Goal: Information Seeking & Learning: Learn about a topic

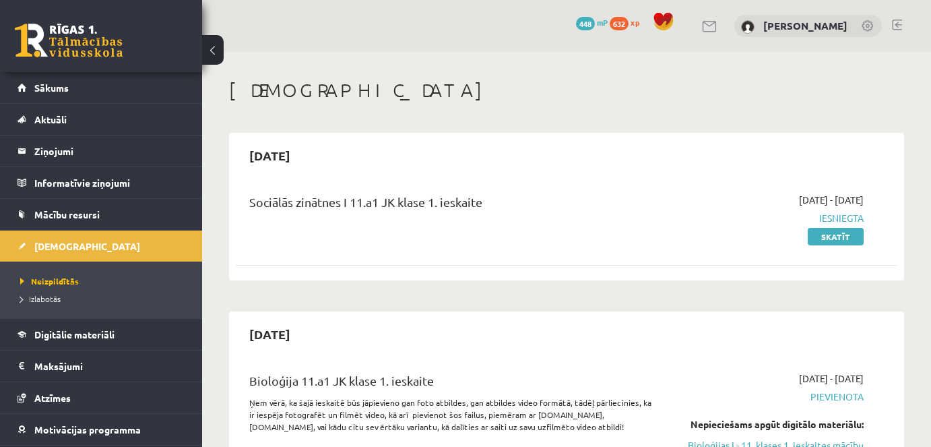
scroll to position [306, 0]
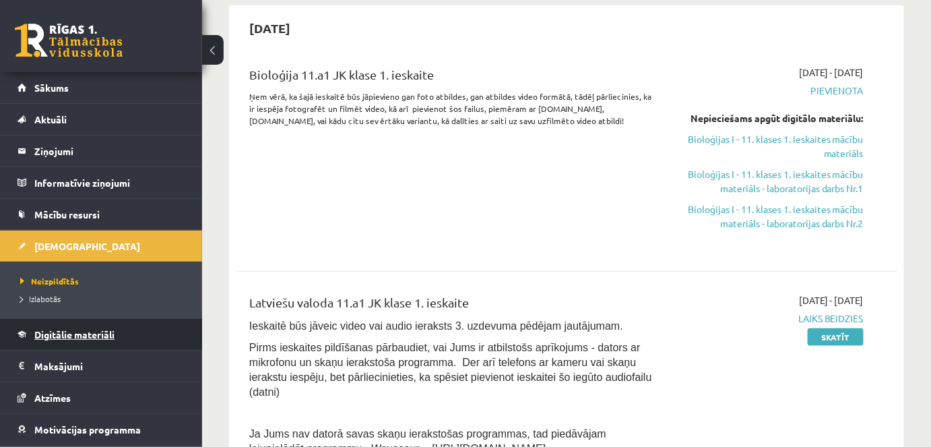
click at [55, 328] on span "Digitālie materiāli" at bounding box center [74, 334] width 80 height 12
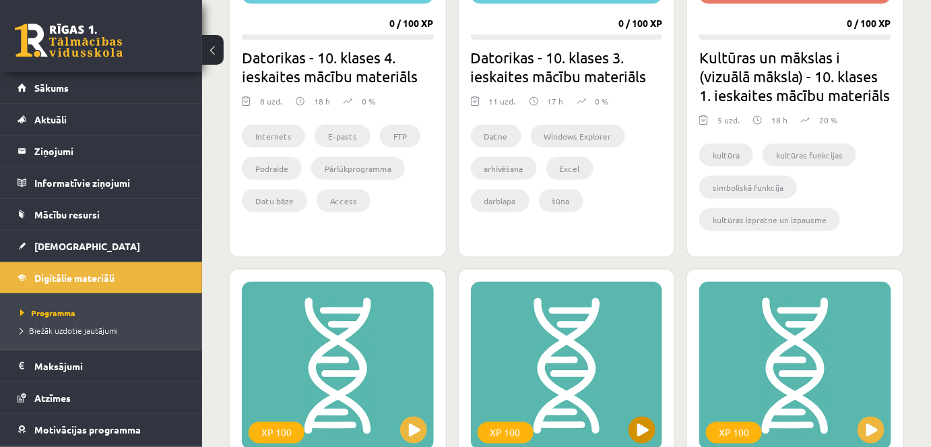
scroll to position [735, 0]
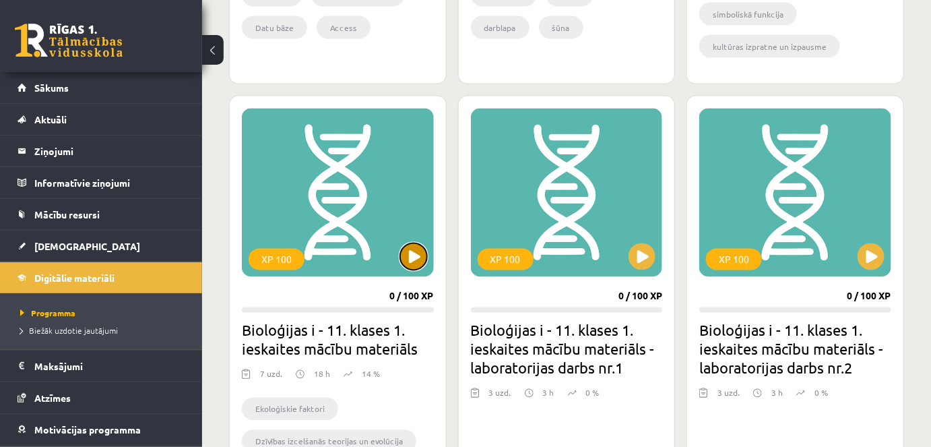
click at [417, 255] on button at bounding box center [413, 256] width 27 height 27
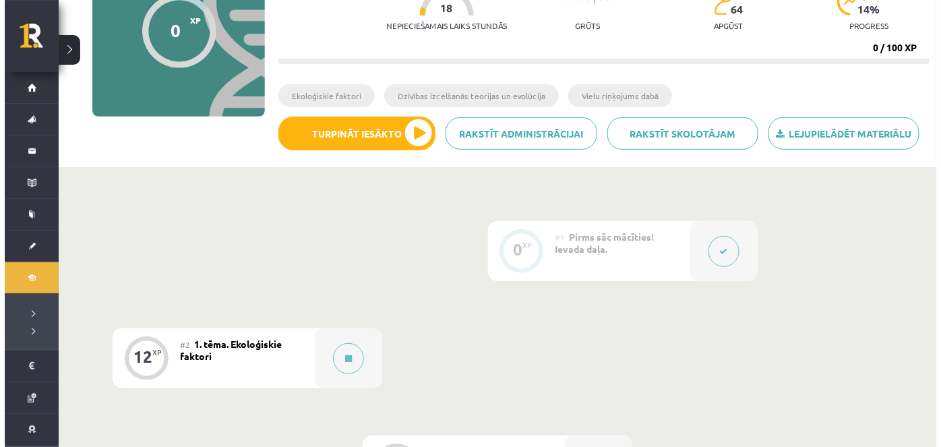
scroll to position [174, 0]
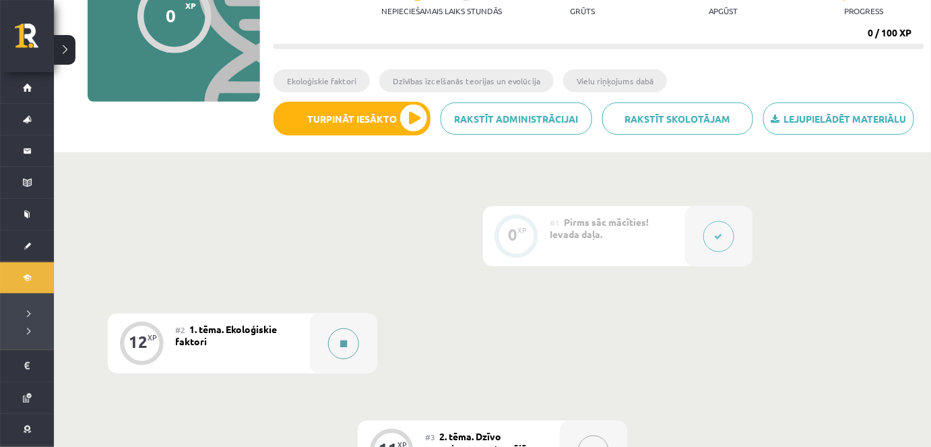
click at [348, 343] on button at bounding box center [343, 343] width 31 height 31
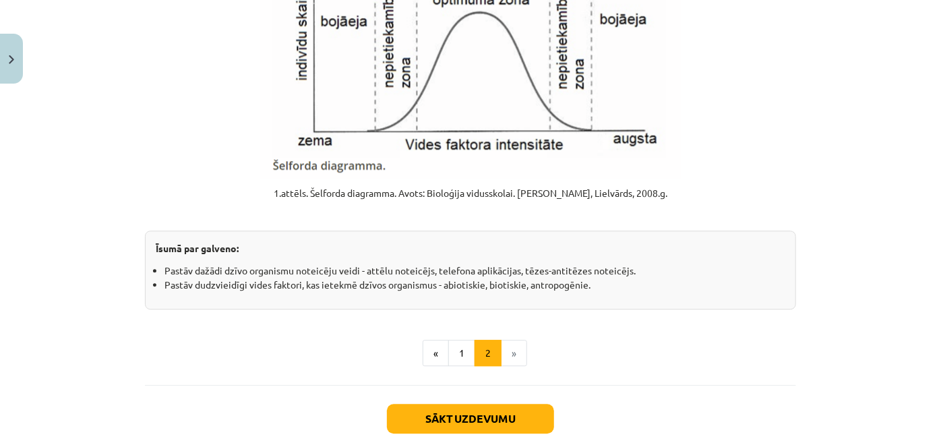
scroll to position [1667, 0]
click at [434, 415] on button "Sākt uzdevumu" at bounding box center [470, 418] width 167 height 30
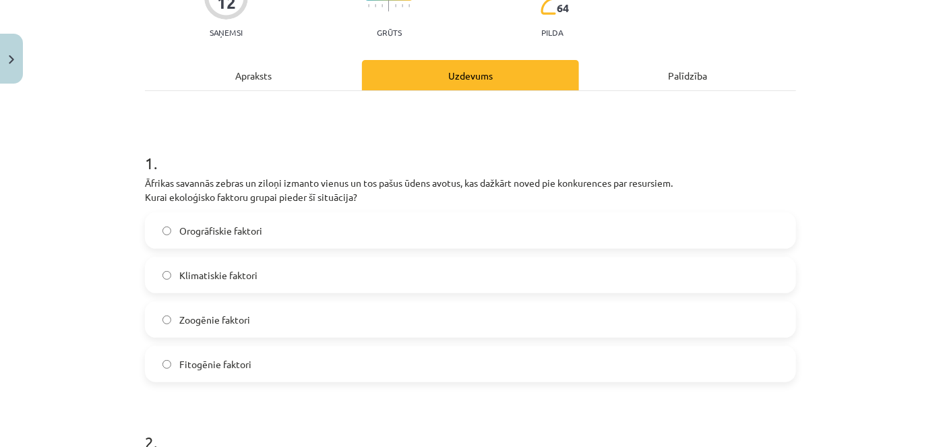
scroll to position [146, 0]
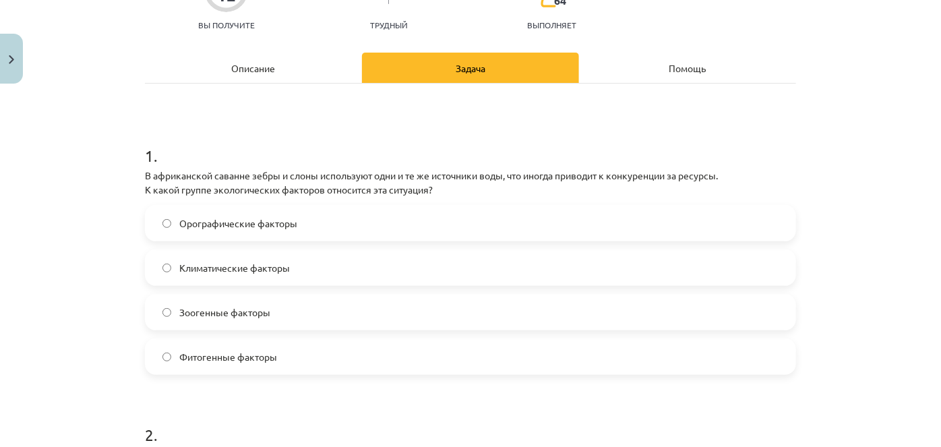
click at [64, 110] on div "Тема исследования: Биология I - 11 класс, 1-й тест, учебный материал #2 Тема 1.…" at bounding box center [470, 223] width 941 height 447
click at [90, 244] on div "Mācību tēma: Bioloģijas i - 11. klases 1. ieskaites mācību materiāls #2 1. tēma…" at bounding box center [470, 223] width 941 height 447
click at [163, 316] on label "Zoogēnie faktori" at bounding box center [470, 312] width 648 height 34
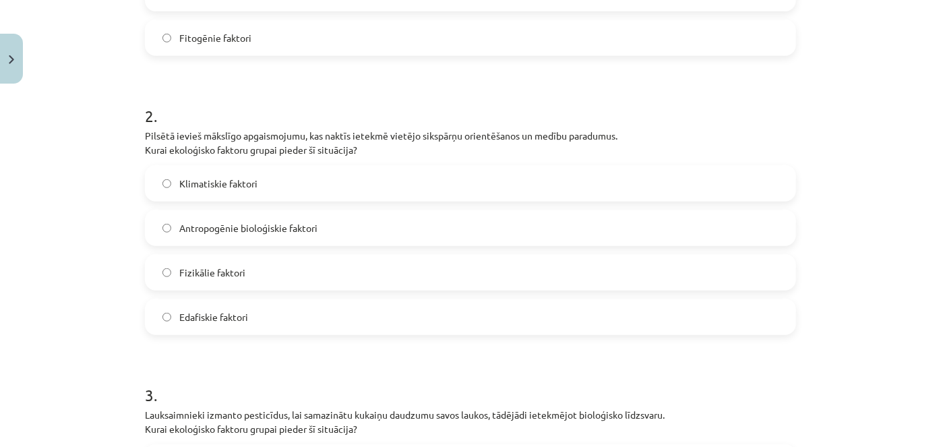
scroll to position [466, 0]
click at [643, 142] on p "Pilsētā ievieš mākslīgo apgaismojumu, kas naktīs ietekmē vietējo sikspārņu orie…" at bounding box center [470, 141] width 651 height 28
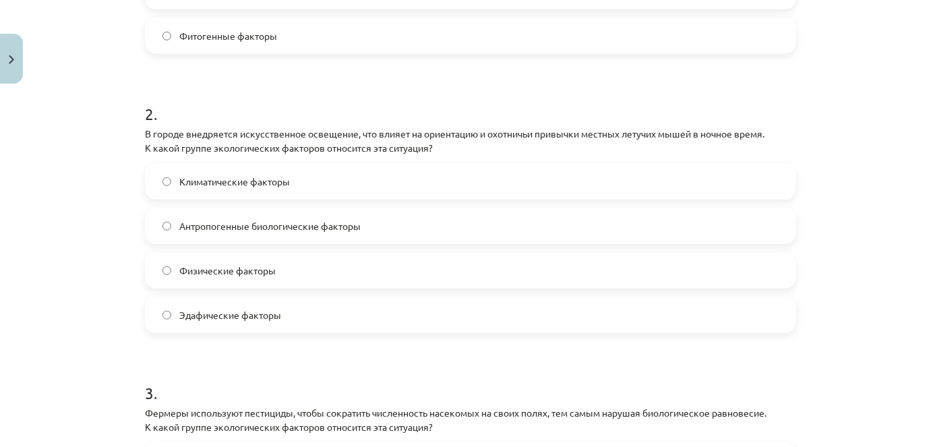
click at [412, 106] on h1 "2 ." at bounding box center [470, 102] width 651 height 42
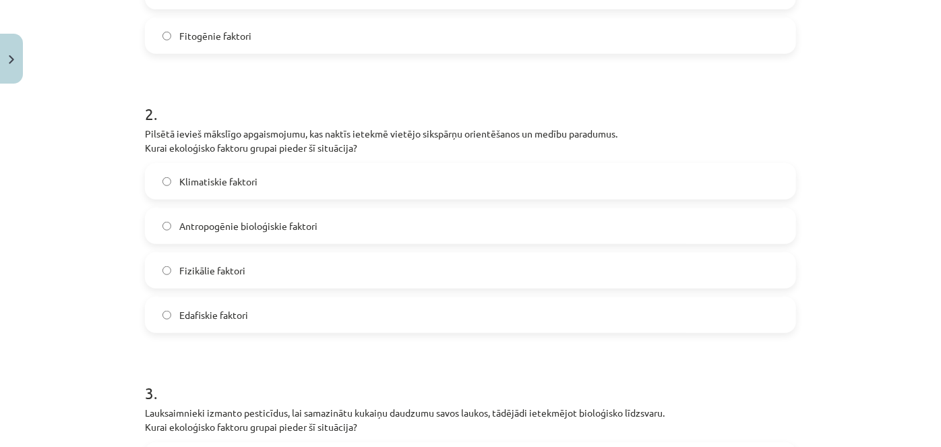
click at [294, 169] on label "Klimatiskie faktori" at bounding box center [470, 181] width 648 height 34
click at [268, 261] on label "Fizikālie faktori" at bounding box center [470, 270] width 648 height 34
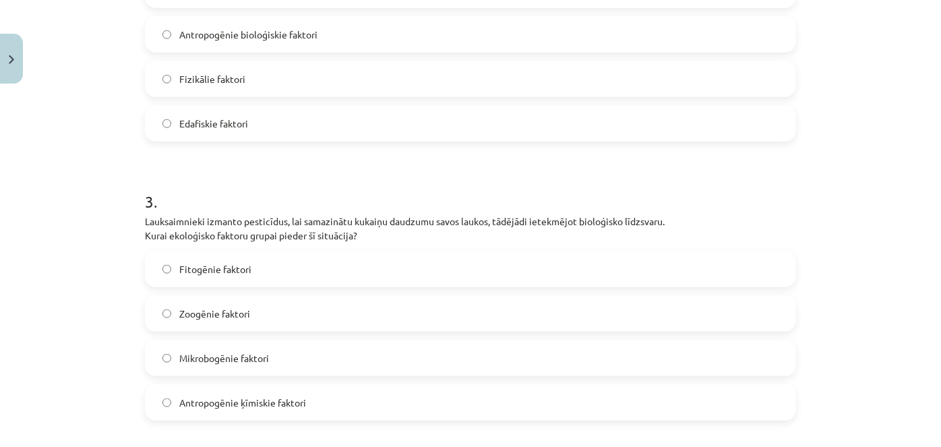
scroll to position [712, 0]
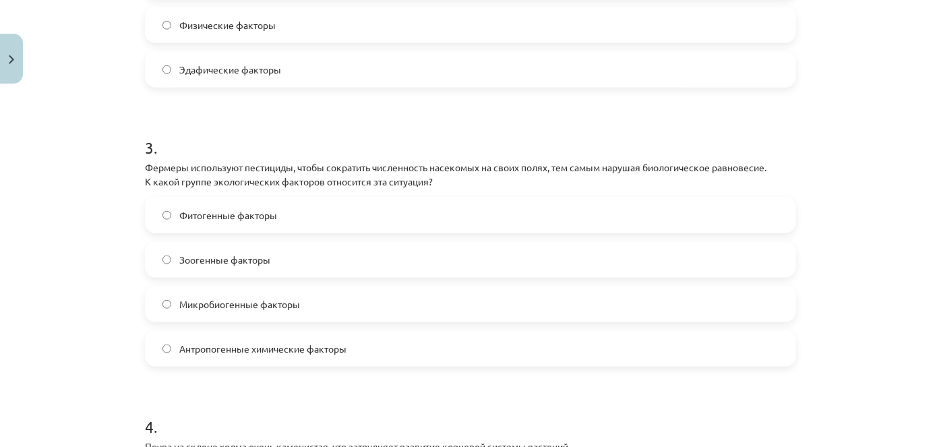
click at [182, 139] on h1 "3 ." at bounding box center [470, 136] width 651 height 42
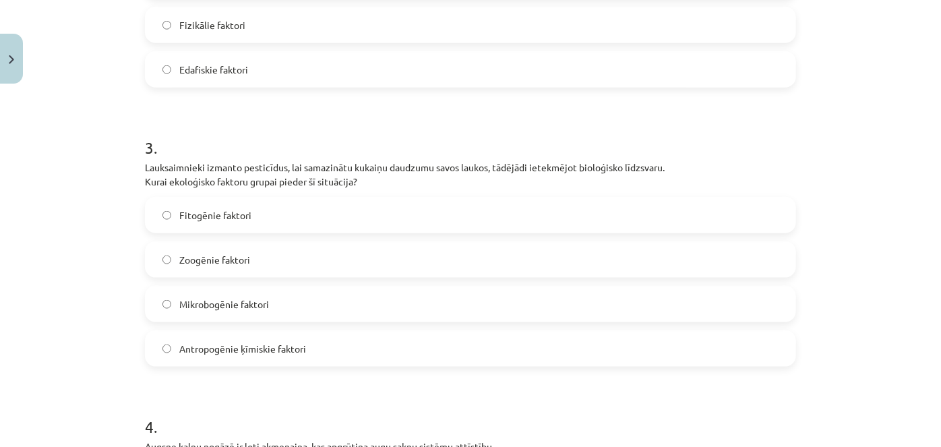
click at [206, 344] on span "Antropogēnie ķīmiskie faktori" at bounding box center [242, 349] width 127 height 14
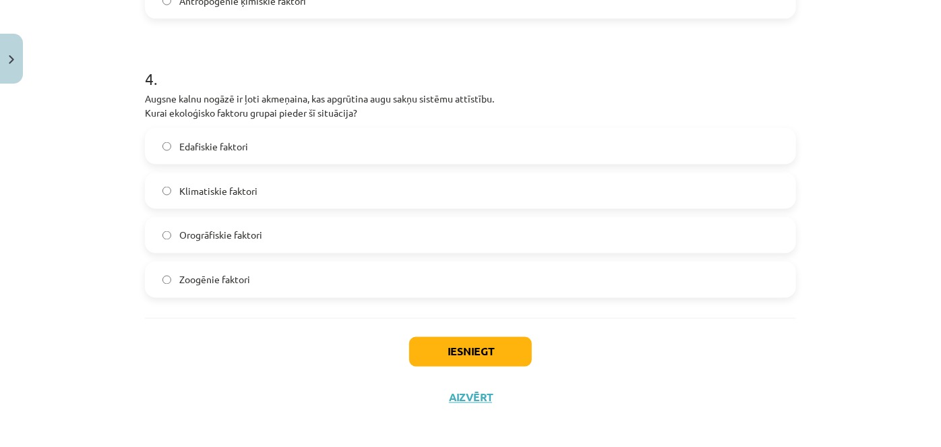
scroll to position [1065, 0]
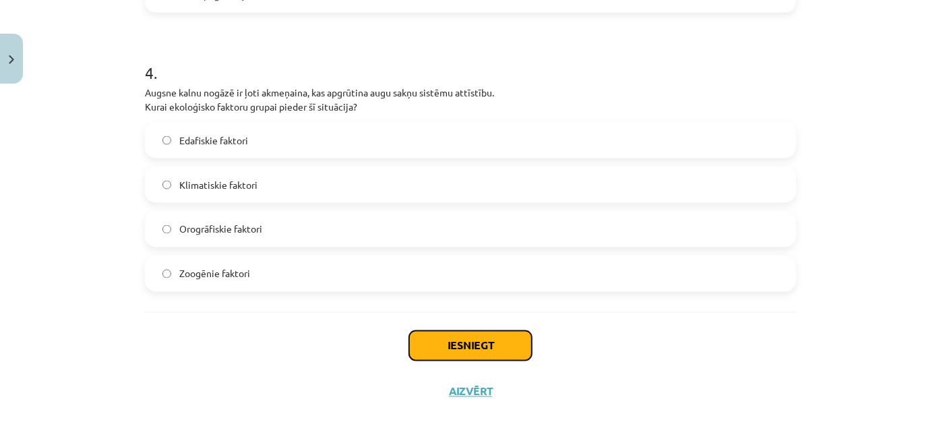
click at [471, 348] on button "Iesniegt" at bounding box center [470, 346] width 123 height 30
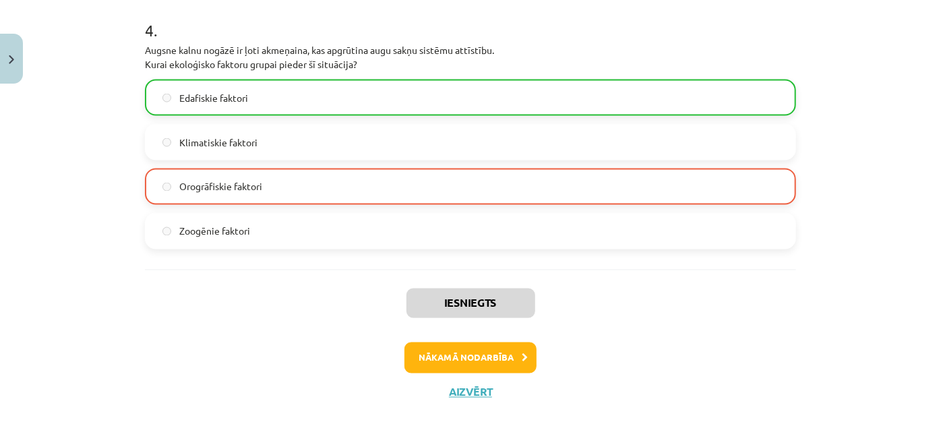
scroll to position [1109, 0]
click at [476, 351] on button "Nākamā nodarbība" at bounding box center [470, 357] width 132 height 31
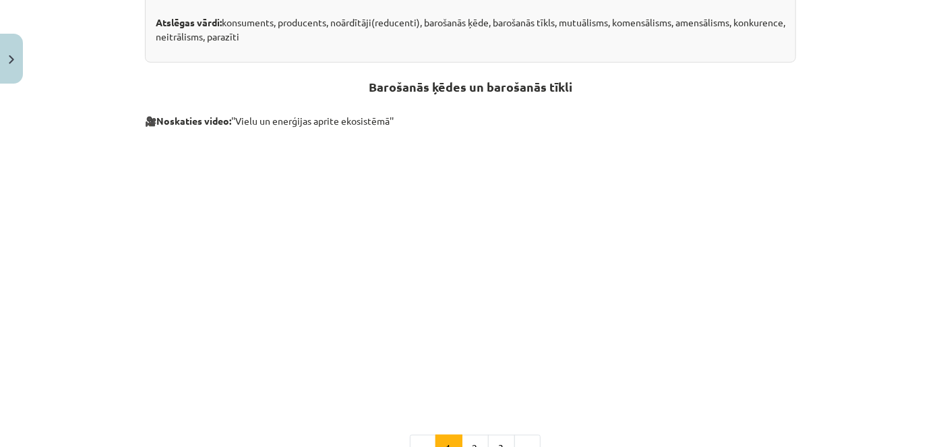
scroll to position [643, 0]
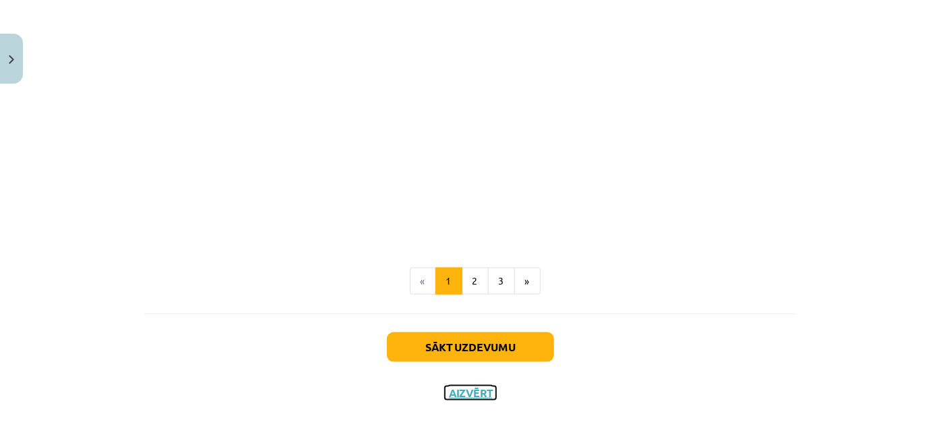
click at [467, 389] on button "Aizvērt" at bounding box center [470, 392] width 51 height 13
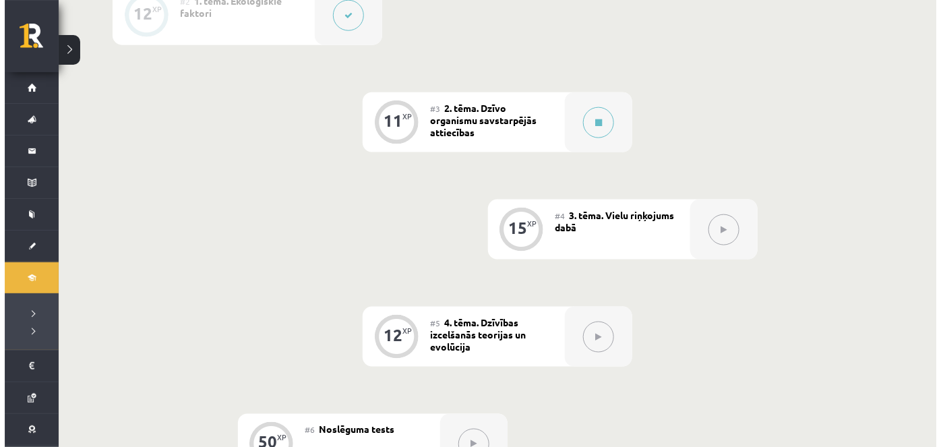
scroll to position [418, 0]
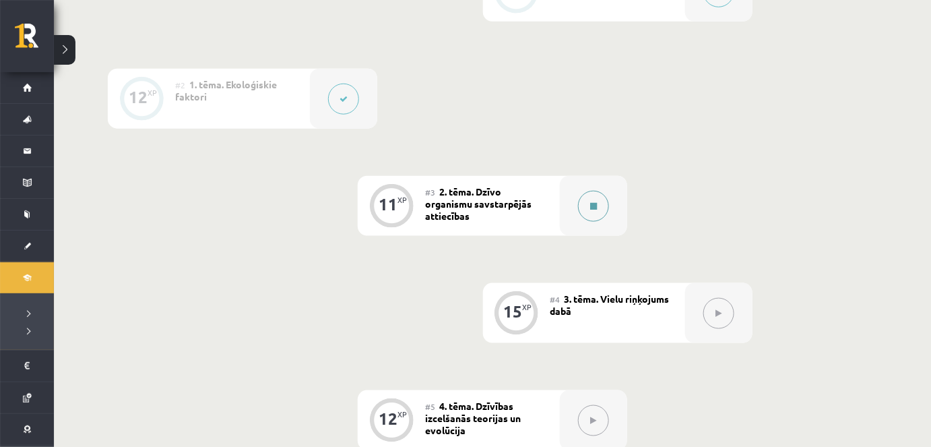
click at [584, 214] on button at bounding box center [593, 206] width 31 height 31
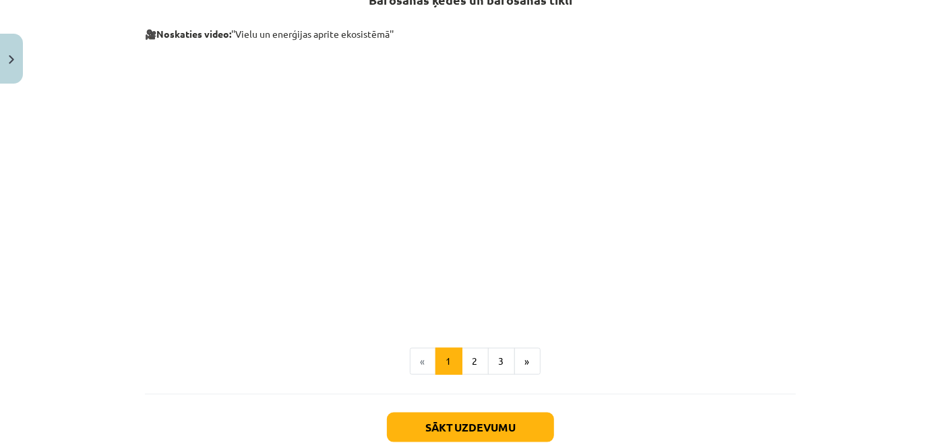
scroll to position [490, 0]
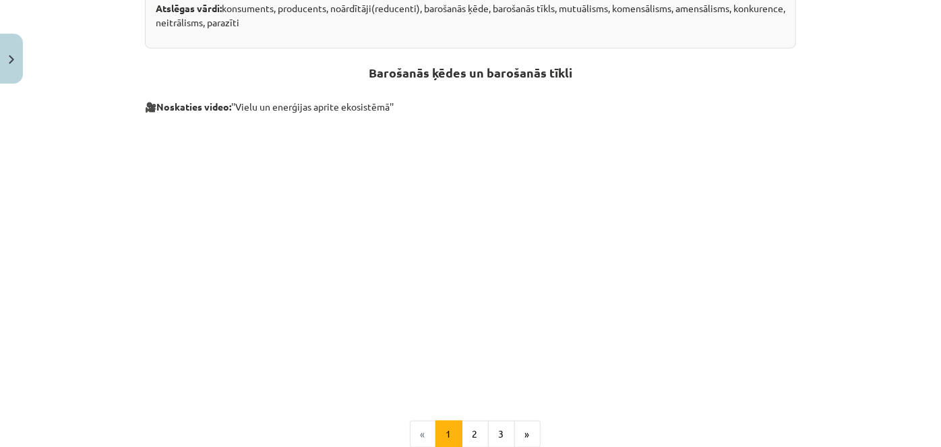
click at [302, 108] on p "🎥 Noskaties video: ''Vielu un enerģijas aprite ekosistēmā''" at bounding box center [470, 107] width 651 height 14
click at [321, 108] on p "🎥 Noskaties video: ''Vielu un enerģijas aprite ekosistēmā''" at bounding box center [470, 107] width 651 height 14
click at [367, 110] on p "🎥 Noskaties video: ''Vielu un enerģijas aprite ekosistēmā''" at bounding box center [470, 107] width 651 height 14
click at [471, 431] on button "2" at bounding box center [475, 434] width 27 height 27
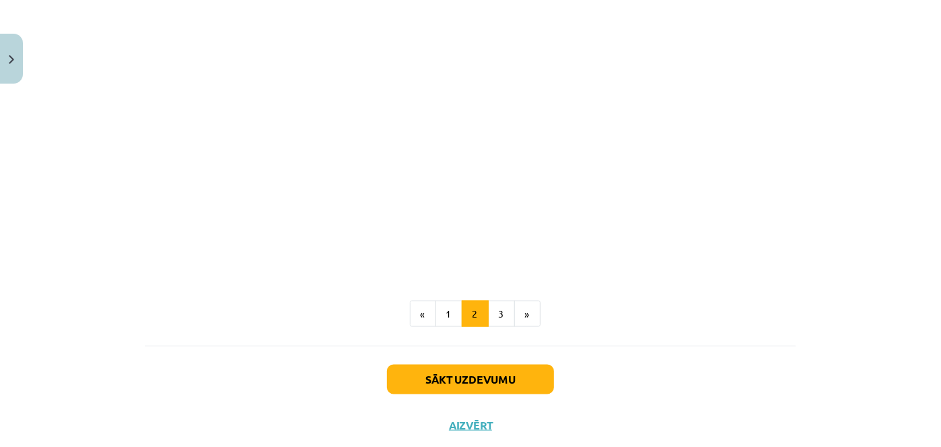
scroll to position [857, 0]
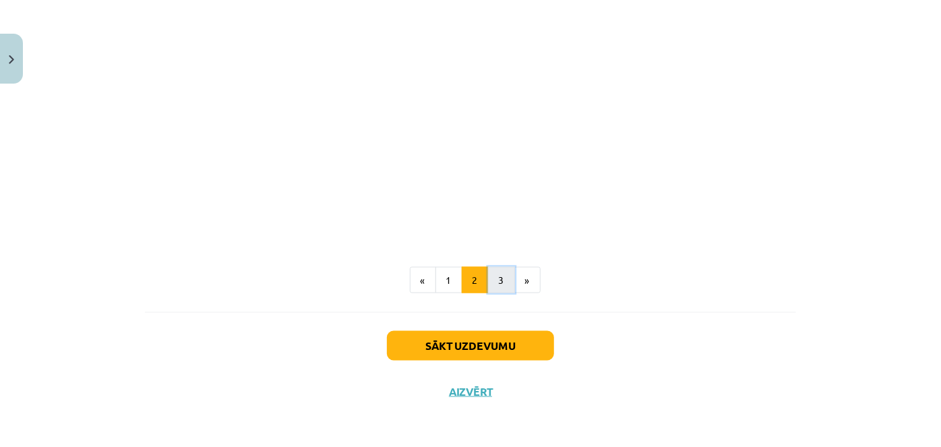
click at [494, 282] on button "3" at bounding box center [501, 280] width 27 height 27
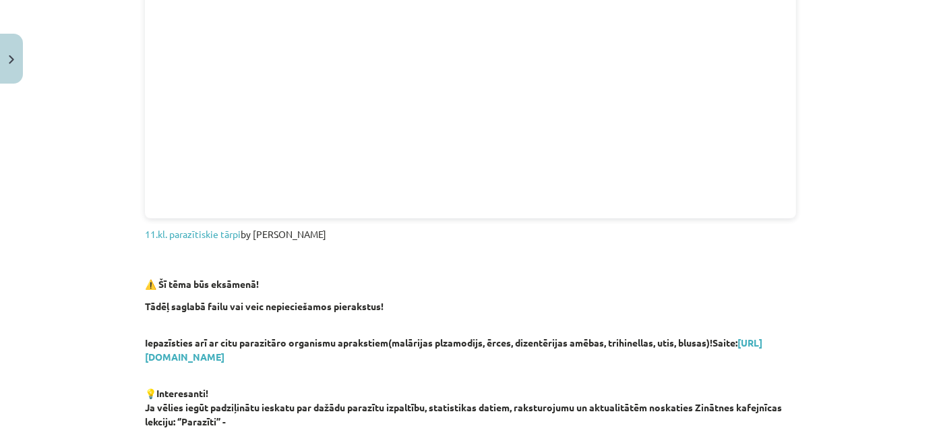
scroll to position [486, 0]
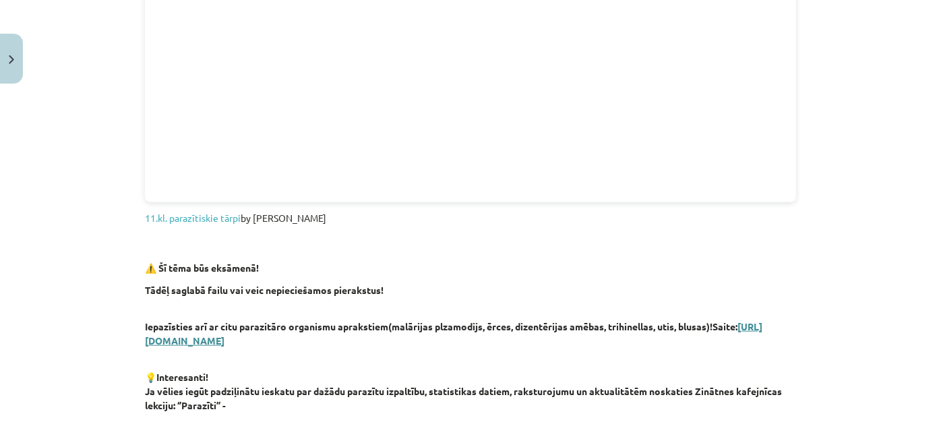
click at [150, 340] on link "https://drive.google.com/file/d/1NLMEqxE-rd8M9XxcjaV3XSsZmbVfj28V/view?usp=shar…" at bounding box center [453, 333] width 617 height 26
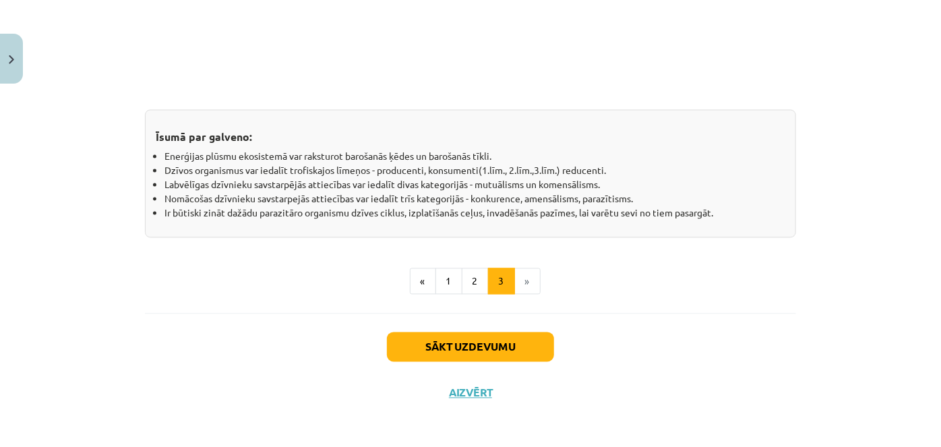
scroll to position [1084, 0]
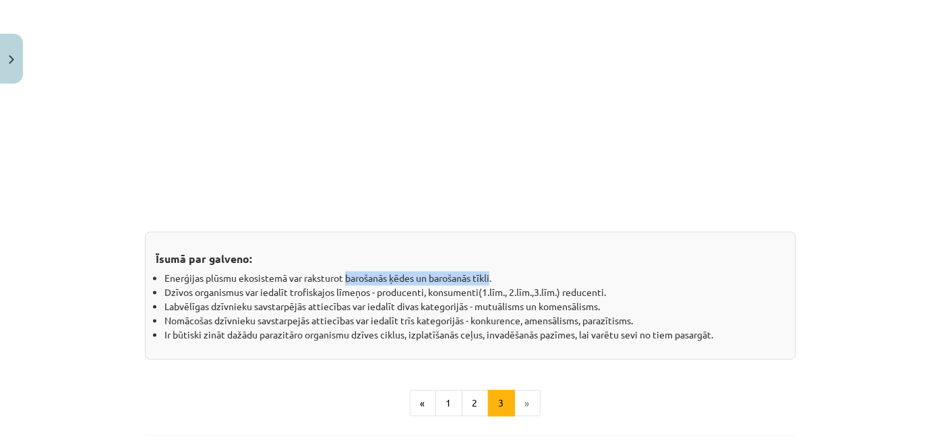
drag, startPoint x: 342, startPoint y: 270, endPoint x: 490, endPoint y: 266, distance: 148.3
click at [490, 266] on div "Īsumā par galveno: Enerģijas plūsmu ekosistemā var raksturot barošanās ķēdes un…" at bounding box center [470, 296] width 651 height 128
copy li "barošanās ķēdes un barošanās tīkli"
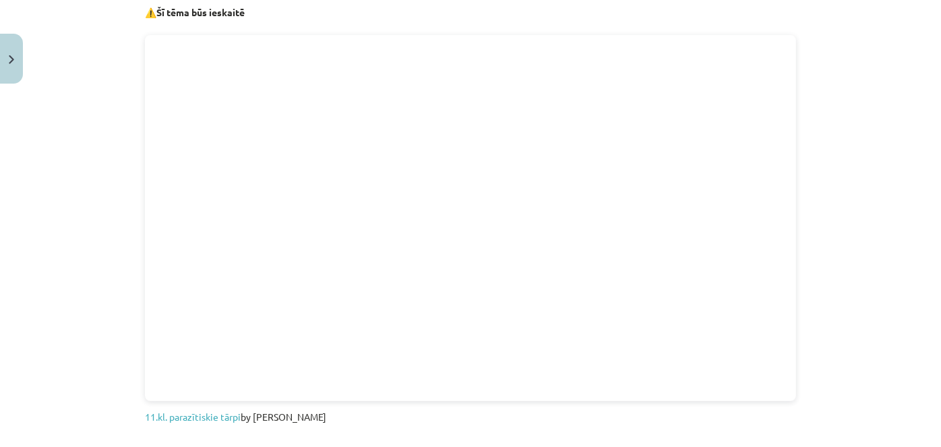
scroll to position [348, 0]
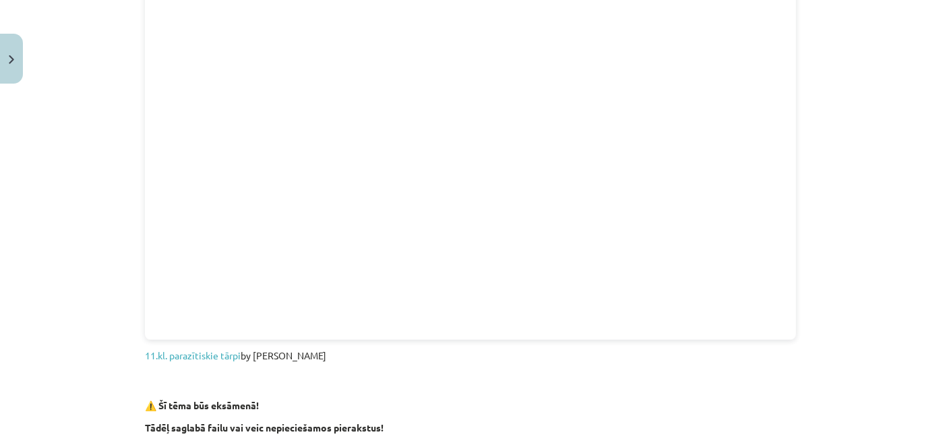
click at [821, 73] on div "Mācību tēma: Bioloģijas i - 11. klases 1. ieskaites mācību materiāls #3 2. tēma…" at bounding box center [470, 223] width 941 height 447
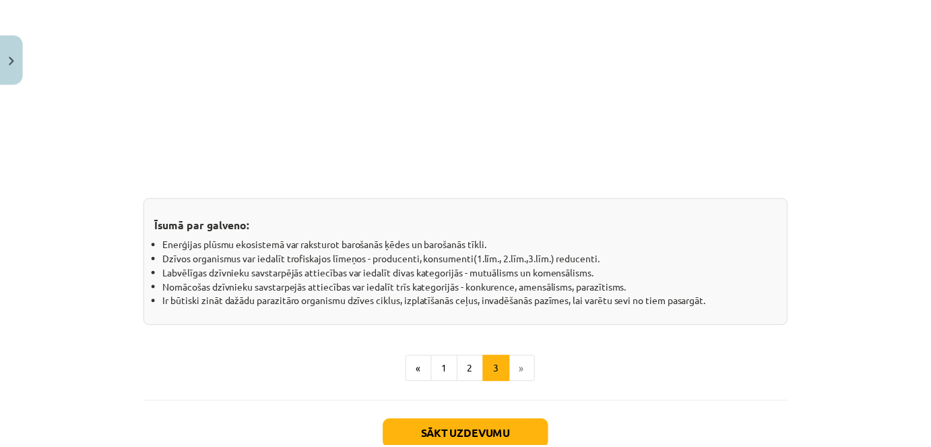
scroll to position [1206, 0]
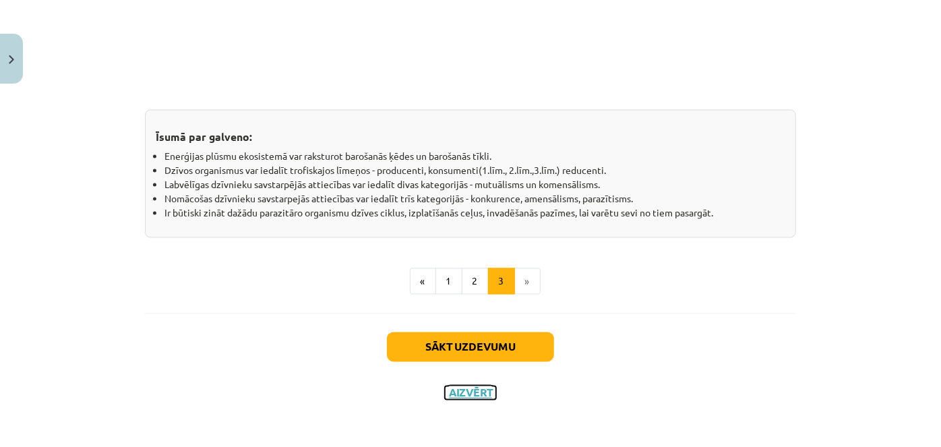
click at [470, 388] on button "Aizvērt" at bounding box center [470, 392] width 51 height 13
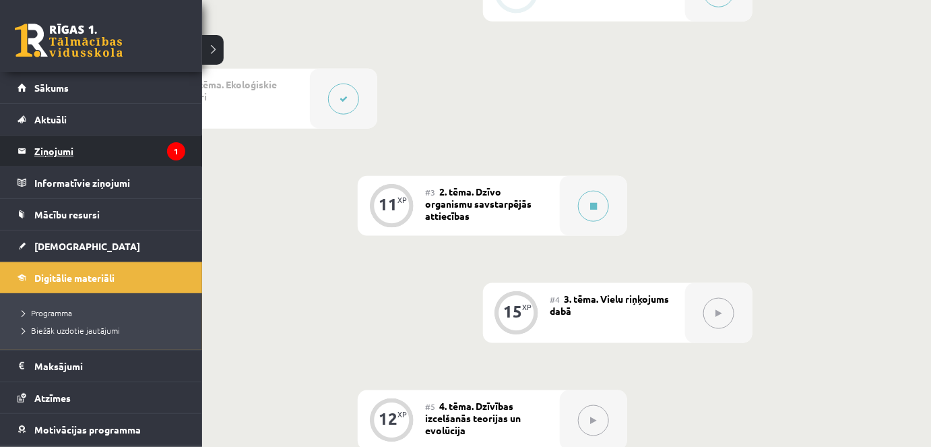
click at [38, 155] on legend "Ziņojumi 1" at bounding box center [109, 150] width 151 height 31
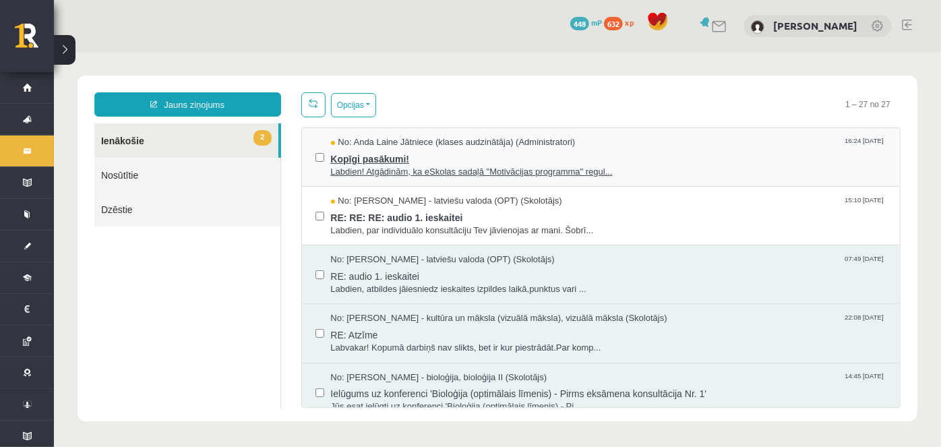
click at [348, 158] on span "Kopīgi pasākumi!" at bounding box center [608, 156] width 556 height 17
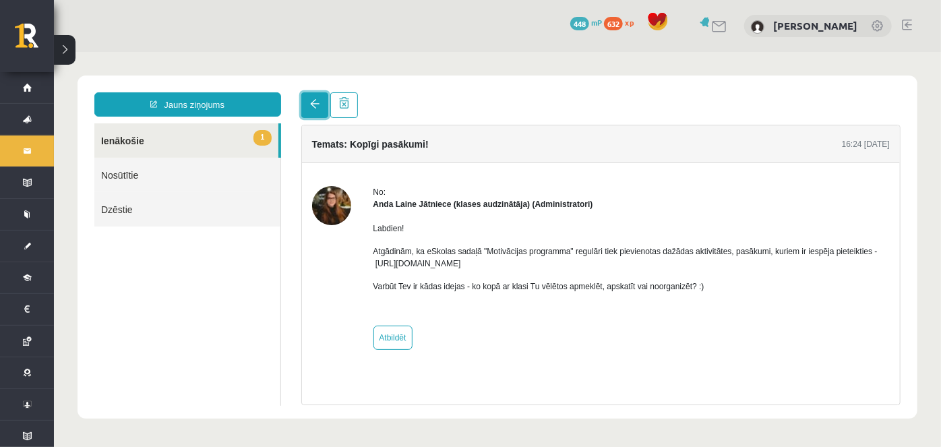
click at [317, 106] on span at bounding box center [313, 102] width 9 height 9
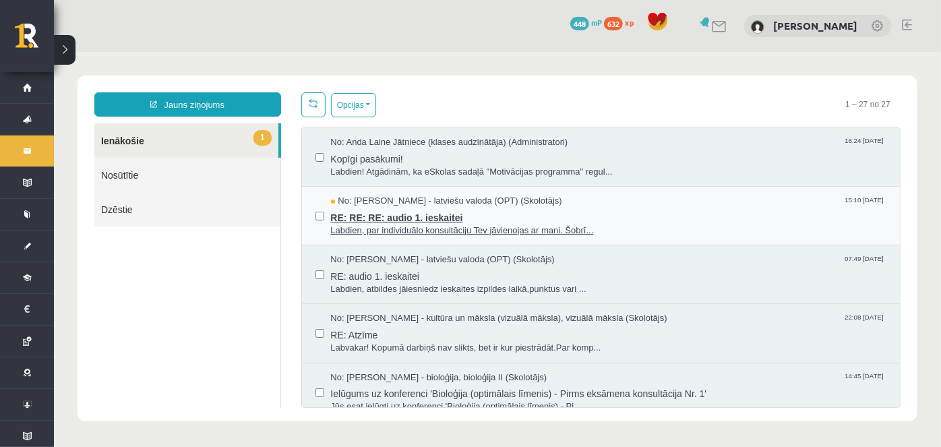
click at [374, 217] on span "RE: RE: RE: audio 1. ieskaitei" at bounding box center [608, 215] width 556 height 17
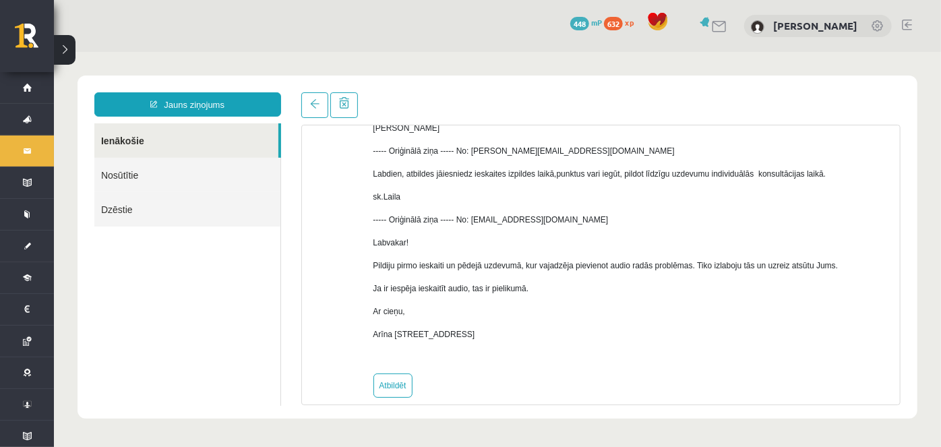
scroll to position [230, 0]
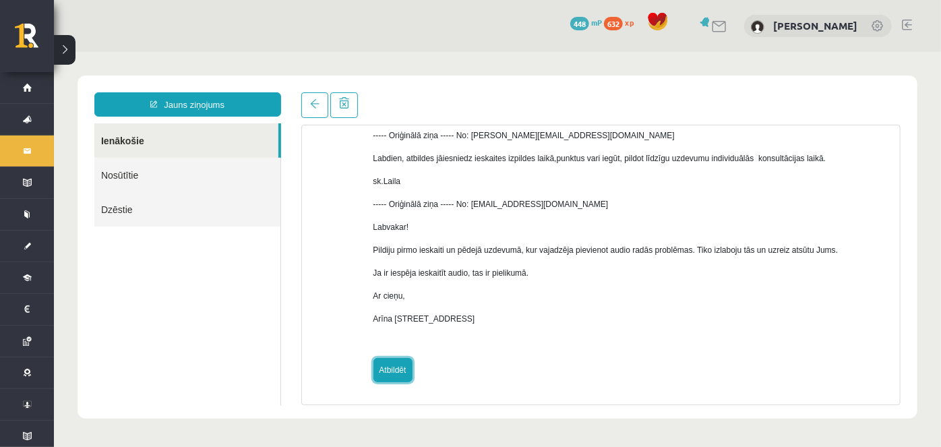
click at [401, 360] on link "Atbildēt" at bounding box center [392, 369] width 39 height 24
type input "**********"
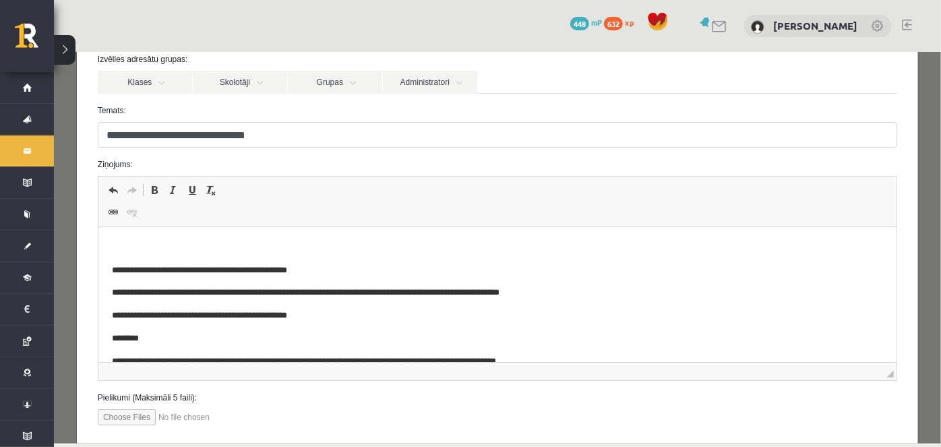
scroll to position [80, 0]
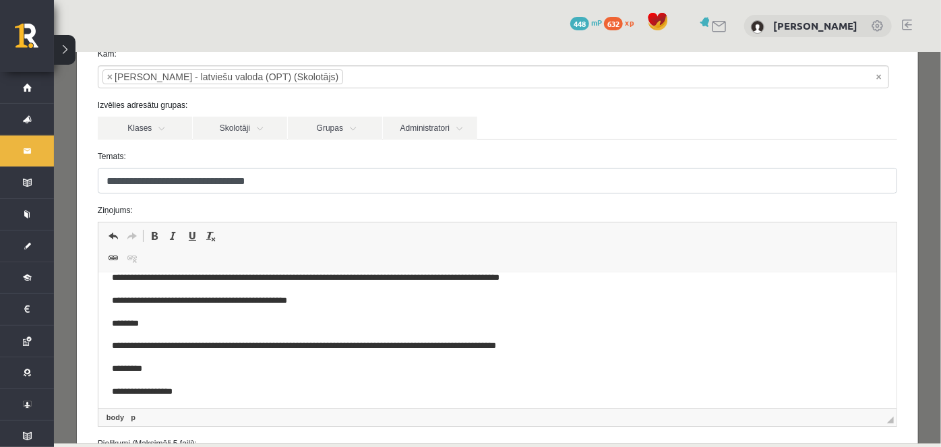
scroll to position [0, 0]
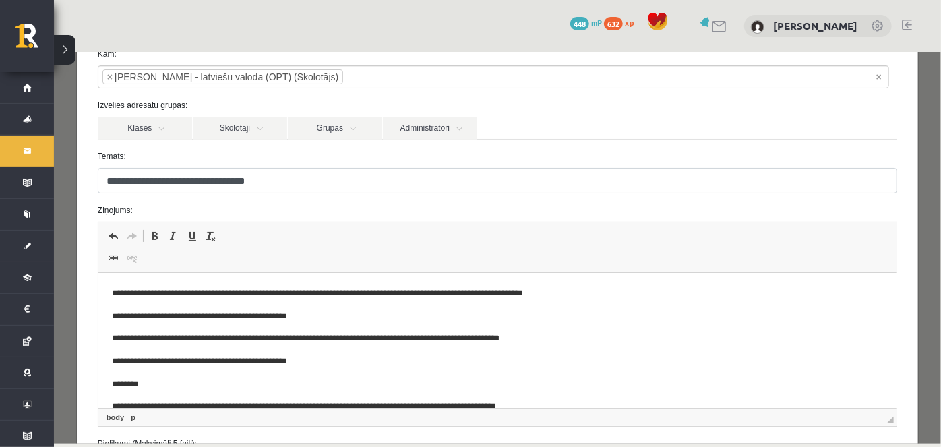
click at [483, 292] on p "**********" at bounding box center [488, 293] width 754 height 14
click at [489, 294] on p "**********" at bounding box center [488, 293] width 754 height 14
click at [544, 295] on p "**********" at bounding box center [488, 293] width 754 height 14
click at [561, 293] on p "**********" at bounding box center [488, 293] width 754 height 14
click at [561, 294] on p "**********" at bounding box center [488, 293] width 754 height 14
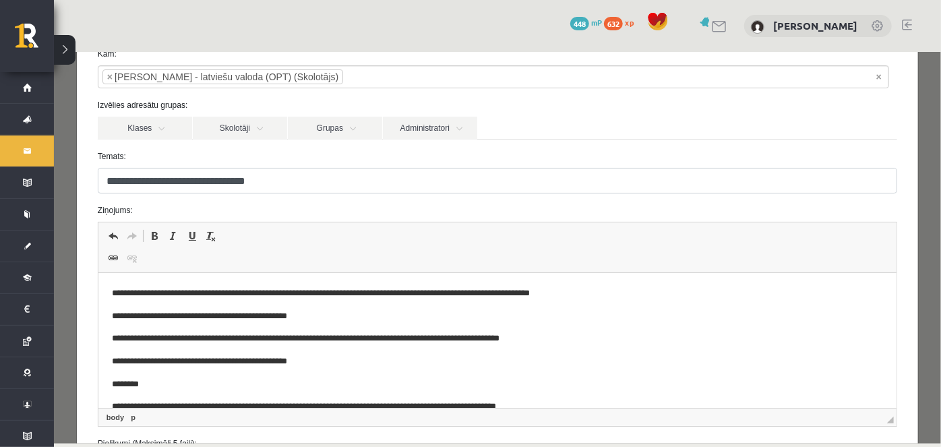
click at [564, 293] on p "**********" at bounding box center [488, 293] width 754 height 14
click at [591, 292] on p "**********" at bounding box center [488, 293] width 754 height 14
click at [406, 293] on p "**********" at bounding box center [488, 293] width 754 height 14
click at [348, 289] on p "**********" at bounding box center [488, 293] width 754 height 14
click at [476, 295] on p "**********" at bounding box center [488, 293] width 754 height 14
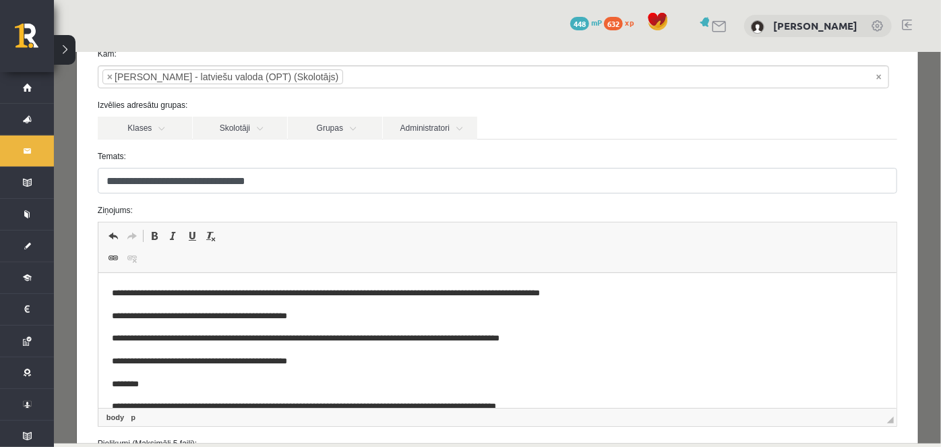
click at [269, 295] on p "**********" at bounding box center [488, 293] width 754 height 14
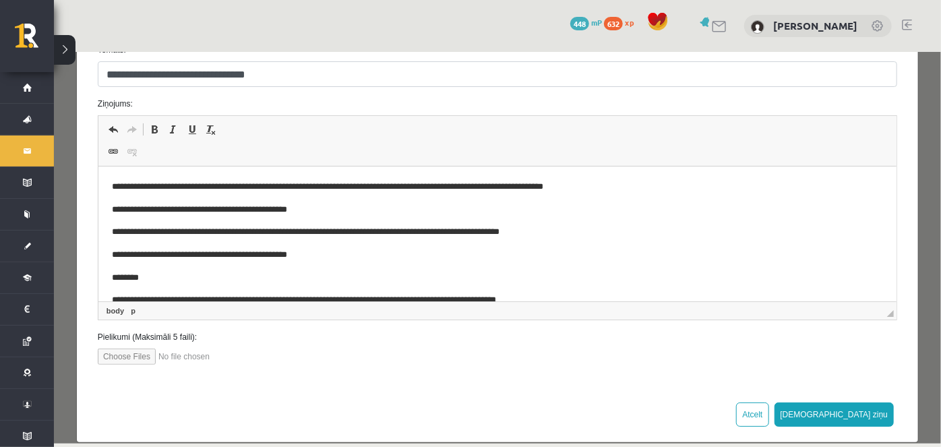
scroll to position [203, 0]
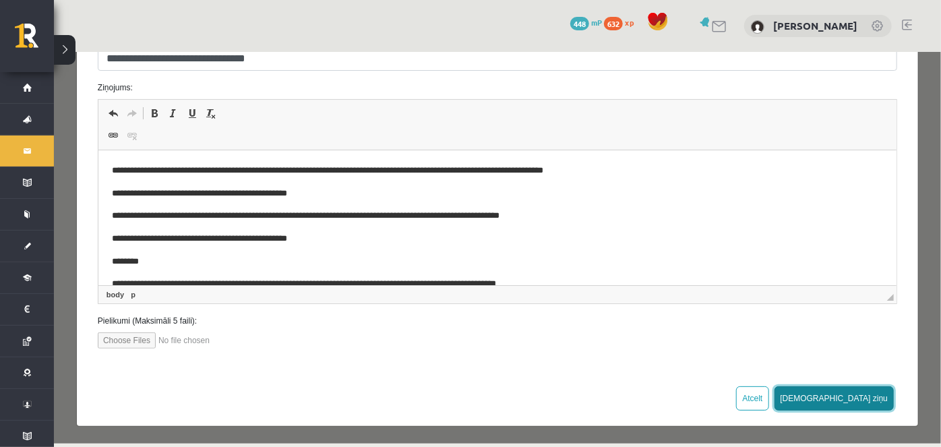
click at [874, 394] on button "Sūtīt ziņu" at bounding box center [834, 397] width 120 height 24
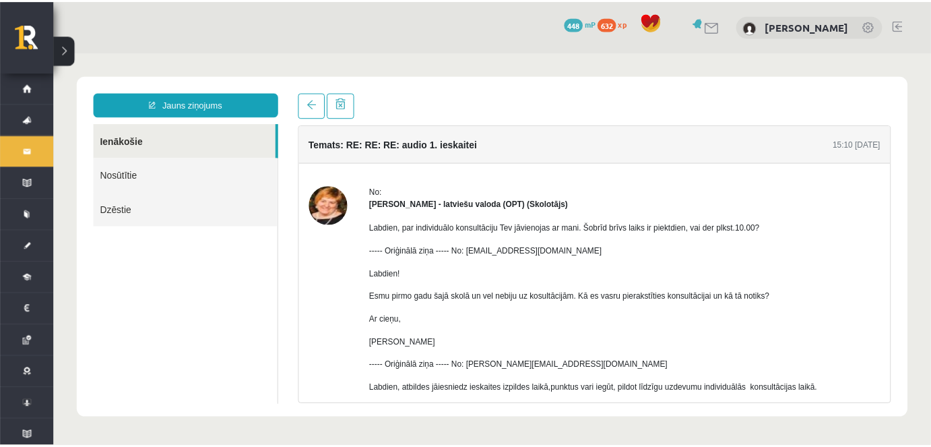
scroll to position [0, 0]
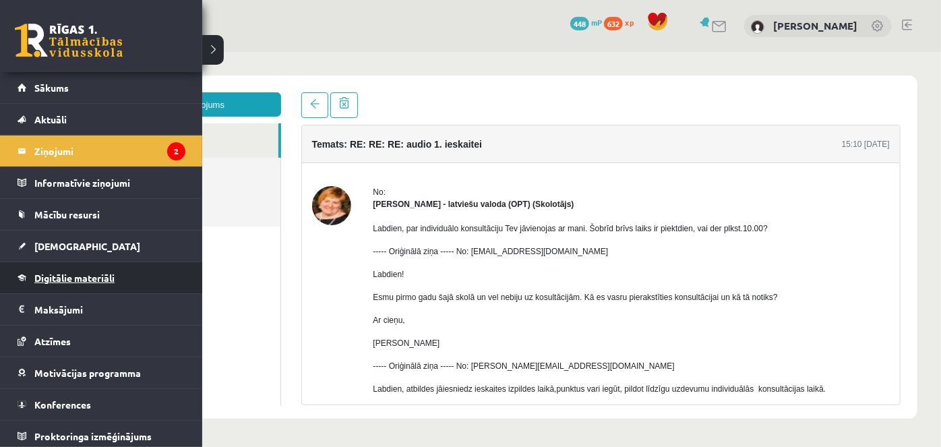
click at [71, 274] on span "Digitālie materiāli" at bounding box center [74, 278] width 80 height 12
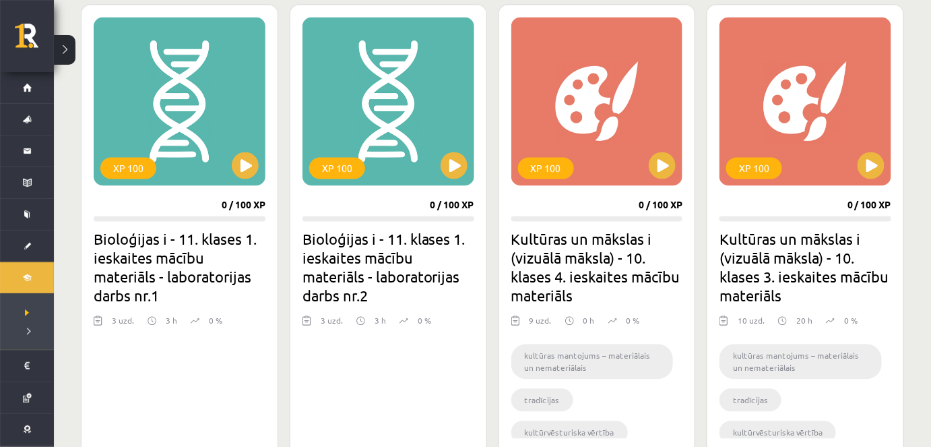
scroll to position [843, 0]
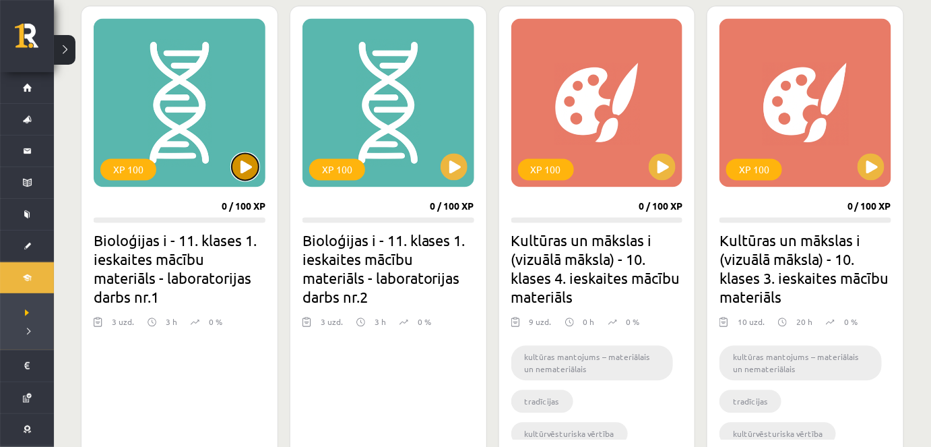
click at [242, 160] on button at bounding box center [245, 167] width 27 height 27
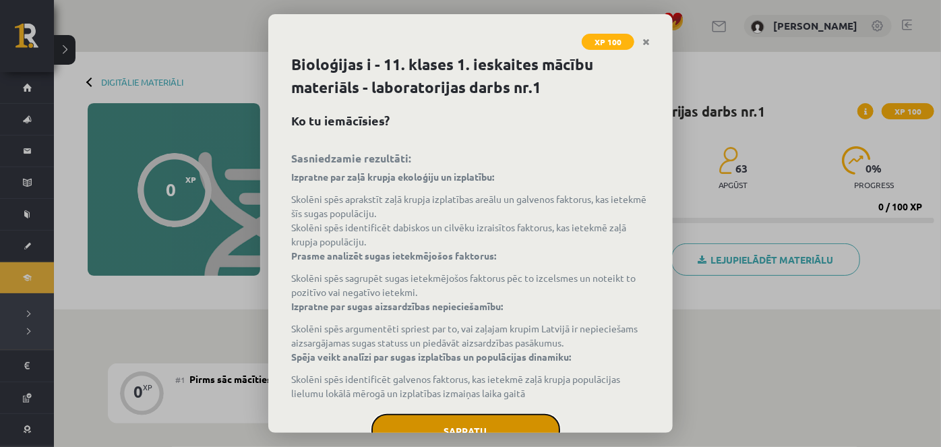
click at [501, 421] on button "Sapratu" at bounding box center [465, 431] width 189 height 34
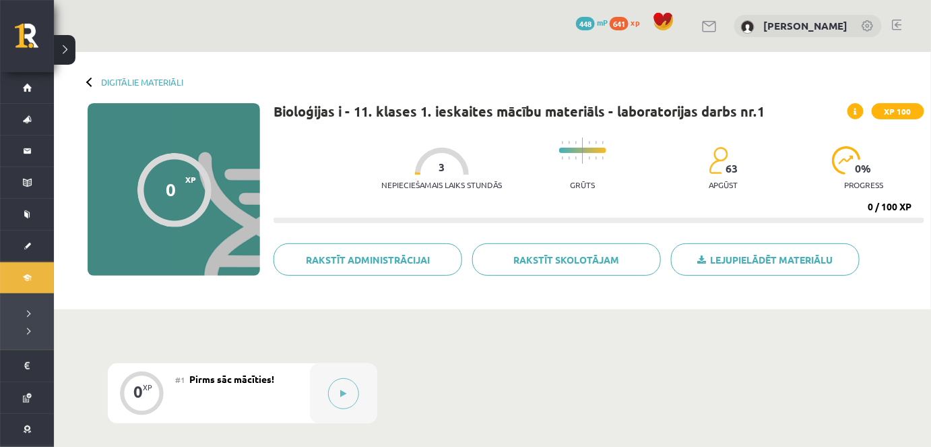
click at [91, 88] on div "Digitālie materiāli 0 XP XP 100 0 / 100 XP Bioloģijas i - 11. klases 1. ieskait…" at bounding box center [492, 180] width 877 height 257
click at [104, 80] on link "Digitālie materiāli" at bounding box center [142, 82] width 82 height 10
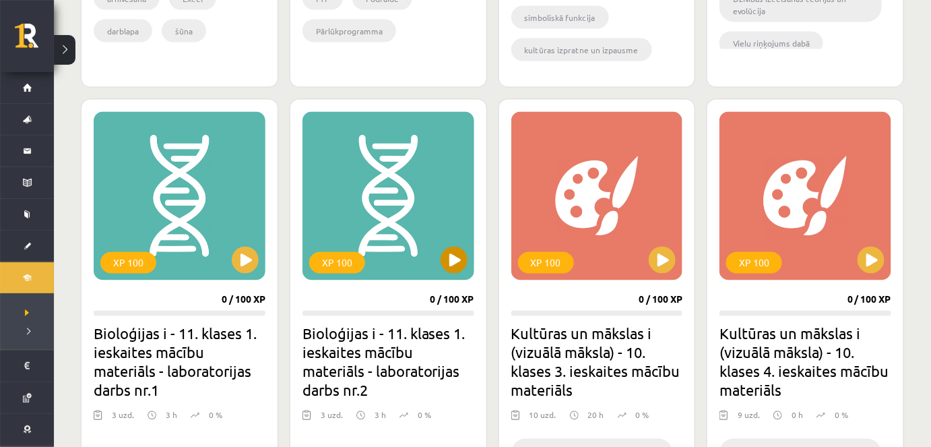
scroll to position [384, 0]
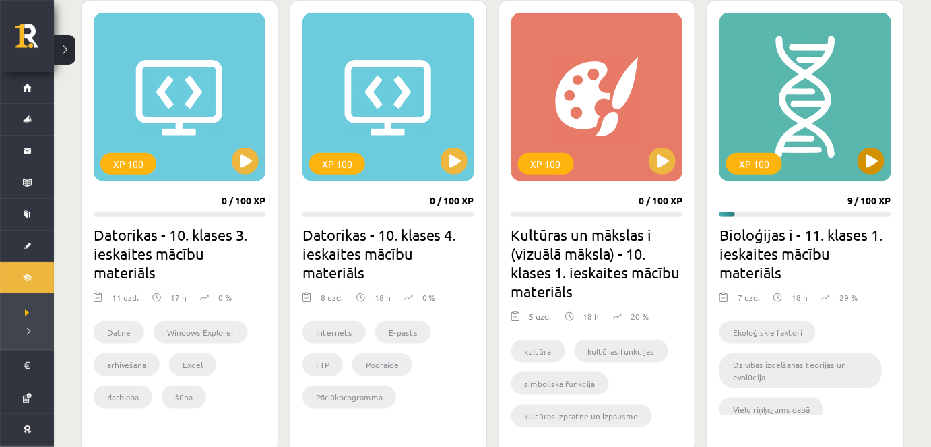
click at [865, 173] on div "XP 100" at bounding box center [806, 97] width 172 height 168
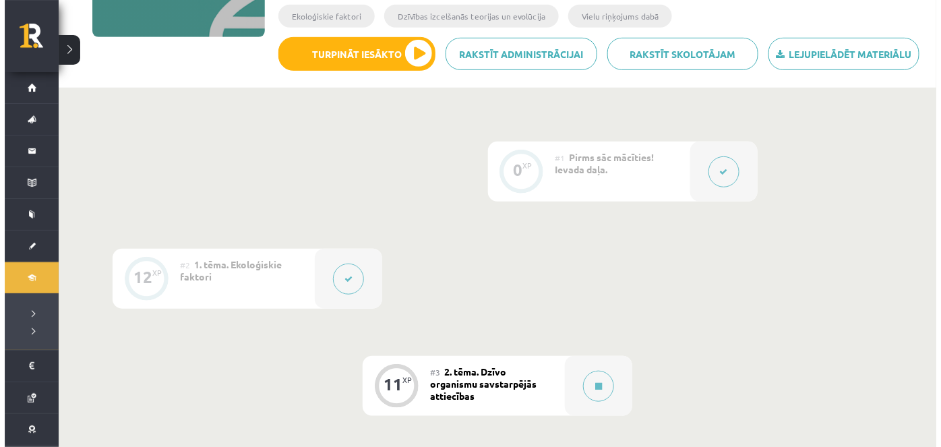
scroll to position [245, 0]
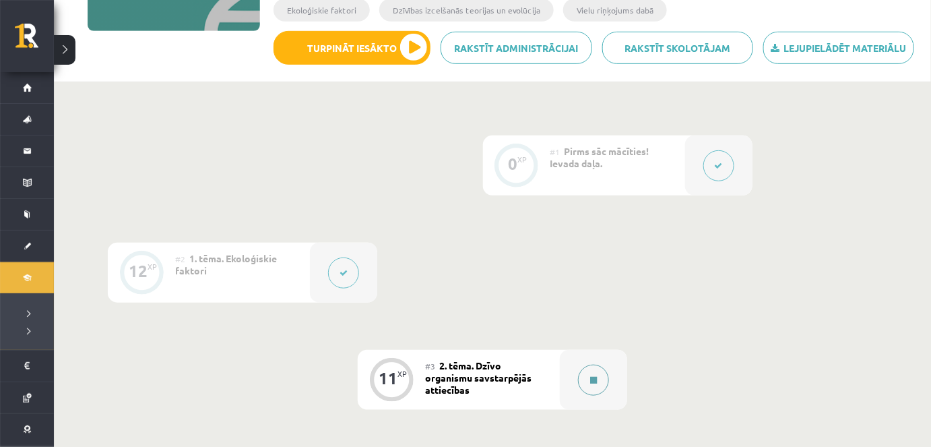
click at [596, 381] on icon at bounding box center [593, 380] width 7 height 8
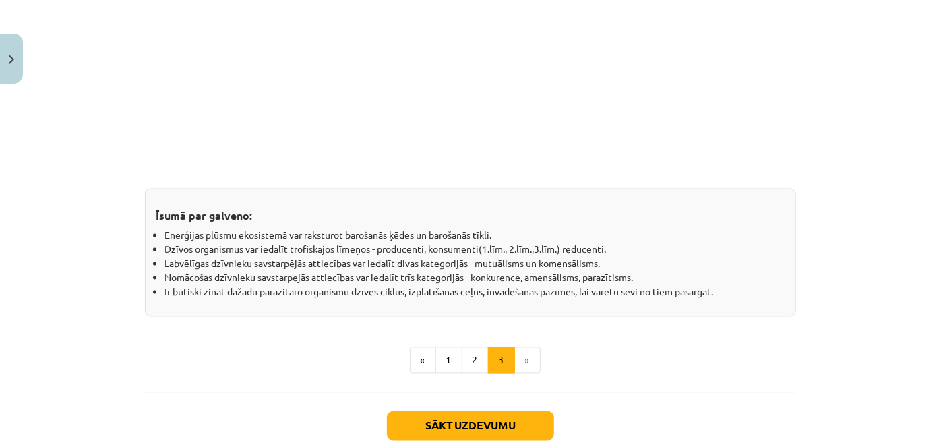
scroll to position [1206, 0]
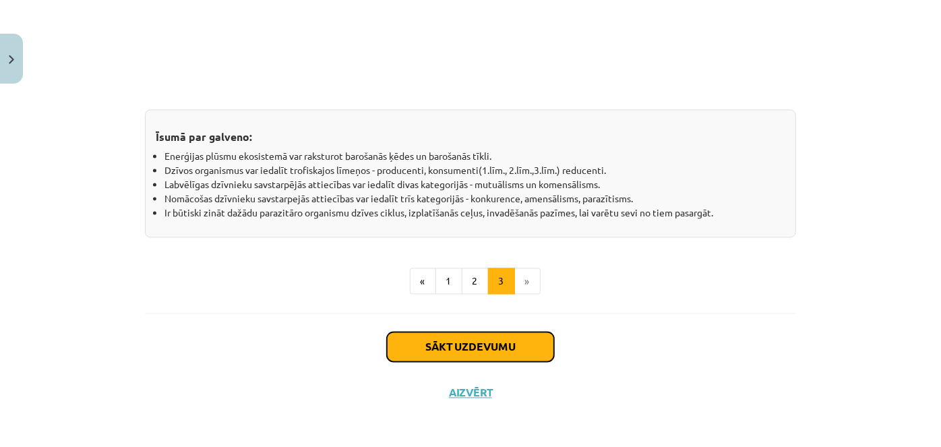
click at [443, 356] on button "Sākt uzdevumu" at bounding box center [470, 347] width 167 height 30
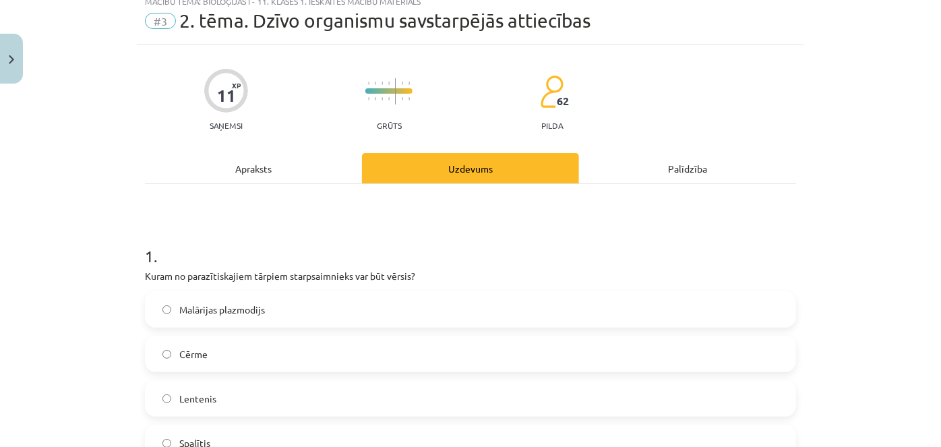
scroll to position [34, 0]
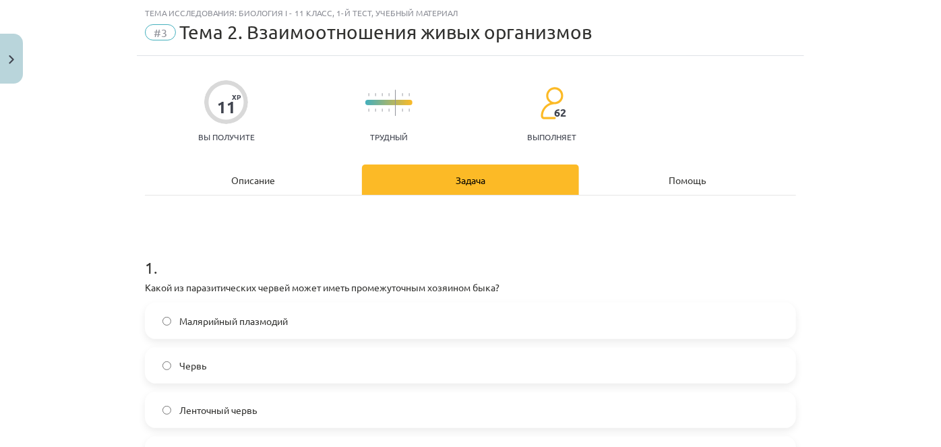
click at [766, 77] on div "11 XP Вы получите Трудный 62 выполняет" at bounding box center [470, 106] width 651 height 69
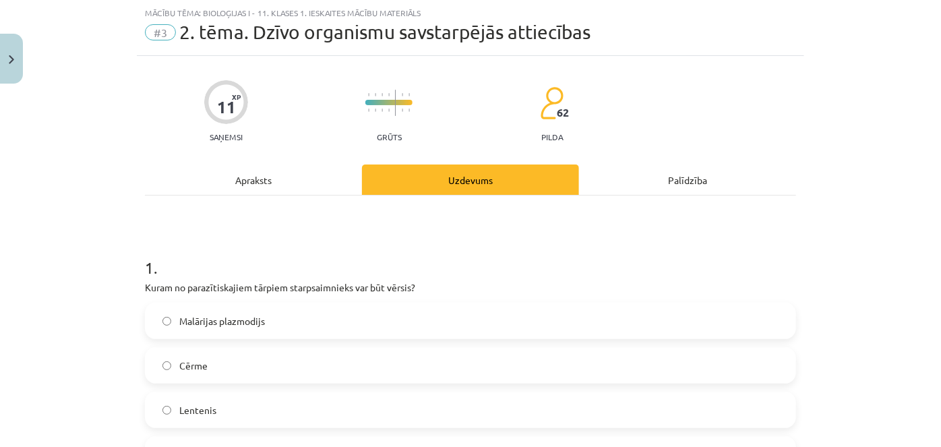
click at [493, 257] on h1 "1 ." at bounding box center [470, 256] width 651 height 42
click at [192, 414] on span "Lentenis" at bounding box center [197, 410] width 37 height 14
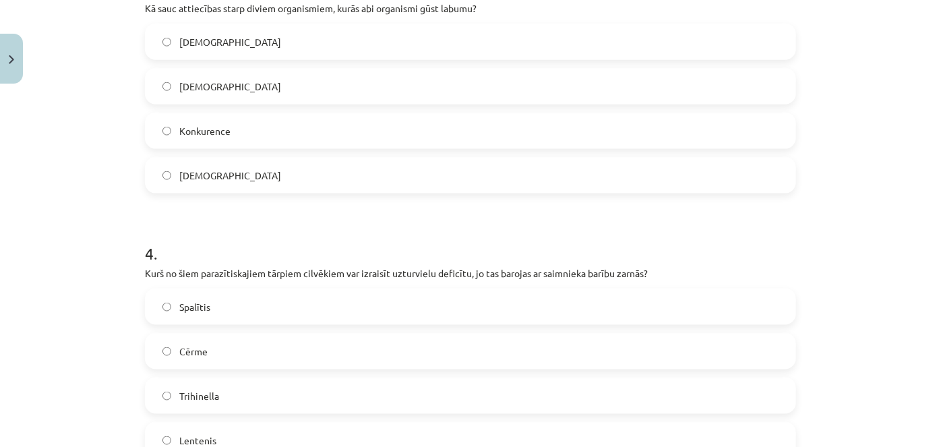
scroll to position [769, 0]
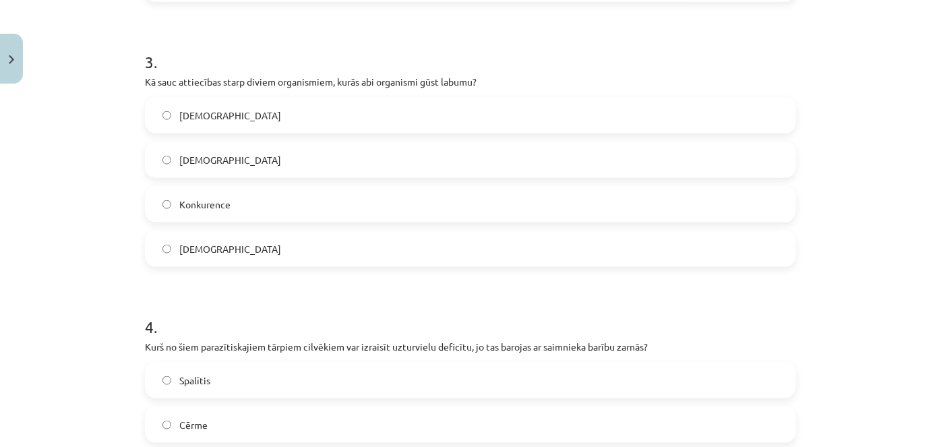
click at [213, 242] on span "Mutuālisms" at bounding box center [230, 249] width 102 height 14
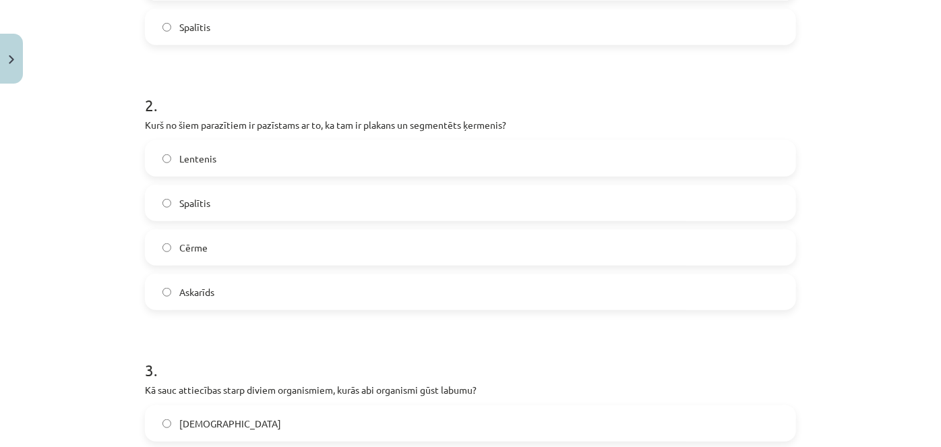
scroll to position [462, 0]
click at [216, 204] on label "Spalītis" at bounding box center [470, 202] width 648 height 34
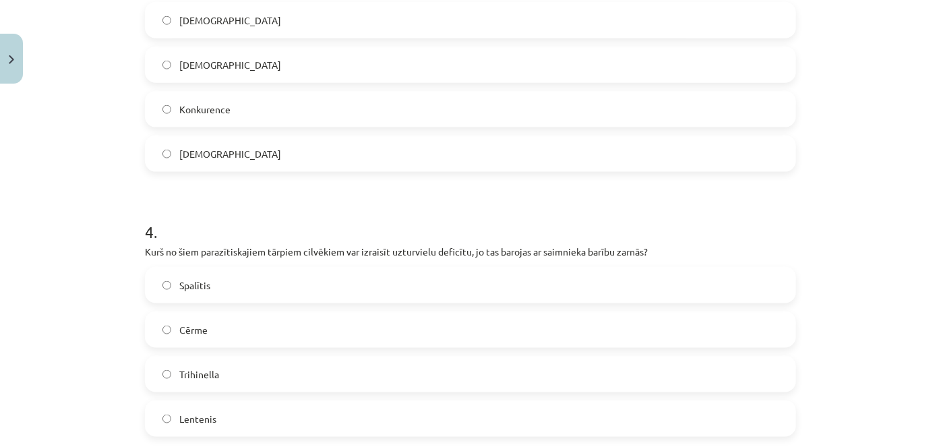
scroll to position [891, 0]
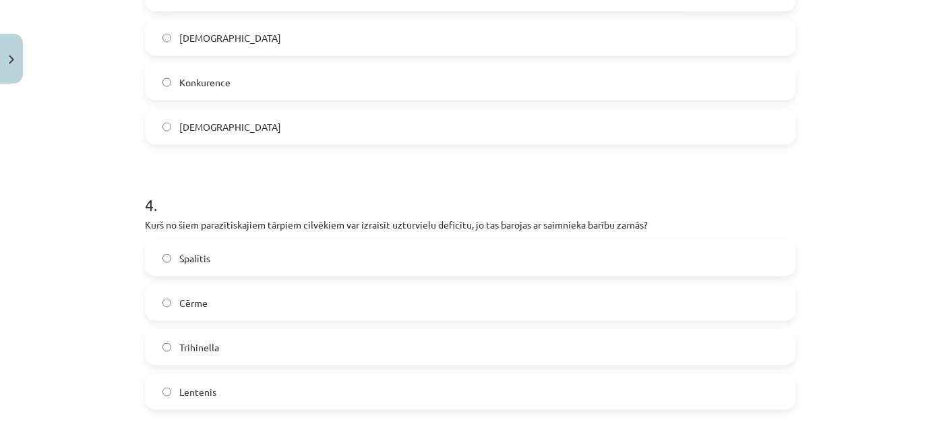
click at [183, 379] on label "Lentenis" at bounding box center [470, 392] width 648 height 34
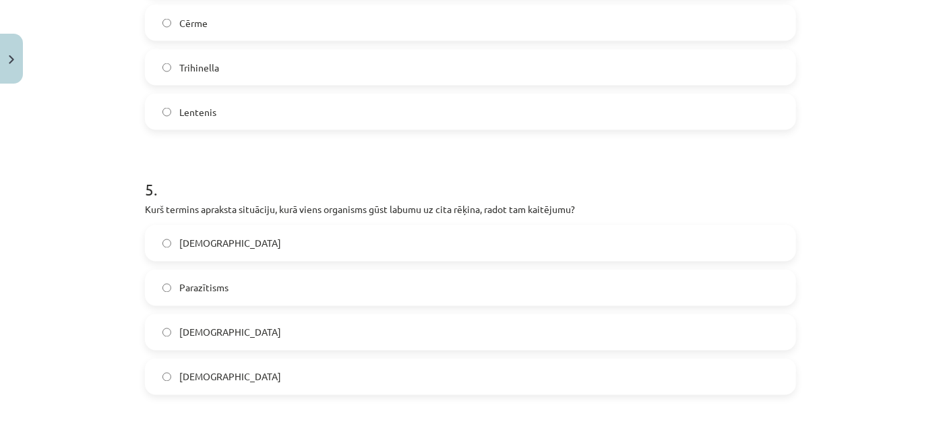
scroll to position [1189, 0]
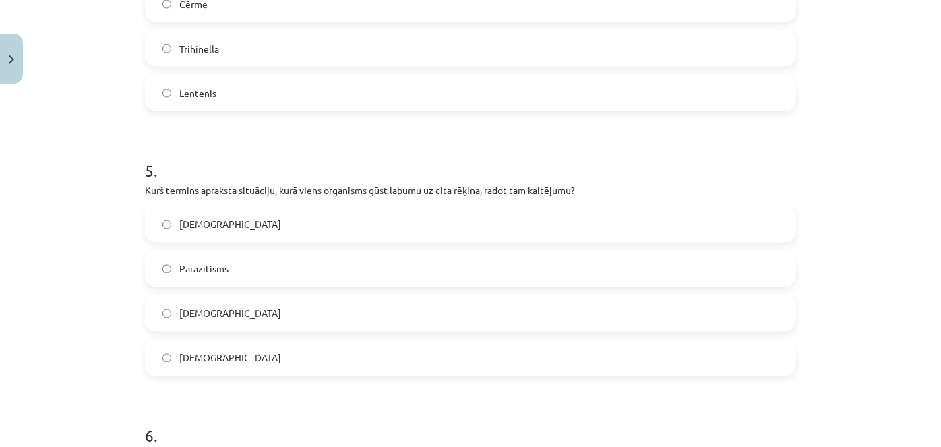
click at [229, 361] on span "Komensālisms" at bounding box center [230, 358] width 102 height 14
click at [257, 270] on label "Parazītisms" at bounding box center [470, 269] width 648 height 34
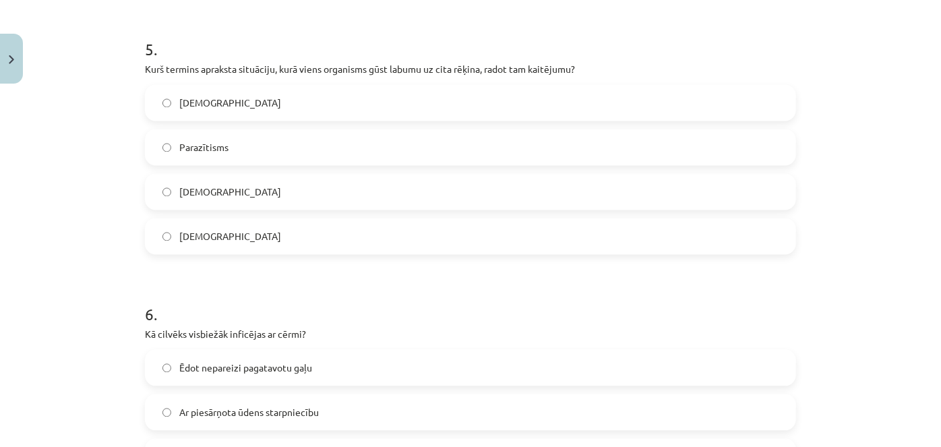
scroll to position [1434, 0]
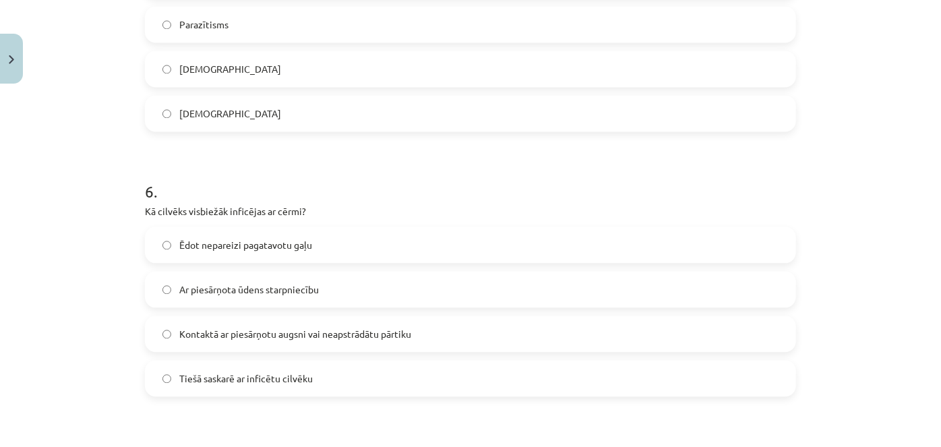
click at [160, 280] on label "Ar piesārņota ūdens starpniecību" at bounding box center [470, 289] width 648 height 34
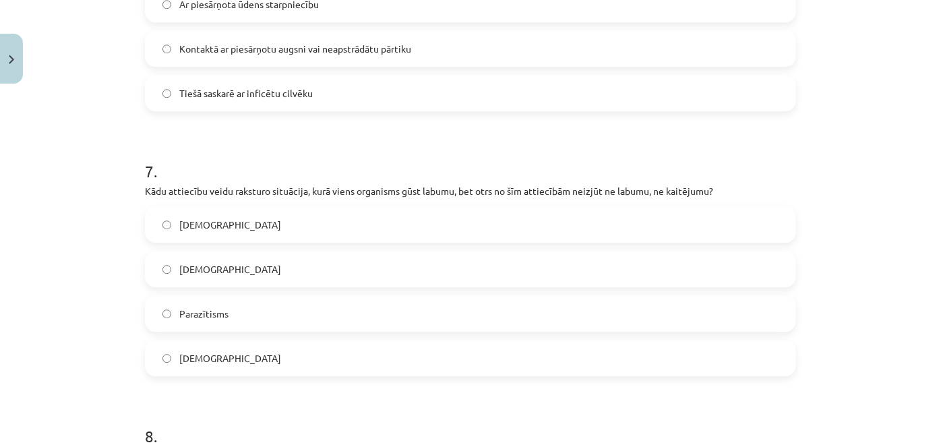
scroll to position [1741, 0]
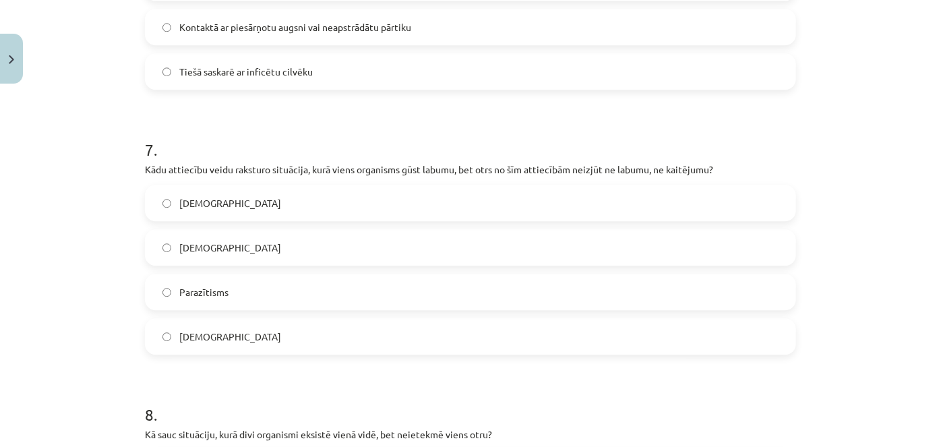
click at [204, 210] on label "Komensālisms" at bounding box center [470, 203] width 648 height 34
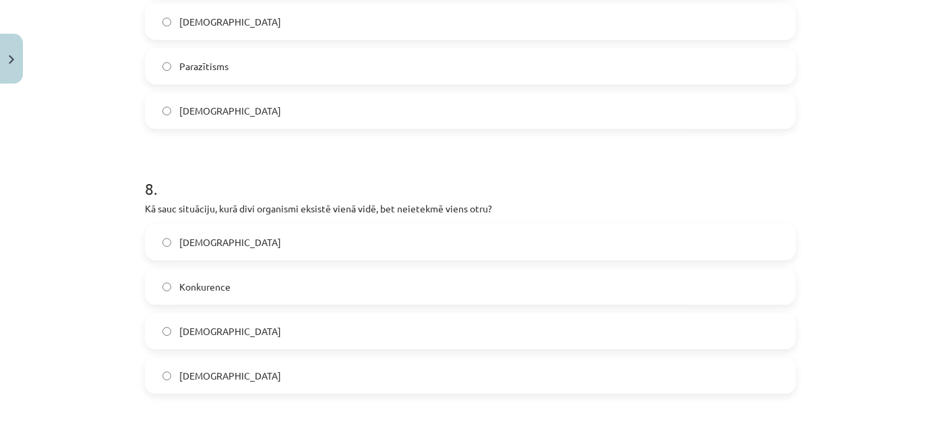
scroll to position [1985, 0]
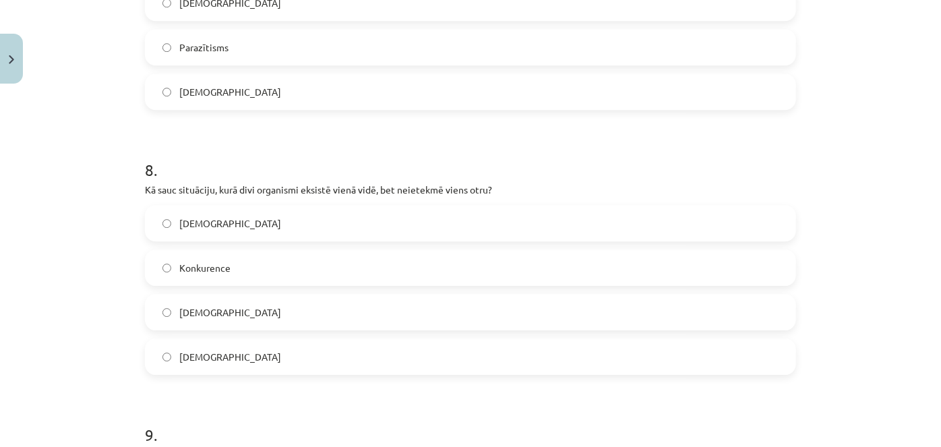
click at [253, 228] on label "Neitrālisms" at bounding box center [470, 223] width 648 height 34
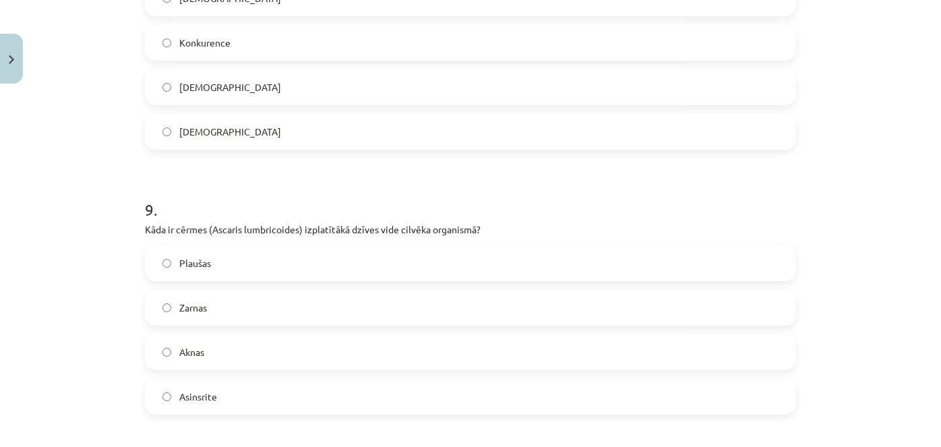
scroll to position [2231, 0]
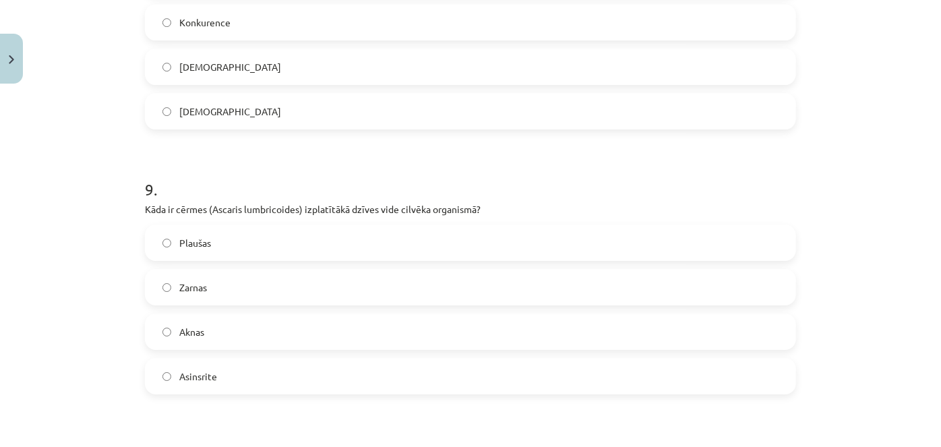
click at [217, 282] on label "Zarnas" at bounding box center [470, 287] width 648 height 34
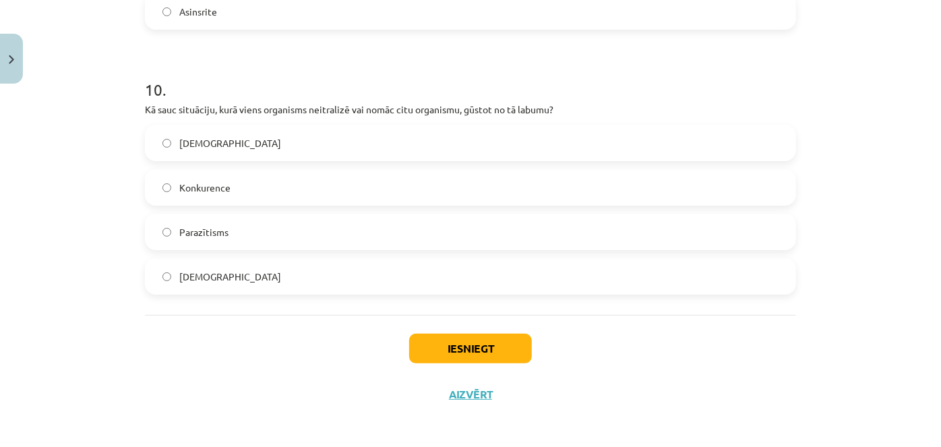
scroll to position [2599, 0]
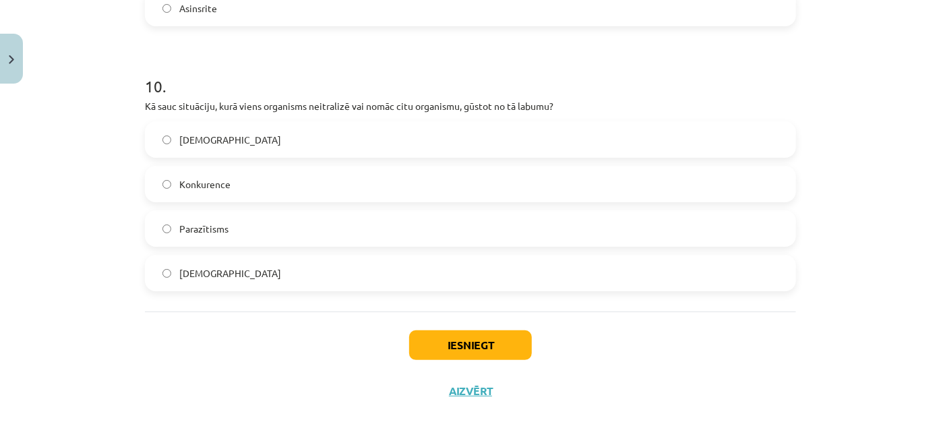
click at [321, 275] on label "Komensālisms" at bounding box center [470, 273] width 648 height 34
click at [279, 173] on label "Konkurence" at bounding box center [470, 184] width 648 height 34
click at [418, 330] on button "Iesniegt" at bounding box center [470, 345] width 123 height 30
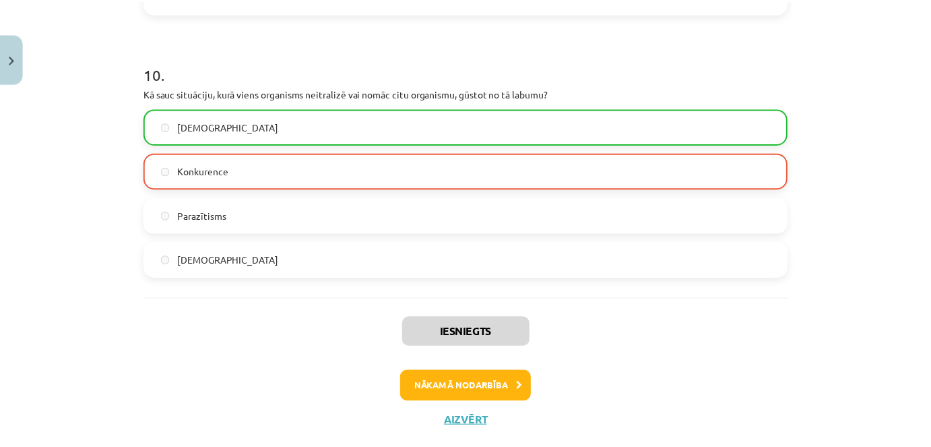
scroll to position [2640, 0]
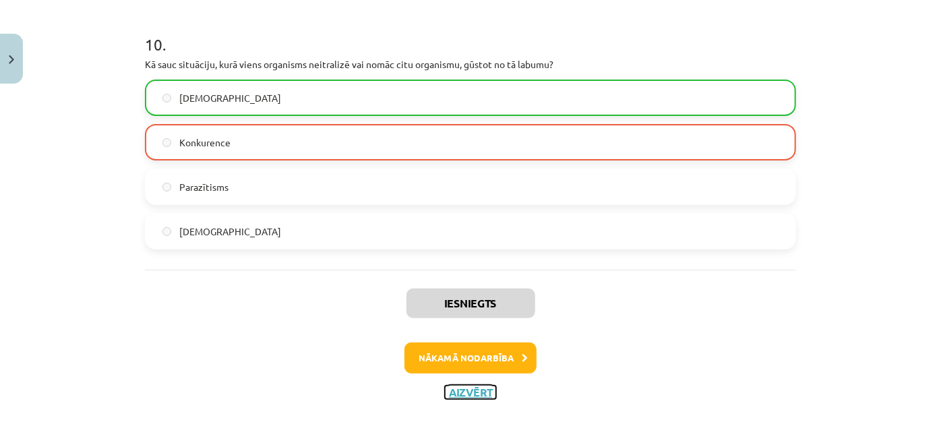
click at [479, 389] on button "Aizvērt" at bounding box center [470, 391] width 51 height 13
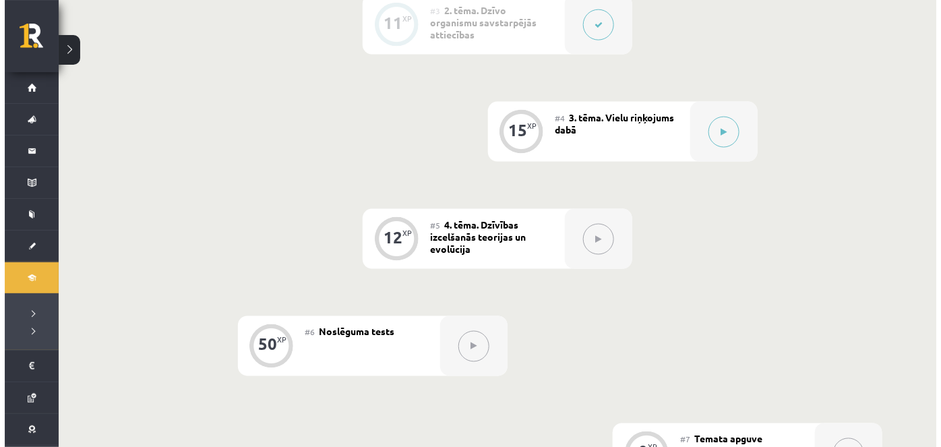
scroll to position [613, 0]
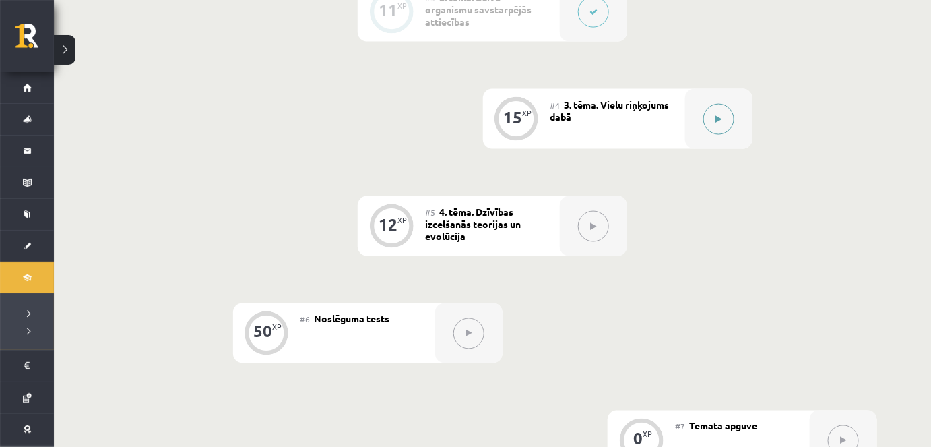
click at [723, 111] on button at bounding box center [719, 119] width 31 height 31
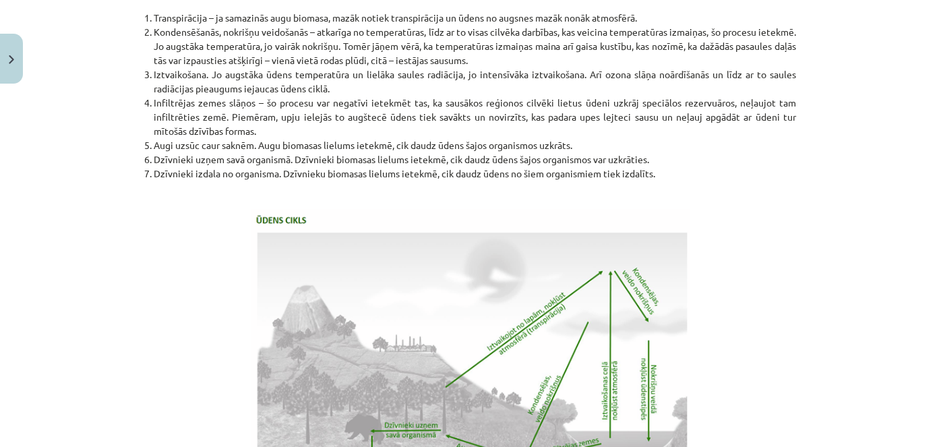
scroll to position [2800, 0]
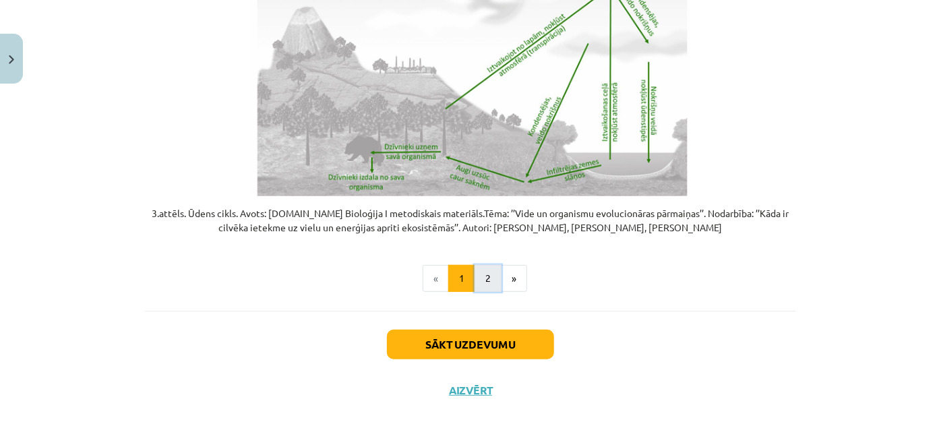
click at [489, 276] on button "2" at bounding box center [487, 278] width 27 height 27
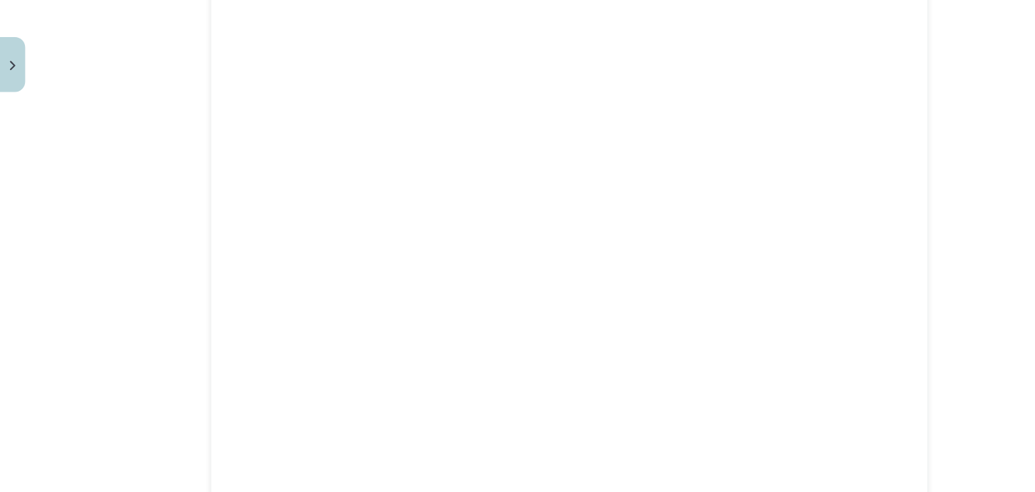
scroll to position [1221, 0]
click at [864, 92] on div "Mācību tēma: Bioloģijas i - 11. klases 1. ieskaites mācību materiāls #4 3. tēma…" at bounding box center [517, 246] width 1035 height 492
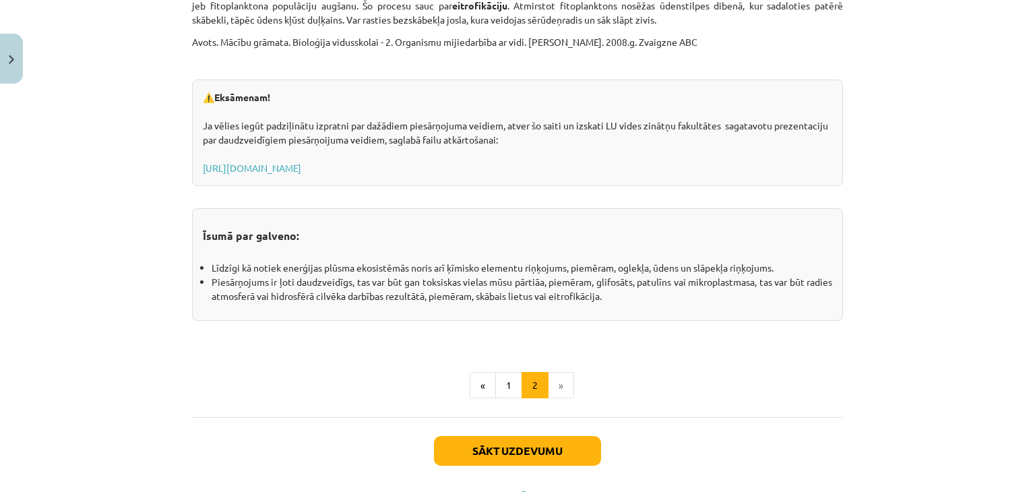
scroll to position [2216, 0]
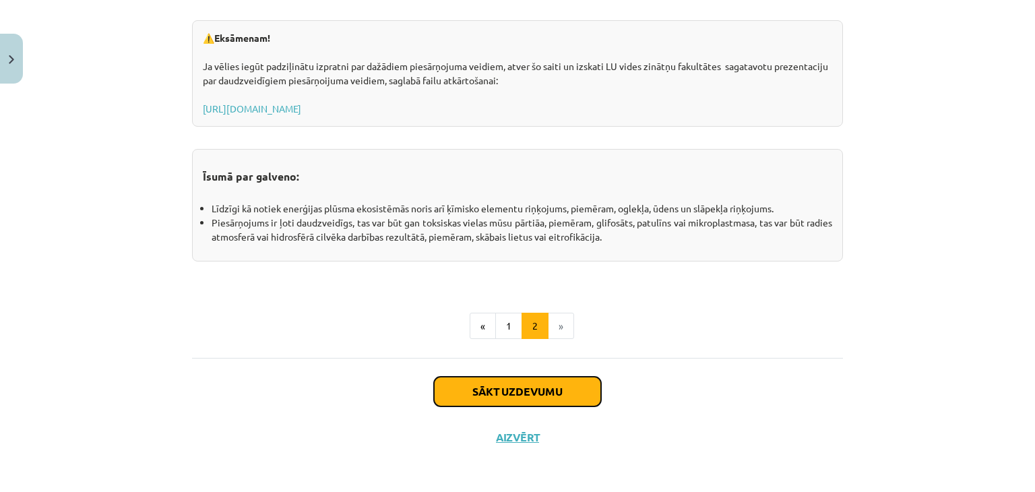
click at [511, 386] on button "Sākt uzdevumu" at bounding box center [517, 392] width 167 height 30
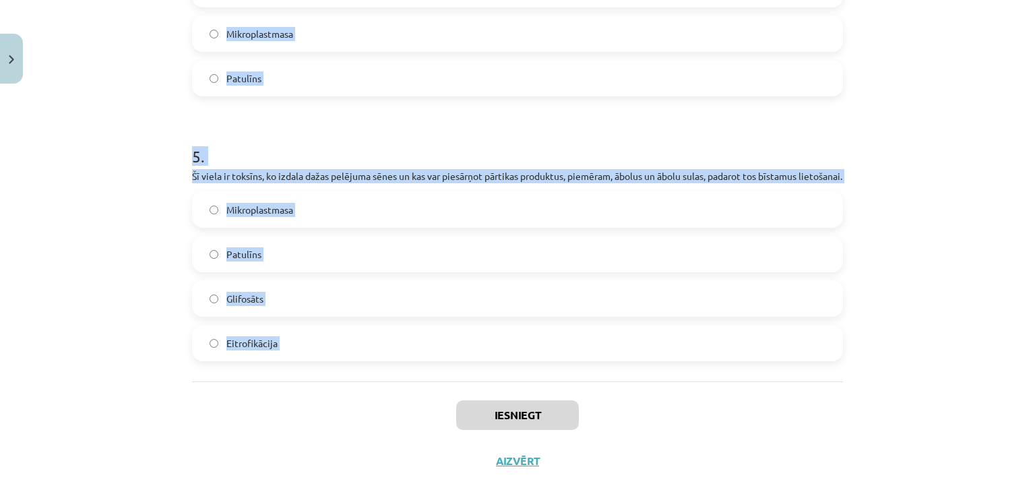
scroll to position [1286, 0]
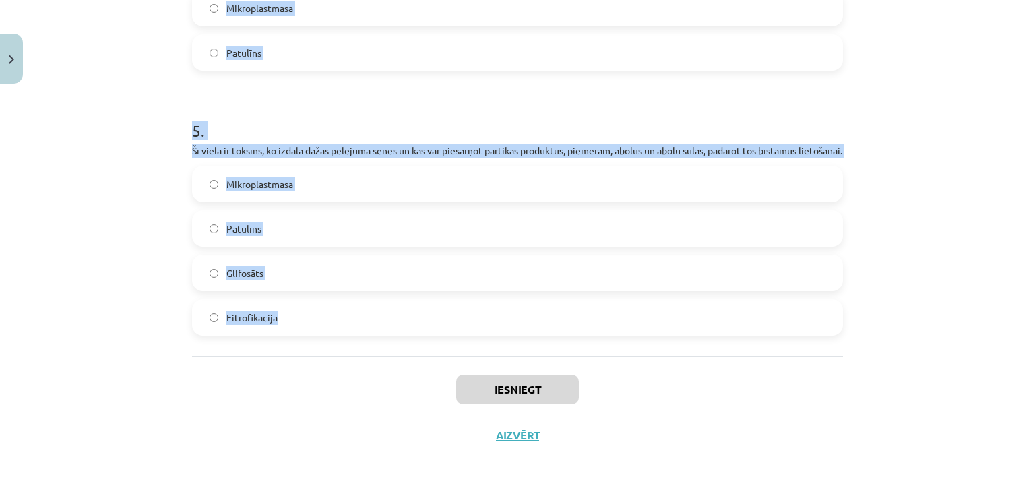
drag, startPoint x: 183, startPoint y: 283, endPoint x: 364, endPoint y: 321, distance: 185.2
copy form "Atmosfēras piesārņojuma rezultātā izveidojies nokrišņu veids, kas satur sērskāb…"
click at [223, 98] on h1 "5 ." at bounding box center [517, 119] width 651 height 42
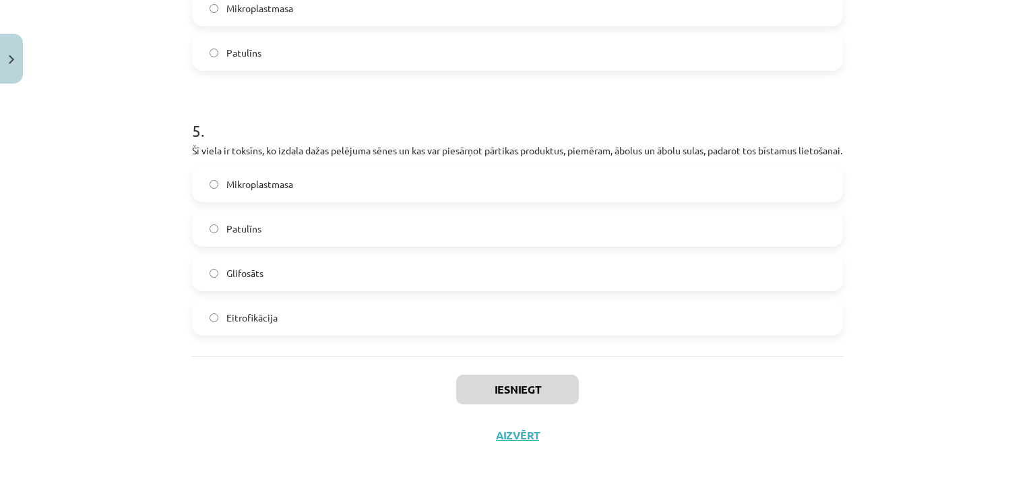
click at [229, 225] on span "Patulīns" at bounding box center [243, 229] width 35 height 14
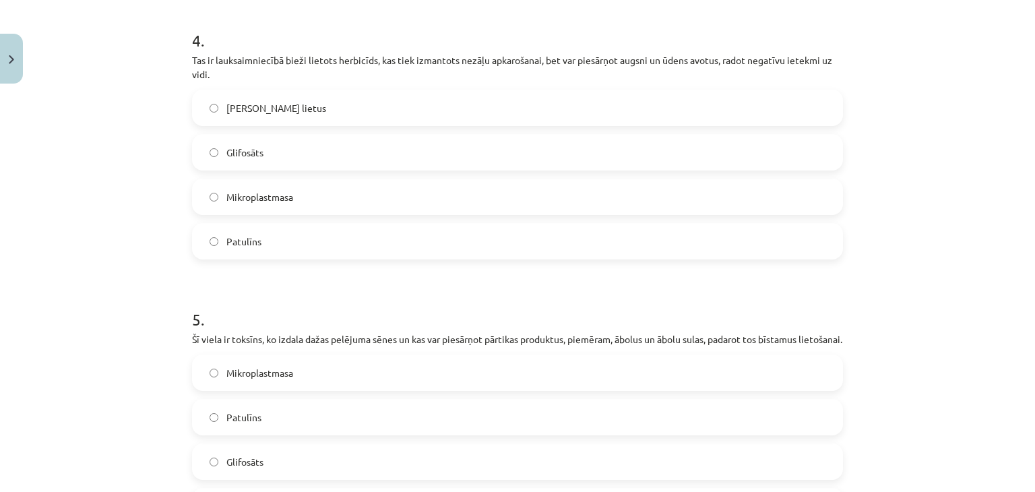
scroll to position [1016, 0]
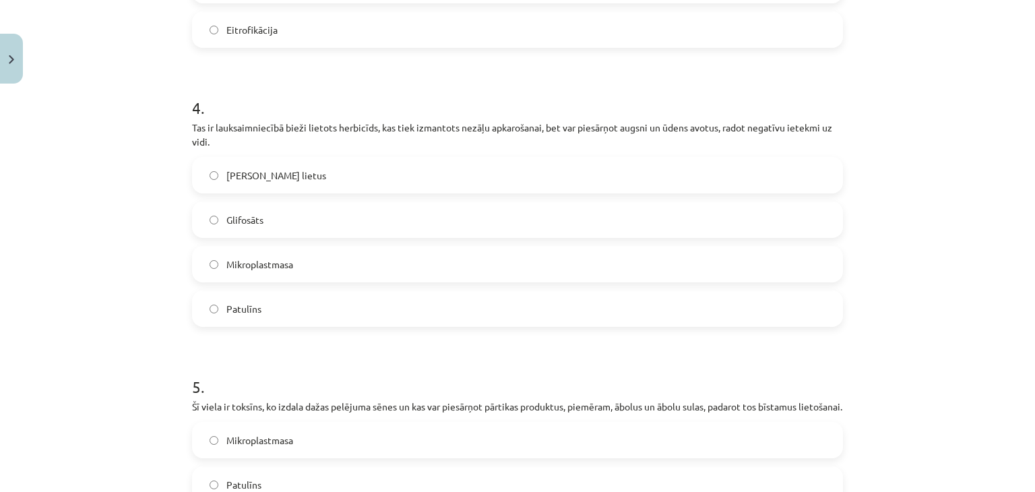
click at [311, 219] on label "Glifosāts" at bounding box center [517, 220] width 648 height 34
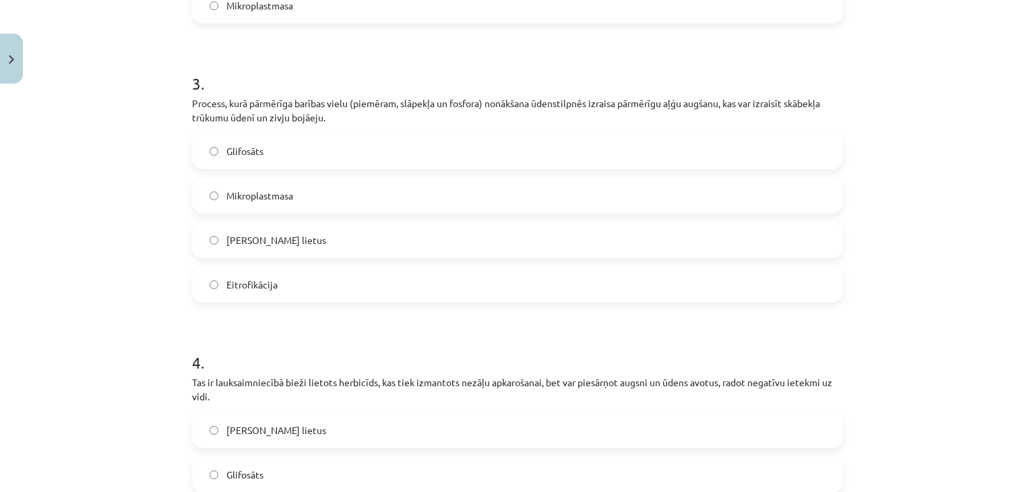
scroll to position [747, 0]
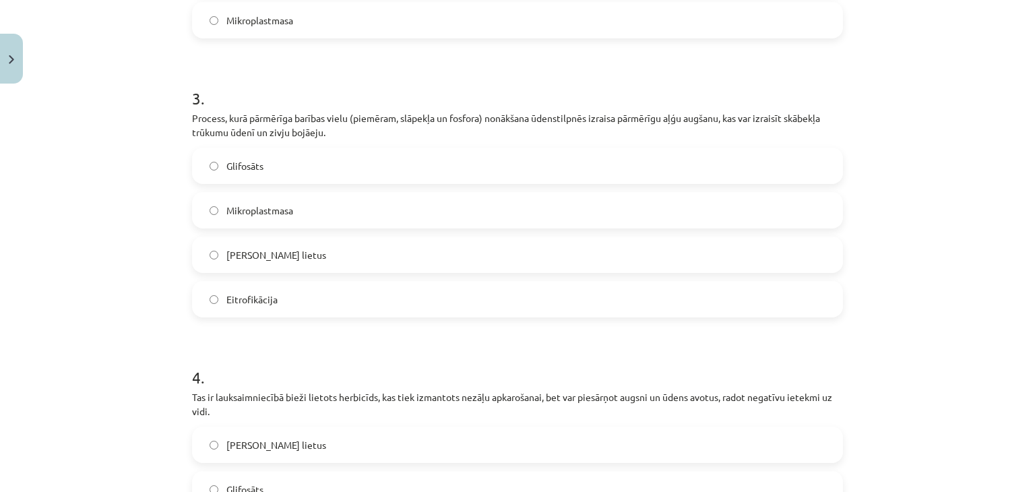
click at [246, 294] on span "Eitrofikācija" at bounding box center [251, 299] width 51 height 14
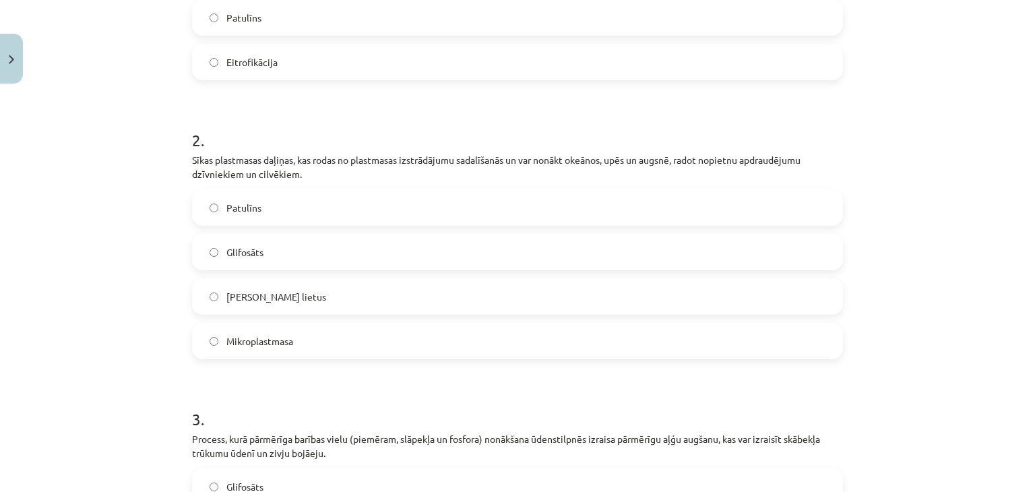
scroll to position [410, 0]
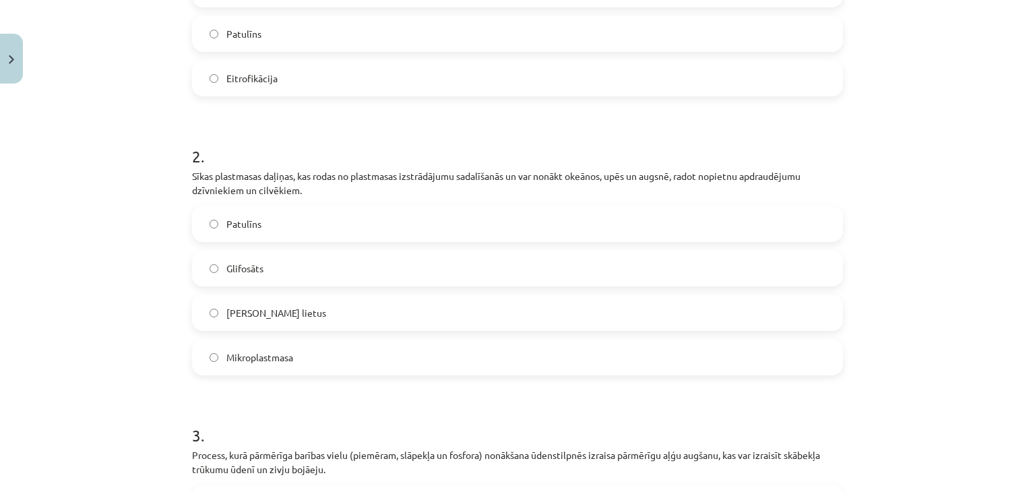
click at [274, 347] on label "Mikroplastmasa" at bounding box center [517, 357] width 648 height 34
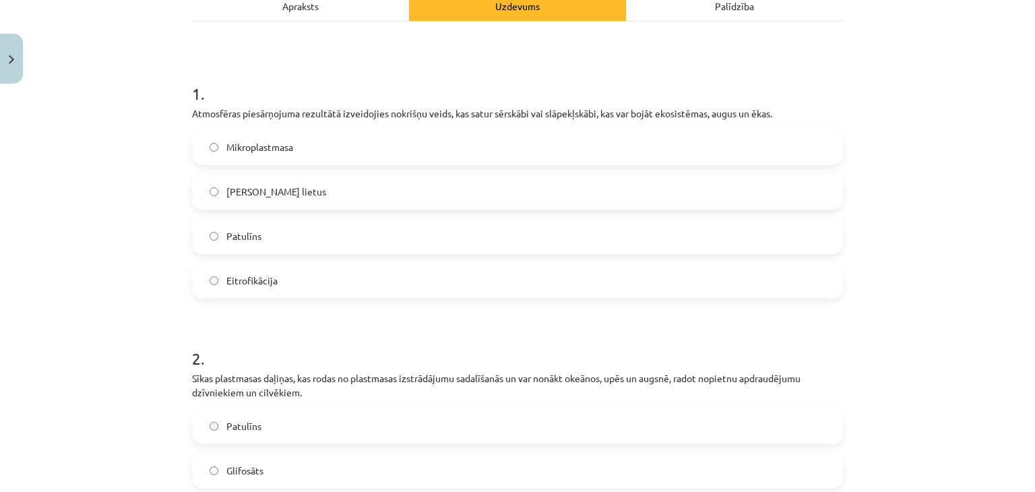
click at [278, 195] on span "Skābais lietus" at bounding box center [276, 192] width 100 height 14
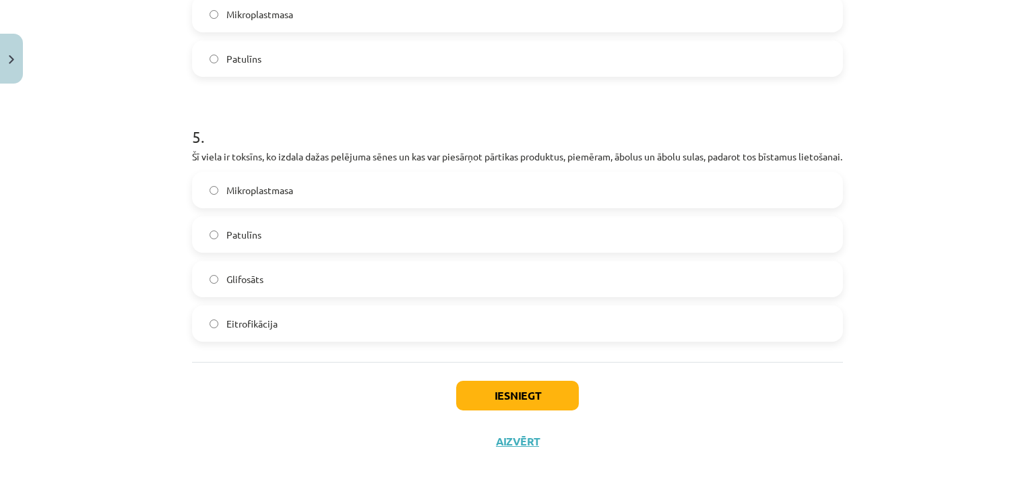
scroll to position [1286, 0]
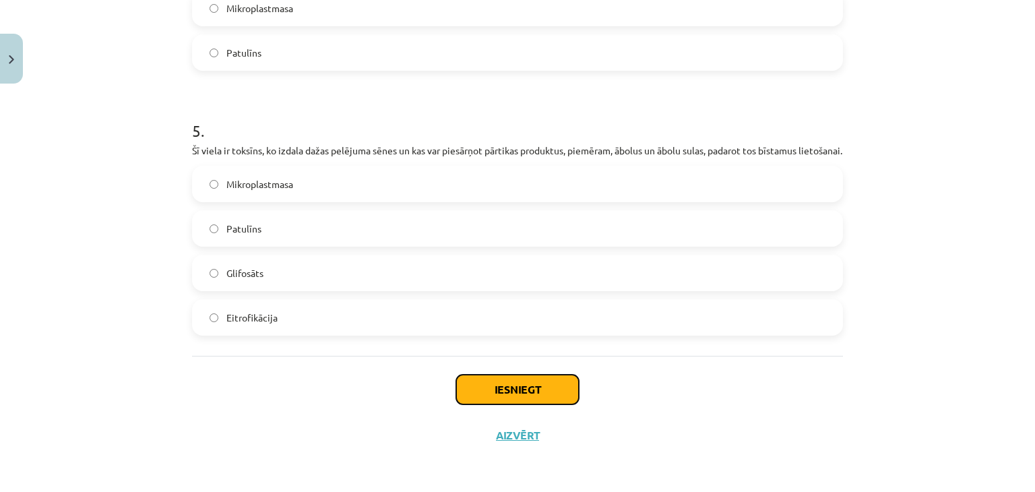
click at [501, 376] on button "Iesniegt" at bounding box center [517, 390] width 123 height 30
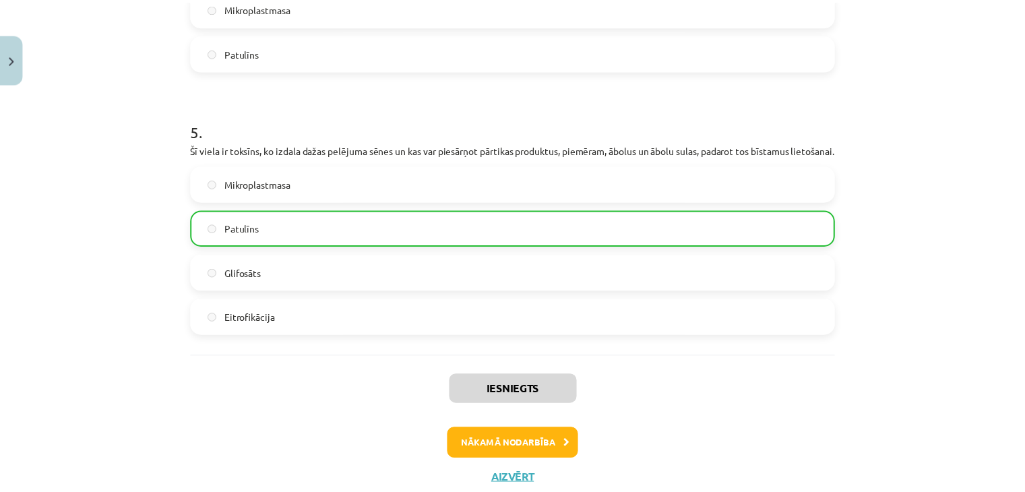
scroll to position [1329, 0]
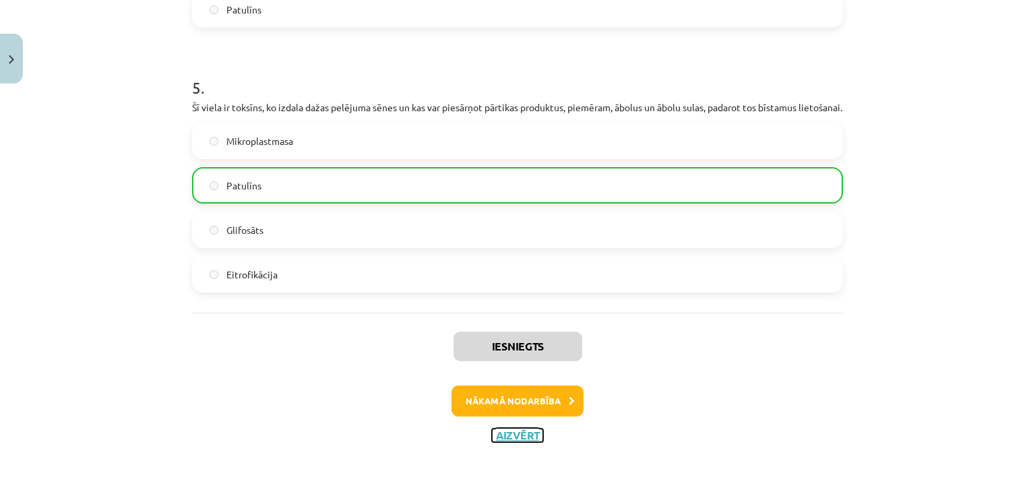
click at [526, 441] on button "Aizvērt" at bounding box center [517, 435] width 51 height 13
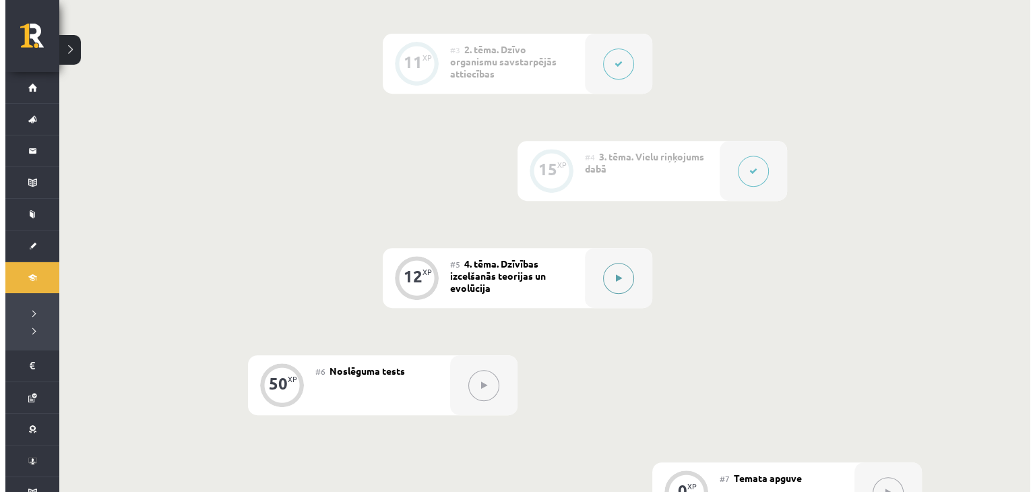
scroll to position [539, 0]
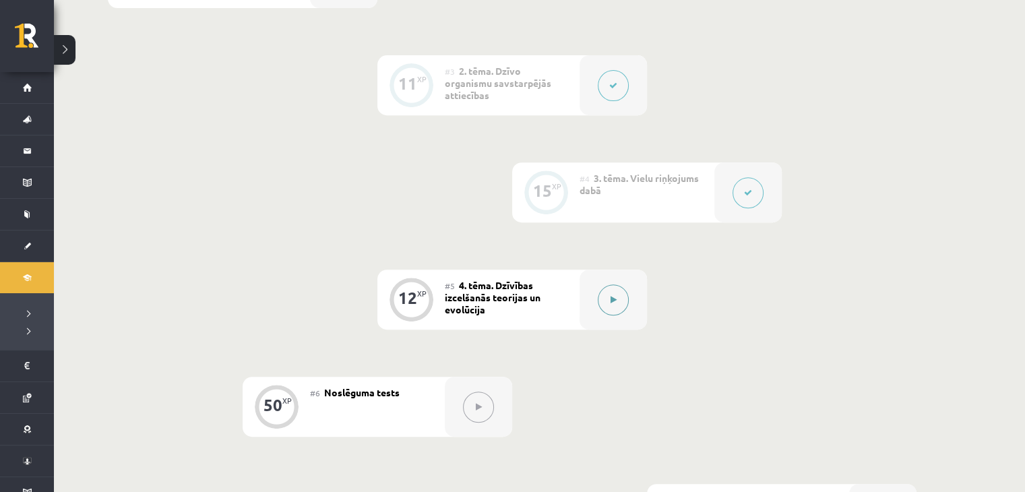
click at [605, 289] on button at bounding box center [613, 299] width 31 height 31
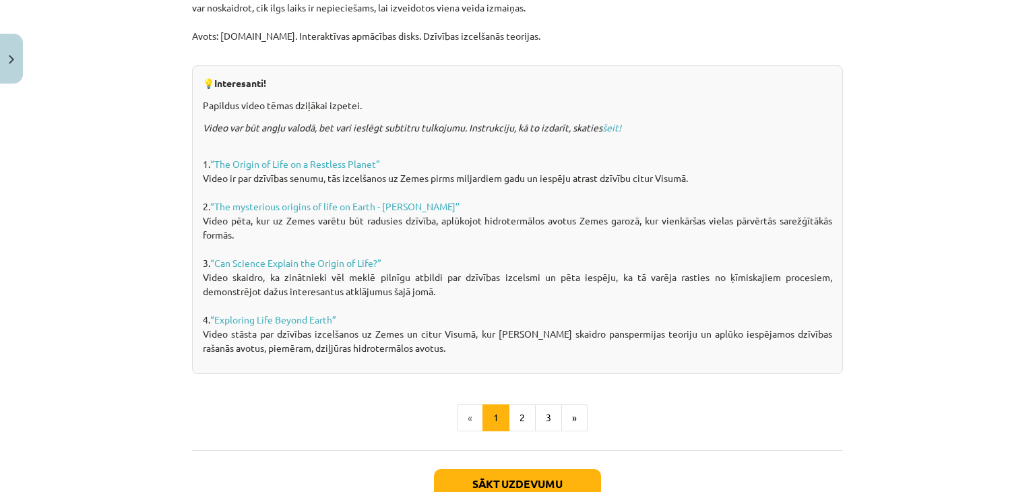
scroll to position [994, 0]
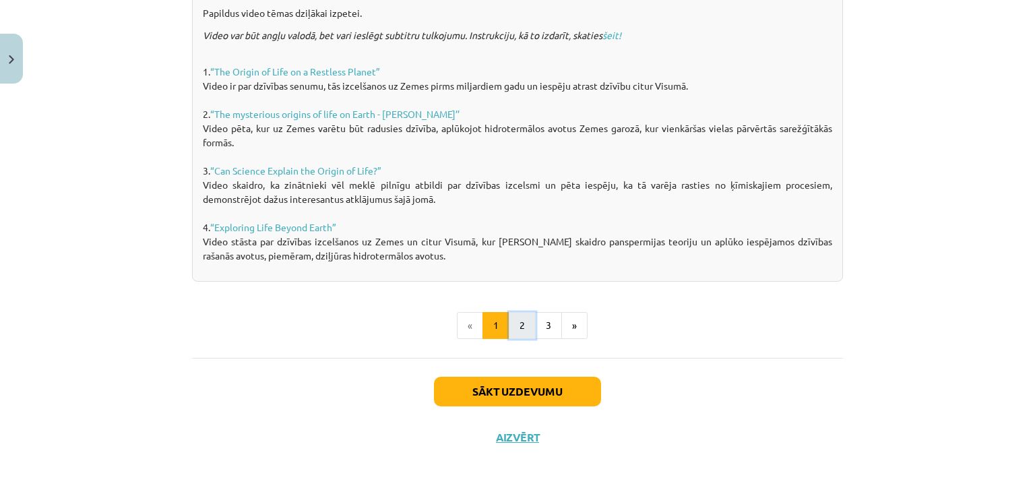
click at [520, 320] on button "2" at bounding box center [522, 325] width 27 height 27
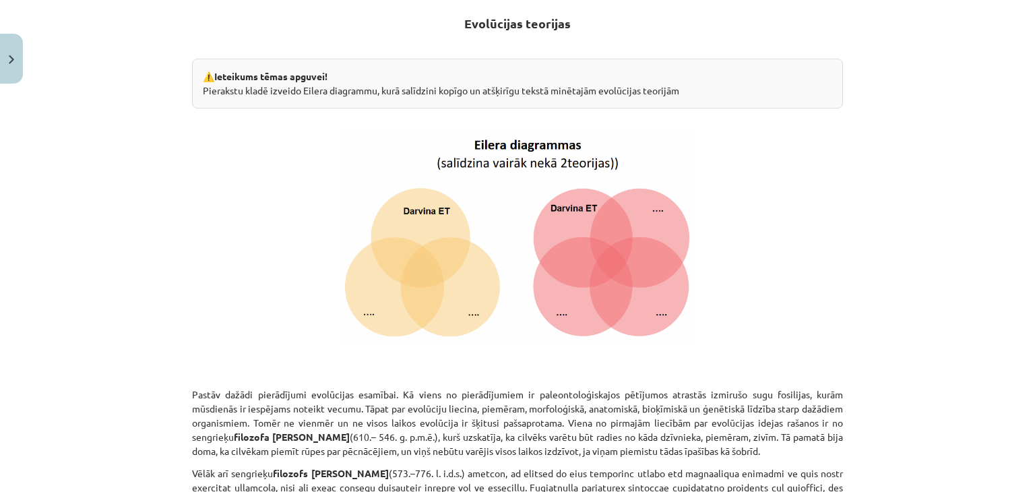
scroll to position [241, 0]
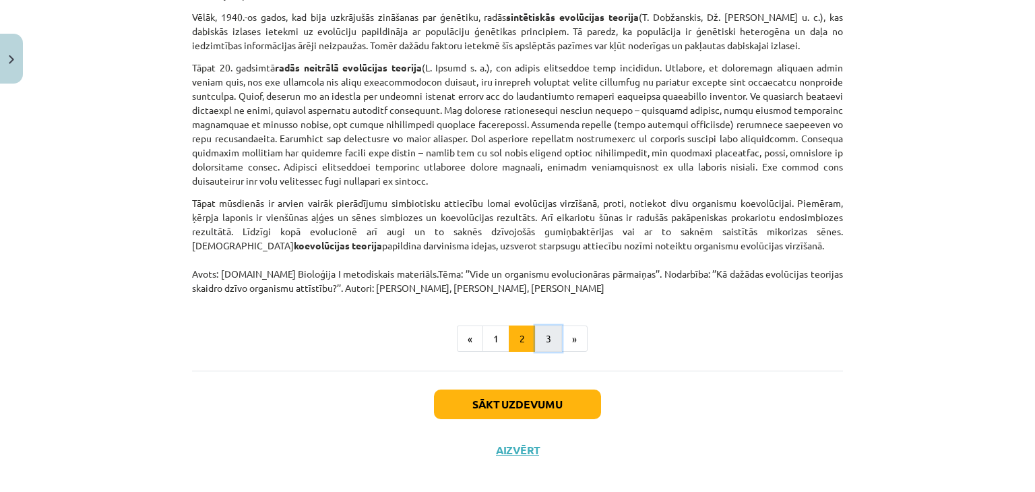
click at [538, 325] on button "3" at bounding box center [548, 338] width 27 height 27
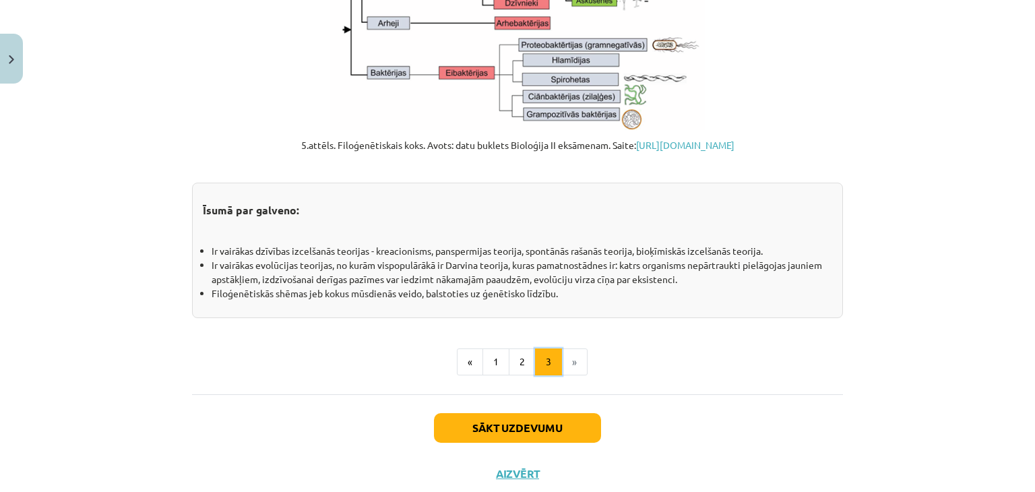
scroll to position [1521, 0]
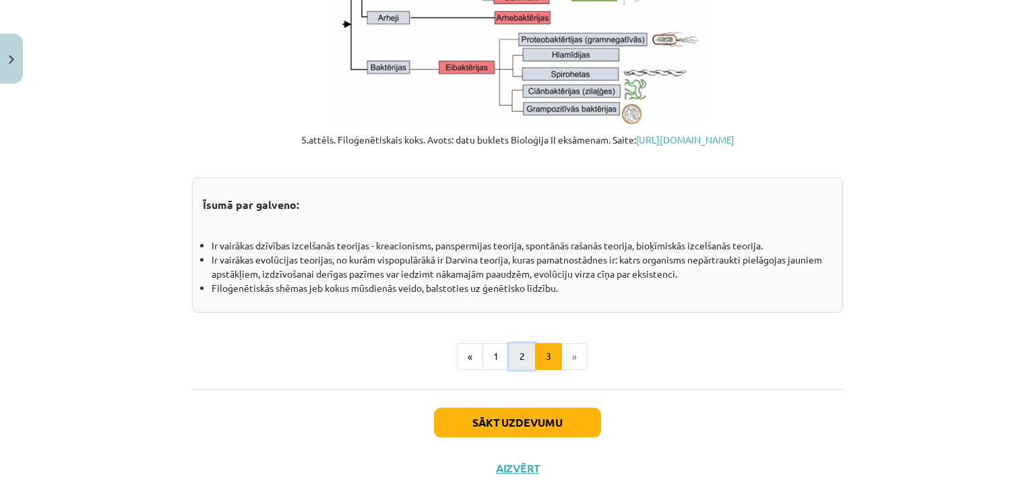
click at [519, 359] on button "2" at bounding box center [522, 356] width 27 height 27
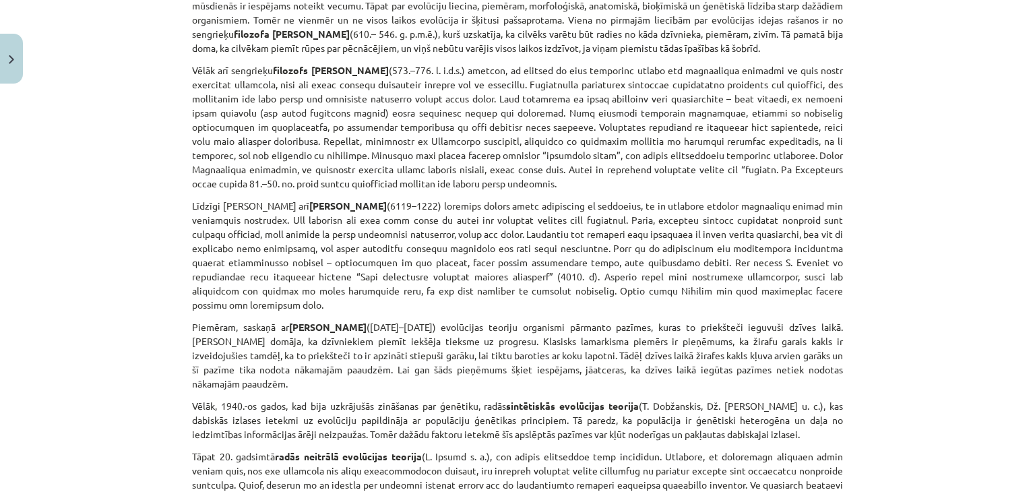
scroll to position [982, 0]
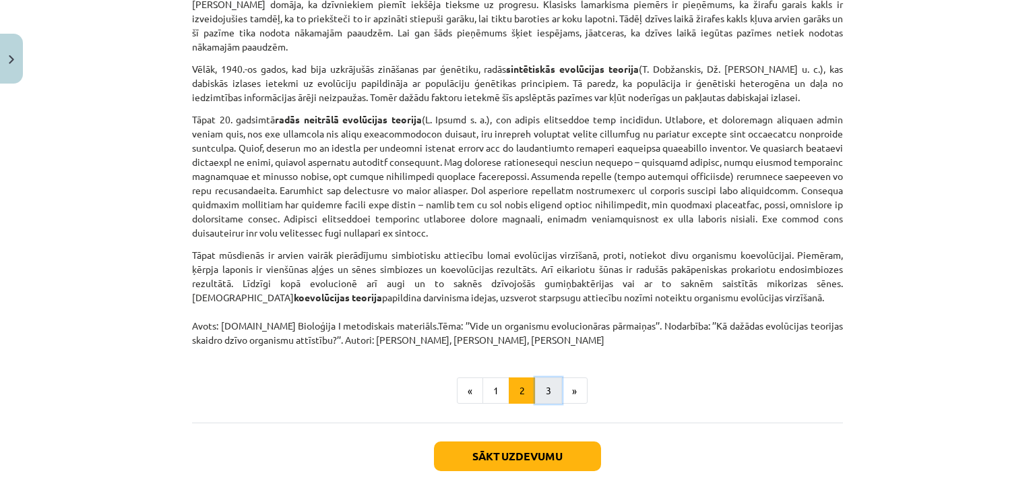
click at [542, 377] on button "3" at bounding box center [548, 390] width 27 height 27
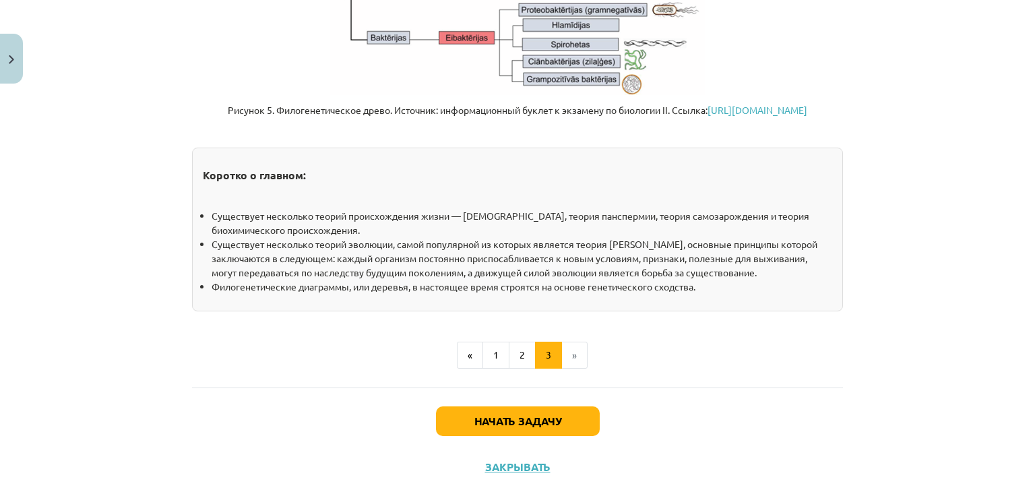
scroll to position [1595, 0]
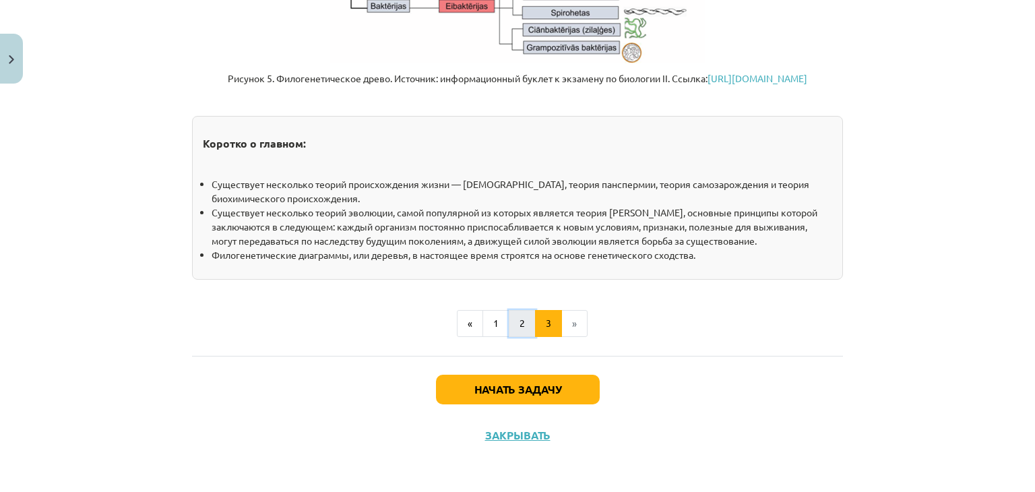
click at [520, 317] on font "2" at bounding box center [522, 323] width 5 height 12
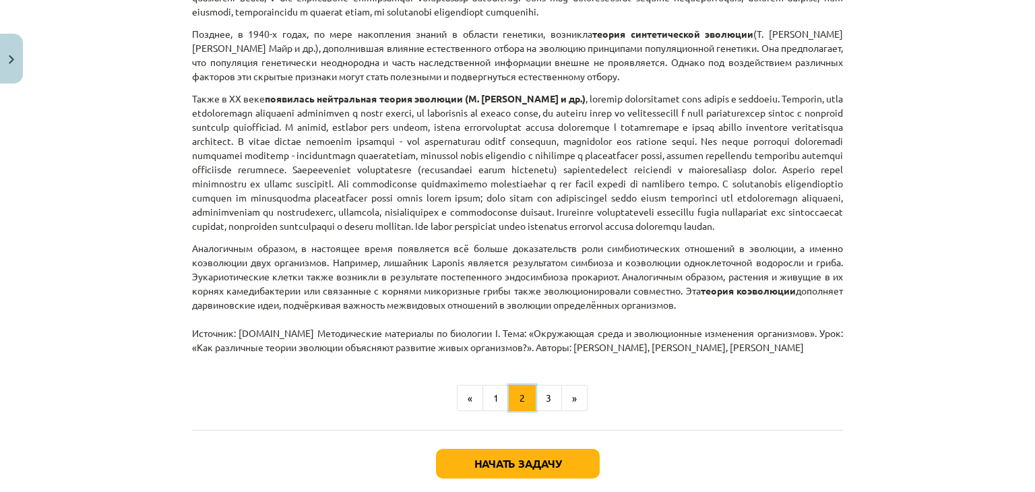
scroll to position [1184, 0]
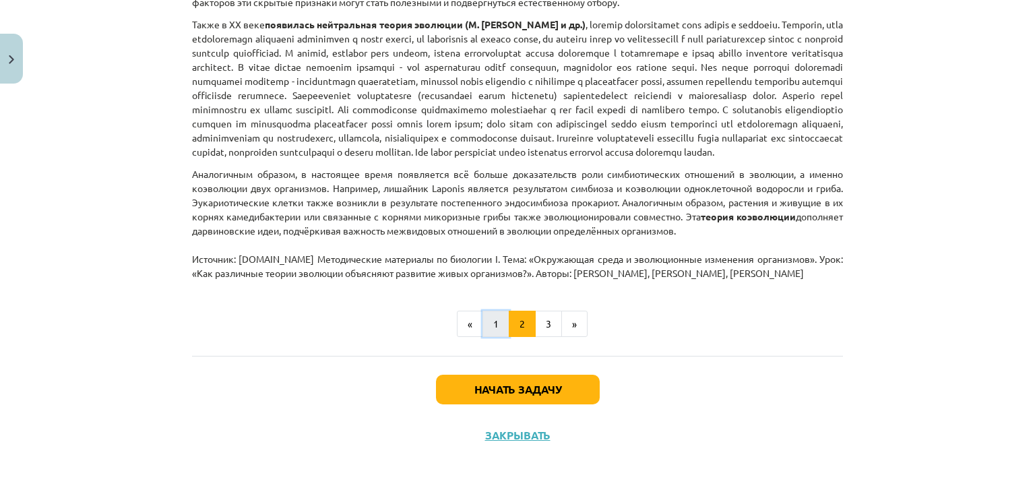
click at [485, 338] on button "1" at bounding box center [496, 324] width 27 height 27
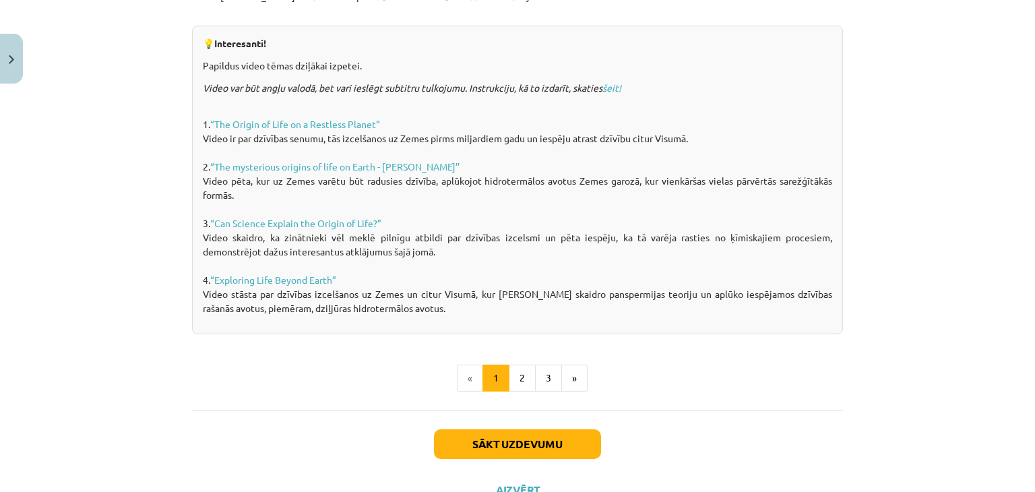
scroll to position [994, 0]
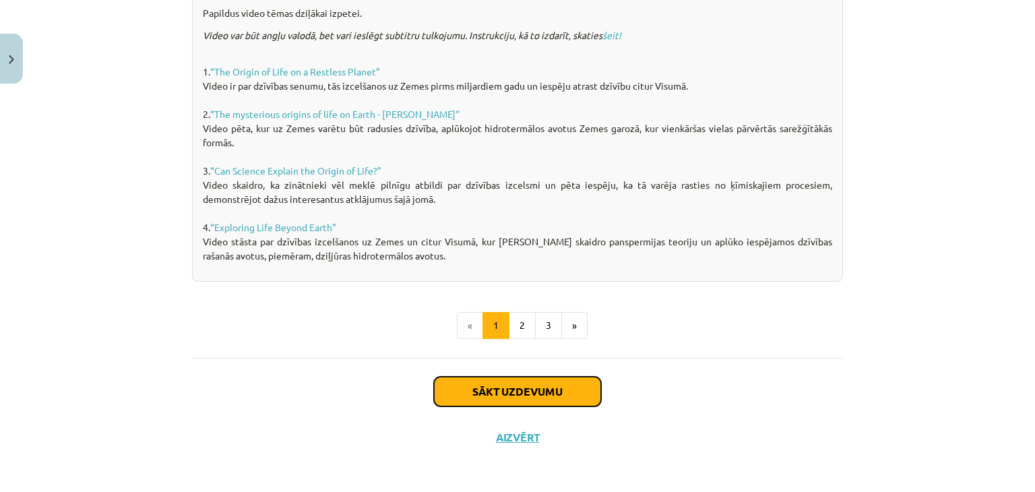
click at [484, 393] on button "Sākt uzdevumu" at bounding box center [517, 392] width 167 height 30
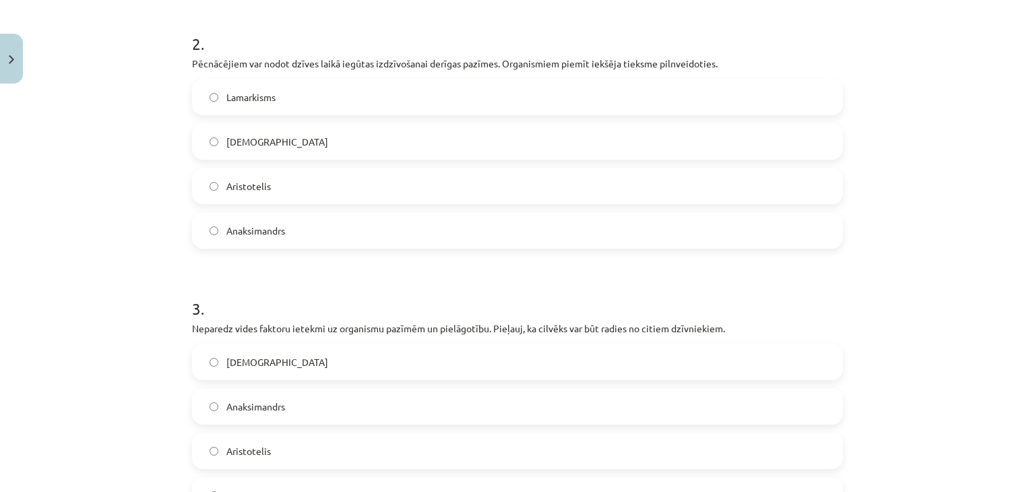
scroll to position [700, 0]
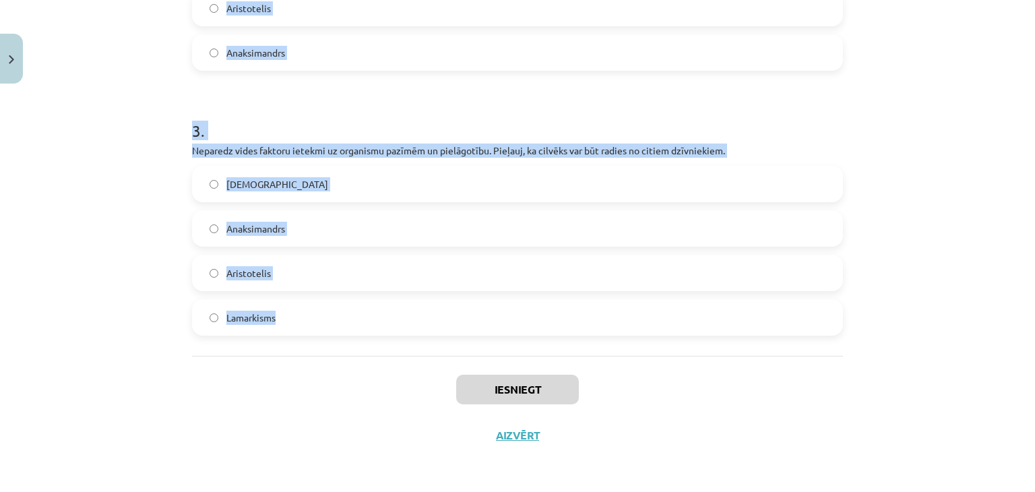
drag, startPoint x: 177, startPoint y: 289, endPoint x: 350, endPoint y: 299, distance: 174.2
click at [350, 299] on div "Mācību tēma: Bioloģijas i - 11. klases 1. ieskaites mācību materiāls #5 4. tēma…" at bounding box center [517, 246] width 1035 height 492
copy form "Videi labāk pielāgotie indivīdi rada vairāk pēcnācējus, kas pārmanto izdzīvošan…"
click at [373, 195] on label "Darvinisms" at bounding box center [517, 184] width 648 height 34
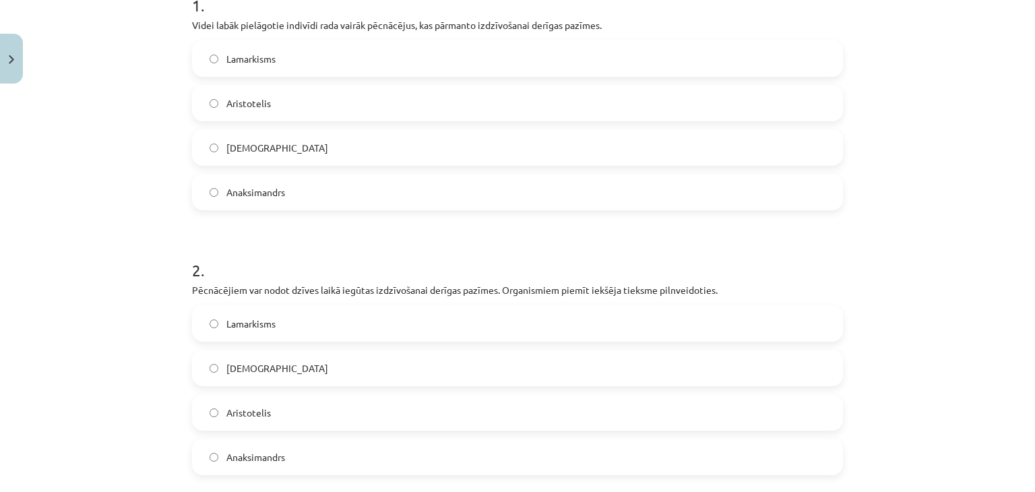
scroll to position [297, 0]
click at [394, 144] on label "Darvinisms" at bounding box center [517, 147] width 648 height 34
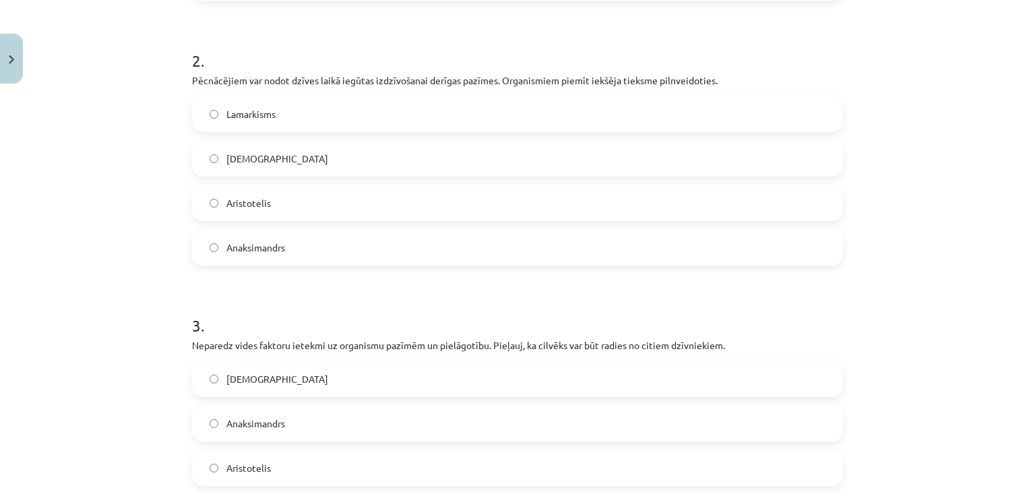
scroll to position [509, 0]
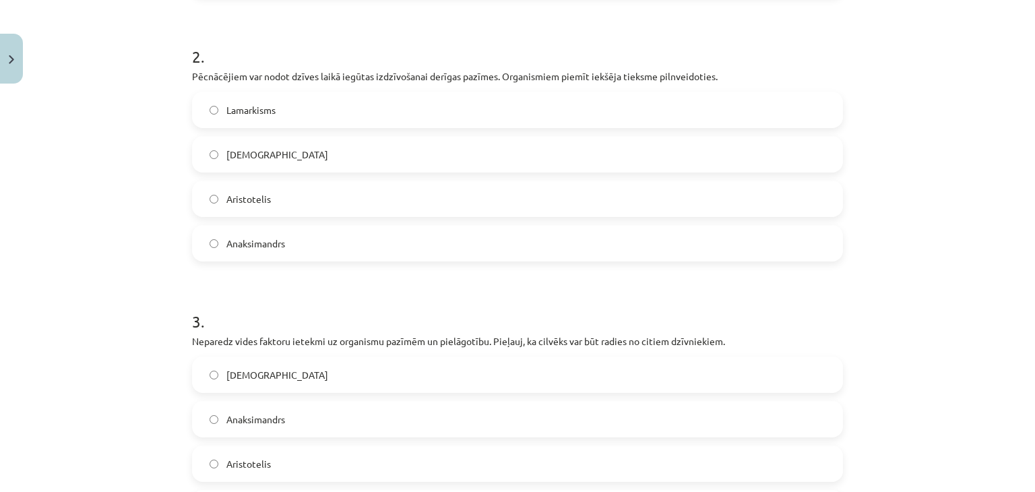
click at [385, 107] on label "Lamarkisms" at bounding box center [517, 110] width 648 height 34
click at [345, 404] on label "Anaksimandrs" at bounding box center [517, 419] width 648 height 34
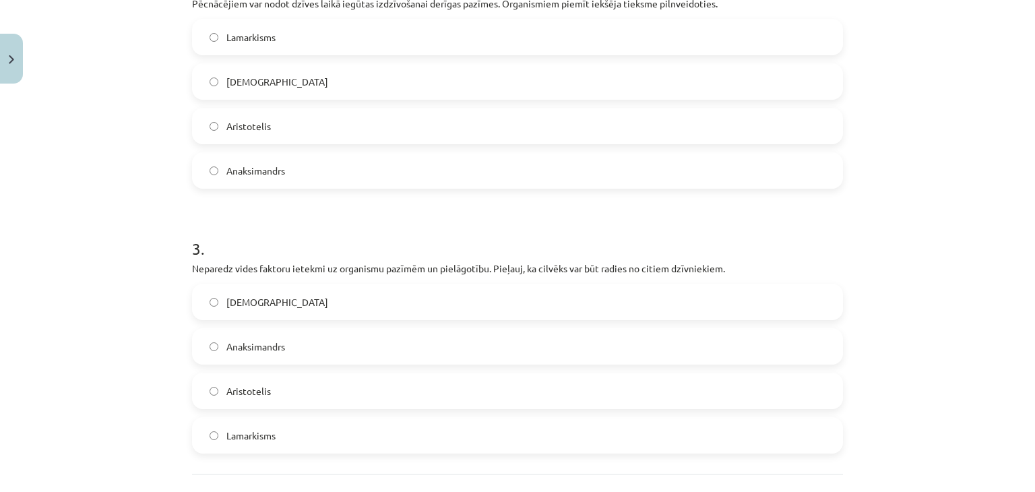
scroll to position [700, 0]
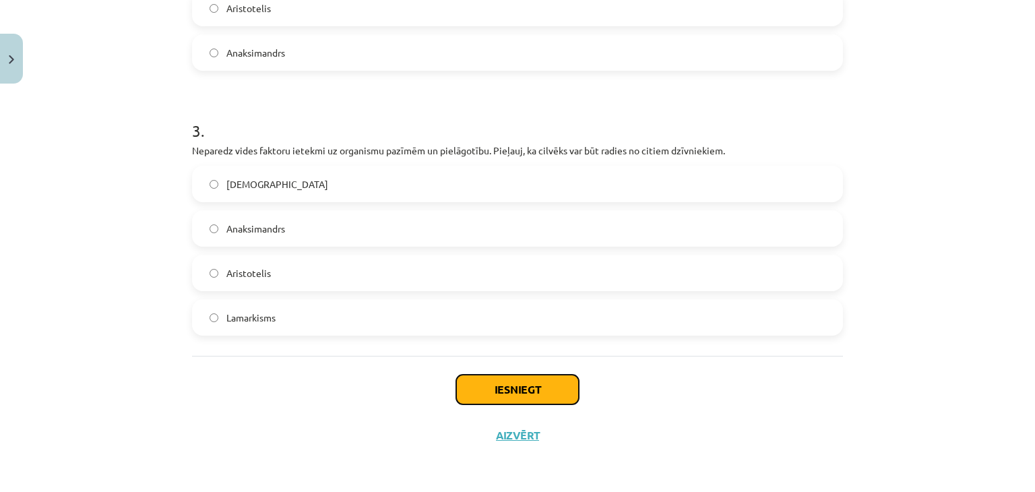
click at [528, 394] on button "Iesniegt" at bounding box center [517, 390] width 123 height 30
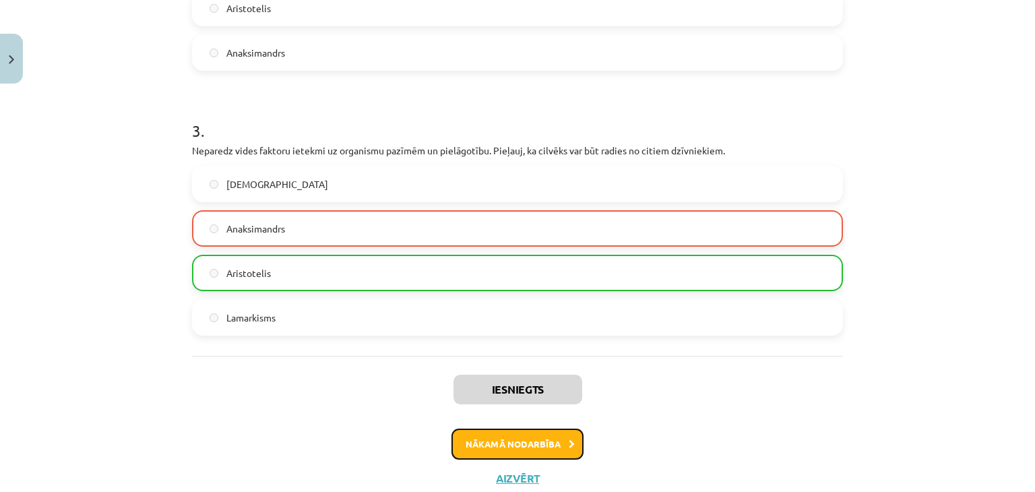
click at [547, 446] on button "Nākamā nodarbība" at bounding box center [518, 444] width 132 height 31
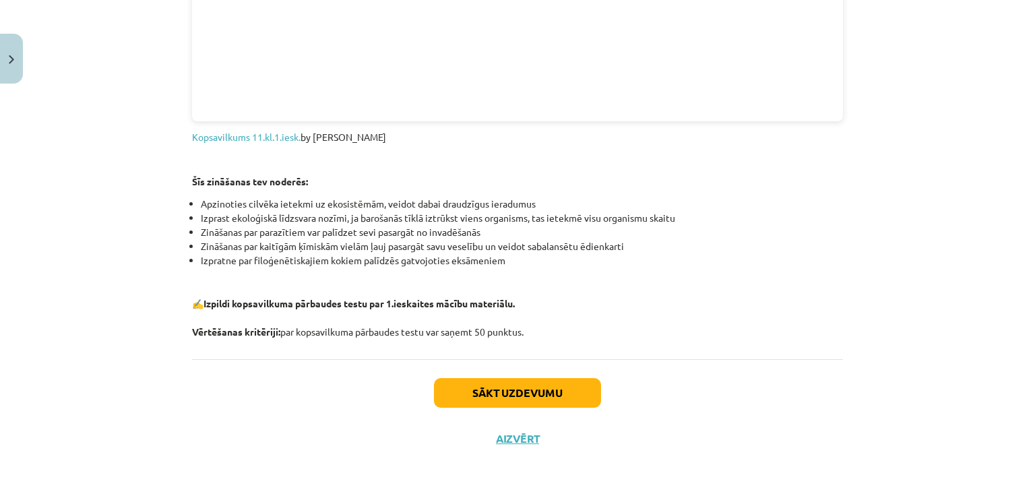
scroll to position [1598, 0]
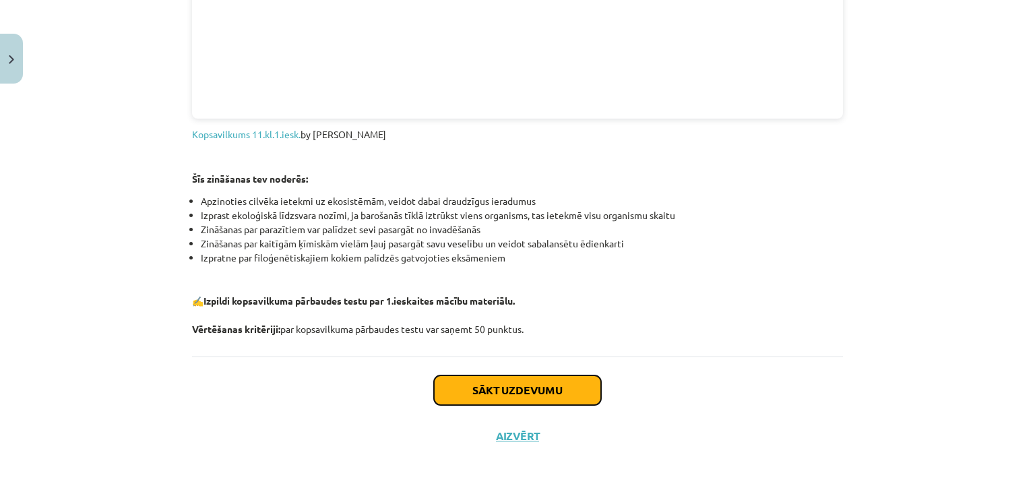
click at [507, 391] on button "Sākt uzdevumu" at bounding box center [517, 390] width 167 height 30
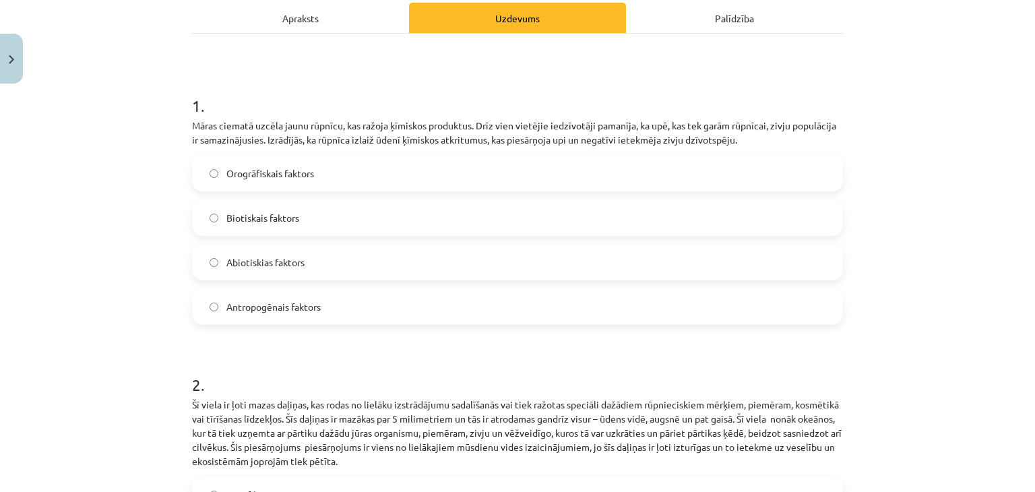
scroll to position [202, 0]
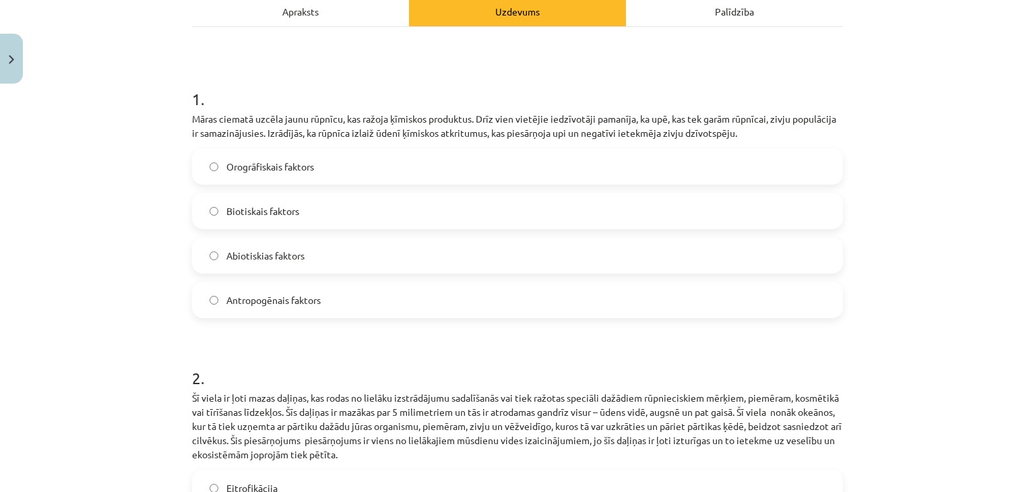
click at [260, 306] on label "Antropogēnais faktors" at bounding box center [517, 300] width 648 height 34
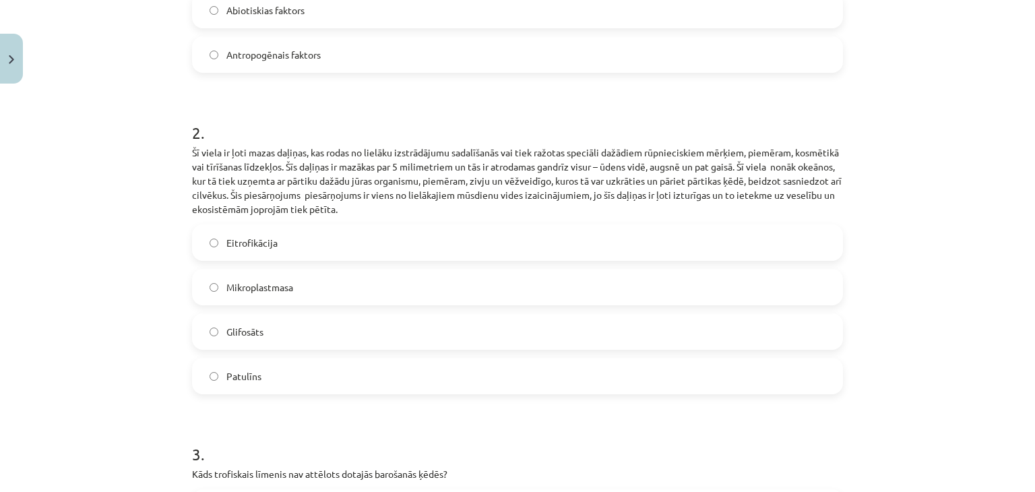
scroll to position [472, 0]
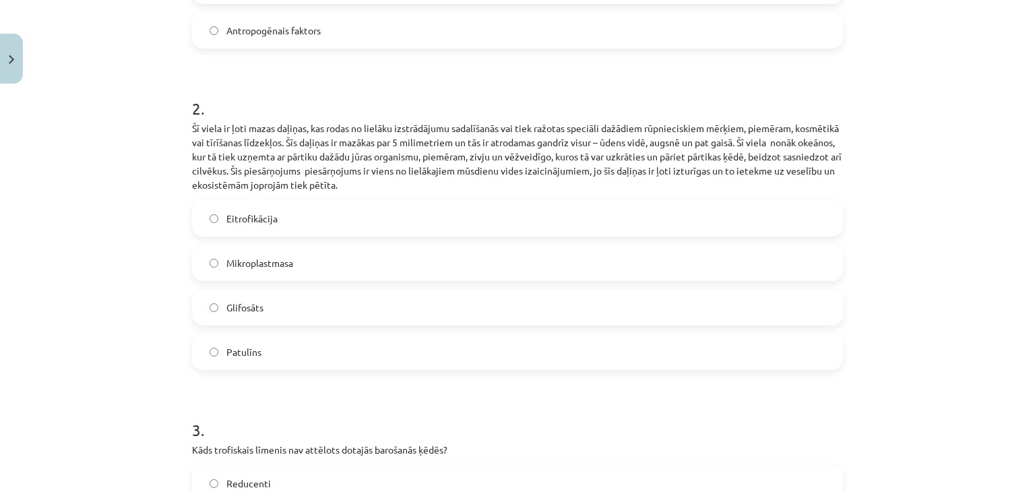
click at [299, 259] on label "Mikroplastmasa" at bounding box center [517, 263] width 648 height 34
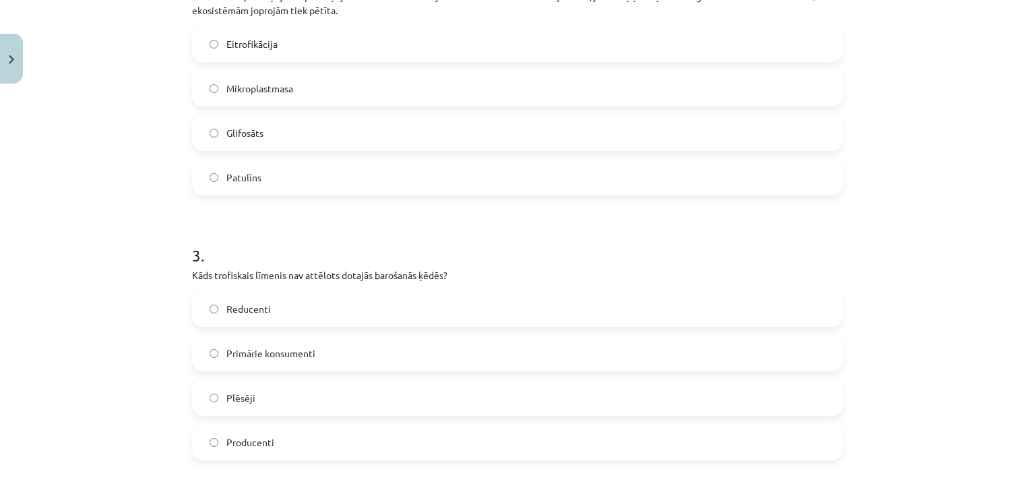
scroll to position [674, 0]
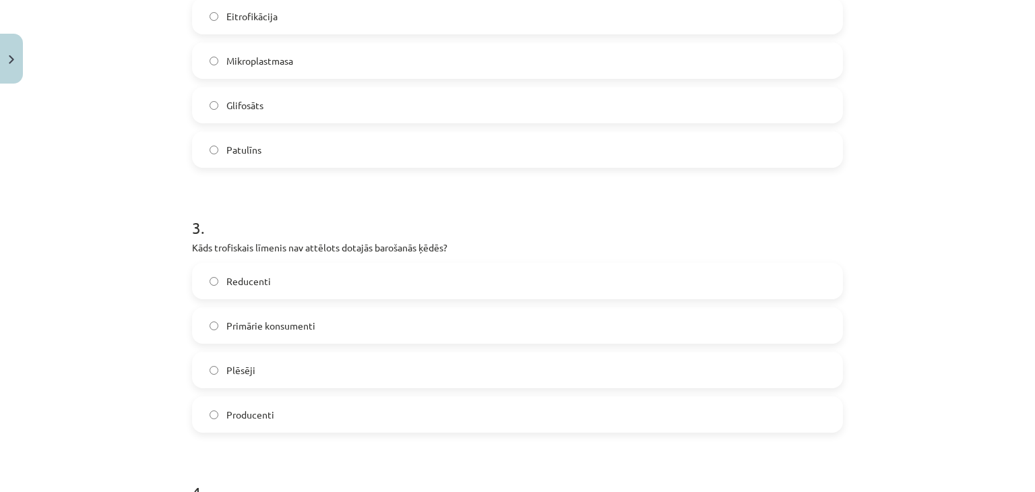
click at [271, 332] on label "Primārie konsumenti" at bounding box center [517, 326] width 648 height 34
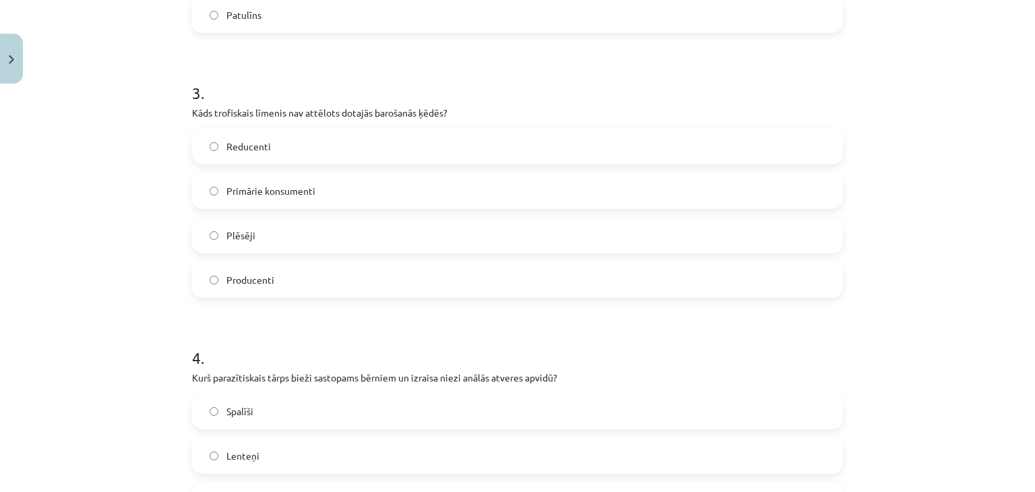
scroll to position [876, 0]
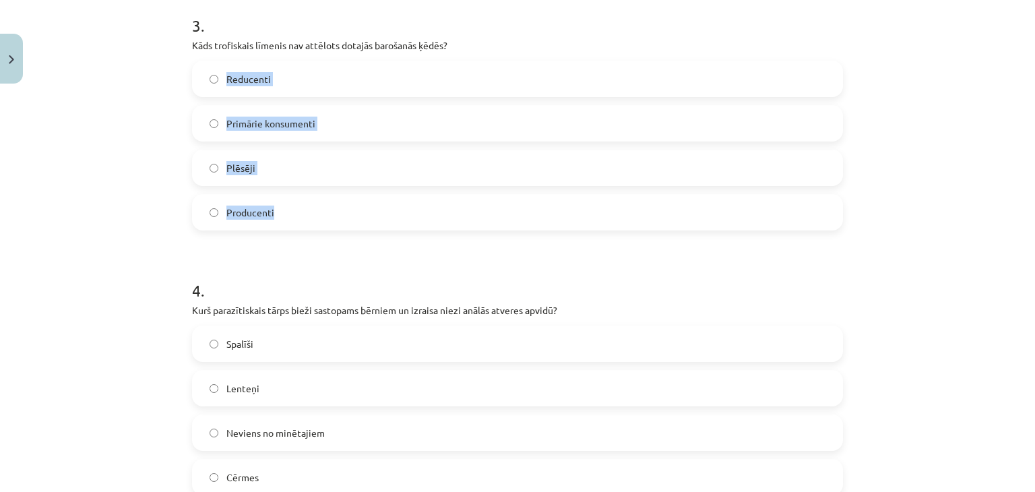
drag, startPoint x: 185, startPoint y: 53, endPoint x: 304, endPoint y: 216, distance: 202.2
drag, startPoint x: 181, startPoint y: 43, endPoint x: 313, endPoint y: 212, distance: 214.1
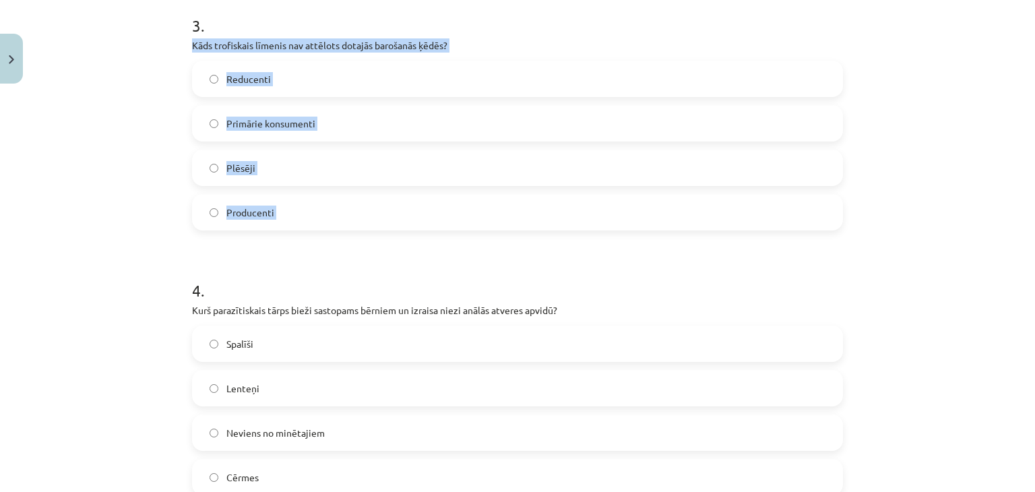
copy div "Kāds trofiskais līmenis nav attēlots dotajās barošanās ķēdēs? Reducenti Primāri…"
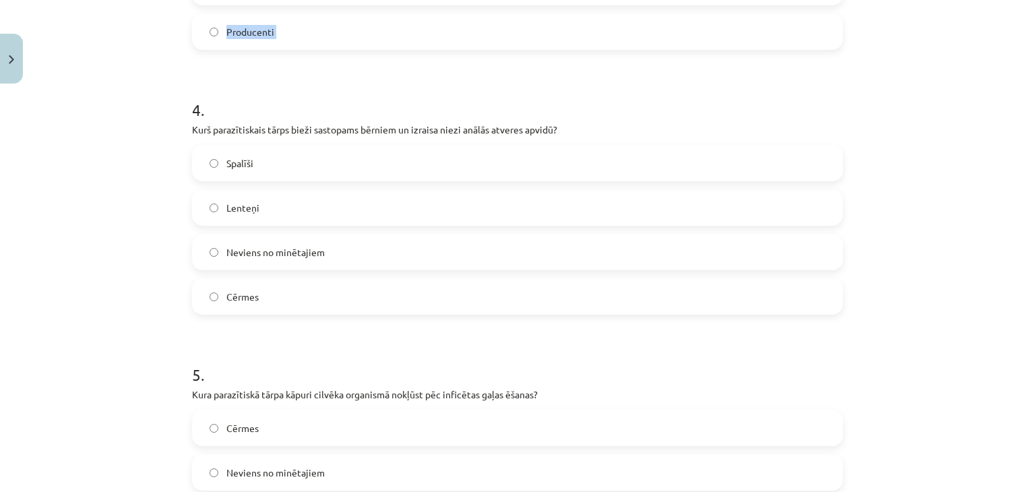
scroll to position [1078, 0]
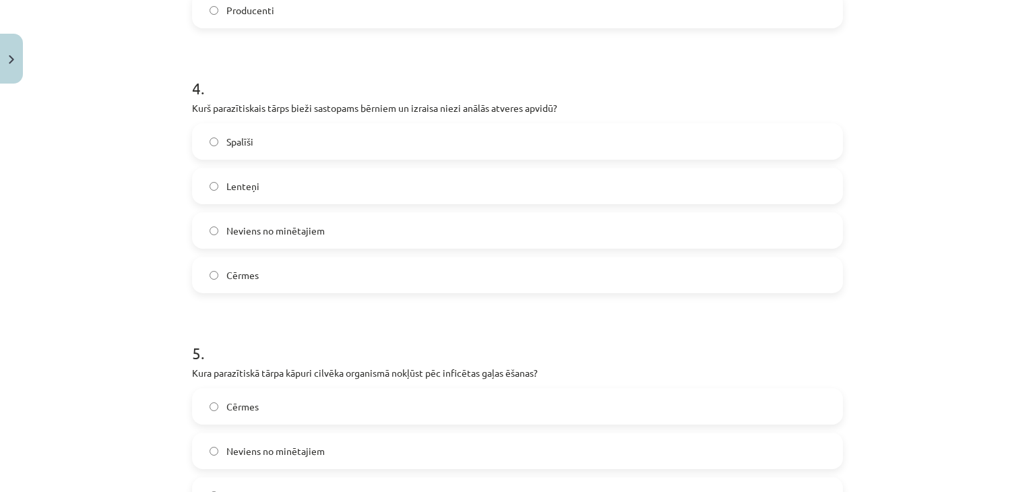
click at [249, 137] on label "Spalīši" at bounding box center [517, 142] width 648 height 34
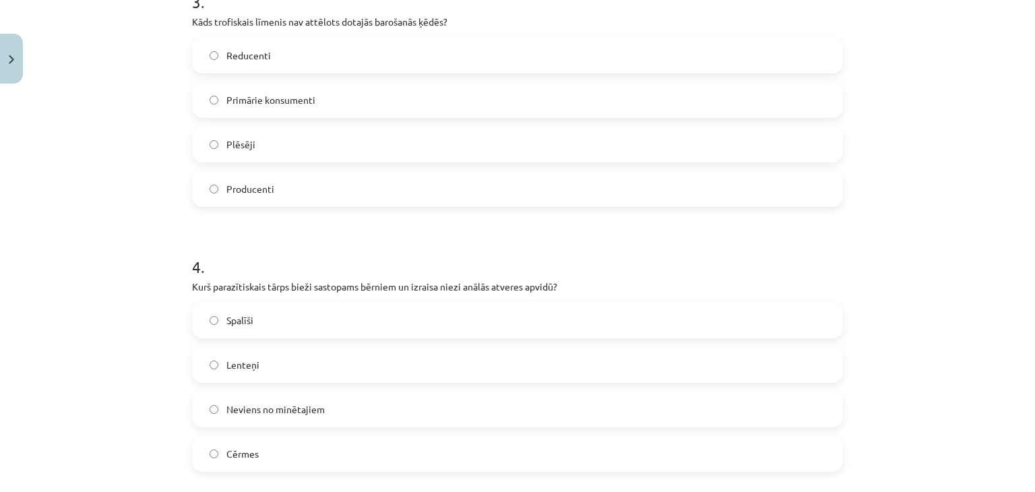
scroll to position [876, 0]
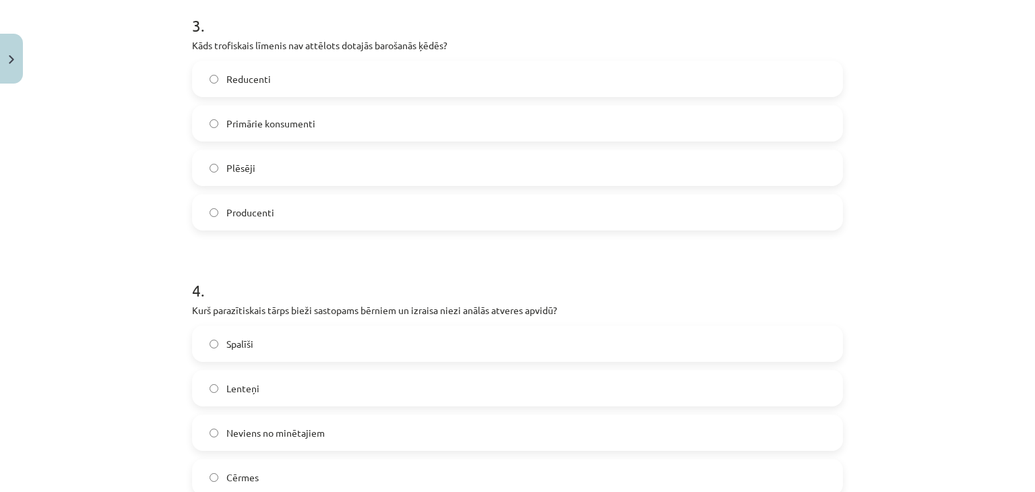
click at [410, 80] on label "Reducenti" at bounding box center [517, 79] width 648 height 34
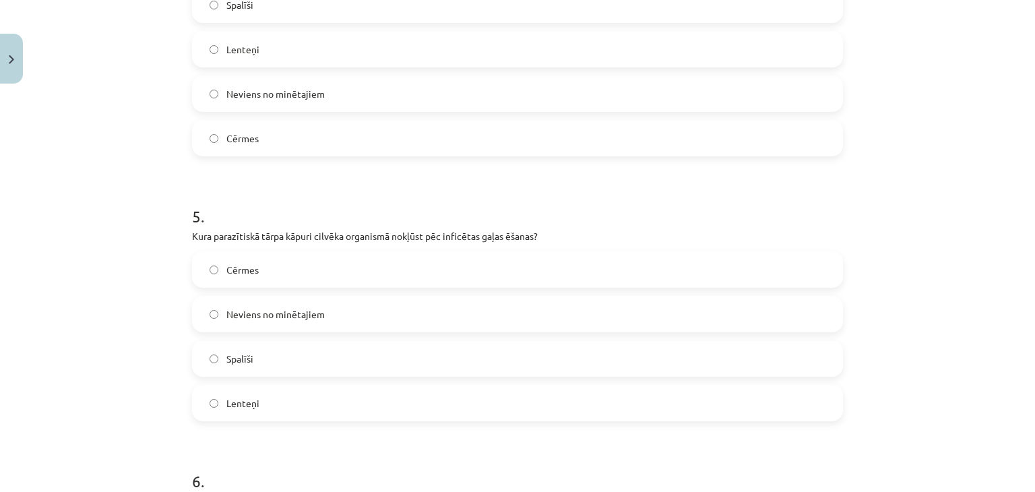
scroll to position [1280, 0]
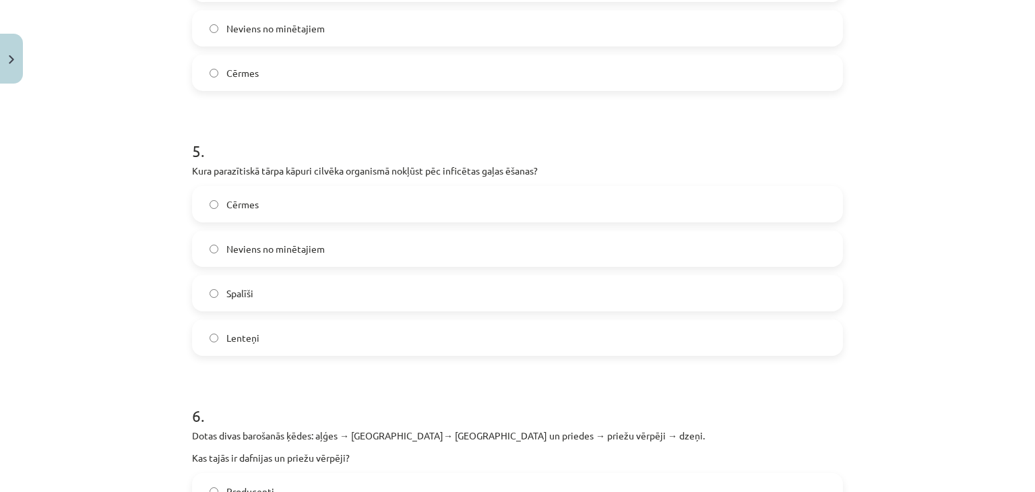
click at [282, 330] on label "Lenteņi" at bounding box center [517, 338] width 648 height 34
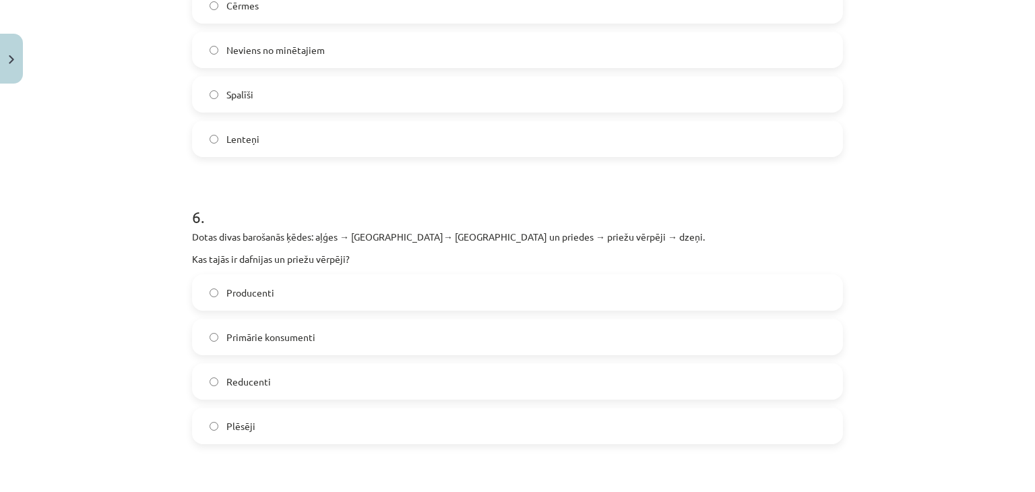
scroll to position [1483, 0]
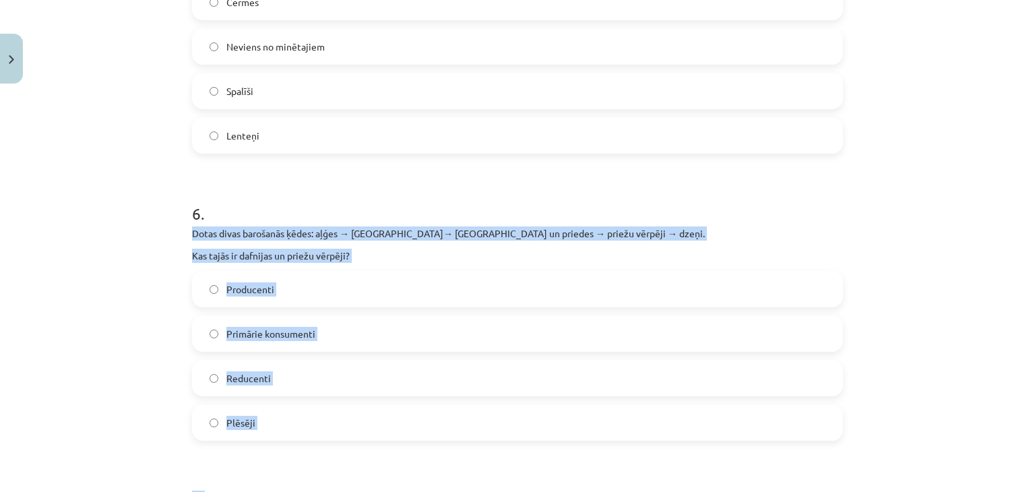
drag, startPoint x: 173, startPoint y: 232, endPoint x: 318, endPoint y: 451, distance: 262.4
click at [318, 446] on div "Mācību tēma: Bioloģijas i - 11. klases 1. ieskaites mācību materiāls #6 Noslēgu…" at bounding box center [517, 246] width 1035 height 492
copy form "Dotas divas barošanās ķēdes: aļģes → dafnijas→ ruduļi un priedes → priežu vērpē…"
click at [285, 245] on div "Dotas divas barošanās ķēdes: aļģes → dafnijas→ ruduļi un priedes → priežu vērpē…" at bounding box center [517, 244] width 651 height 36
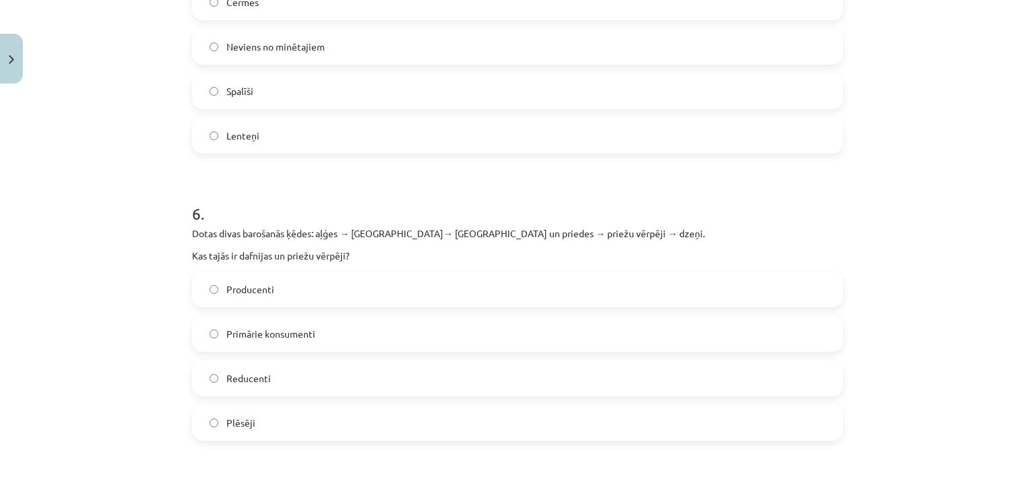
click at [192, 220] on h1 "6 ." at bounding box center [517, 202] width 651 height 42
click at [241, 338] on span "Primārie konsumenti" at bounding box center [270, 334] width 89 height 14
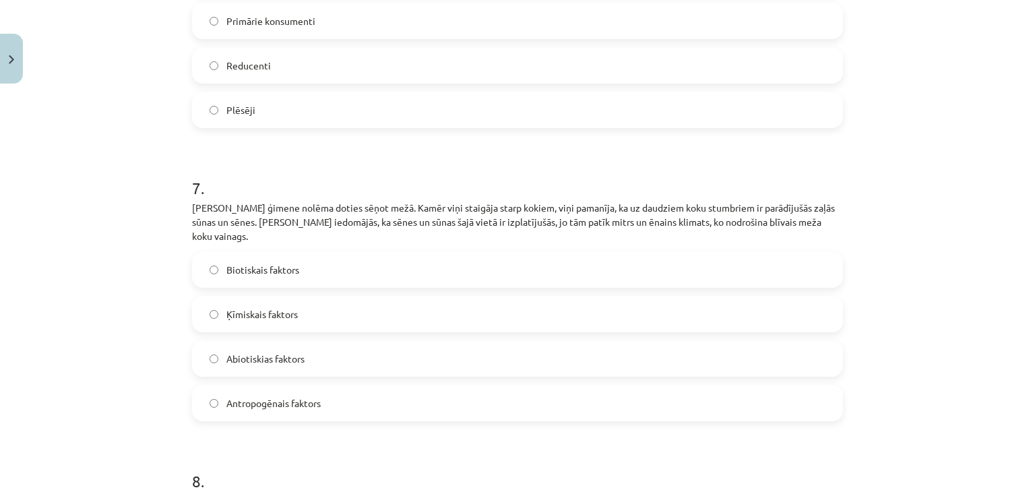
scroll to position [1887, 0]
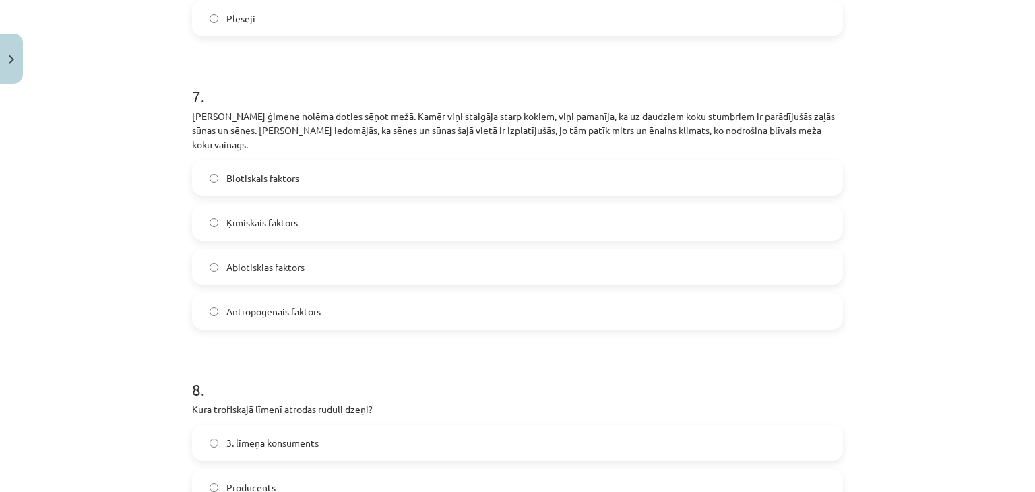
click at [276, 161] on label "Biotiskais faktors" at bounding box center [517, 178] width 648 height 34
click at [265, 171] on span "Biotiskais faktors" at bounding box center [262, 178] width 73 height 14
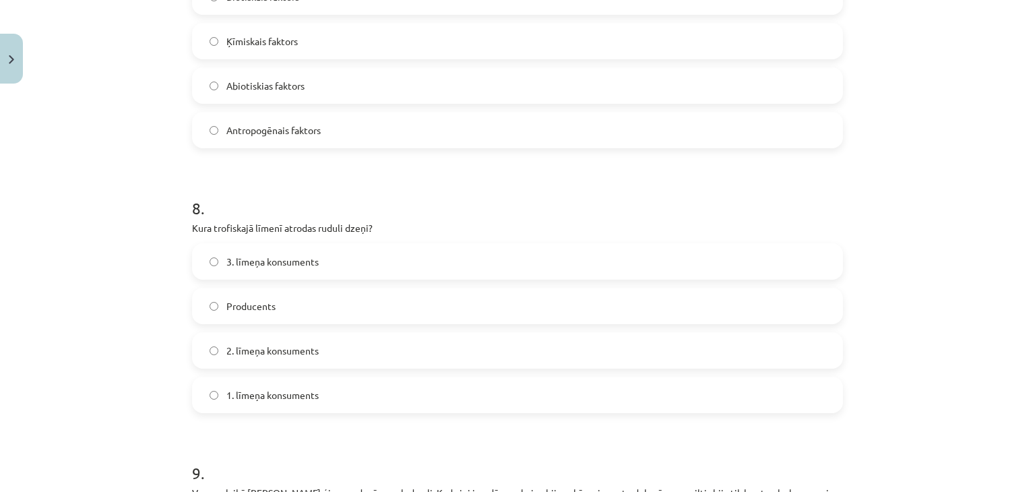
scroll to position [2089, 0]
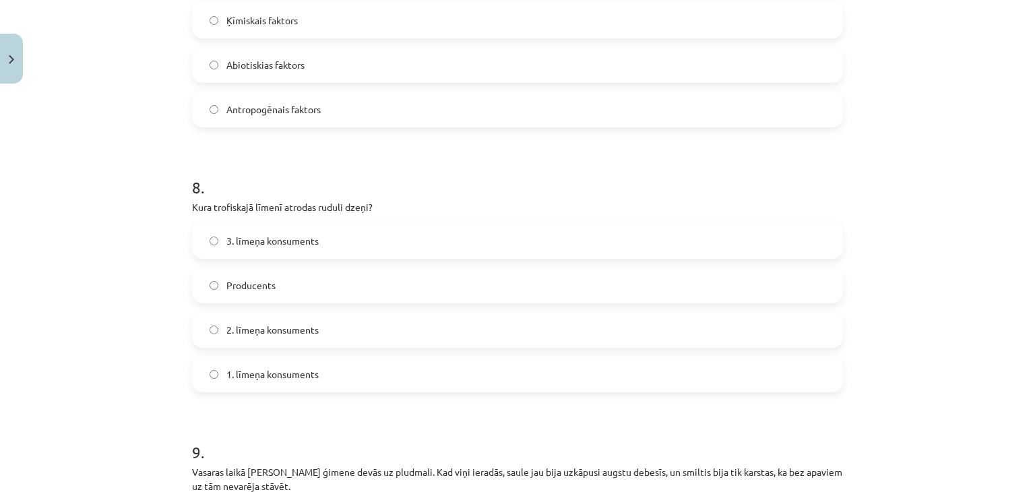
click at [294, 367] on span "1. līmeņa konsuments" at bounding box center [272, 374] width 92 height 14
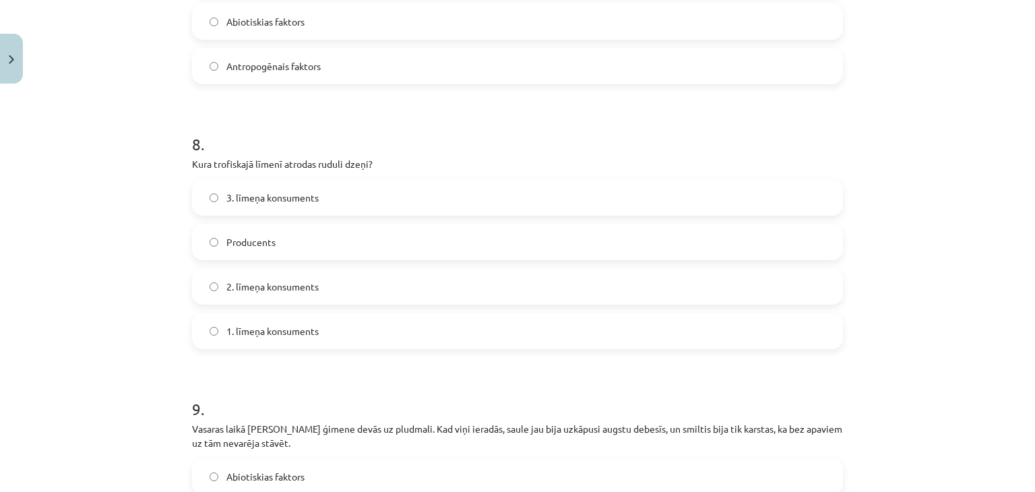
scroll to position [2156, 0]
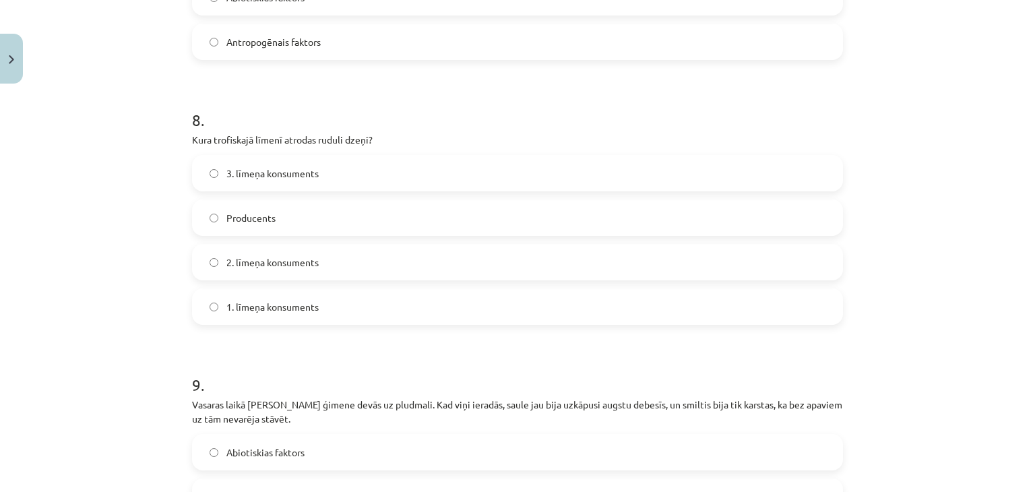
click at [253, 213] on label "Producents" at bounding box center [517, 218] width 648 height 34
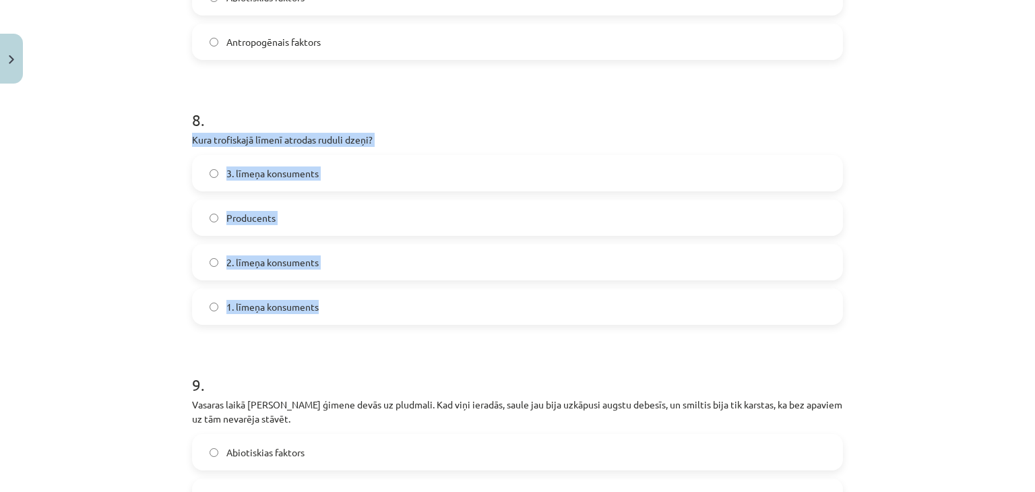
drag, startPoint x: 187, startPoint y: 126, endPoint x: 400, endPoint y: 273, distance: 258.7
click at [400, 273] on div "8 . Kura trofiskajā līmenī atrodas ruduli dzeņi? 3. līmeņa konsuments Producent…" at bounding box center [517, 206] width 651 height 238
copy div "Kura trofiskajā līmenī atrodas ruduli dzeņi? 3. līmeņa konsuments Producents 2.…"
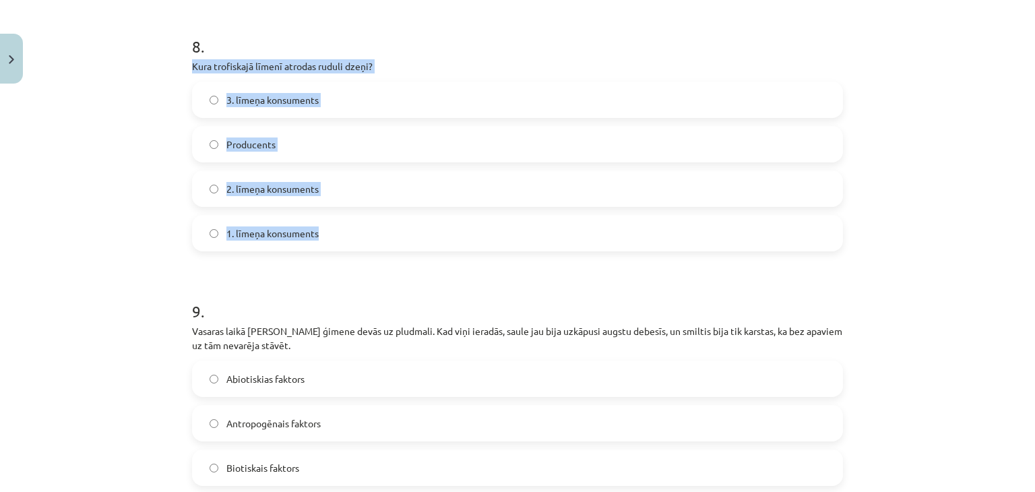
scroll to position [2359, 0]
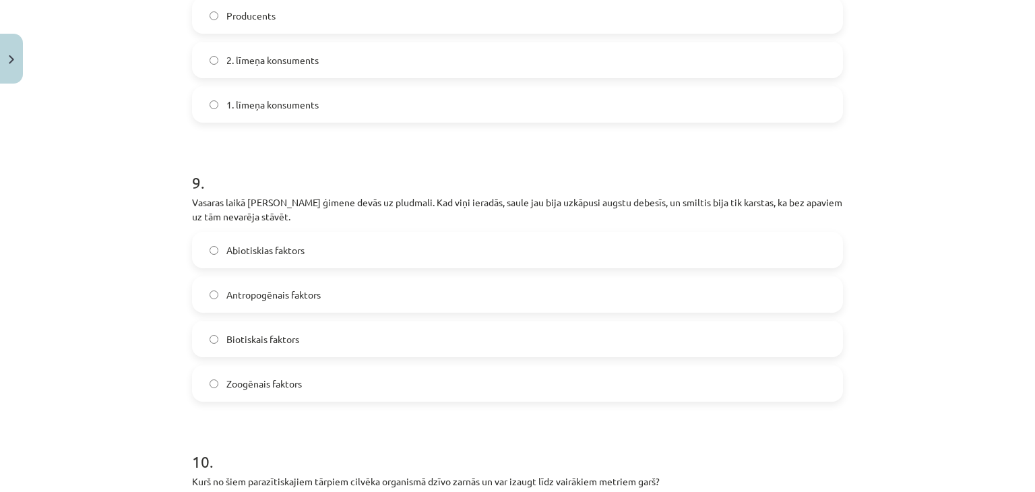
click at [261, 243] on span "Abiotiskias faktors" at bounding box center [265, 250] width 78 height 14
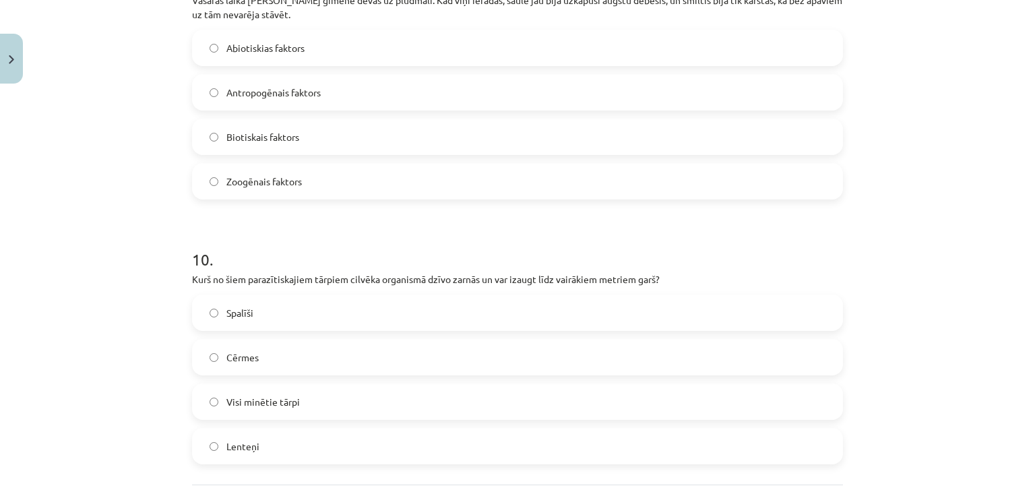
scroll to position [2628, 0]
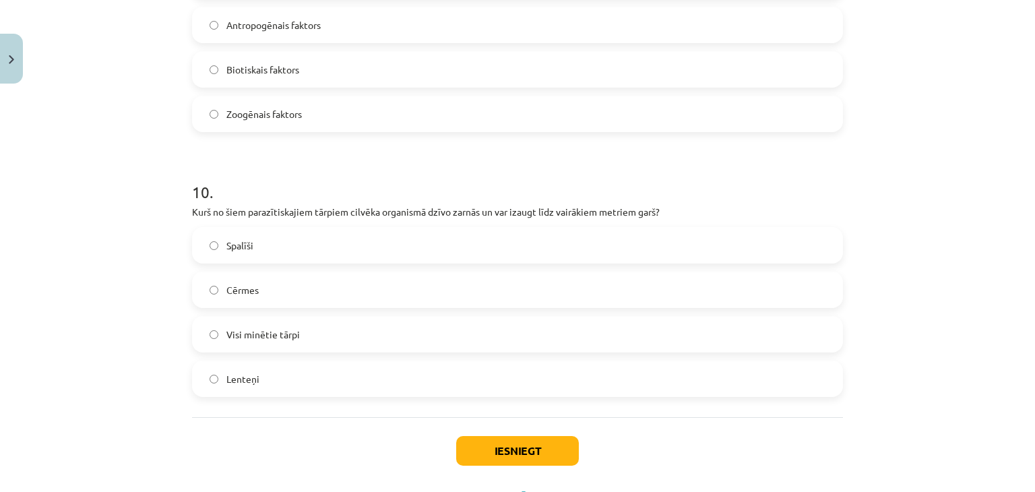
click at [265, 367] on label "Lenteņi" at bounding box center [517, 379] width 648 height 34
click at [531, 446] on button "Iesniegt" at bounding box center [517, 451] width 123 height 30
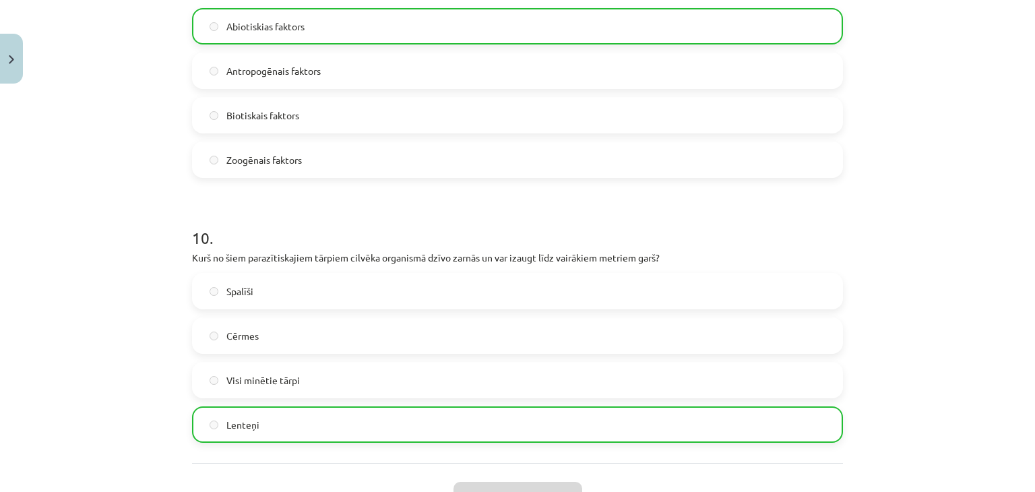
scroll to position [2717, 0]
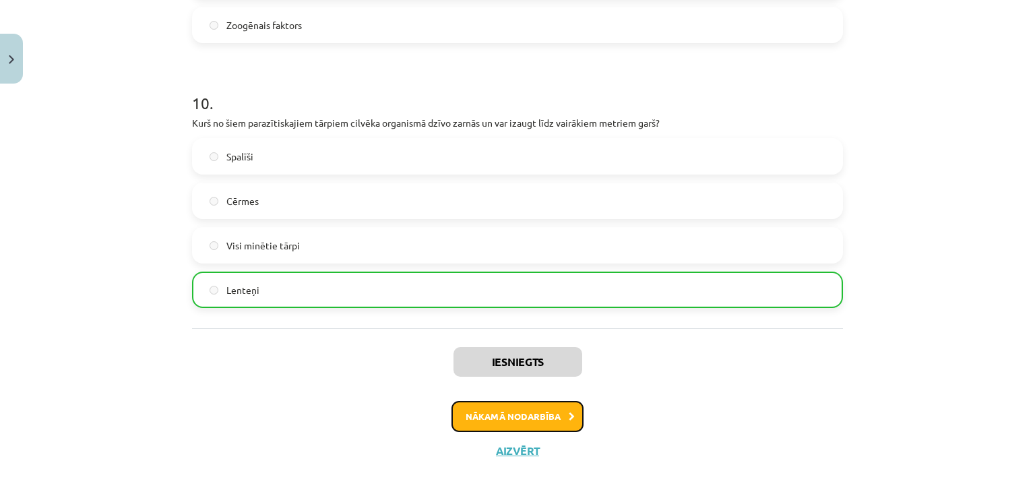
click at [534, 402] on button "Nākamā nodarbība" at bounding box center [518, 416] width 132 height 31
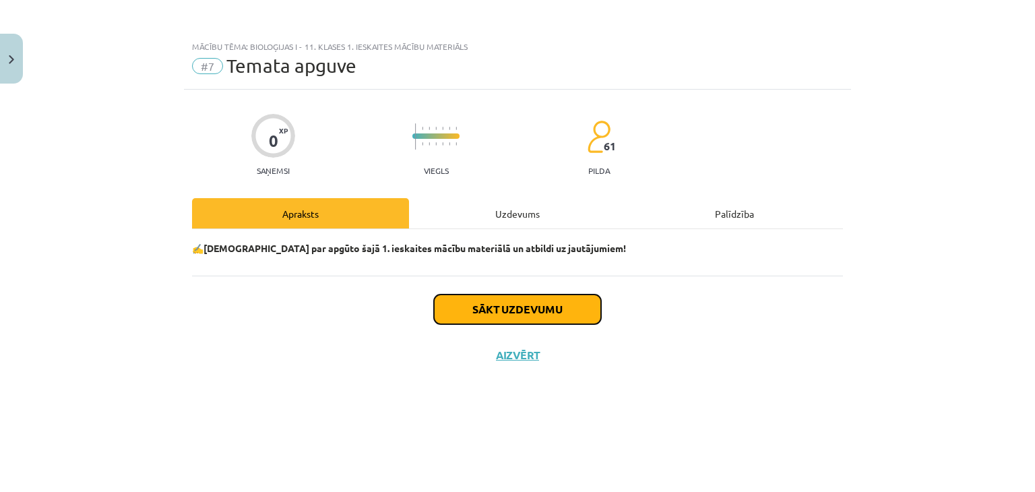
click at [511, 308] on button "Sākt uzdevumu" at bounding box center [517, 309] width 167 height 30
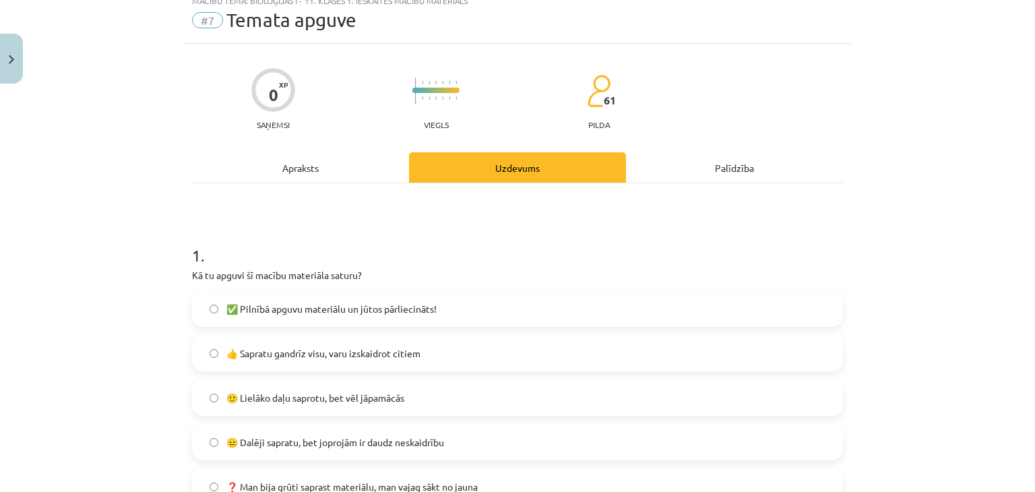
scroll to position [67, 0]
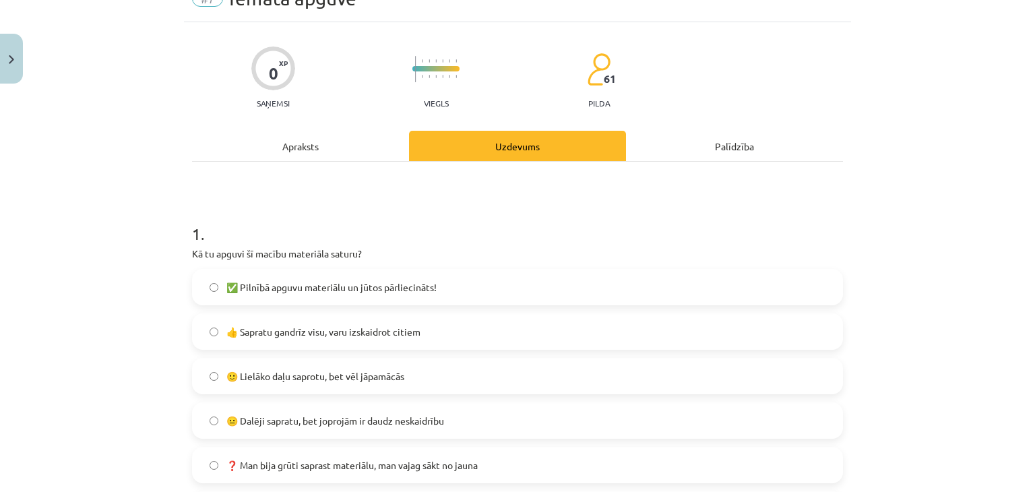
click at [210, 381] on label "🙂 Lielāko daļu saprotu, bet vēl jāpamācās" at bounding box center [517, 376] width 648 height 34
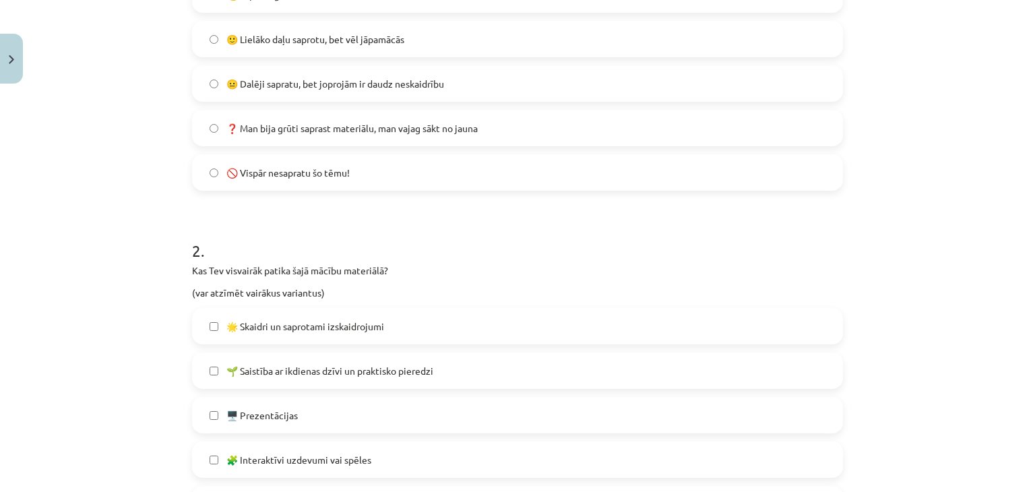
scroll to position [472, 0]
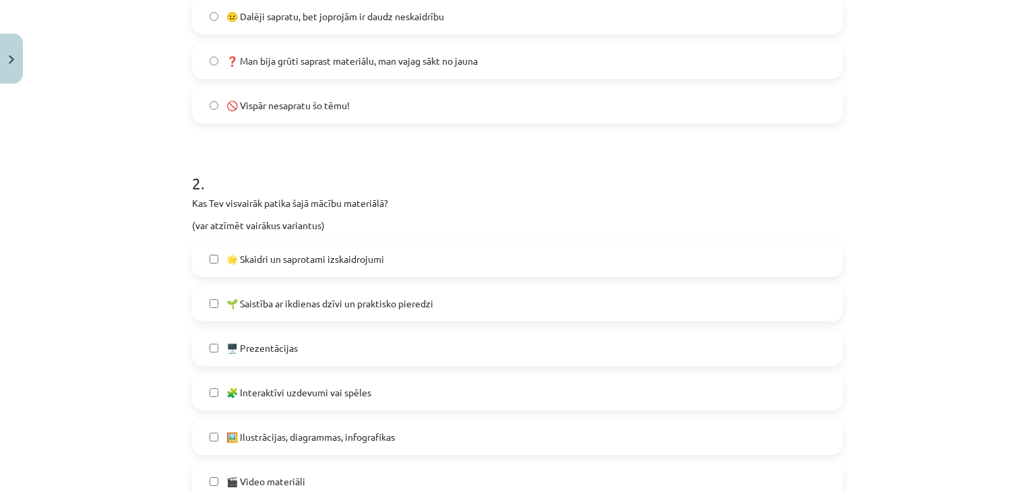
click at [210, 352] on label "🖥️ Prezentācijas" at bounding box center [517, 348] width 648 height 34
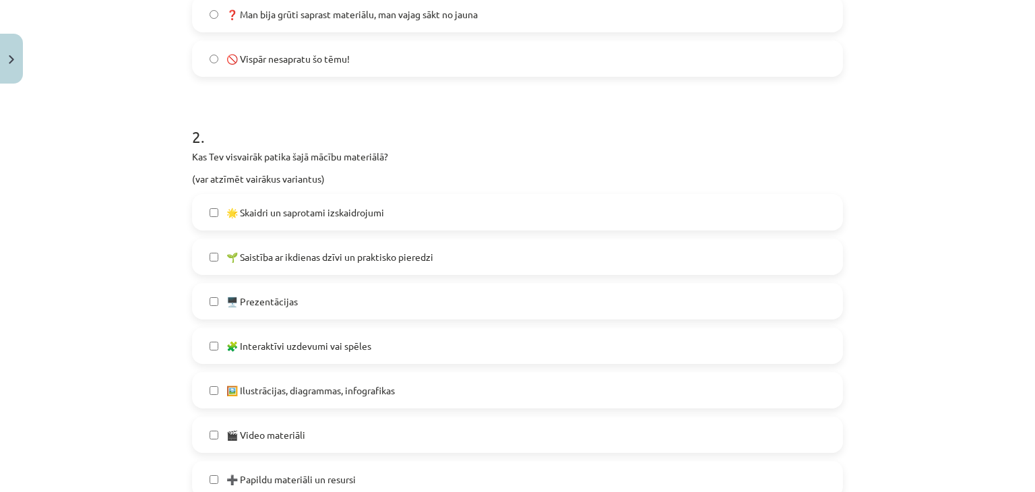
scroll to position [539, 0]
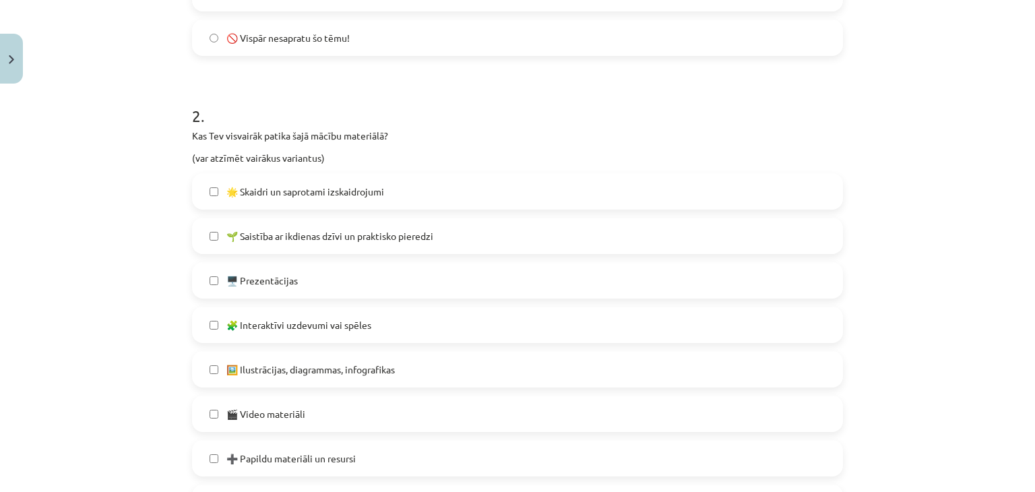
click at [219, 367] on label "🖼️ Ilustrācijas, diagrammas, infografikas" at bounding box center [517, 369] width 648 height 34
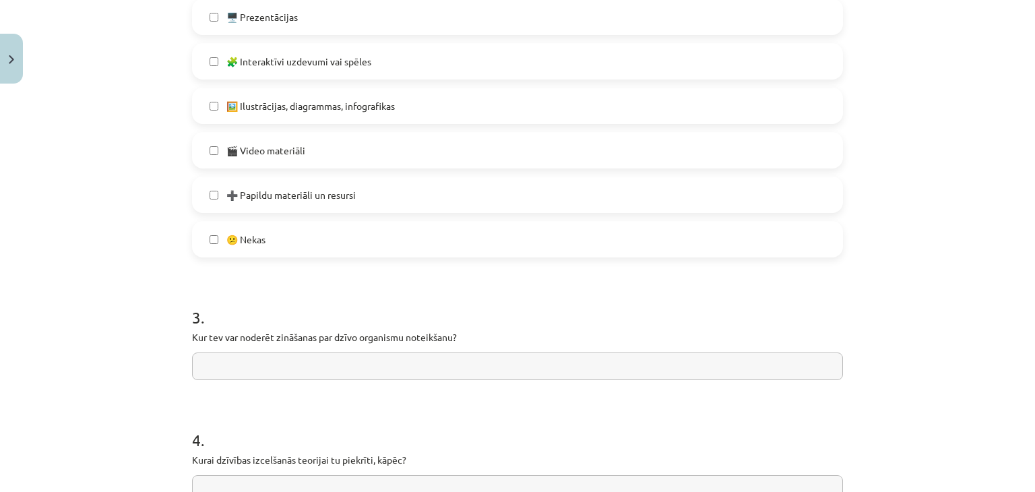
scroll to position [809, 0]
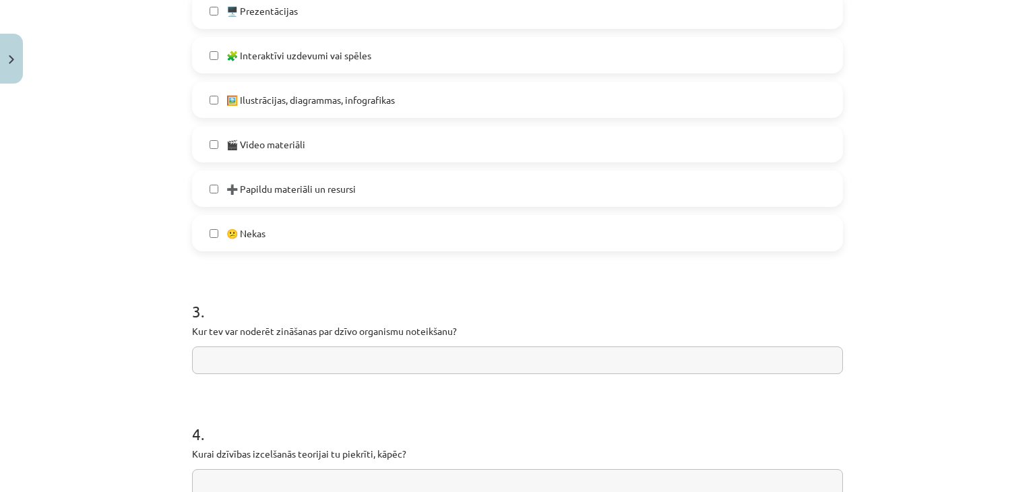
click at [232, 354] on input "text" at bounding box center [517, 360] width 651 height 28
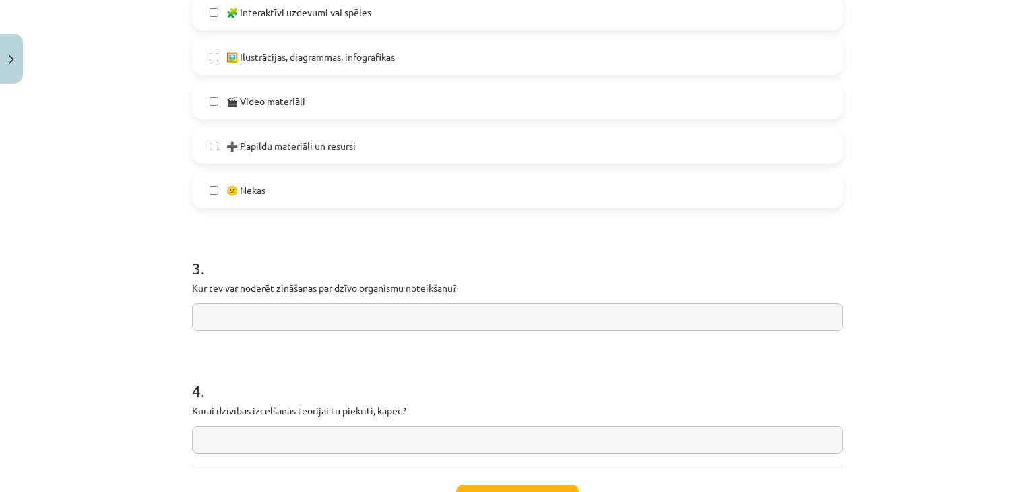
scroll to position [876, 0]
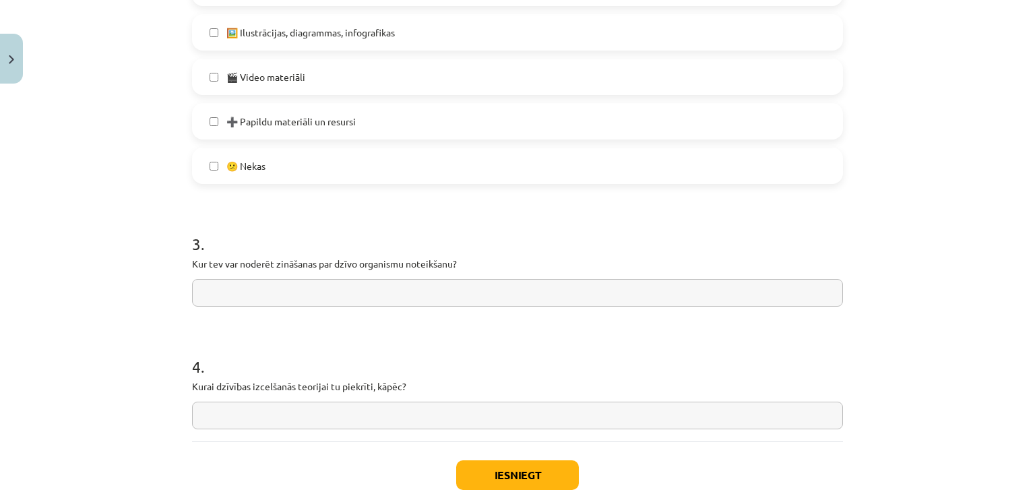
click at [238, 415] on input "text" at bounding box center [517, 416] width 651 height 28
click at [253, 416] on input "**********" at bounding box center [517, 416] width 651 height 28
click at [263, 416] on input "**********" at bounding box center [517, 416] width 651 height 28
click at [259, 416] on input "**********" at bounding box center [517, 416] width 651 height 28
type input "**********"
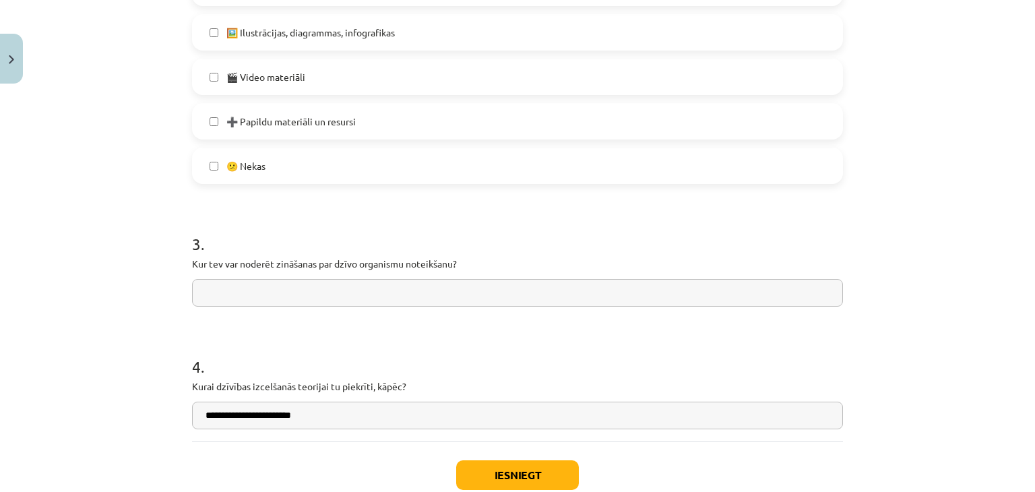
click at [286, 259] on p "Kur tev var noderēt zināšanas par dzīvo organismu noteikšanu?" at bounding box center [517, 264] width 651 height 14
click at [291, 284] on input "text" at bounding box center [517, 293] width 651 height 28
drag, startPoint x: 174, startPoint y: 247, endPoint x: 483, endPoint y: 273, distance: 309.7
click at [483, 273] on div "**********" at bounding box center [517, 246] width 1035 height 492
copy h1 "3 ."
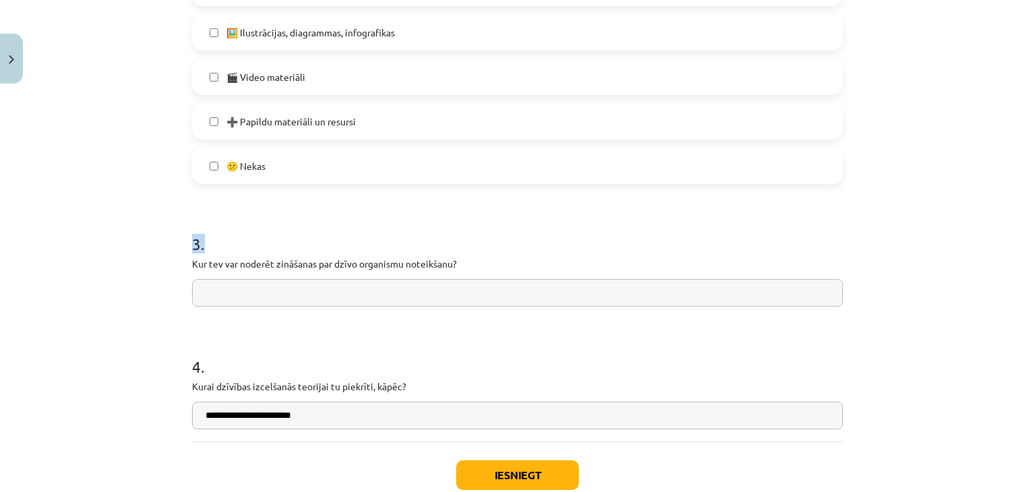
click at [397, 276] on div "3 . Kur tev var noderēt zināšanas par dzīvo organismu noteikšanu?" at bounding box center [517, 259] width 651 height 96
click at [394, 283] on input "text" at bounding box center [517, 293] width 651 height 28
paste input "**********"
click at [205, 294] on input "**********" at bounding box center [517, 293] width 651 height 28
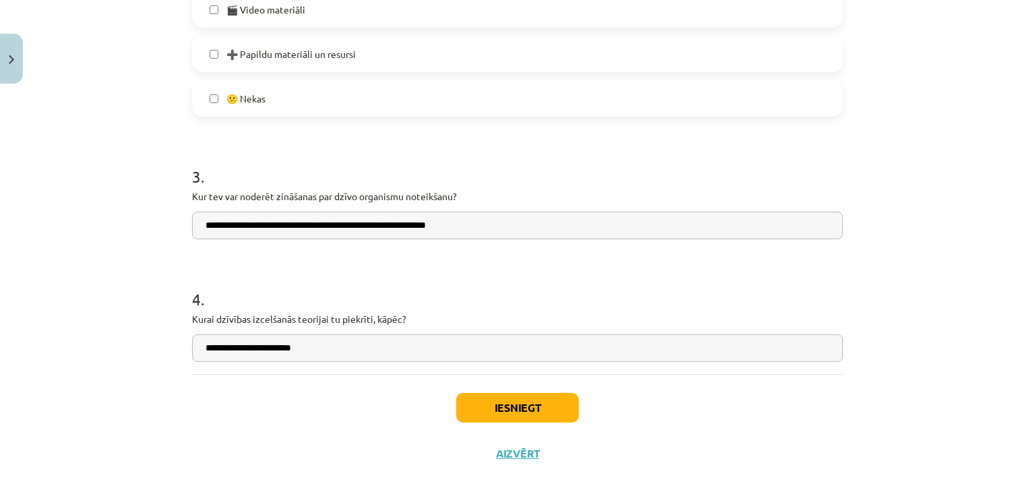
type input "**********"
click at [485, 412] on button "Iesniegt" at bounding box center [517, 408] width 123 height 30
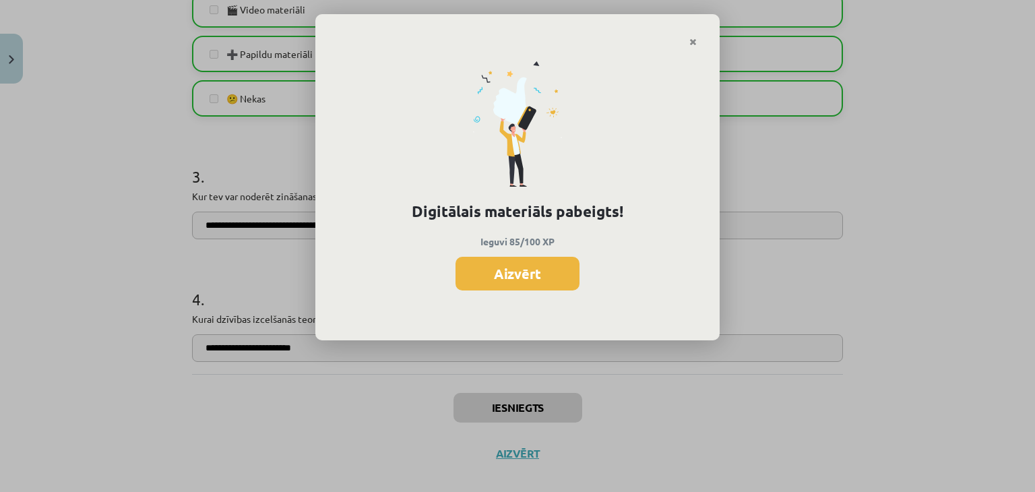
click at [478, 271] on button "Aizvērt" at bounding box center [518, 274] width 124 height 34
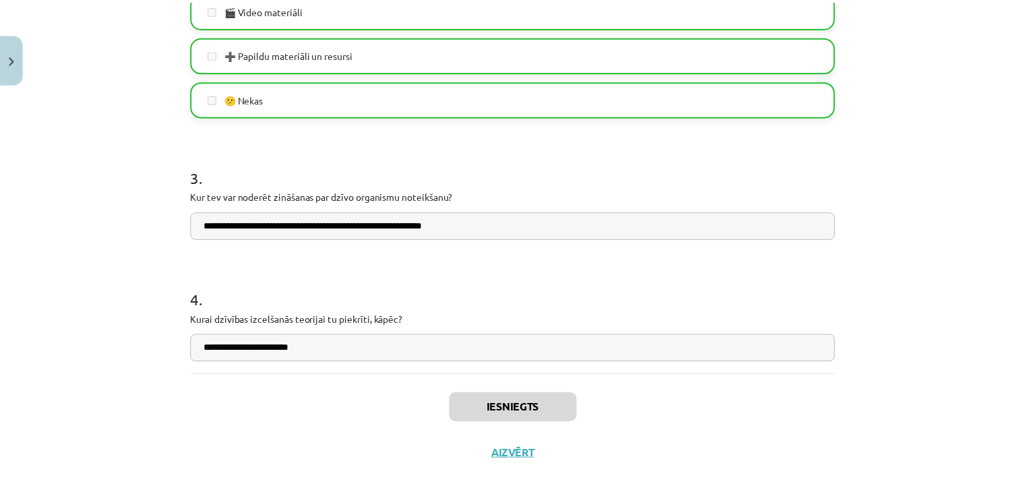
scroll to position [962, 0]
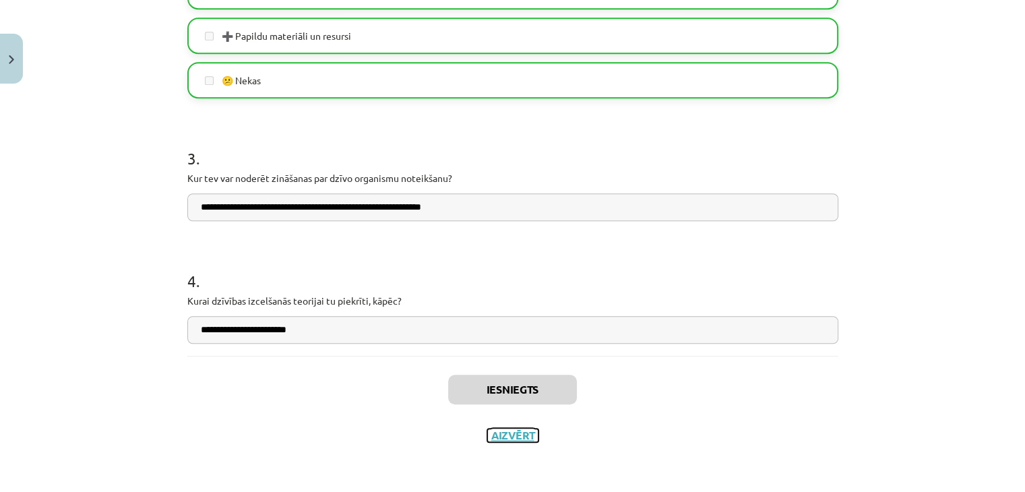
click at [520, 436] on button "Aizvērt" at bounding box center [512, 435] width 51 height 13
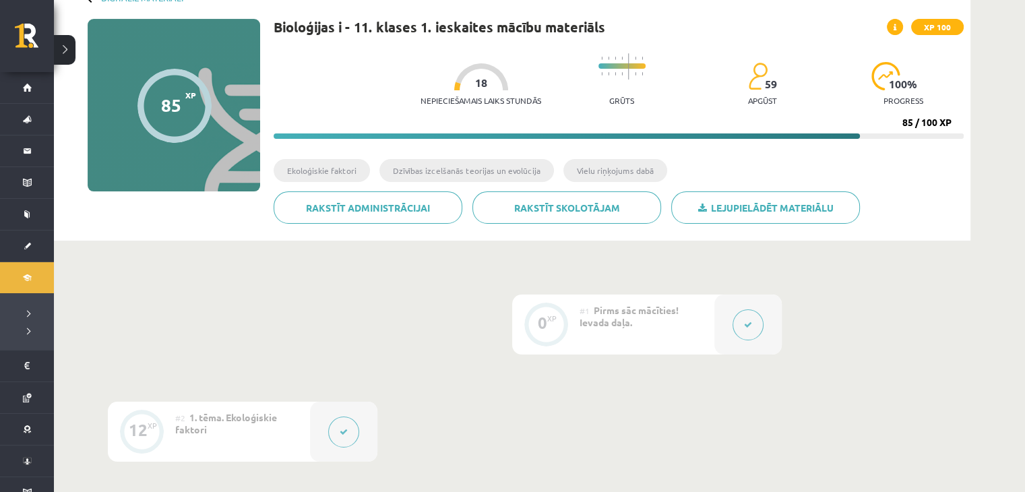
scroll to position [17, 0]
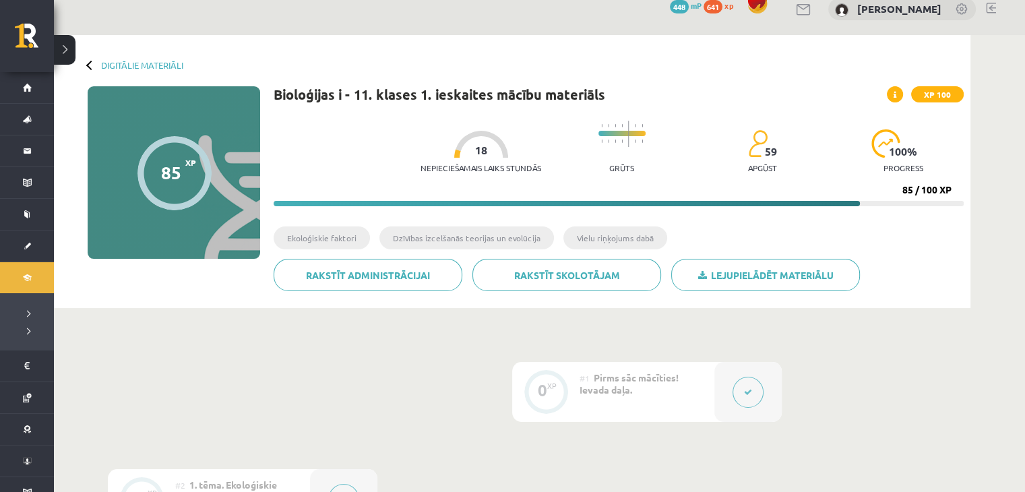
click at [58, 48] on button at bounding box center [65, 50] width 22 height 30
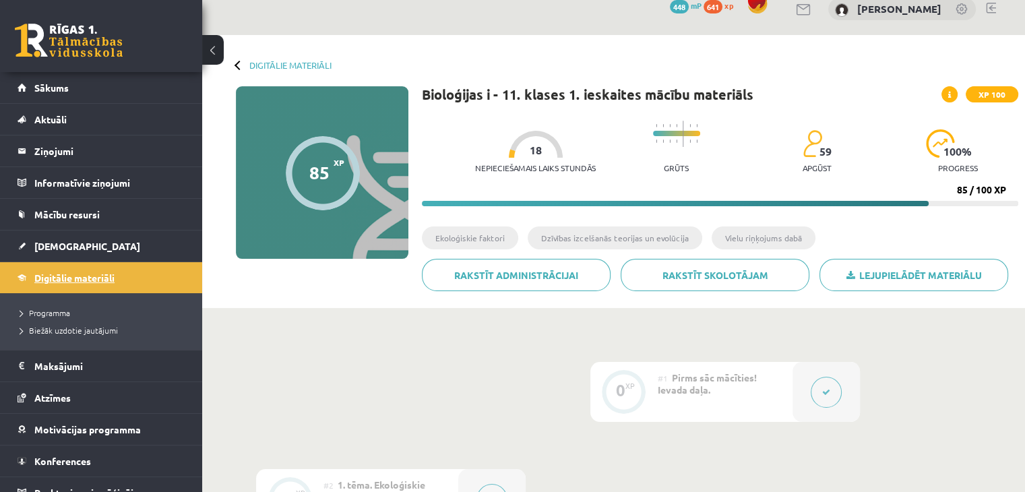
click at [61, 278] on span "Digitālie materiāli" at bounding box center [74, 278] width 80 height 12
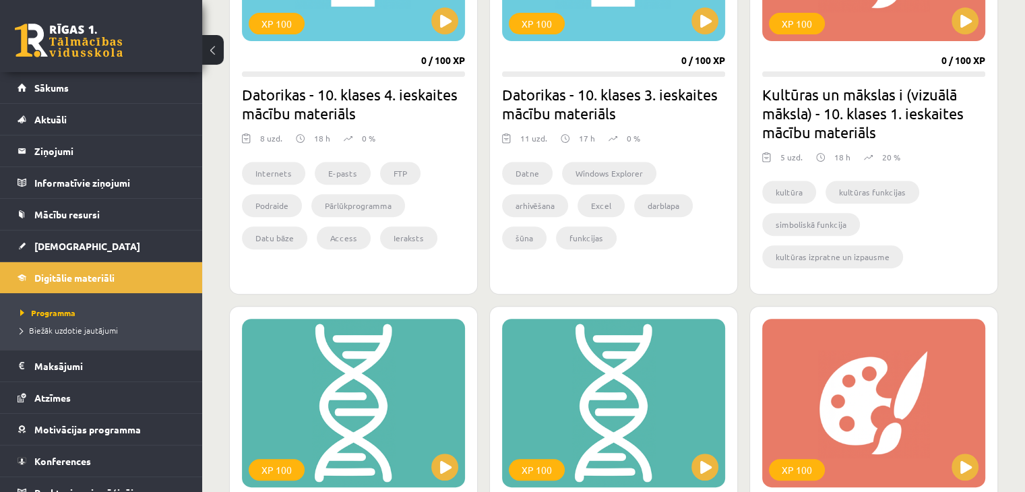
scroll to position [674, 0]
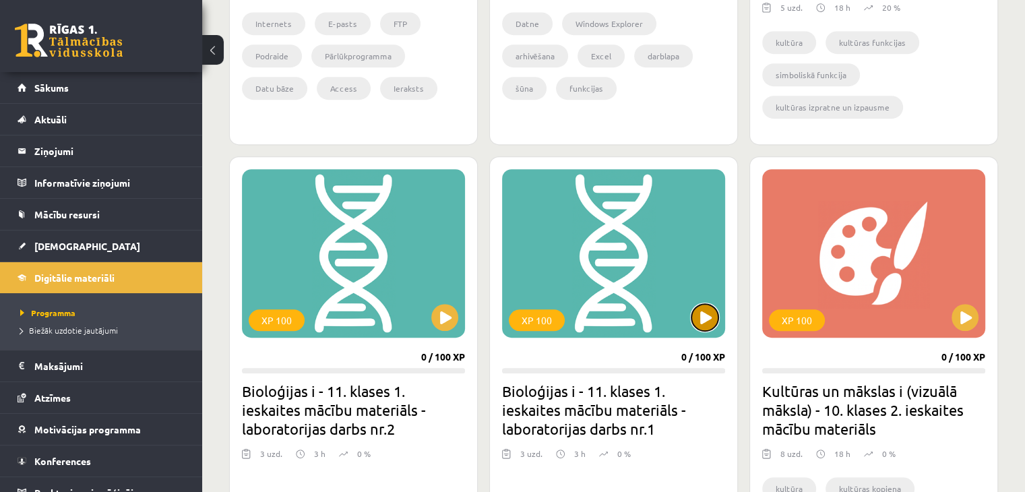
click at [700, 311] on button at bounding box center [704, 317] width 27 height 27
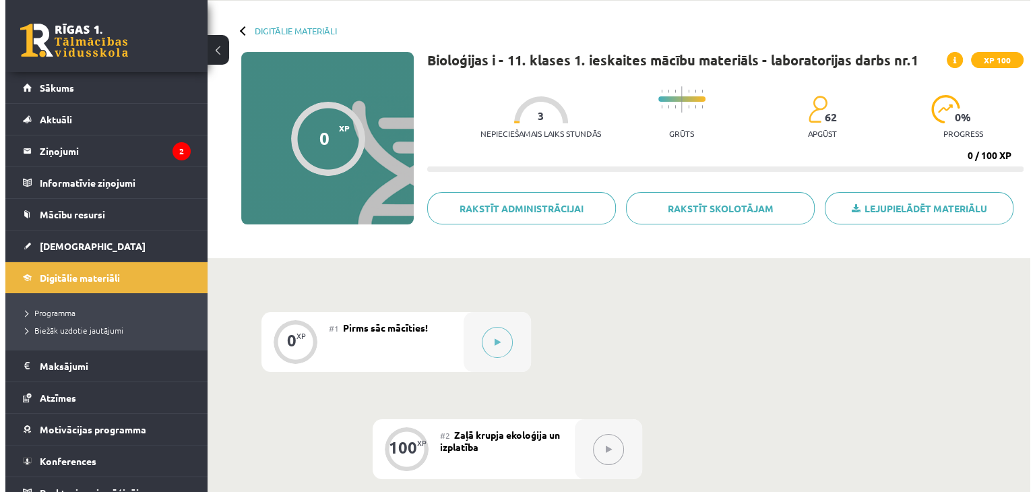
scroll to position [135, 0]
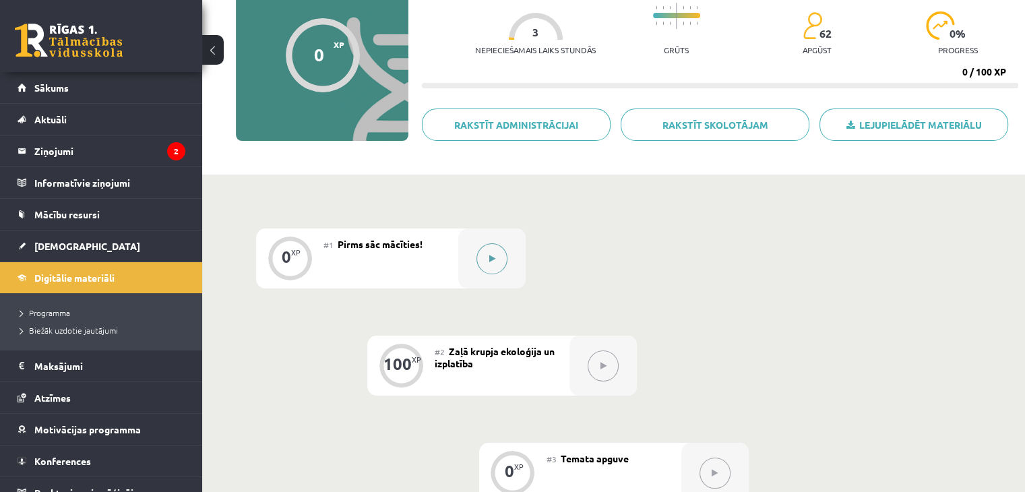
click at [504, 241] on div at bounding box center [491, 258] width 67 height 60
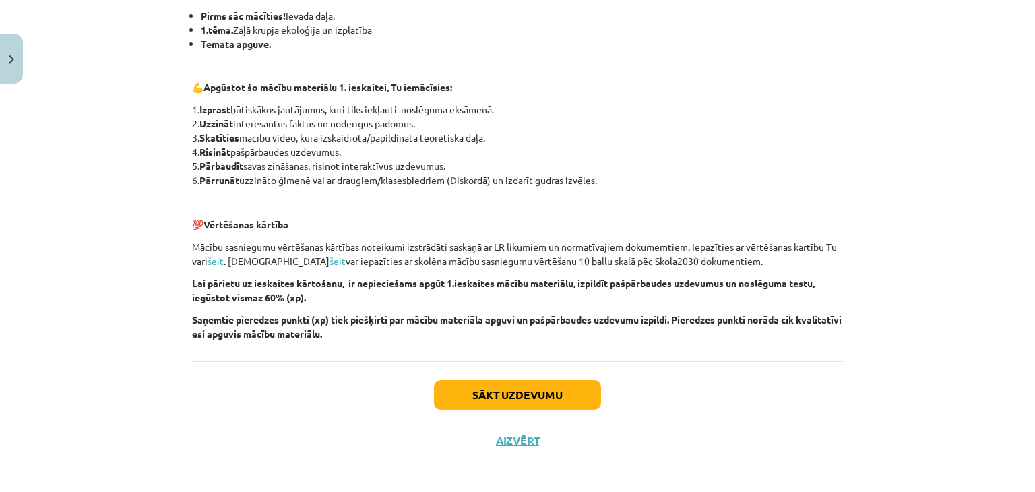
scroll to position [288, 0]
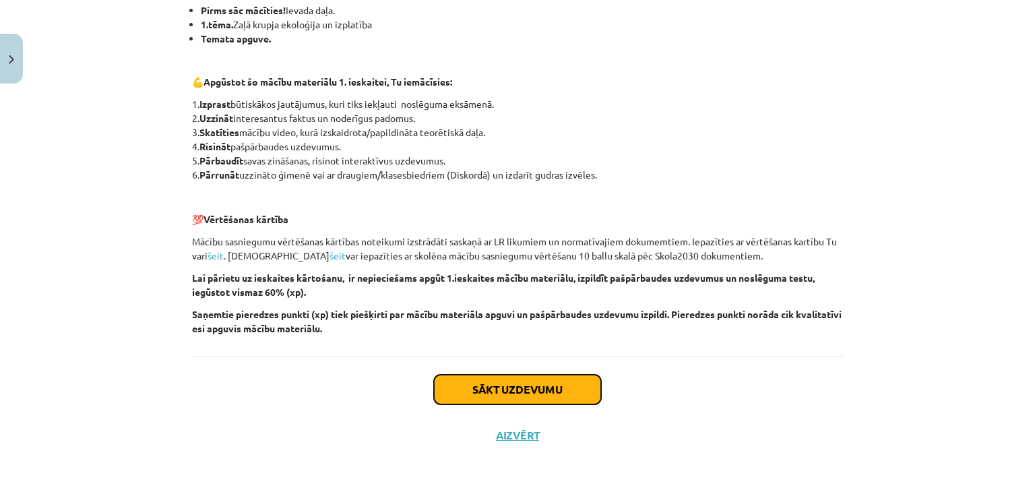
click at [494, 399] on button "Sākt uzdevumu" at bounding box center [517, 390] width 167 height 30
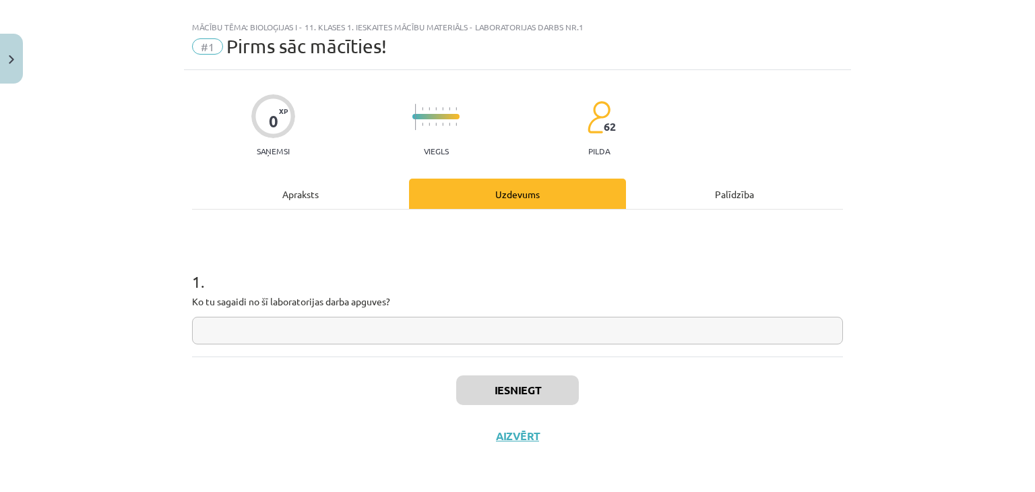
click at [449, 327] on input "text" at bounding box center [517, 331] width 651 height 28
type input "*"
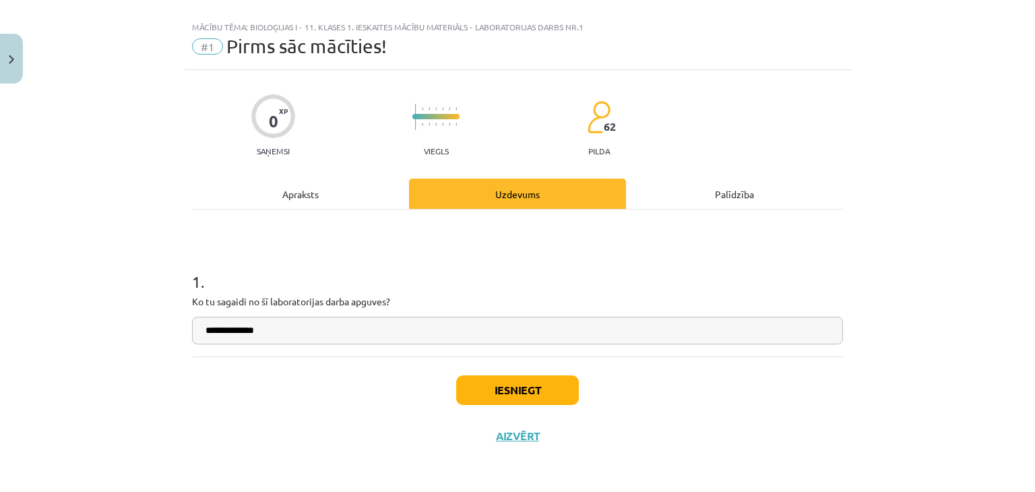
type input "**********"
click at [487, 391] on button "Iesniegt" at bounding box center [517, 390] width 123 height 30
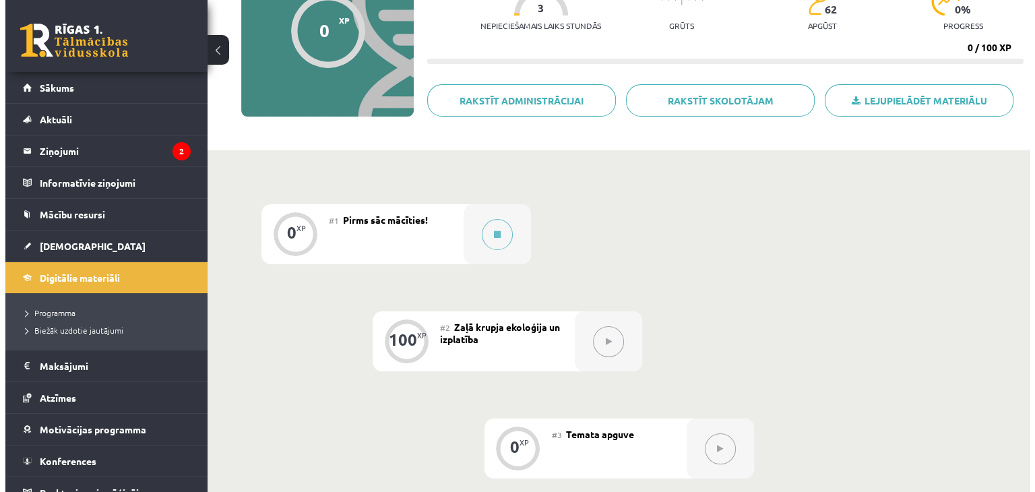
scroll to position [161, 0]
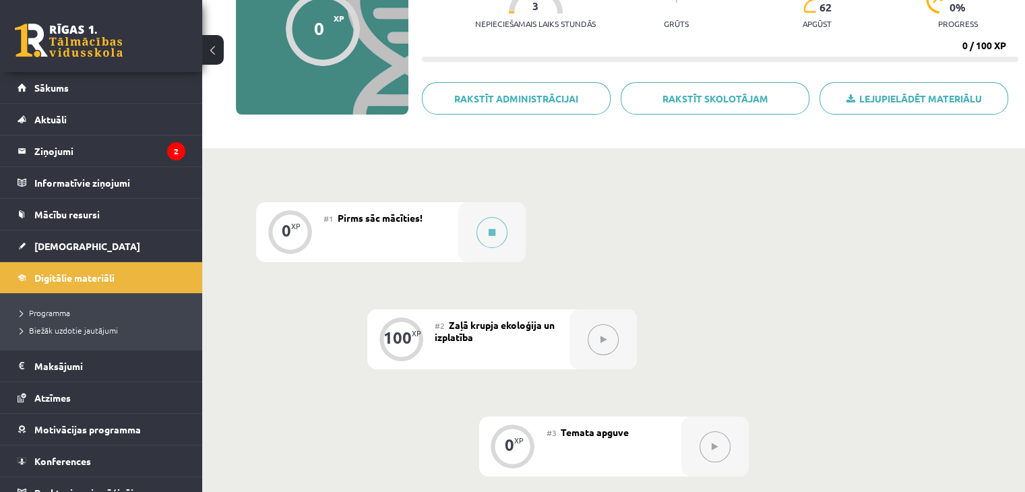
click at [615, 344] on button at bounding box center [603, 339] width 31 height 31
click at [491, 229] on icon at bounding box center [492, 232] width 7 height 8
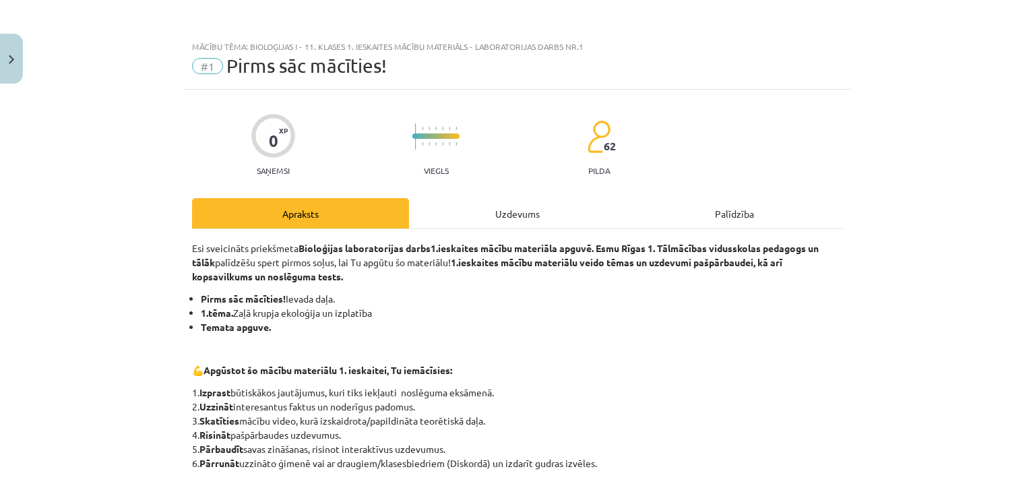
scroll to position [288, 0]
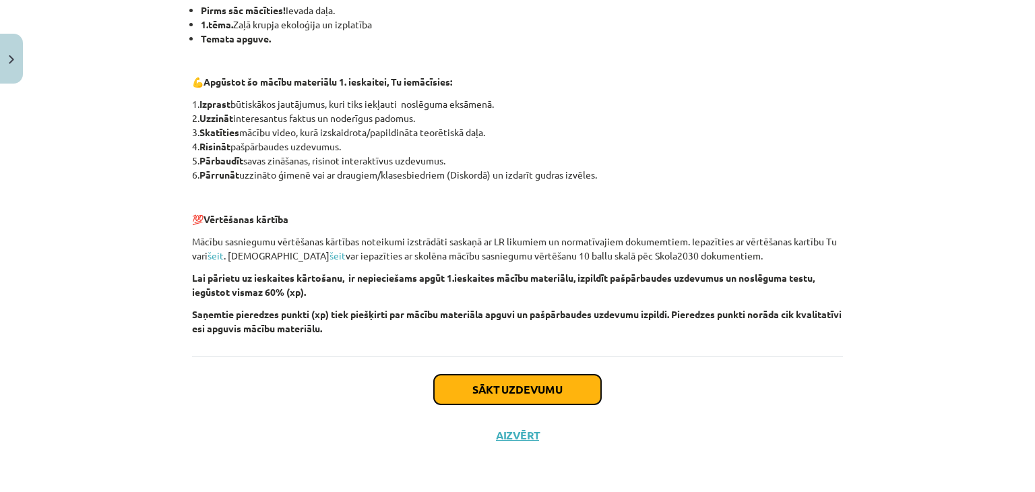
click at [526, 383] on button "Sākt uzdevumu" at bounding box center [517, 390] width 167 height 30
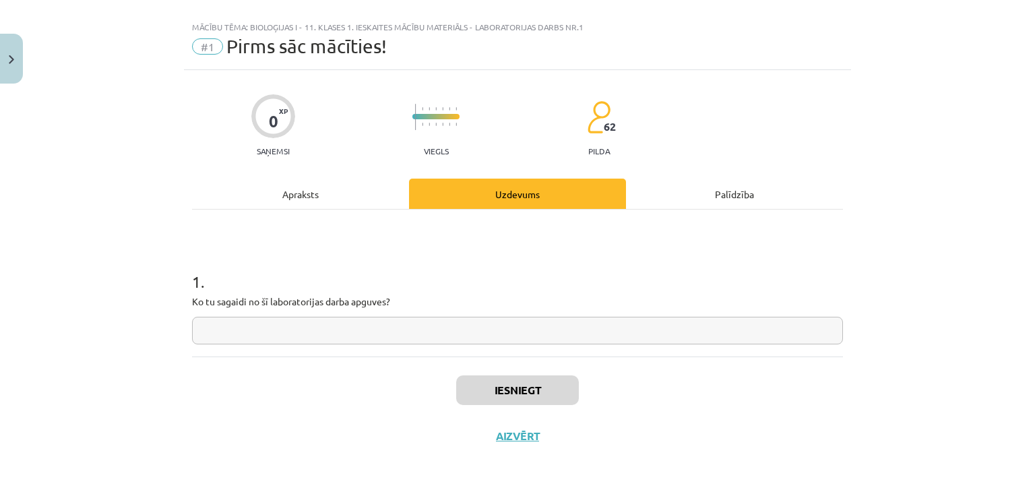
click at [505, 336] on input "text" at bounding box center [517, 331] width 651 height 28
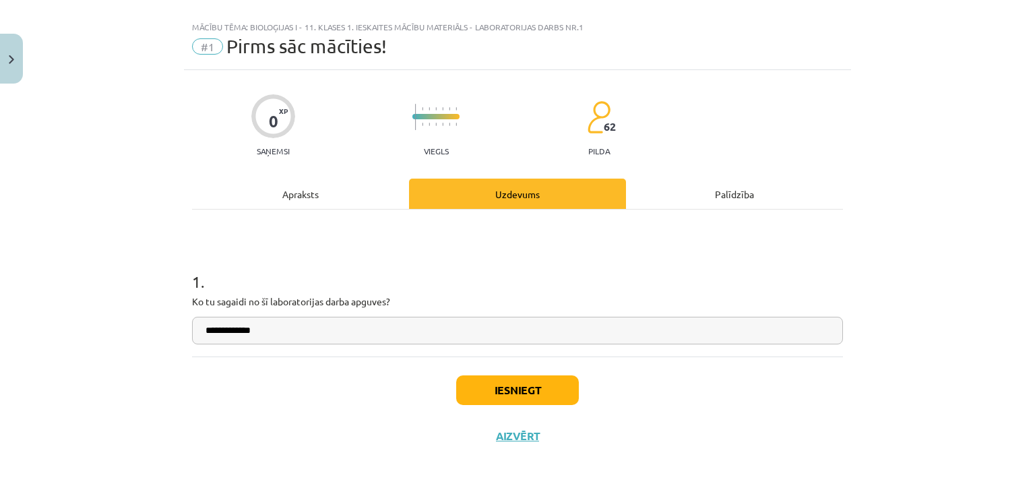
type input "**********"
click at [526, 390] on button "Iesniegt" at bounding box center [517, 390] width 123 height 30
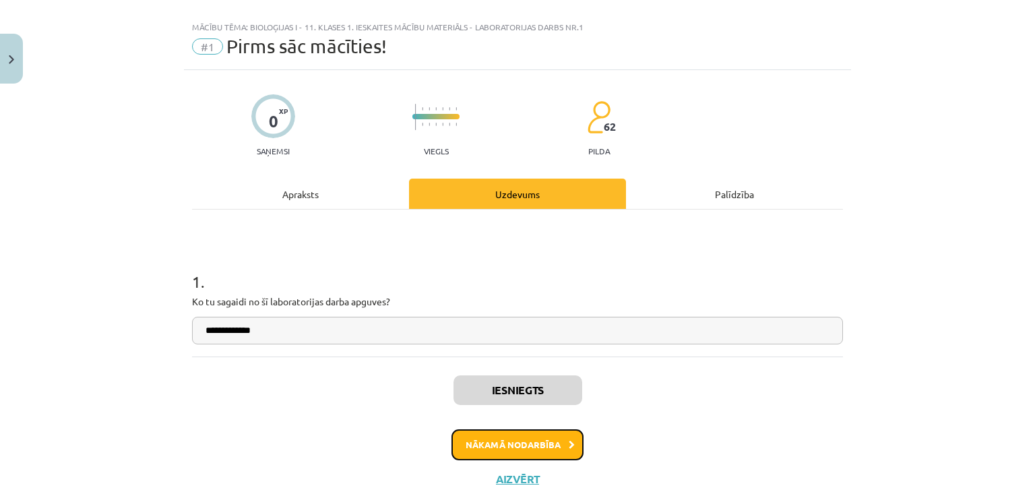
click at [526, 445] on button "Nākamā nodarbība" at bounding box center [518, 444] width 132 height 31
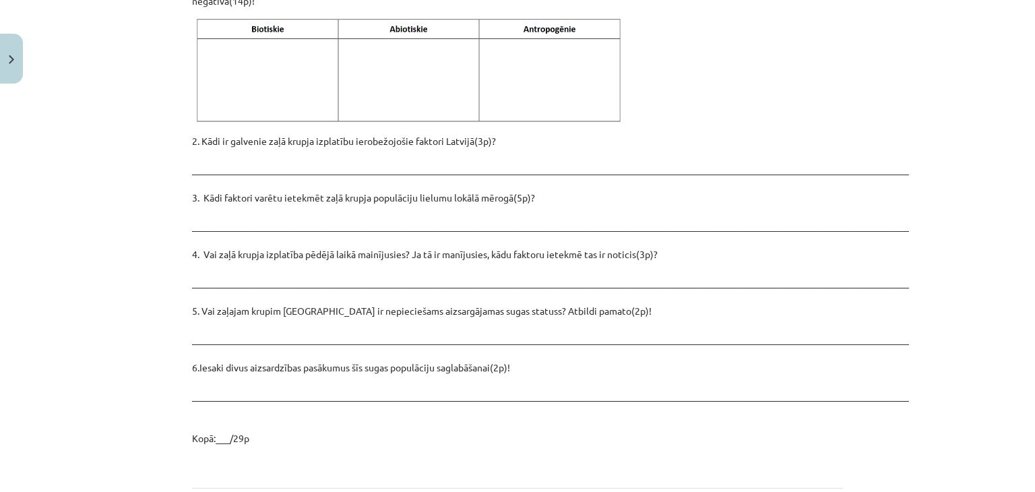
scroll to position [1813, 0]
click at [468, 342] on p "2. Kādi ir galvenie zaļā krupja izplatību ierobežojošie faktori Latvijā(3p)? __…" at bounding box center [517, 290] width 651 height 311
click at [468, 364] on p "2. Kādi ir galvenie zaļā krupja izplatību ierobežojošie faktori Latvijā(3p)? __…" at bounding box center [517, 290] width 651 height 311
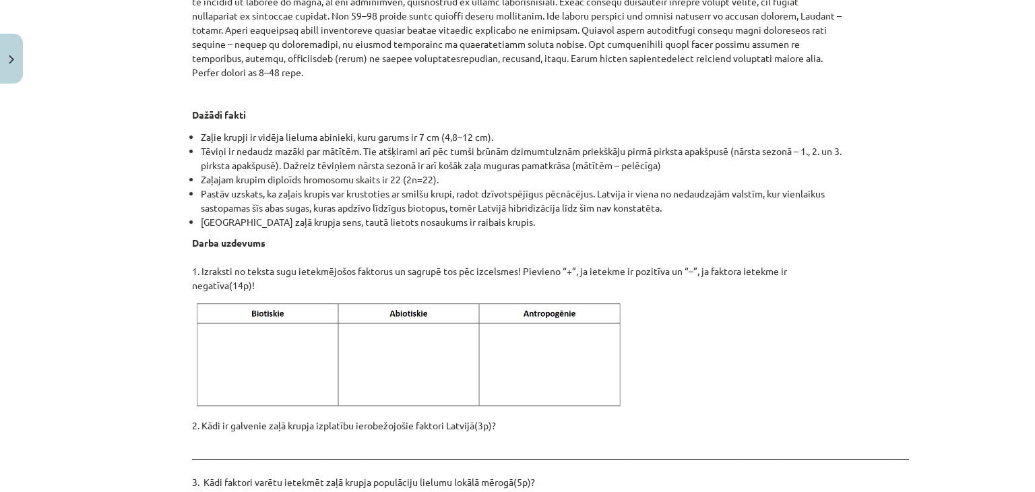
scroll to position [1538, 0]
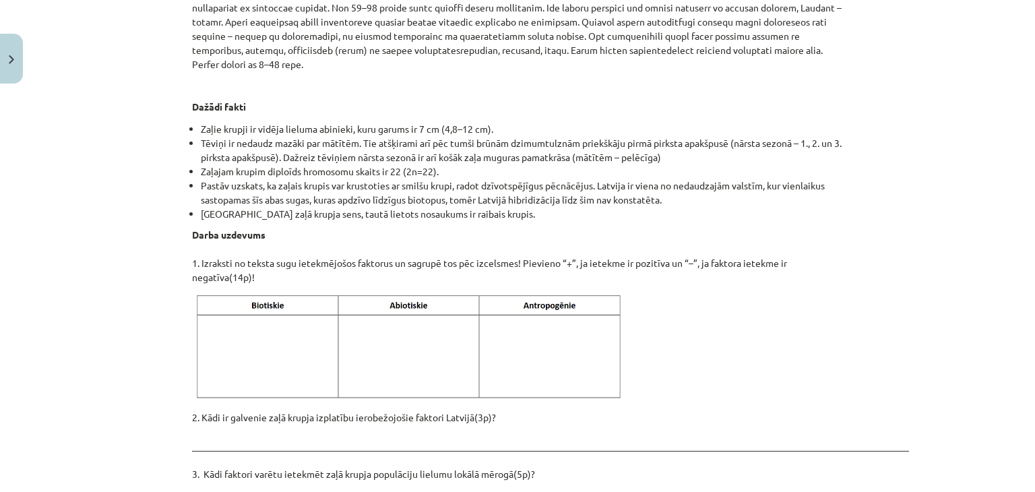
click at [299, 297] on img at bounding box center [411, 347] width 438 height 110
click at [289, 321] on img at bounding box center [411, 347] width 438 height 110
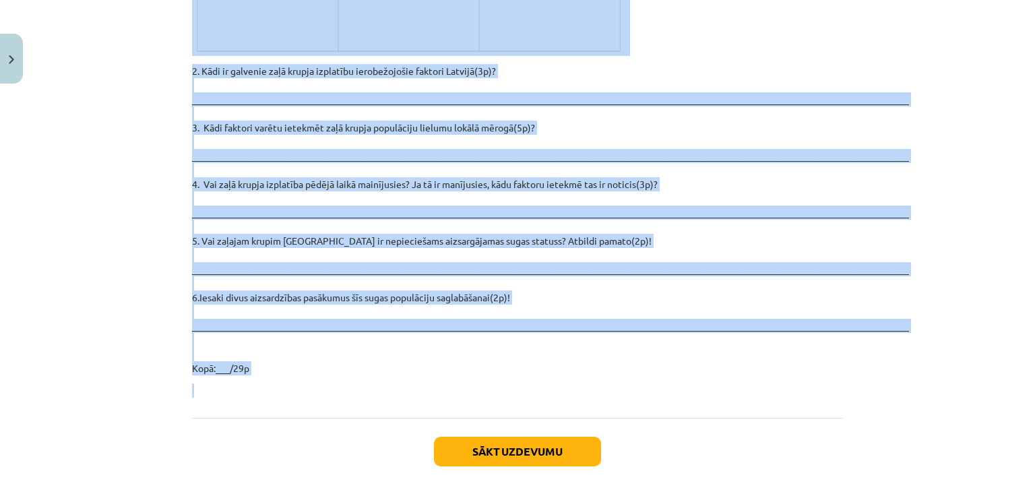
scroll to position [1917, 0]
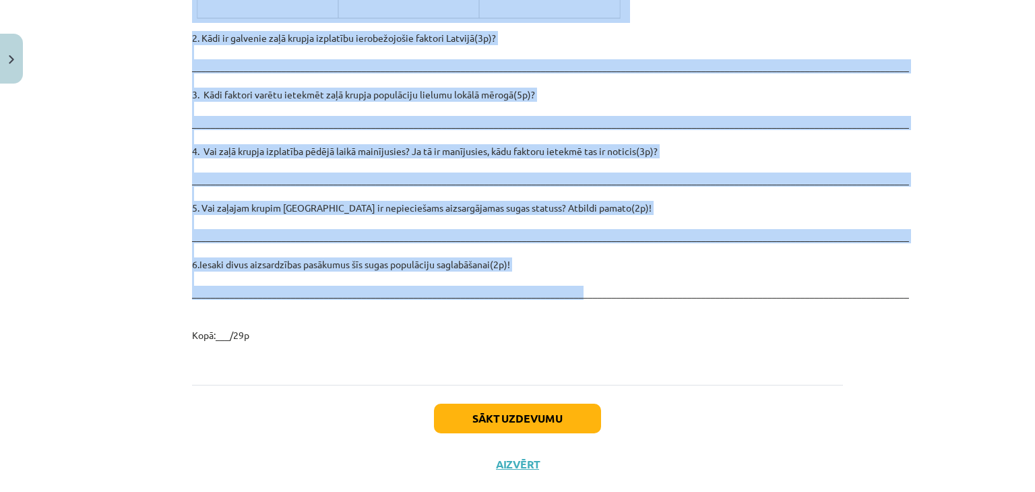
drag, startPoint x: 425, startPoint y: 280, endPoint x: 569, endPoint y: 268, distance: 144.8
copy div "Zaļais krupis Iepazīsties ar tekstu par zaļo krupi! Klasifikācija Chordata – ho…"
click at [100, 124] on div "Mācību tēma: Bioloģijas i - 11. klases 1. ieskaites mācību materiāls - laborato…" at bounding box center [517, 246] width 1035 height 492
click at [127, 100] on div "Mācību tēma: Bioloģijas i - 11. klases 1. ieskaites mācību materiāls - laborato…" at bounding box center [517, 246] width 1035 height 492
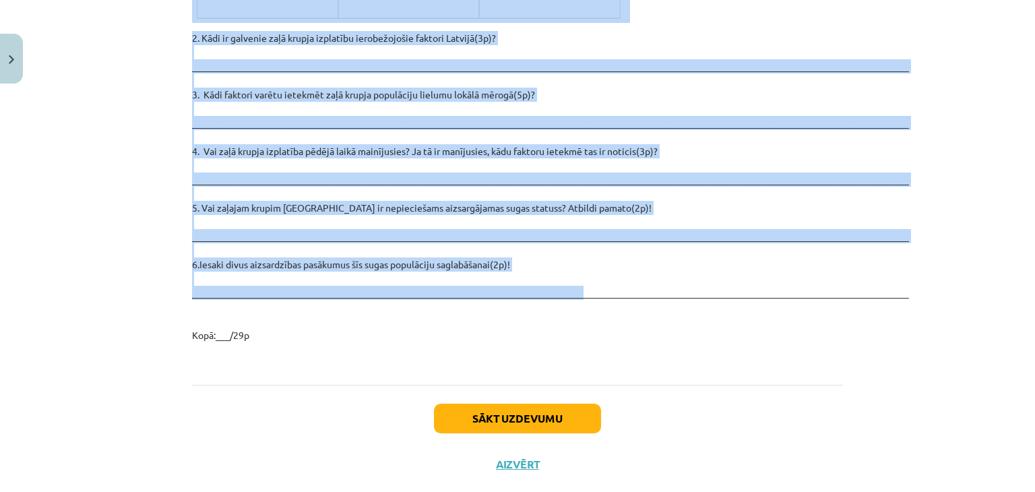
click at [888, 77] on div "Mācību tēma: Bioloģijas i - 11. klases 1. ieskaites mācību materiāls - laborato…" at bounding box center [517, 246] width 1035 height 492
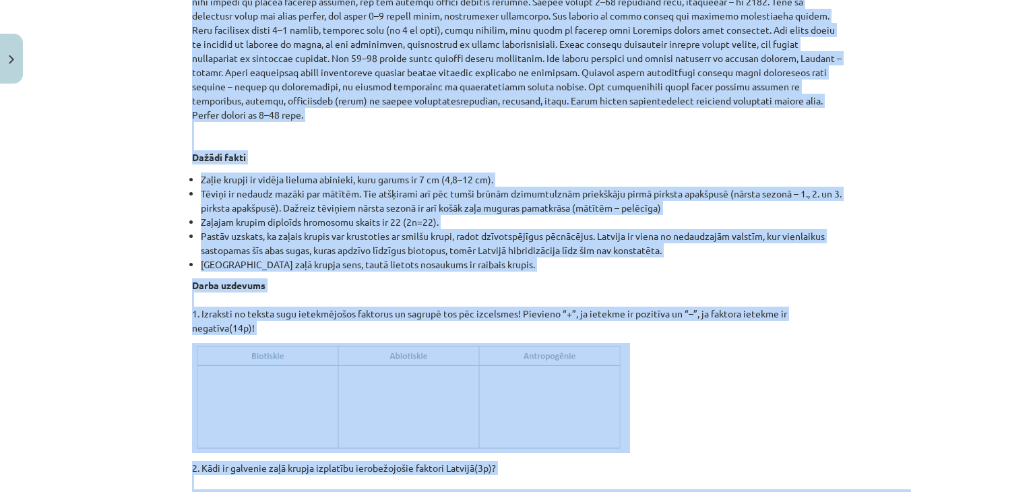
click at [972, 168] on div "Mācību tēma: Bioloģijas i - 11. klases 1. ieskaites mācību materiāls - laborato…" at bounding box center [517, 246] width 1035 height 492
drag, startPoint x: 972, startPoint y: 168, endPoint x: 966, endPoint y: 162, distance: 9.1
click at [967, 162] on div "Mācību tēma: Bioloģijas i - 11. klases 1. ieskaites mācību materiāls - laborato…" at bounding box center [517, 246] width 1035 height 492
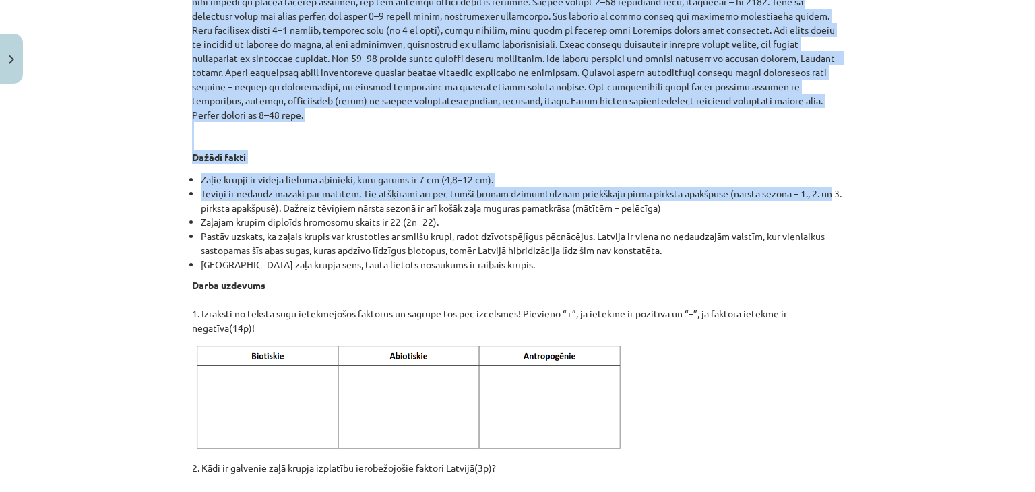
click at [945, 135] on div "Mācību tēma: Bioloģijas i - 11. klases 1. ieskaites mācību materiāls - laborato…" at bounding box center [517, 246] width 1035 height 492
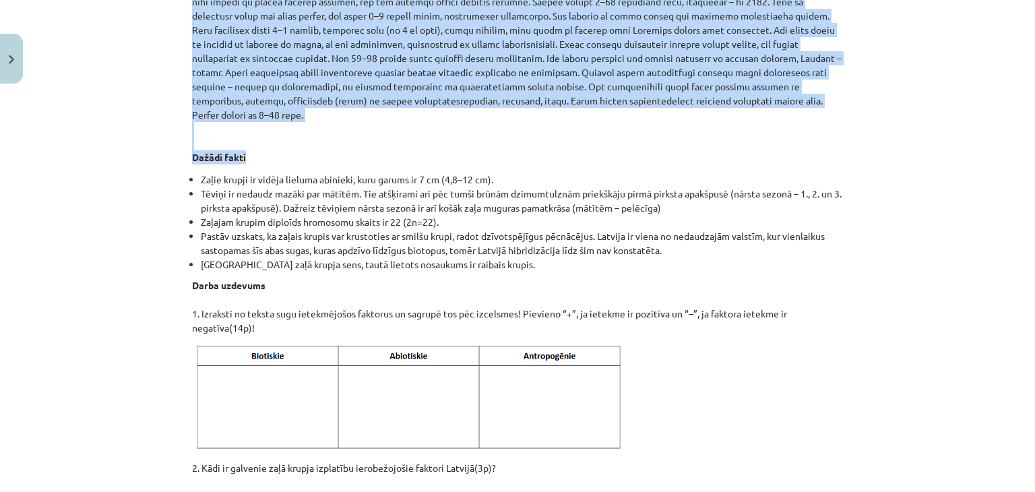
click at [943, 134] on div "Mācību tēma: Bioloģijas i - 11. klases 1. ieskaites mācību materiāls - laborato…" at bounding box center [517, 246] width 1035 height 492
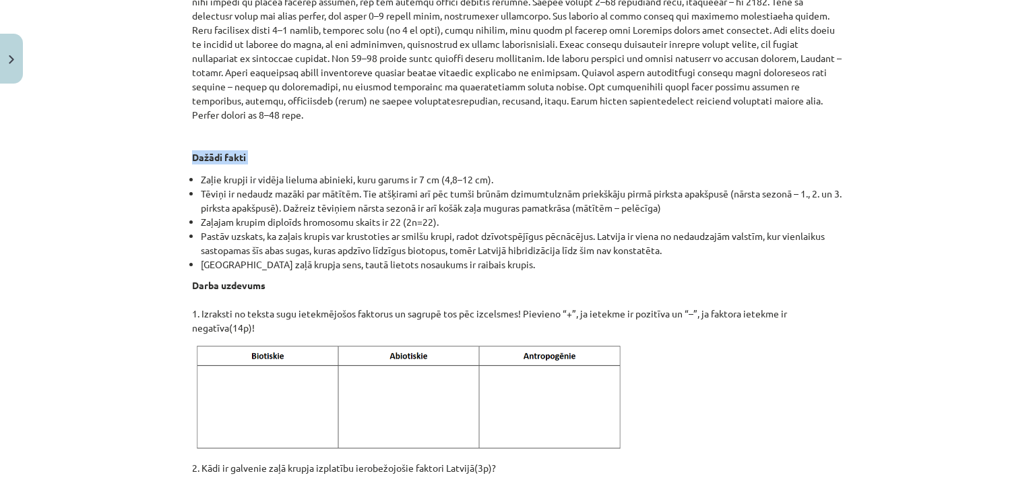
click at [943, 133] on div "Mācību tēma: Bioloģijas i - 11. klases 1. ieskaites mācību materiāls - laborato…" at bounding box center [517, 246] width 1035 height 492
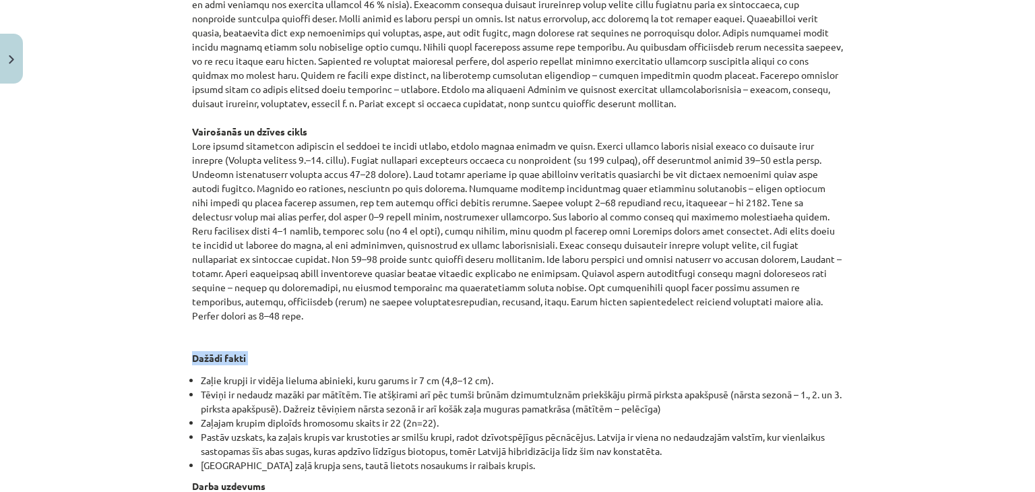
scroll to position [1285, 0]
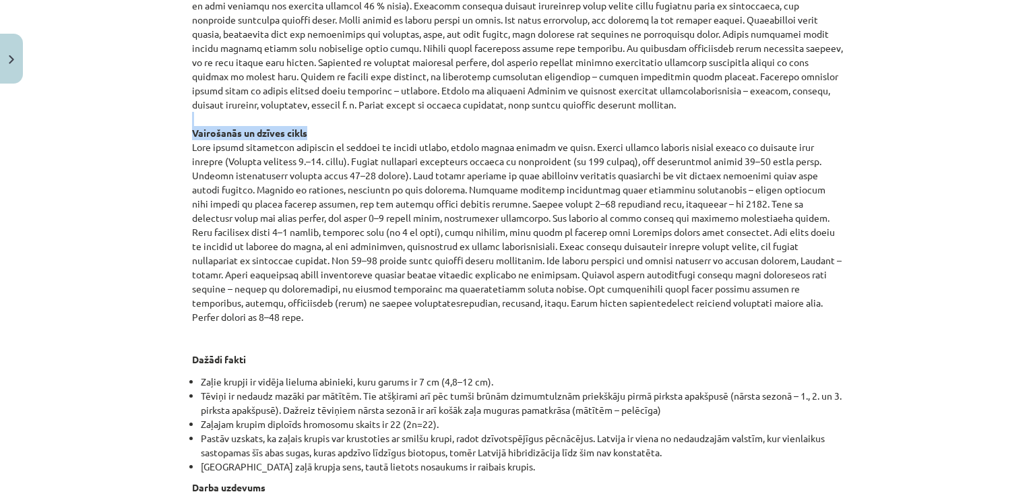
click at [892, 111] on div "Mācību tēma: Bioloģijas i - 11. klases 1. ieskaites mācību materiāls - laborato…" at bounding box center [517, 246] width 1035 height 492
drag, startPoint x: 906, startPoint y: 157, endPoint x: 892, endPoint y: 372, distance: 215.5
click at [906, 158] on div "Mācību tēma: Bioloģijas i - 11. klases 1. ieskaites mācību materiāls - laborato…" at bounding box center [517, 246] width 1035 height 492
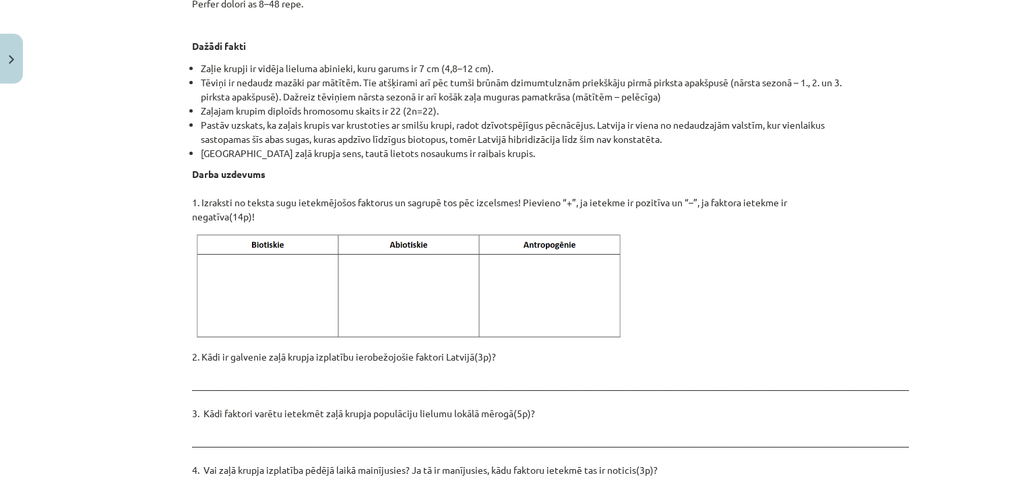
scroll to position [1622, 0]
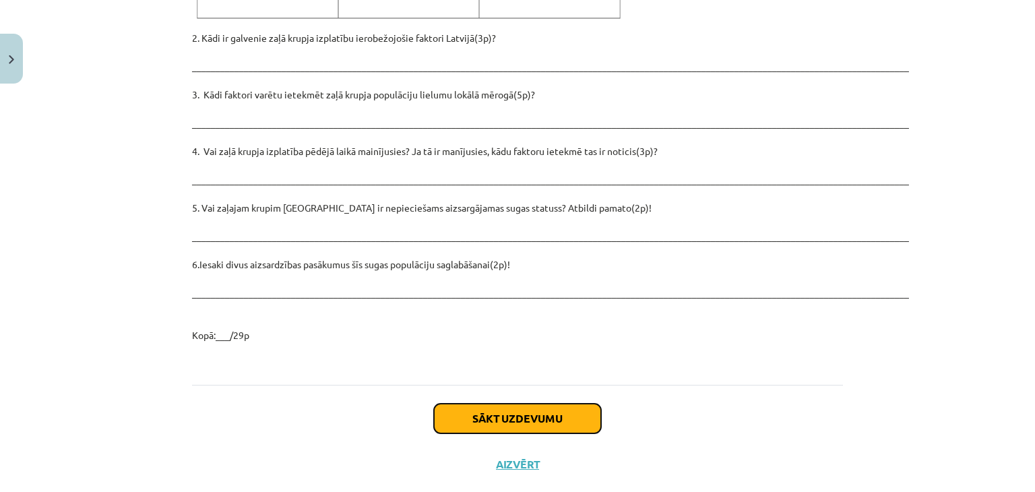
click at [536, 404] on button "Sākt uzdevumu" at bounding box center [517, 419] width 167 height 30
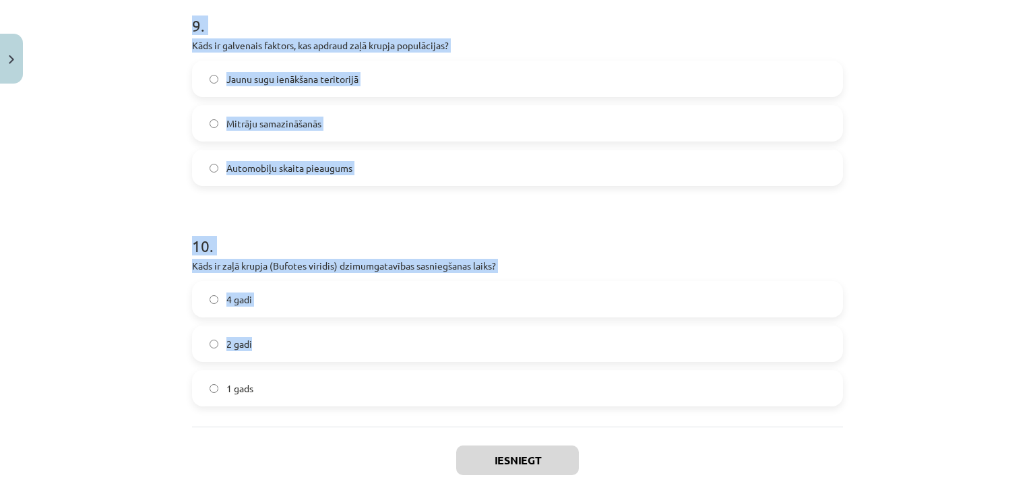
scroll to position [2109, 0]
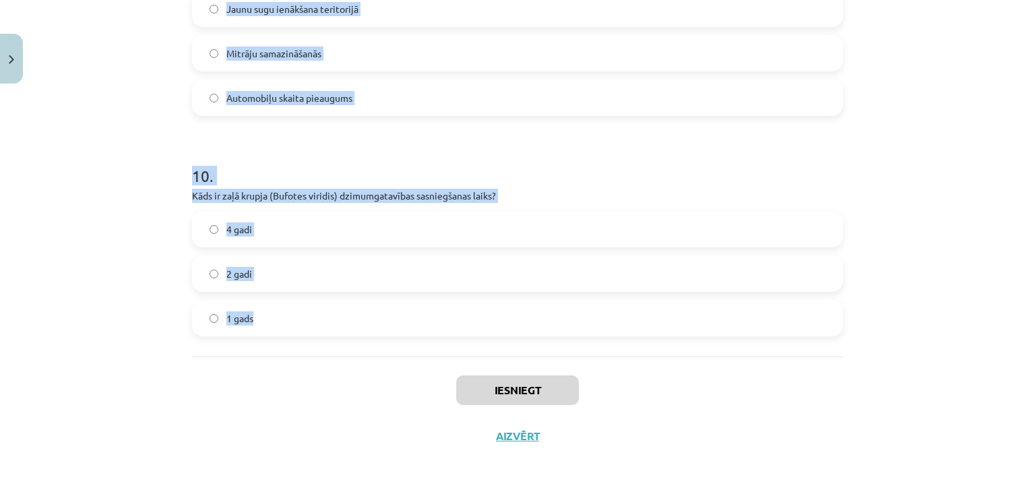
drag, startPoint x: 177, startPoint y: 222, endPoint x: 349, endPoint y: 335, distance: 205.8
click at [349, 335] on div "Mācību tēma: Bioloģijas i - 11. klases 1. ieskaites mācību materiāls - laborato…" at bounding box center [517, 246] width 1035 height 492
copy form "1 . Kāpēc zaļais krupis ir vērtīgs dārzu iemītnieks? Samazina nezāļu skaitu Pal…"
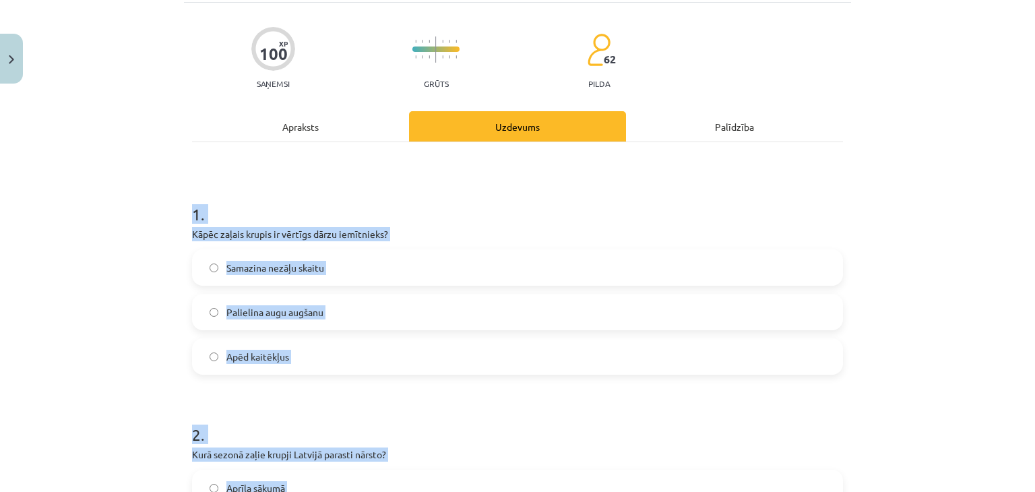
scroll to position [20, 0]
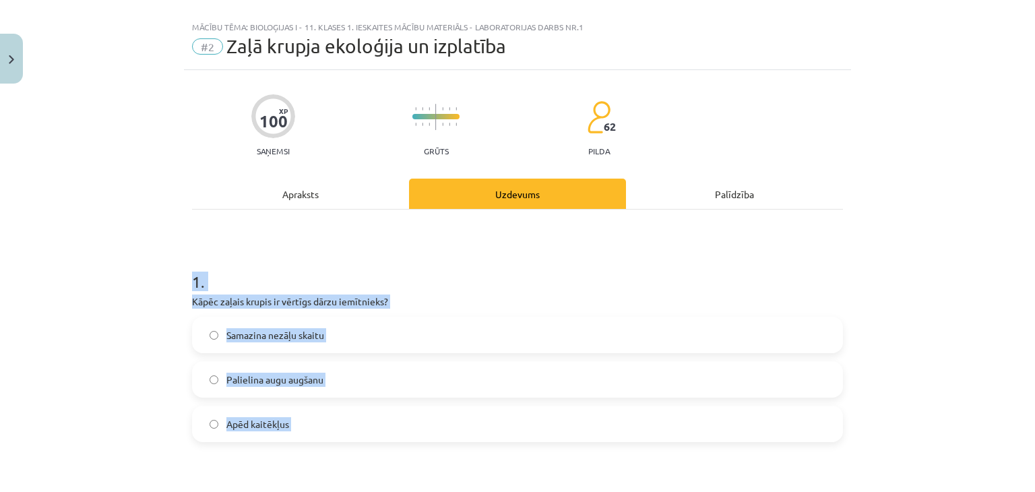
click at [345, 319] on label "Samazina nezāļu skaitu" at bounding box center [517, 335] width 648 height 34
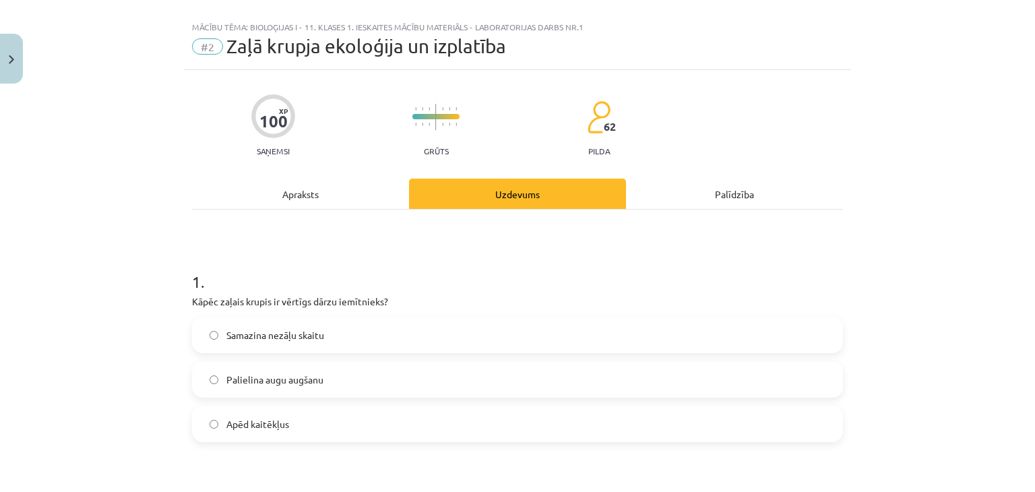
click at [290, 417] on label "Apēd kaitēkļus" at bounding box center [517, 424] width 648 height 34
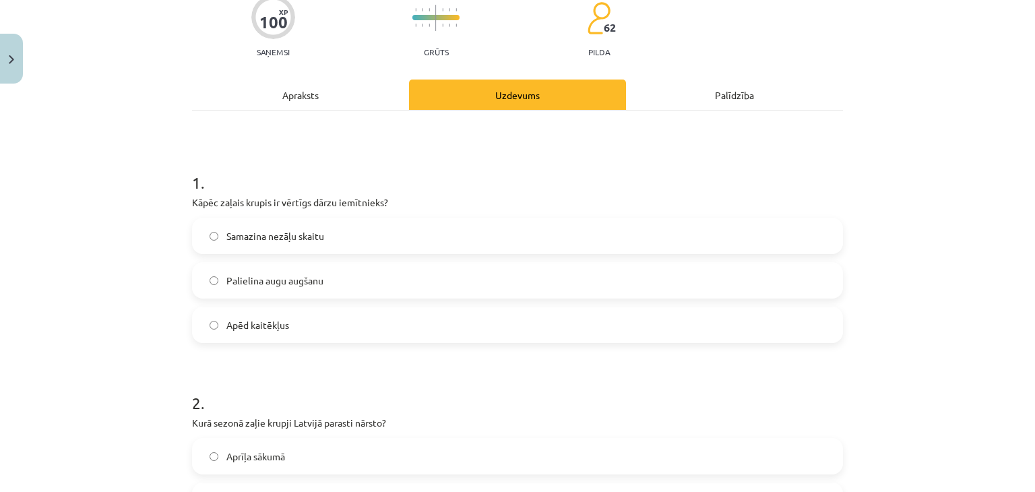
scroll to position [289, 0]
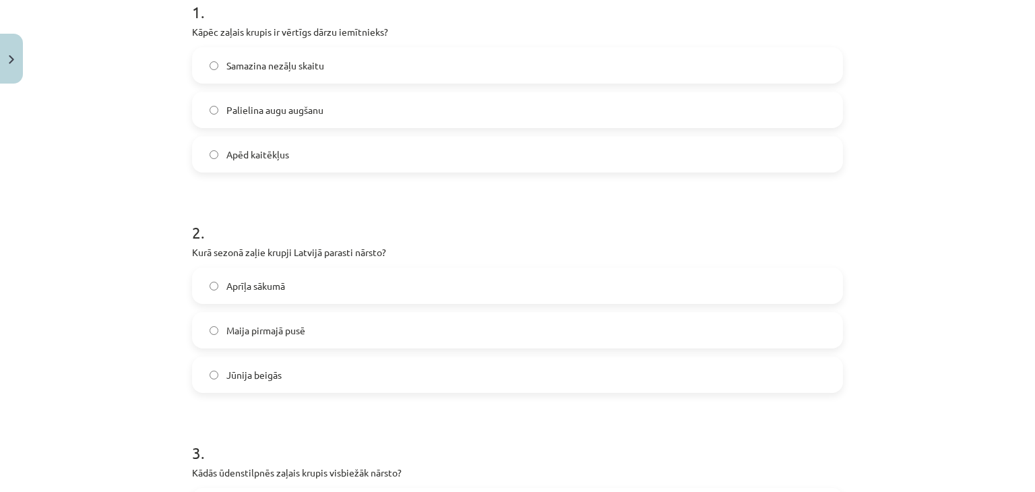
click at [294, 321] on label "Maija pirmajā pusē" at bounding box center [517, 330] width 648 height 34
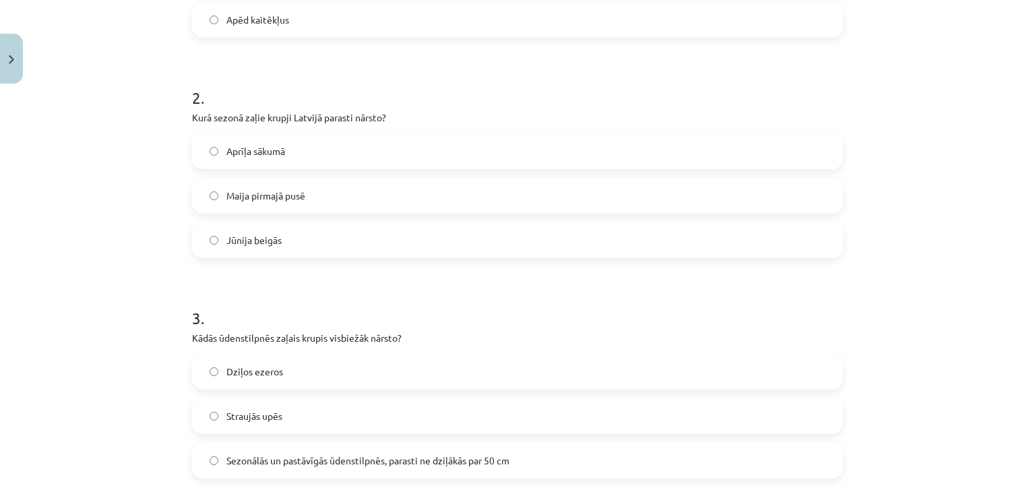
scroll to position [491, 0]
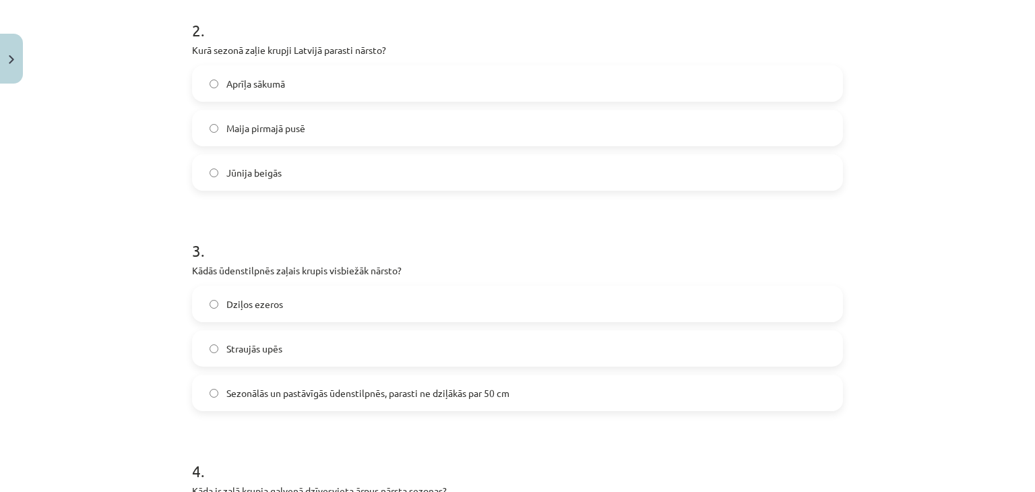
click at [329, 387] on span "Sezonālās un pastāvīgās ūdenstilpnēs, parasti ne dziļākās par 50 cm" at bounding box center [367, 393] width 283 height 14
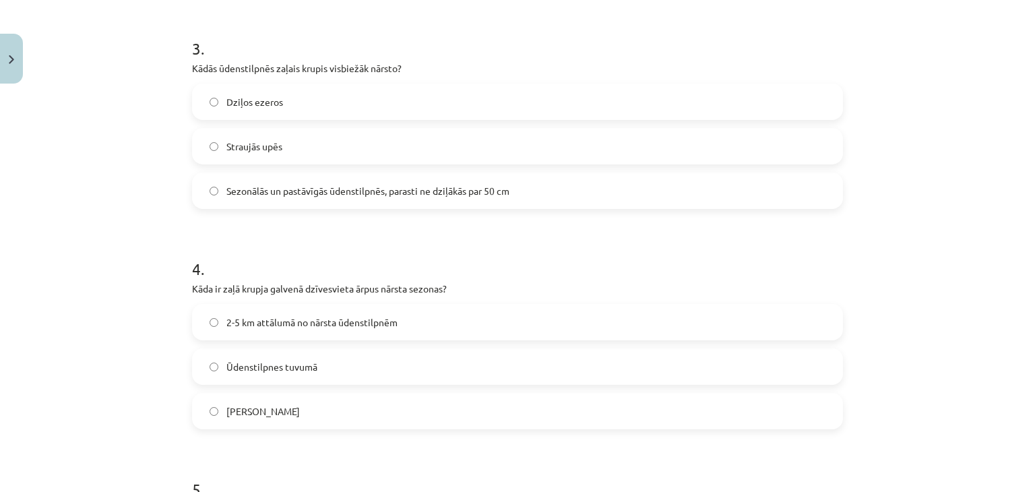
scroll to position [761, 0]
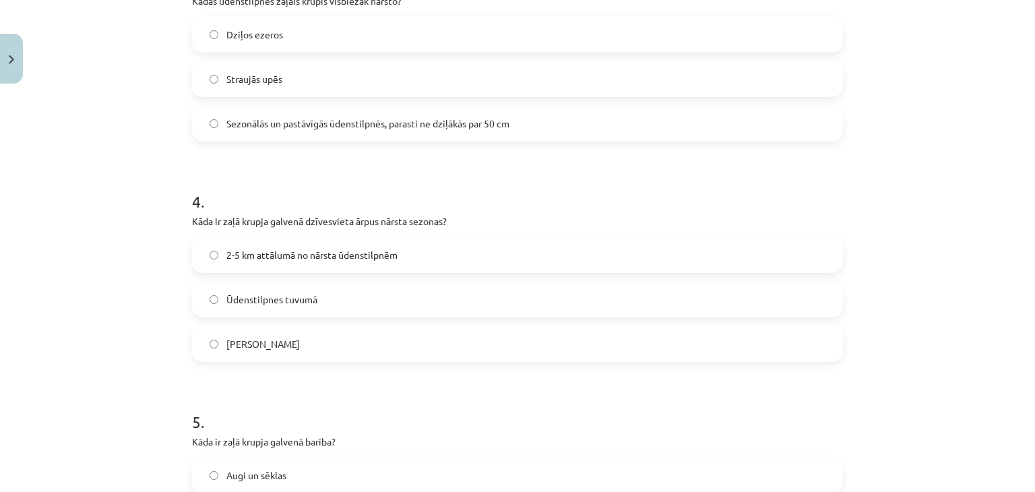
click at [275, 257] on span "2-5 km attālumā no nārsta ūdenstilpnēm" at bounding box center [311, 255] width 171 height 14
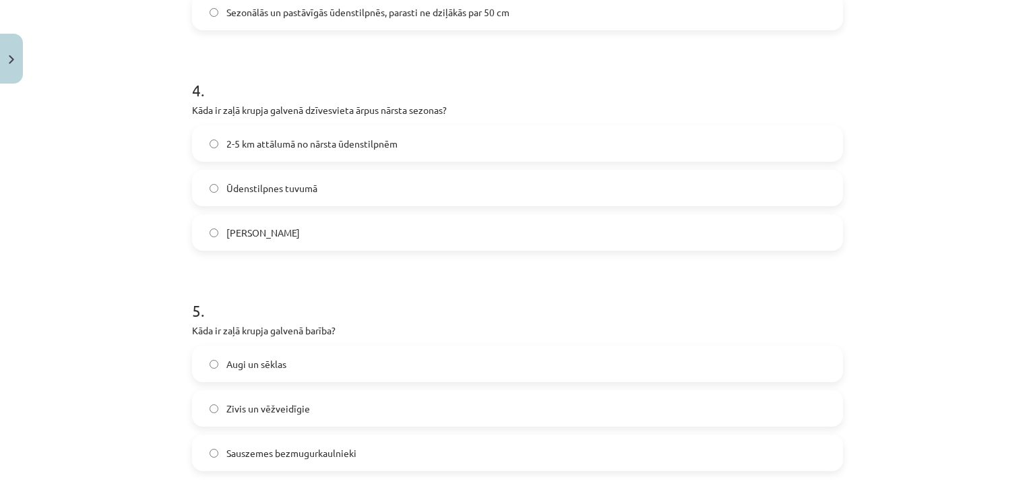
scroll to position [896, 0]
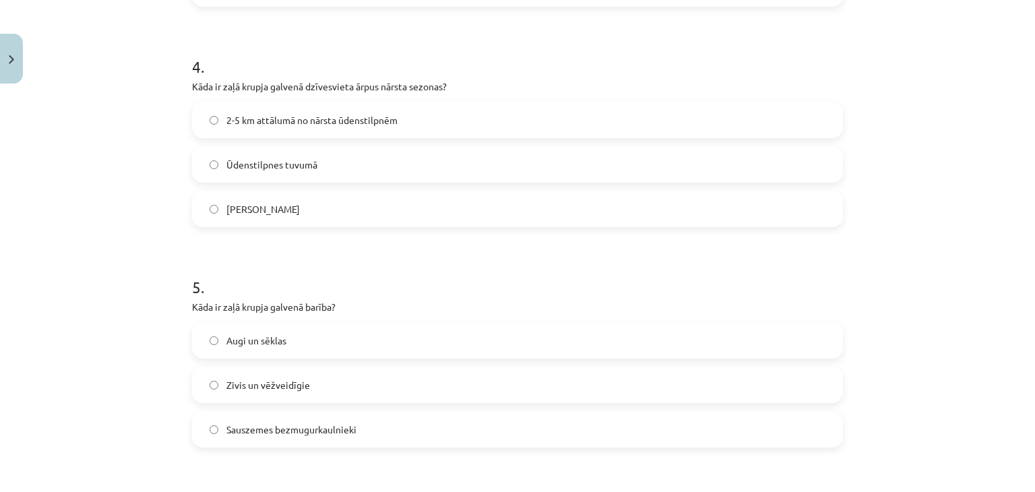
click at [359, 431] on label "Sauszemes bezmugurkaulnieki" at bounding box center [517, 429] width 648 height 34
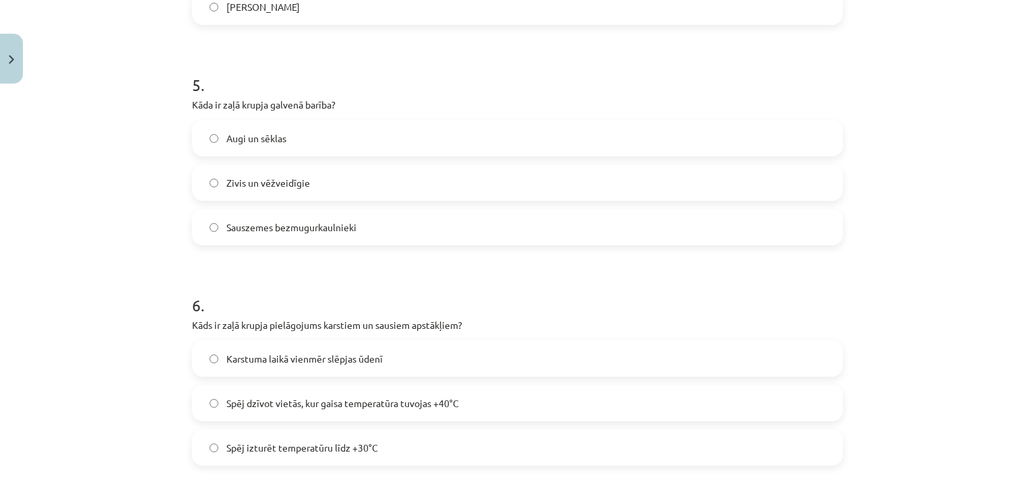
scroll to position [1165, 0]
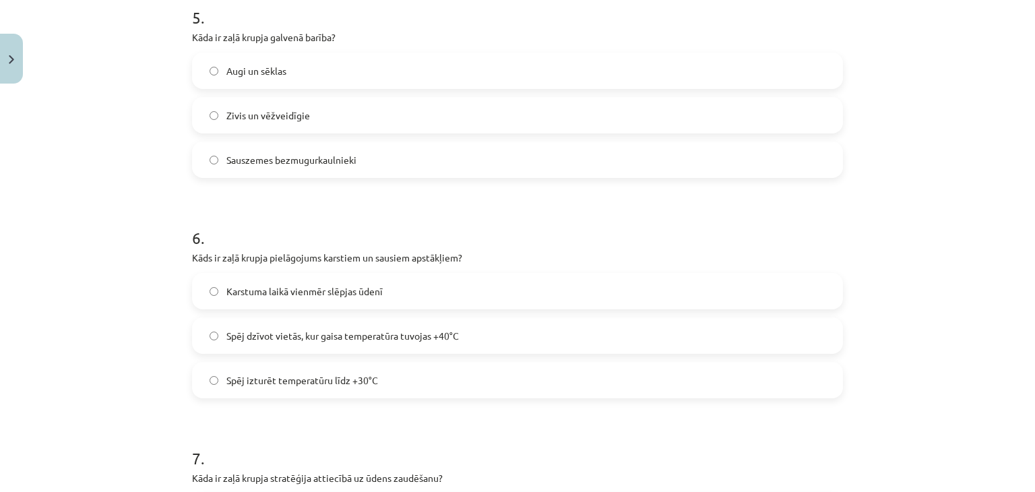
click at [479, 292] on label "Karstuma laikā vienmēr slēpjas ūdenī" at bounding box center [517, 291] width 648 height 34
click at [265, 340] on span "Spēj dzīvot vietās, kur gaisa temperatūra tuvojas +40°C" at bounding box center [342, 336] width 232 height 14
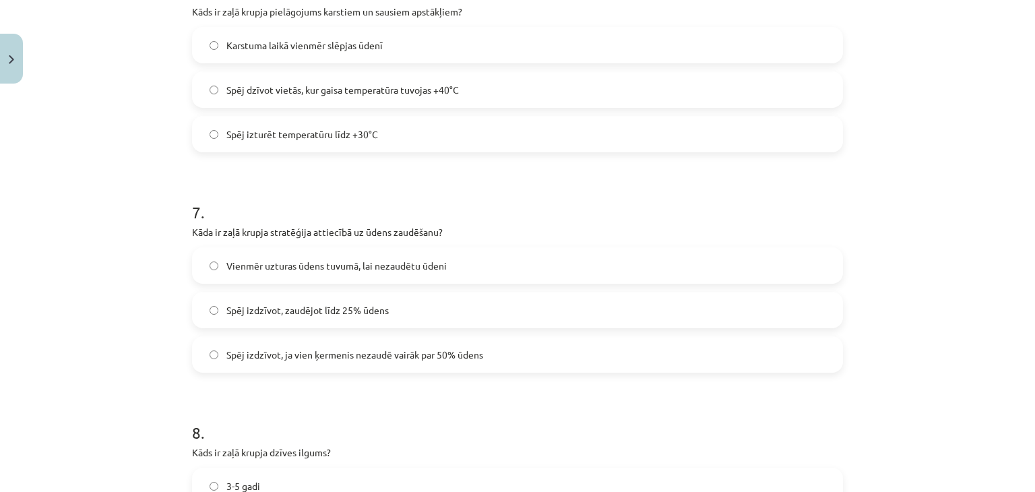
scroll to position [1435, 0]
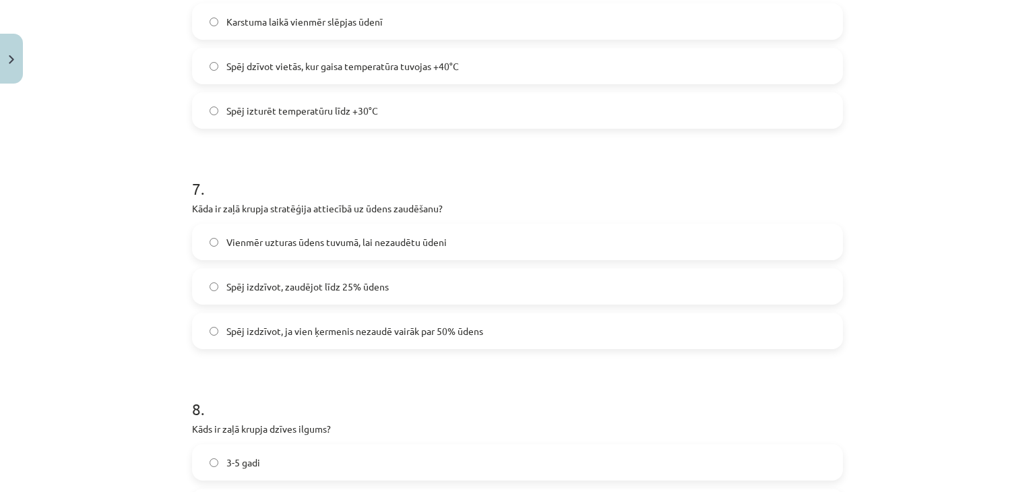
click at [301, 334] on span "Spēj izdzīvot, ja vien ķermenis nezaudē vairāk par 50% ūdens" at bounding box center [354, 331] width 257 height 14
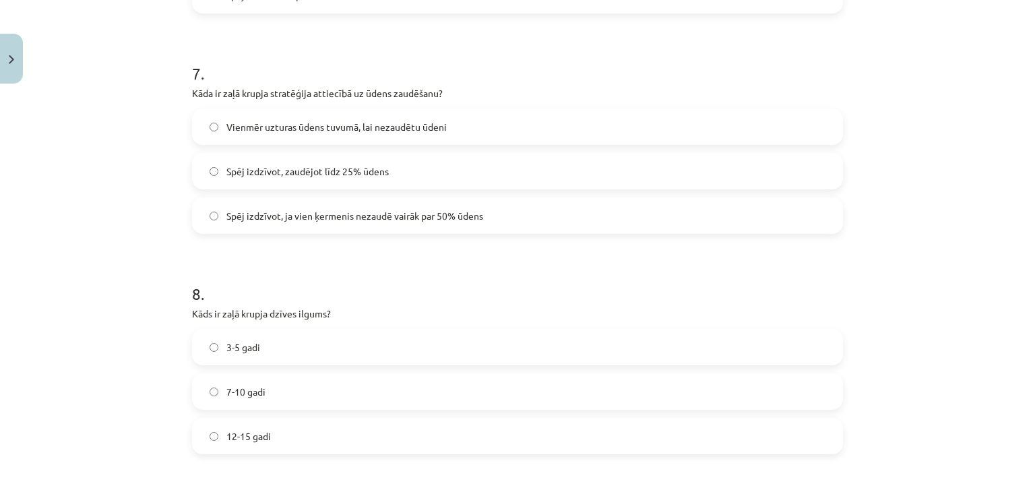
scroll to position [1569, 0]
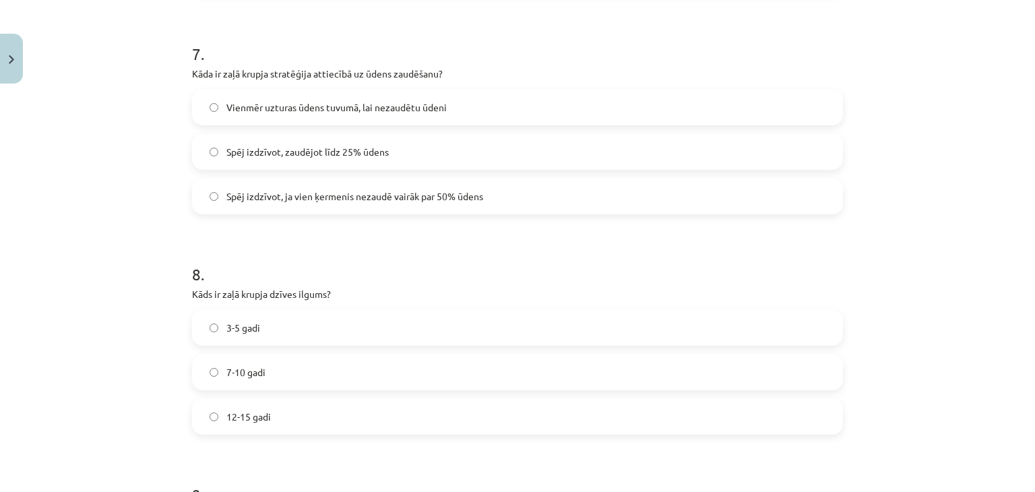
click at [291, 361] on label "7-10 gadi" at bounding box center [517, 372] width 648 height 34
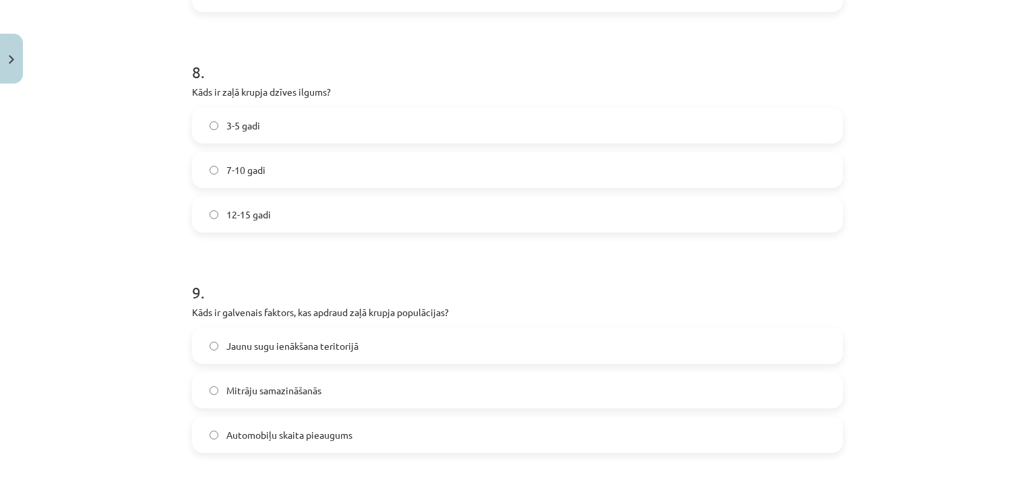
scroll to position [1839, 0]
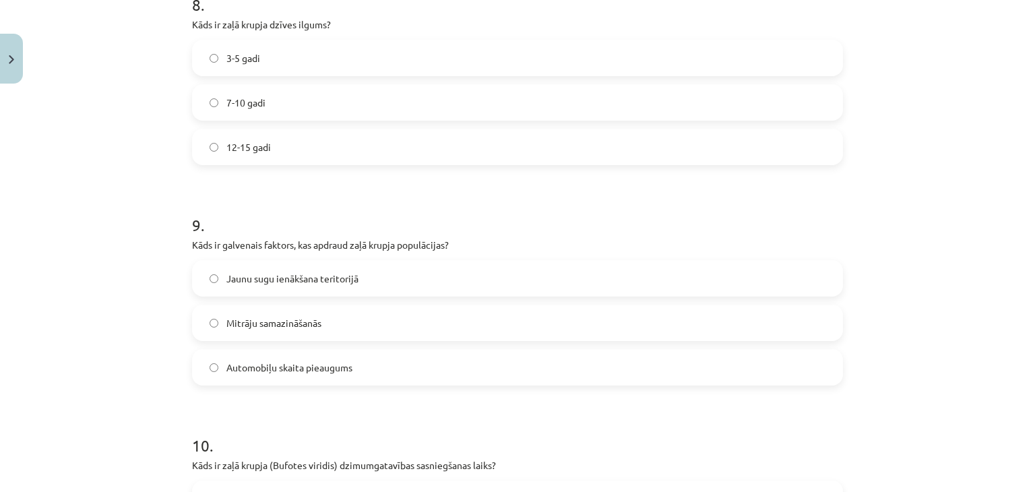
click at [361, 330] on label "Mitrāju samazināšanās" at bounding box center [517, 323] width 648 height 34
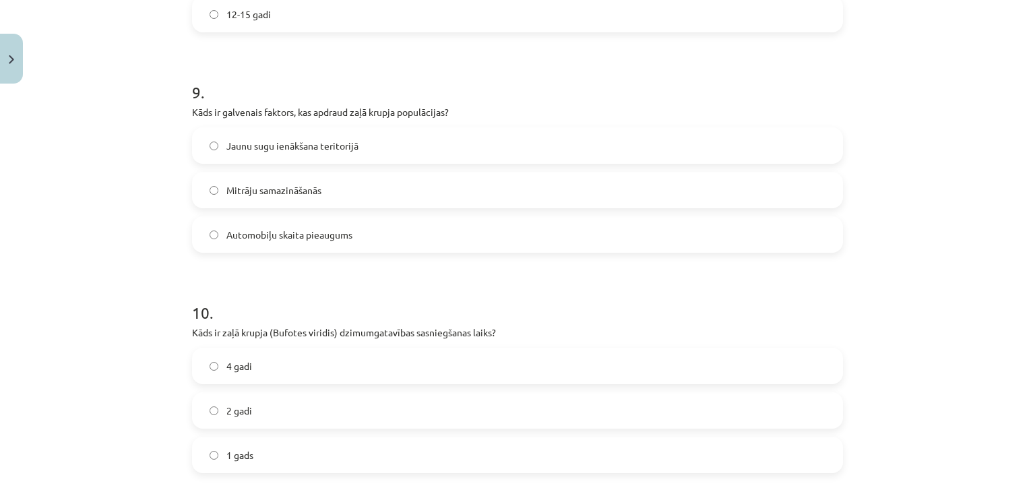
scroll to position [2041, 0]
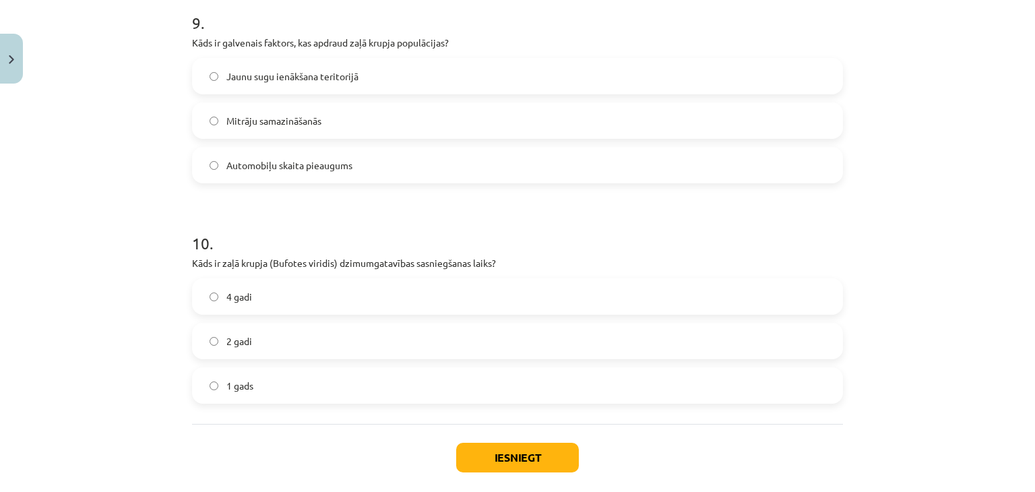
click at [359, 301] on label "4 gadi" at bounding box center [517, 297] width 648 height 34
click at [505, 456] on button "Iesniegt" at bounding box center [517, 458] width 123 height 30
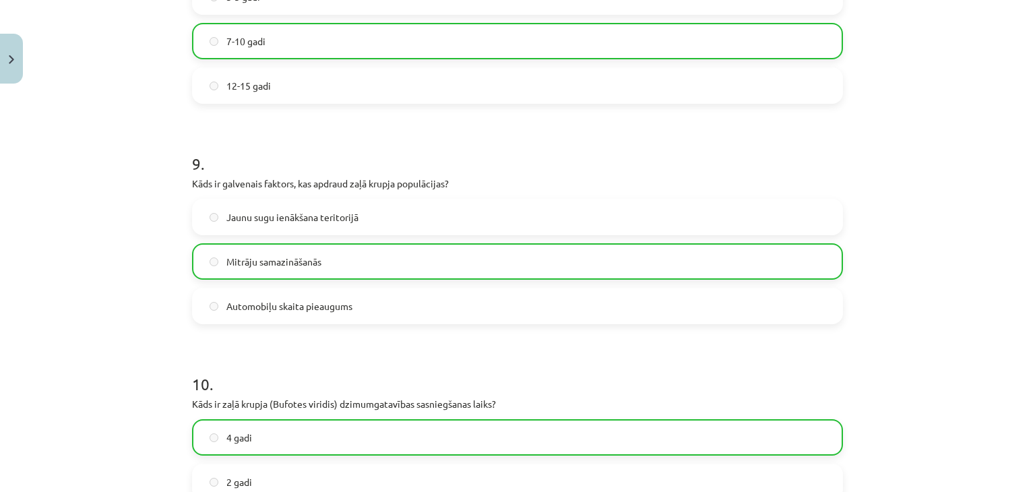
scroll to position [2151, 0]
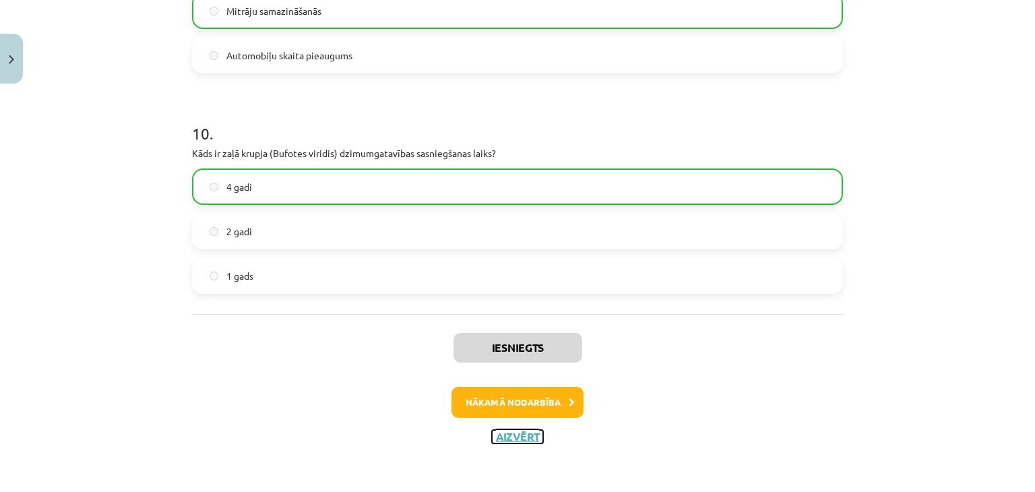
click at [518, 440] on button "Aizvērt" at bounding box center [517, 436] width 51 height 13
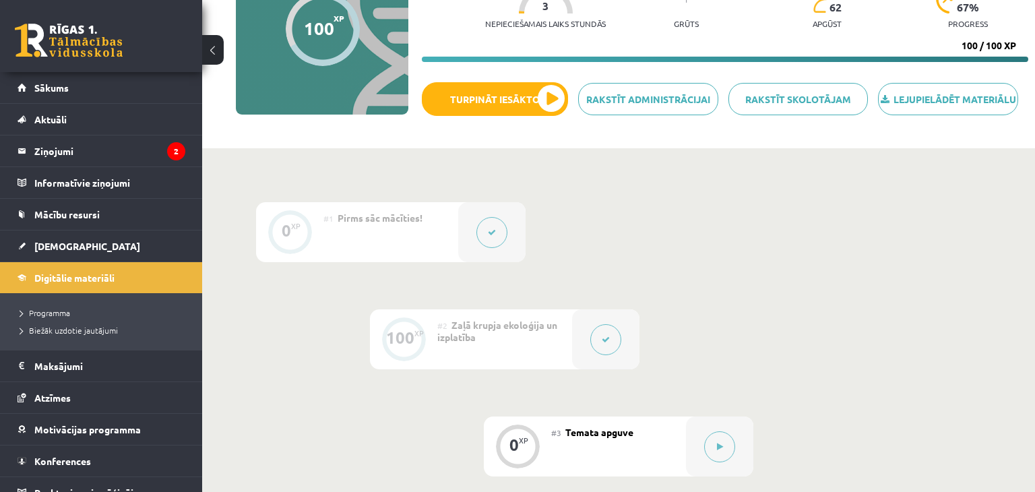
scroll to position [228, 0]
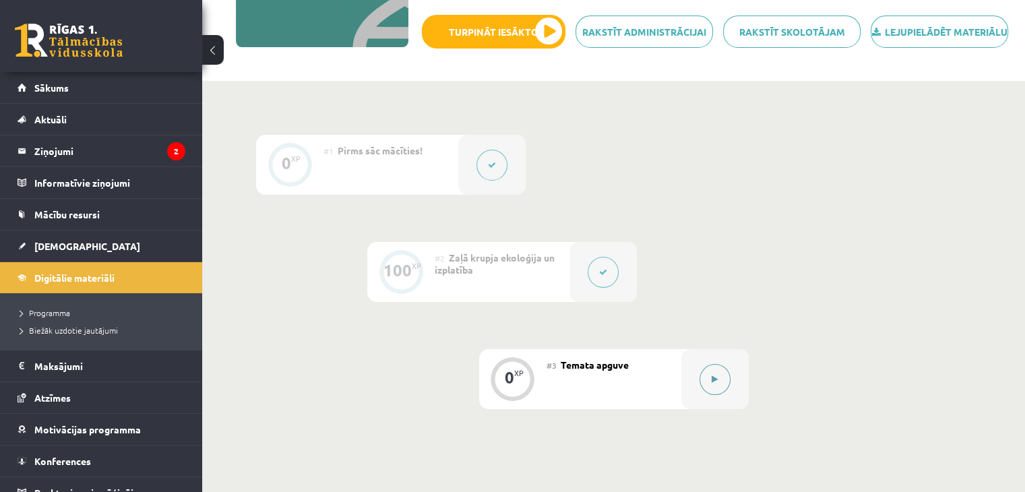
click at [706, 383] on button at bounding box center [714, 379] width 31 height 31
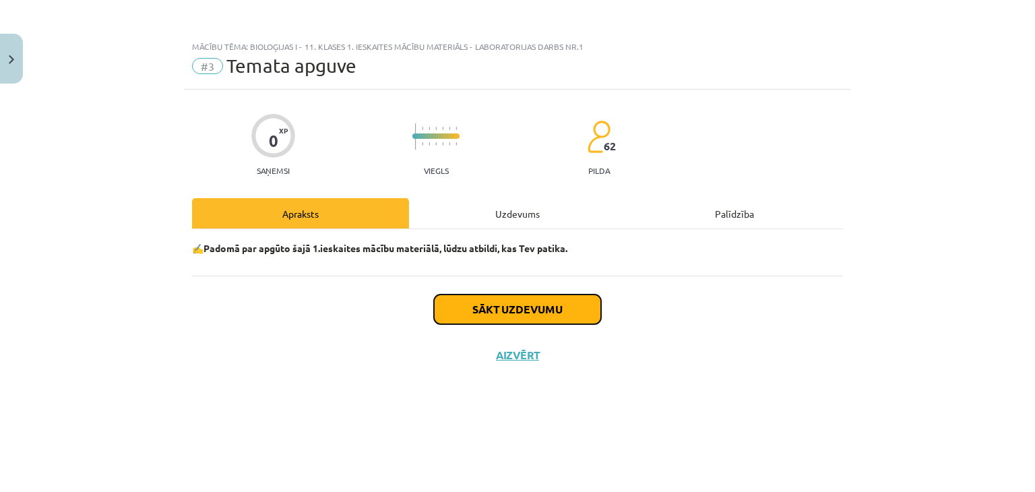
click at [522, 313] on button "Sākt uzdevumu" at bounding box center [517, 309] width 167 height 30
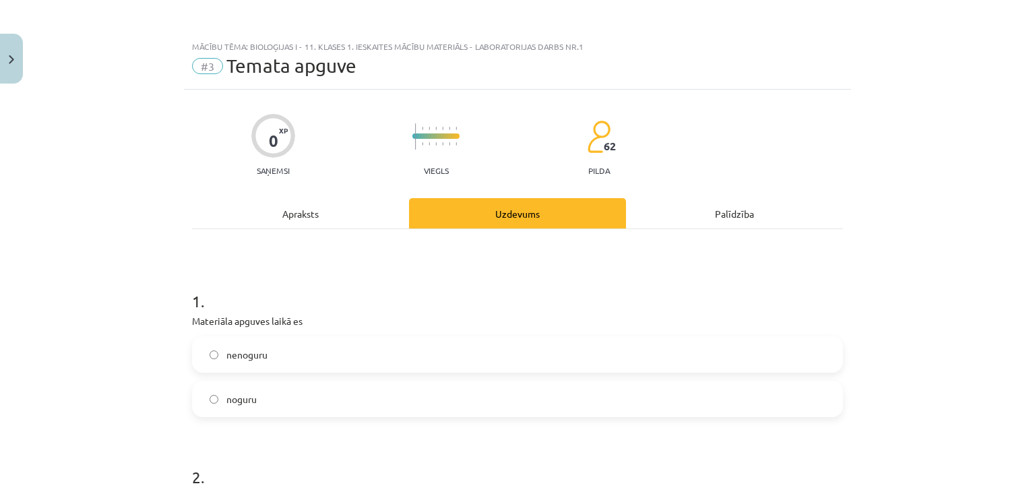
click at [245, 398] on span "noguru" at bounding box center [241, 399] width 30 height 14
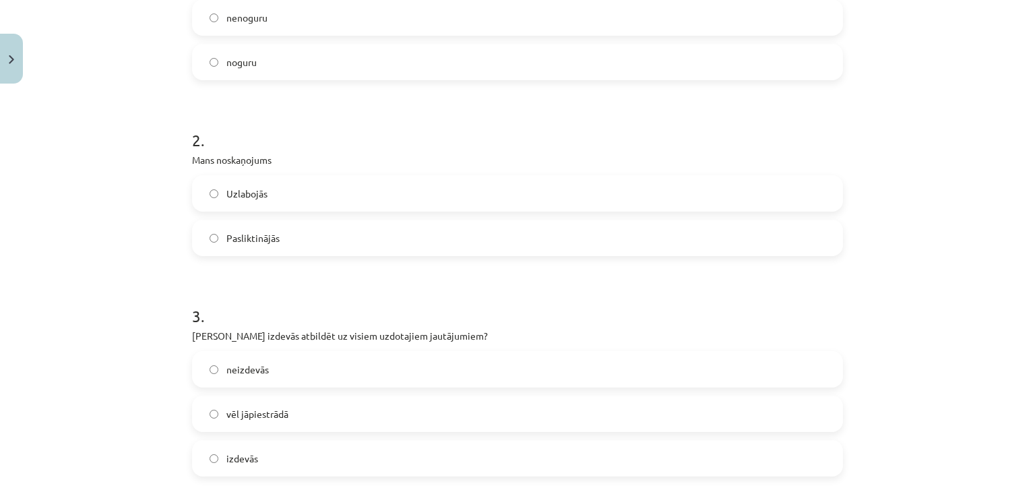
scroll to position [270, 0]
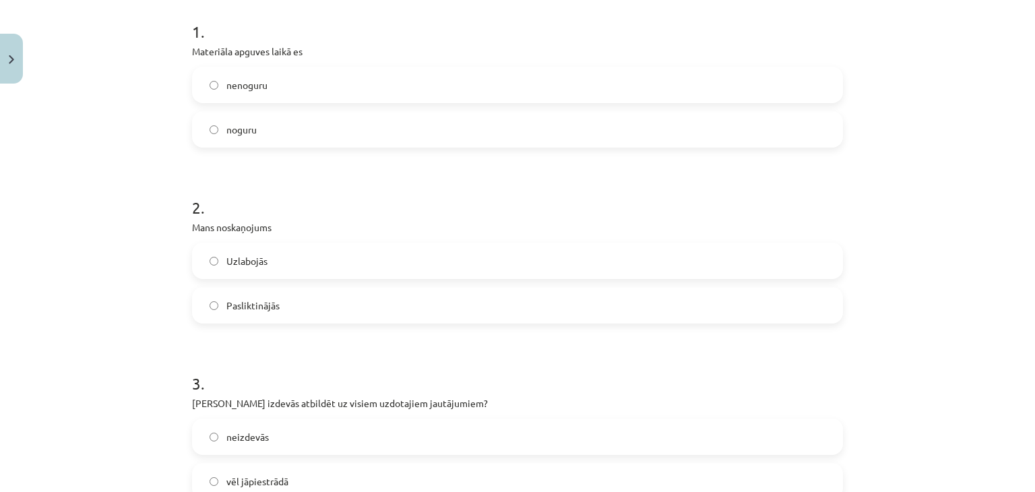
click at [228, 309] on span "Pasliktinājās" at bounding box center [252, 306] width 53 height 14
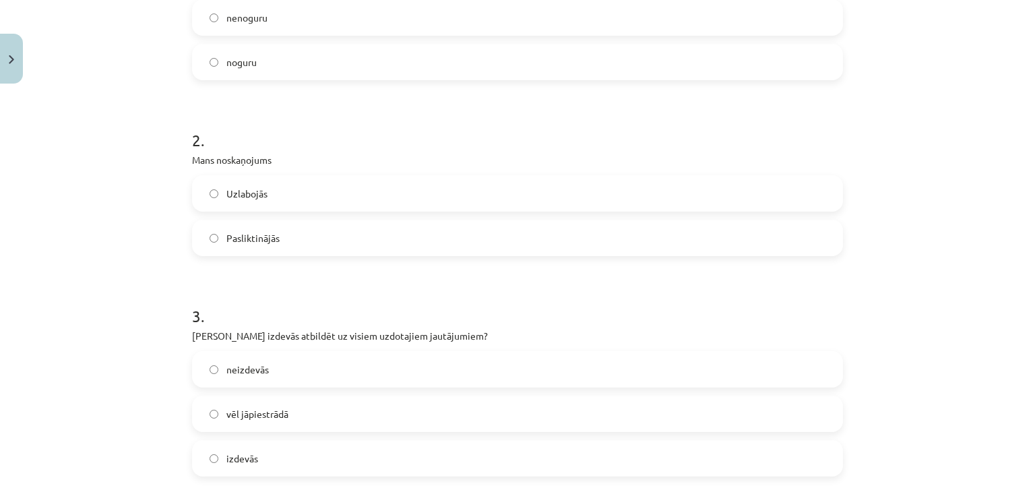
click at [270, 464] on label "izdevās" at bounding box center [517, 458] width 648 height 34
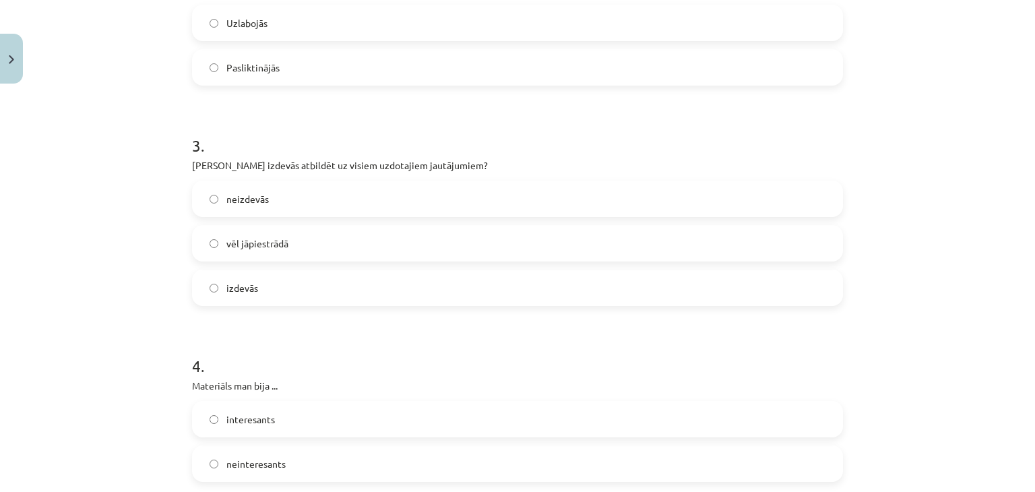
scroll to position [539, 0]
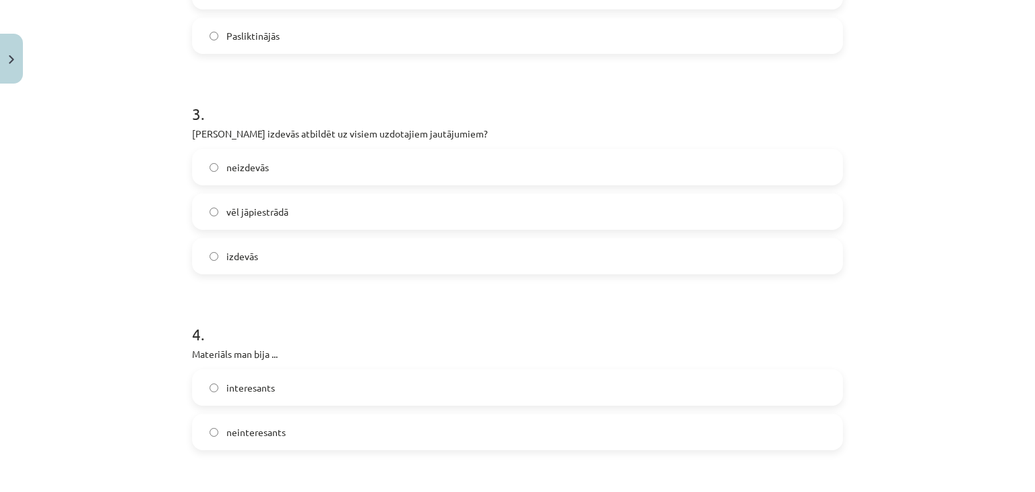
click at [321, 404] on div "interesants" at bounding box center [517, 387] width 651 height 36
click at [321, 392] on label "interesants" at bounding box center [517, 388] width 648 height 34
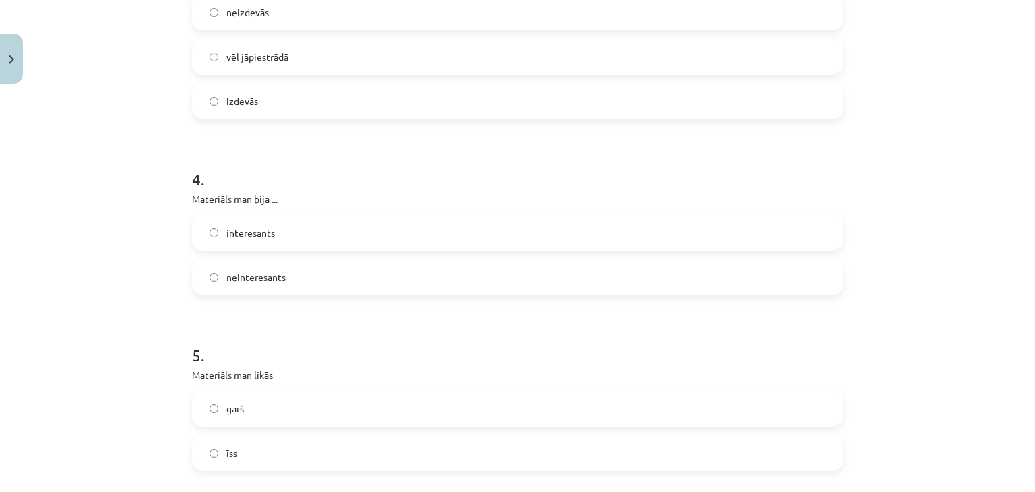
scroll to position [809, 0]
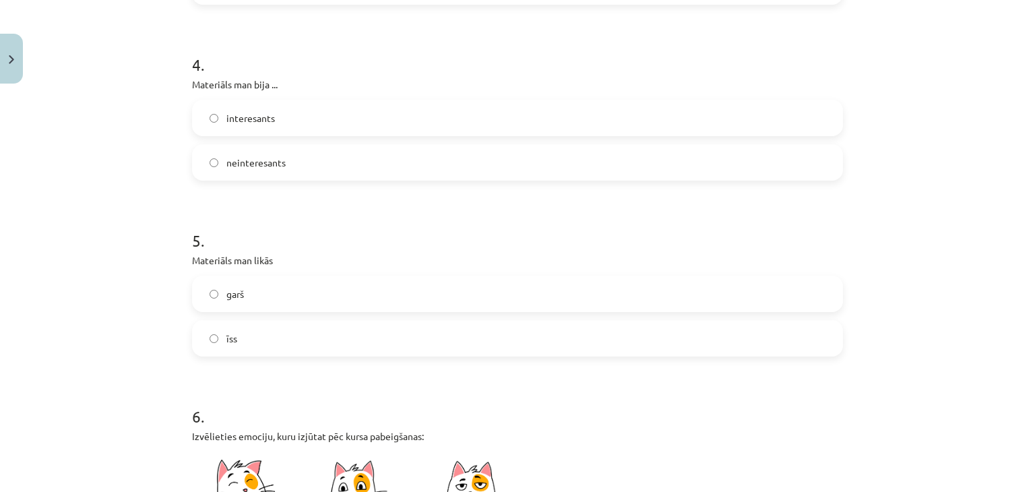
click at [323, 297] on label "garš" at bounding box center [517, 294] width 648 height 34
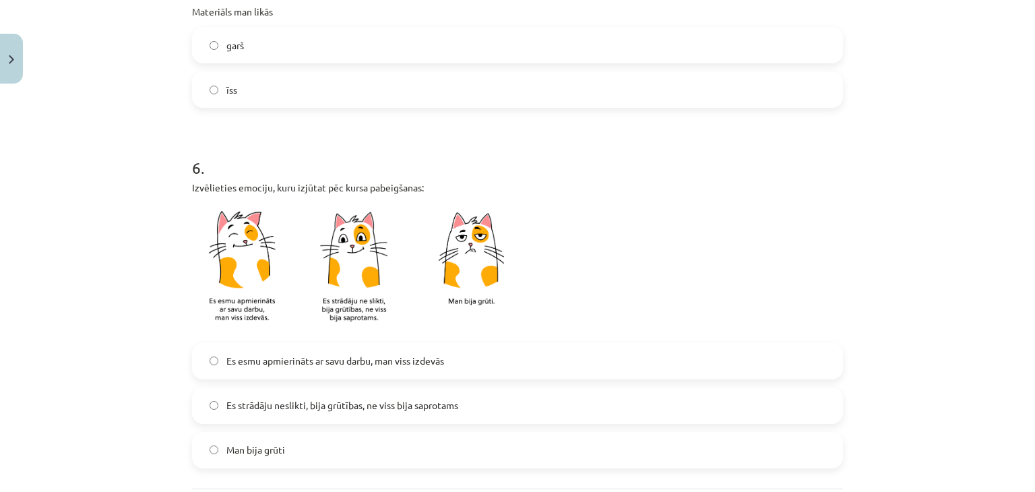
scroll to position [1078, 0]
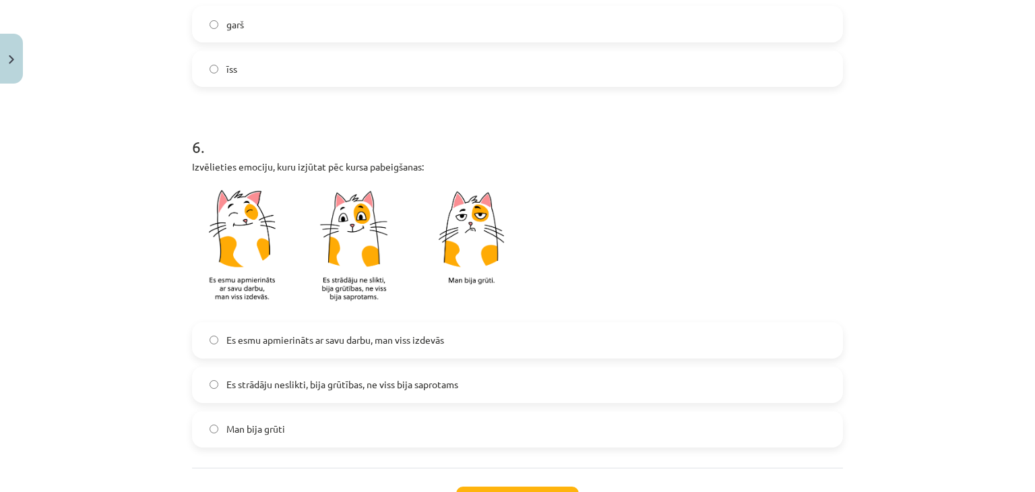
click at [297, 422] on label "Man bija grūti" at bounding box center [517, 429] width 648 height 34
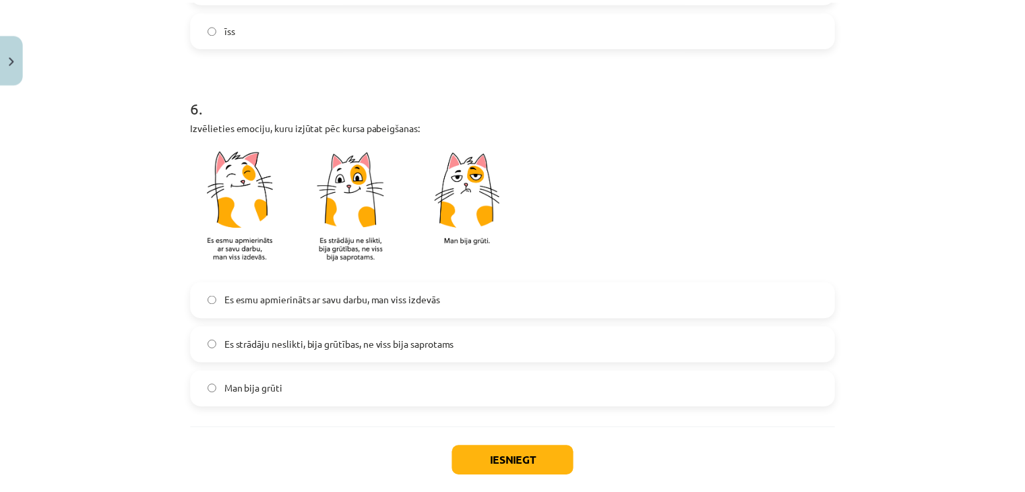
scroll to position [1189, 0]
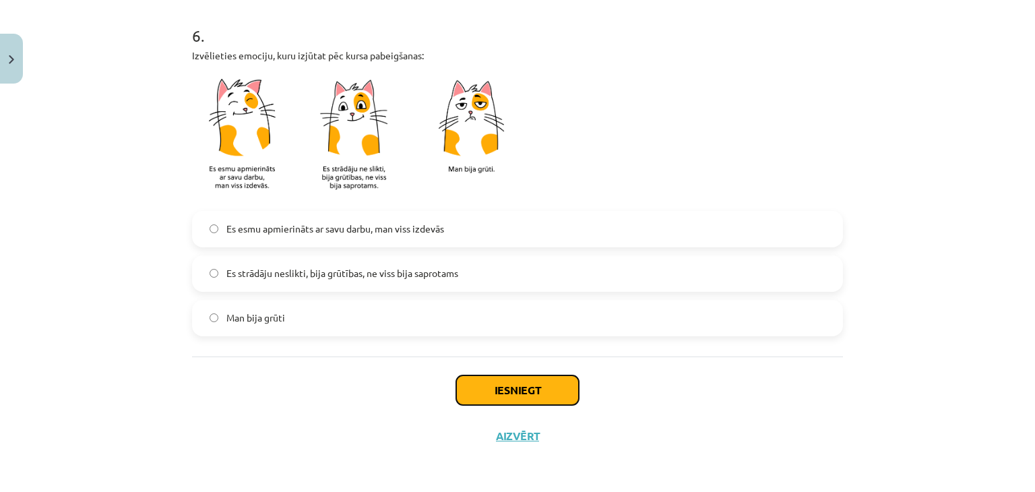
click at [529, 385] on button "Iesniegt" at bounding box center [517, 390] width 123 height 30
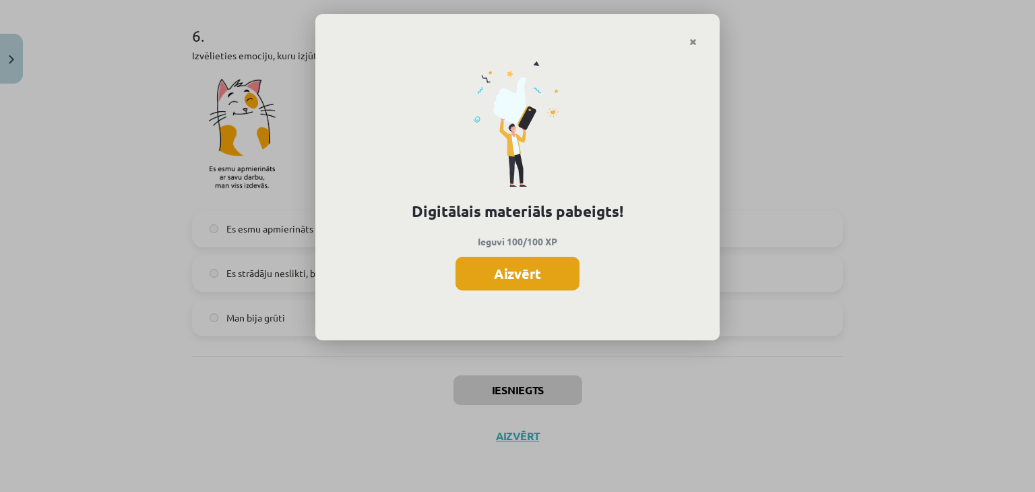
click at [512, 267] on button "Aizvērt" at bounding box center [518, 274] width 124 height 34
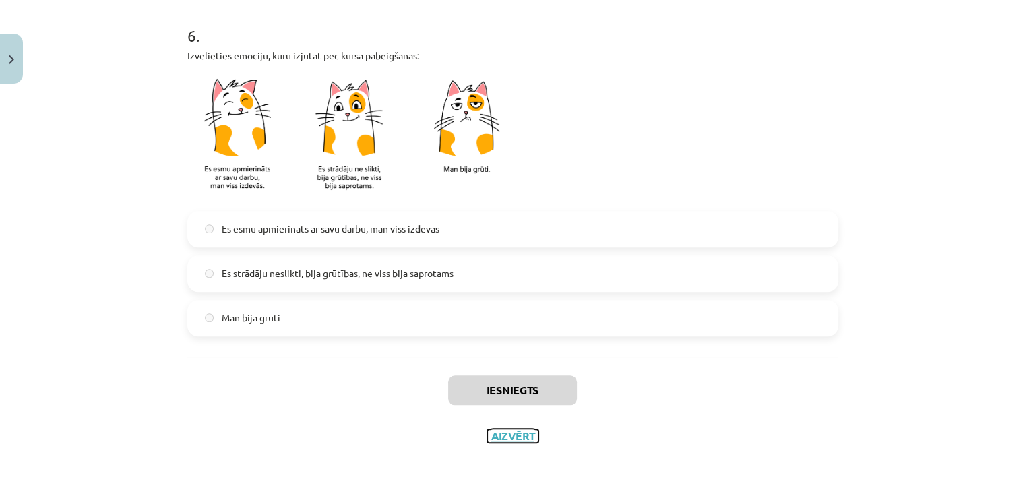
click at [512, 439] on button "Aizvērt" at bounding box center [512, 435] width 51 height 13
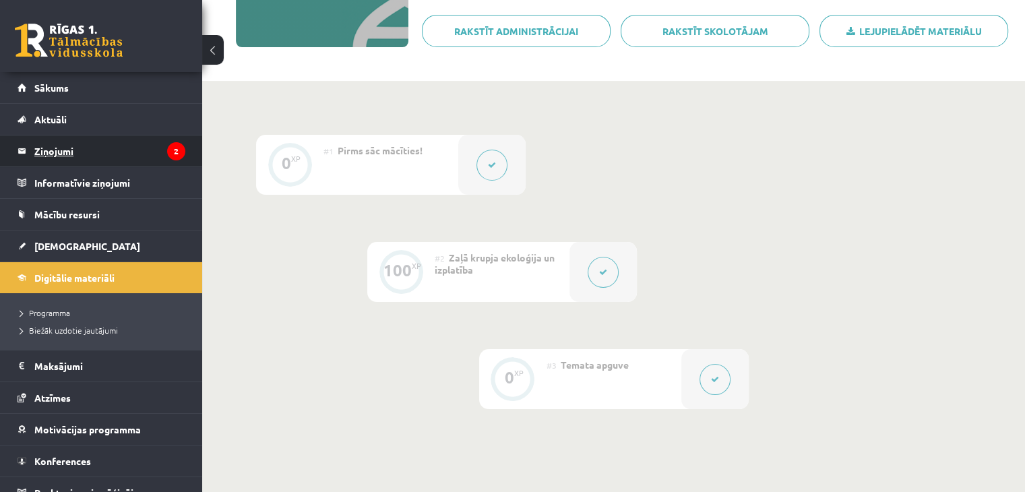
click at [53, 154] on legend "Ziņojumi 2" at bounding box center [109, 150] width 151 height 31
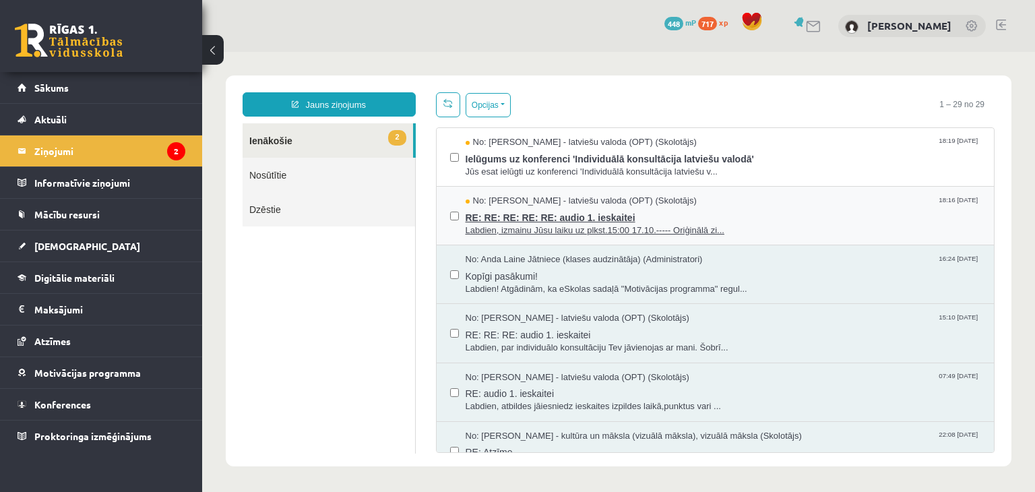
click at [503, 214] on span "RE: RE: RE: RE: RE: audio 1. ieskaitei" at bounding box center [724, 216] width 516 height 17
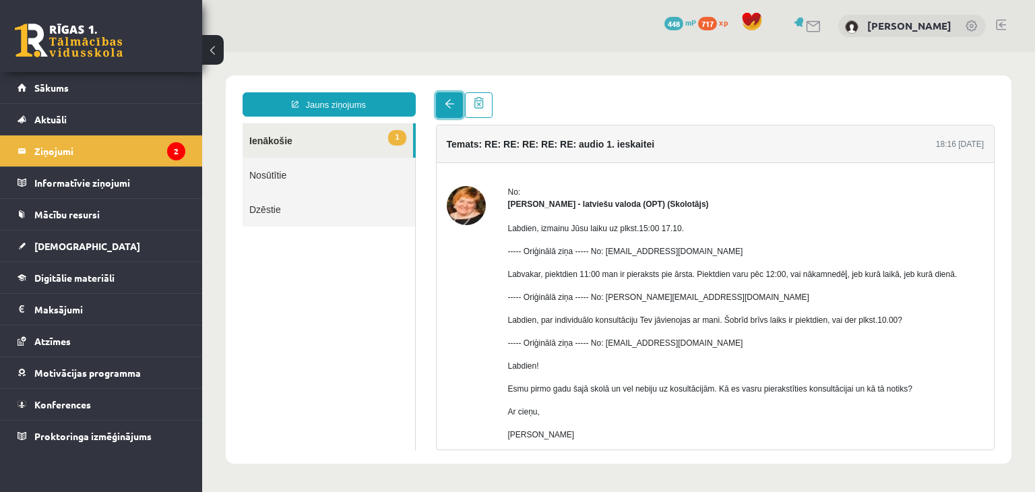
click at [442, 97] on link at bounding box center [449, 105] width 27 height 26
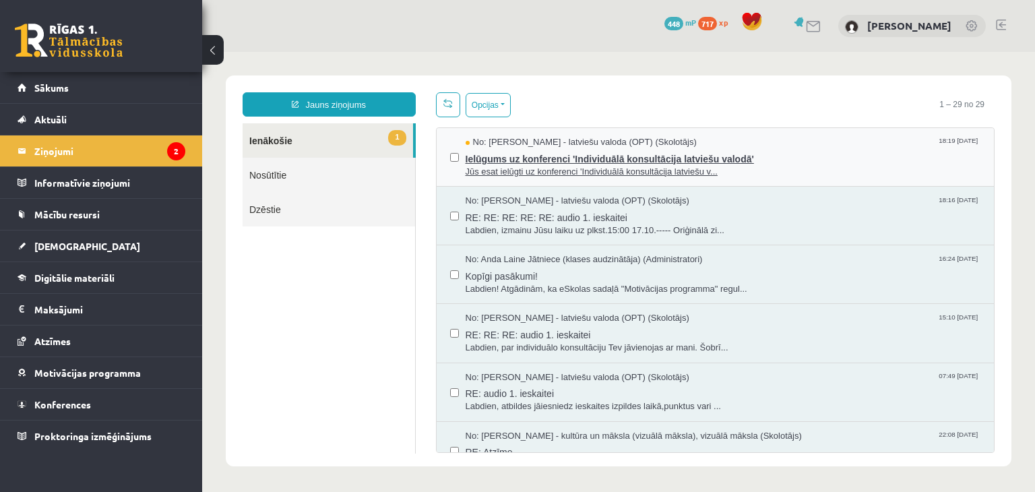
click at [468, 156] on span "Ielūgums uz konferenci 'Individuālā konsultācija latviešu valodā'" at bounding box center [724, 157] width 516 height 17
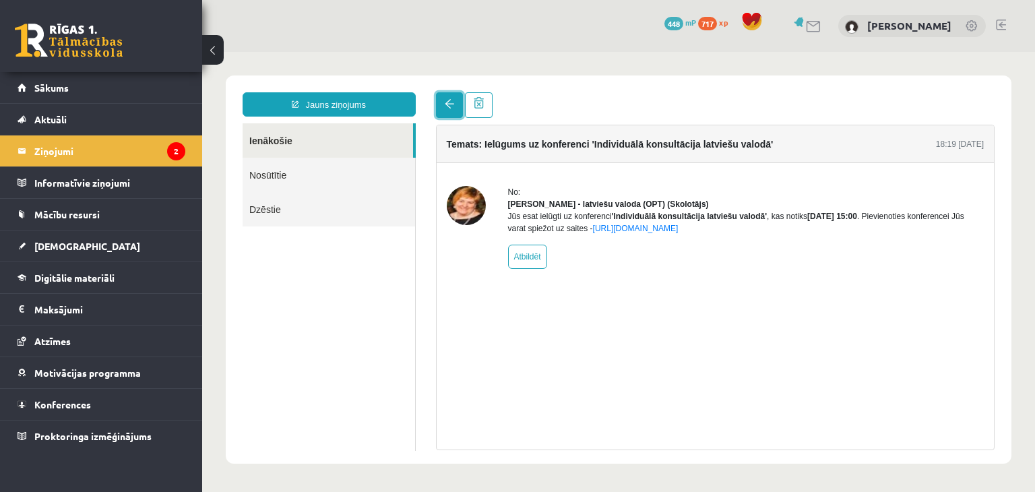
click at [443, 110] on link at bounding box center [449, 105] width 27 height 26
click at [443, 108] on link at bounding box center [449, 105] width 27 height 26
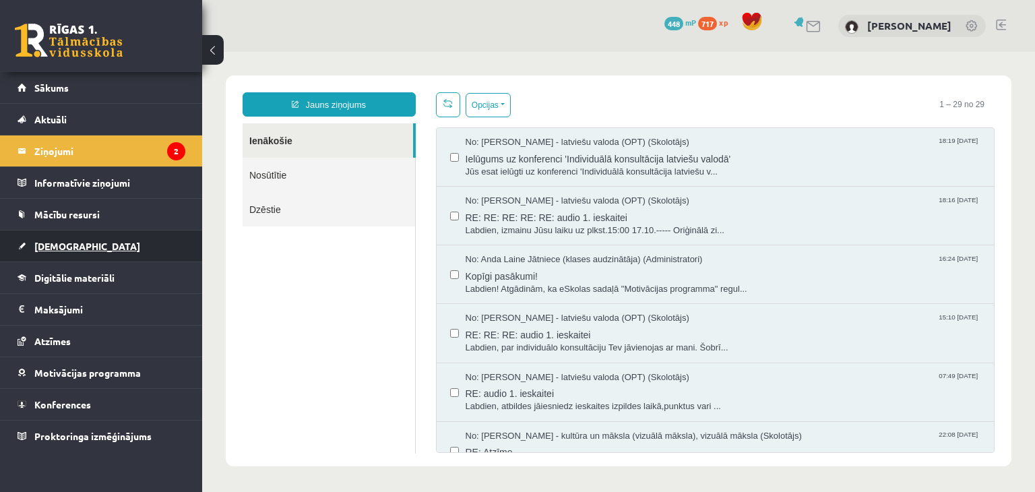
click at [56, 245] on span "[DEMOGRAPHIC_DATA]" at bounding box center [87, 246] width 106 height 12
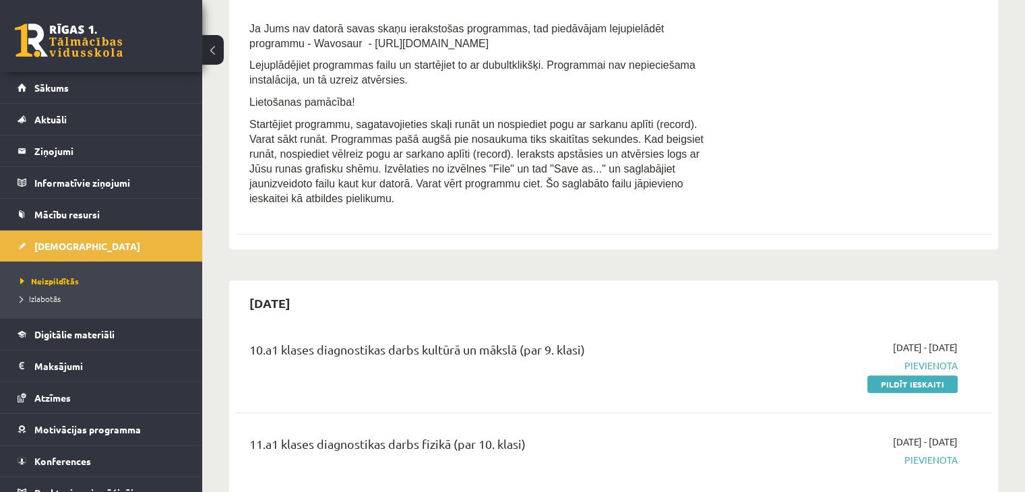
scroll to position [741, 0]
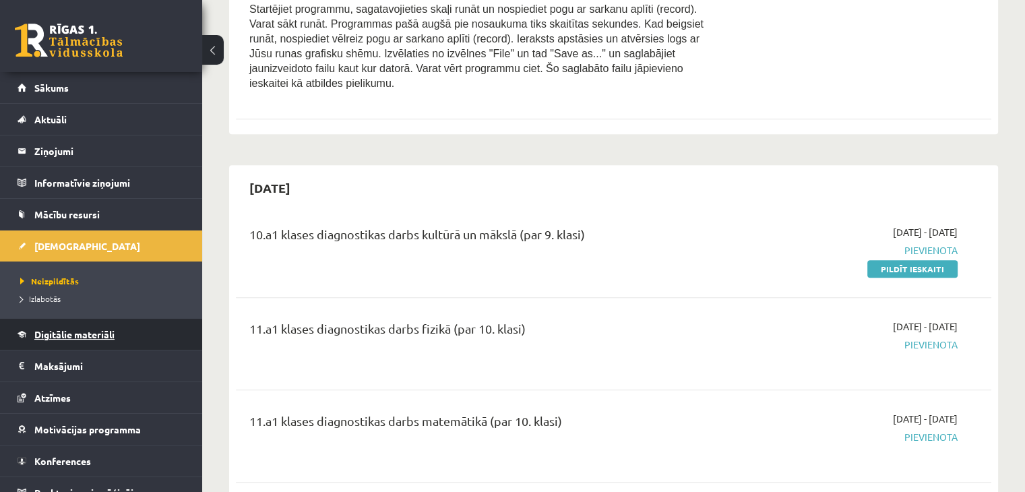
click at [73, 337] on span "Digitālie materiāli" at bounding box center [74, 334] width 80 height 12
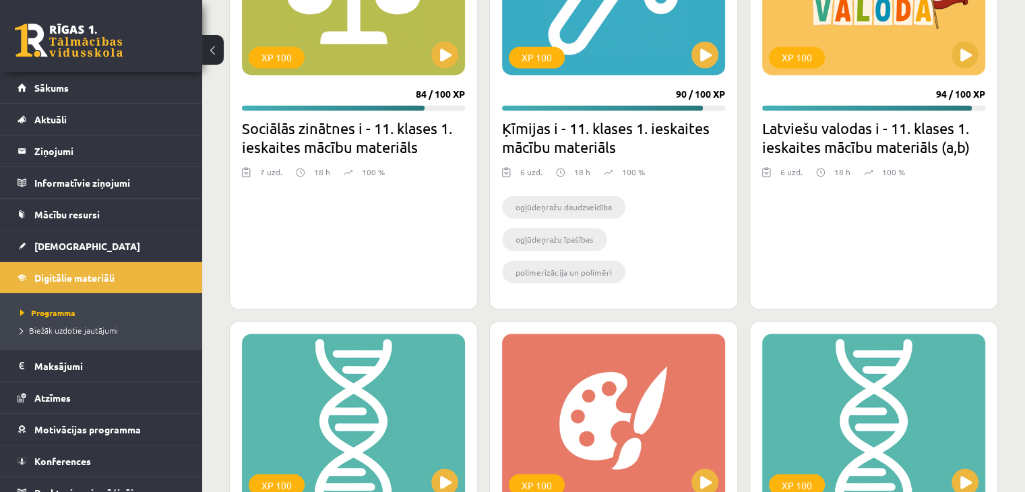
scroll to position [2580, 0]
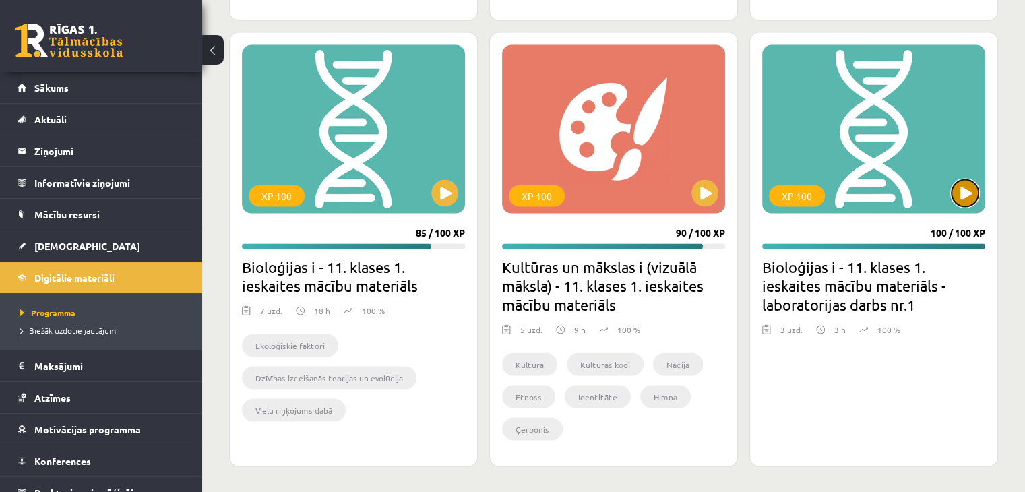
click at [966, 195] on button at bounding box center [965, 193] width 27 height 27
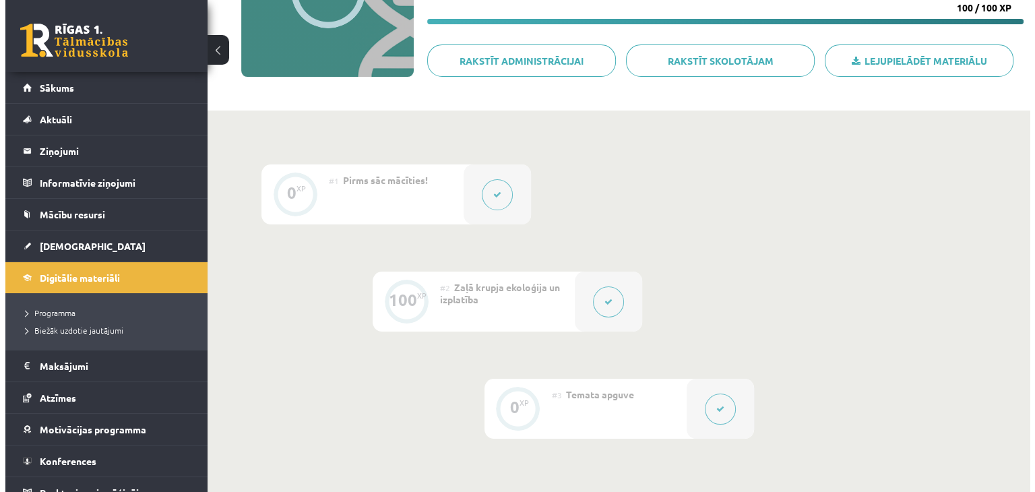
scroll to position [202, 0]
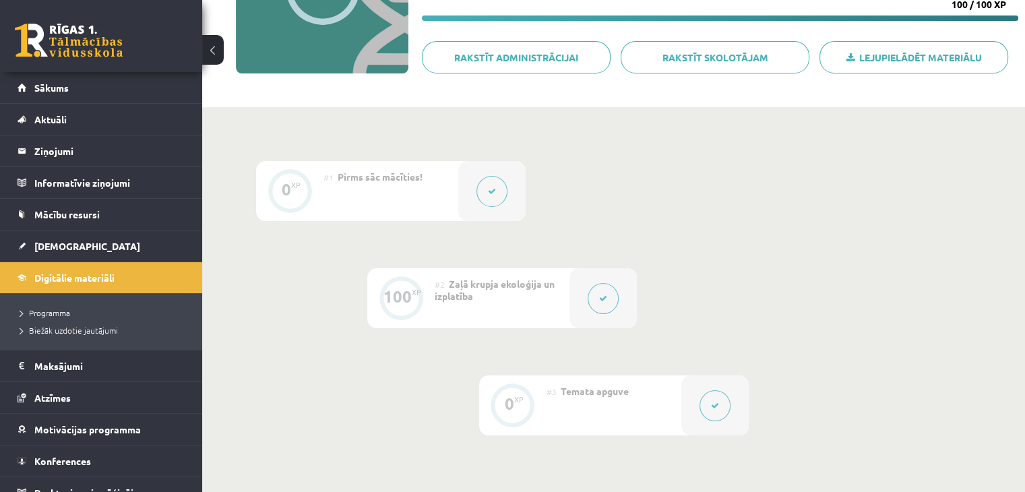
click at [602, 293] on button at bounding box center [603, 298] width 31 height 31
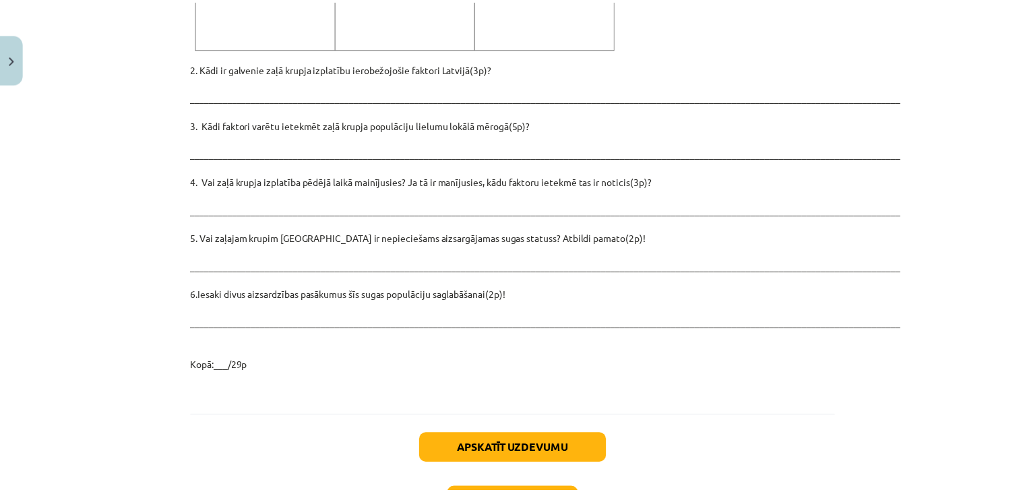
scroll to position [1960, 0]
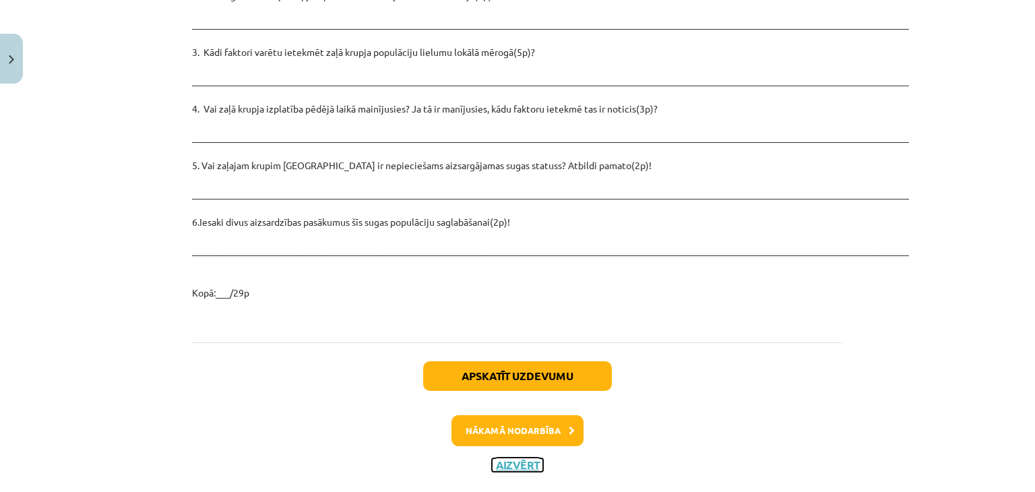
click at [501, 458] on button "Aizvērt" at bounding box center [517, 464] width 51 height 13
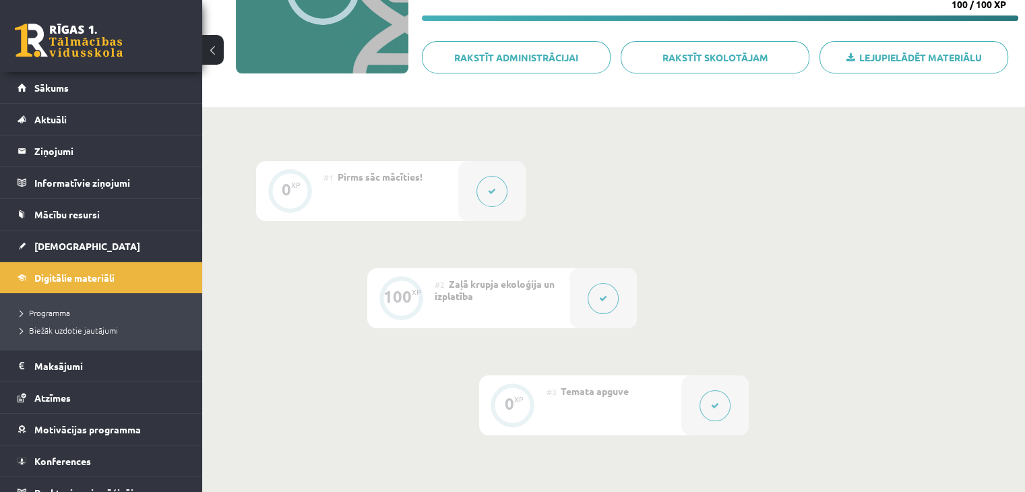
click at [219, 55] on button at bounding box center [213, 50] width 22 height 30
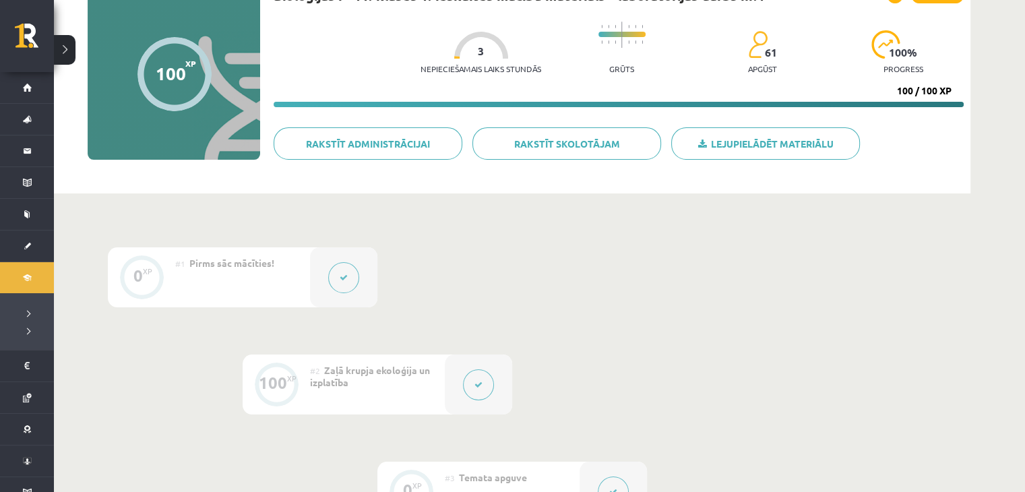
scroll to position [112, 0]
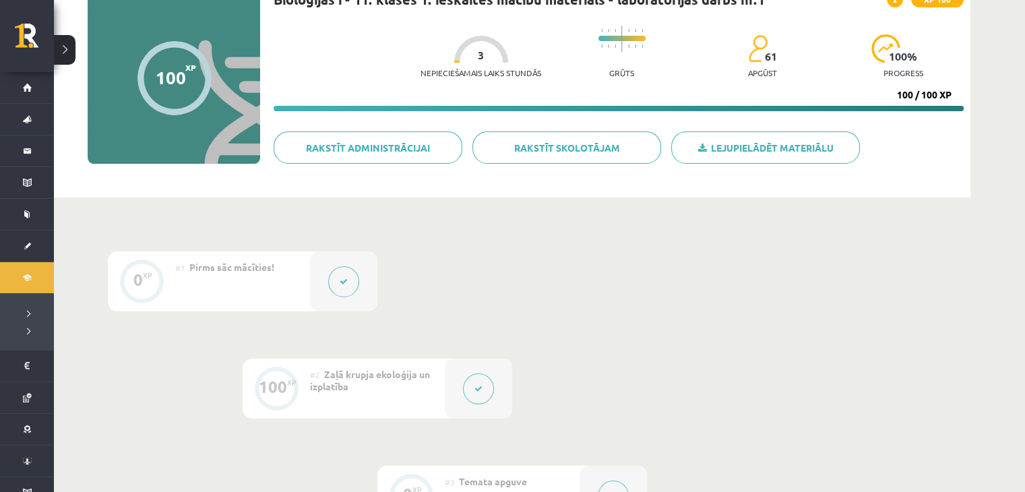
click at [65, 48] on button at bounding box center [65, 50] width 22 height 30
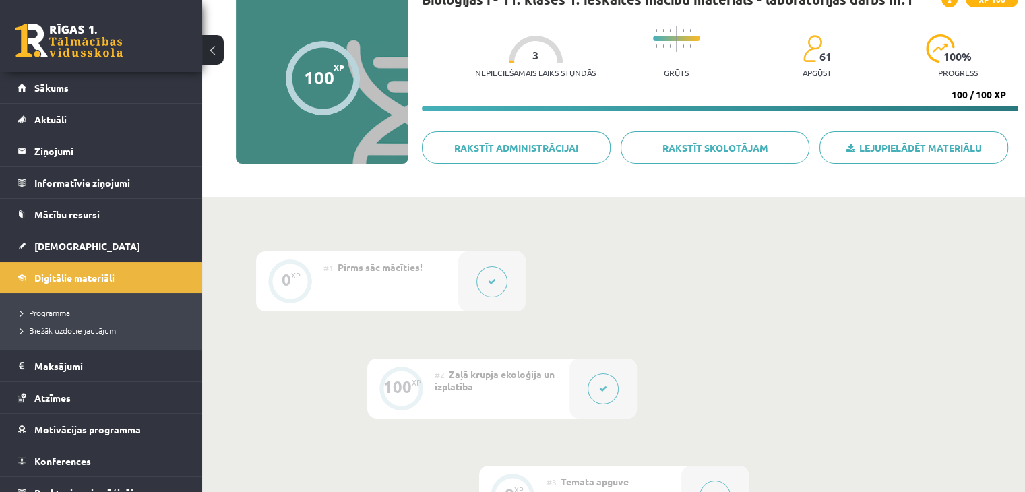
click at [216, 47] on button at bounding box center [213, 50] width 22 height 30
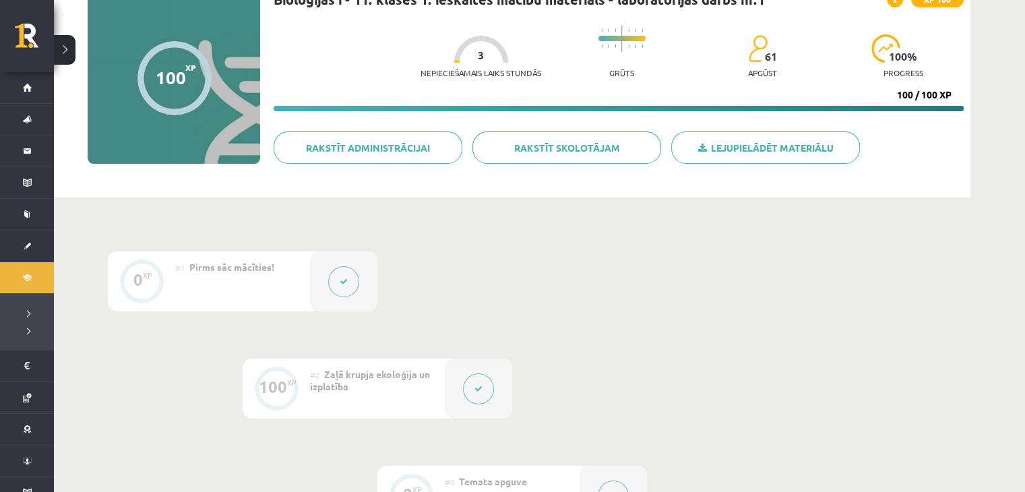
scroll to position [0, 0]
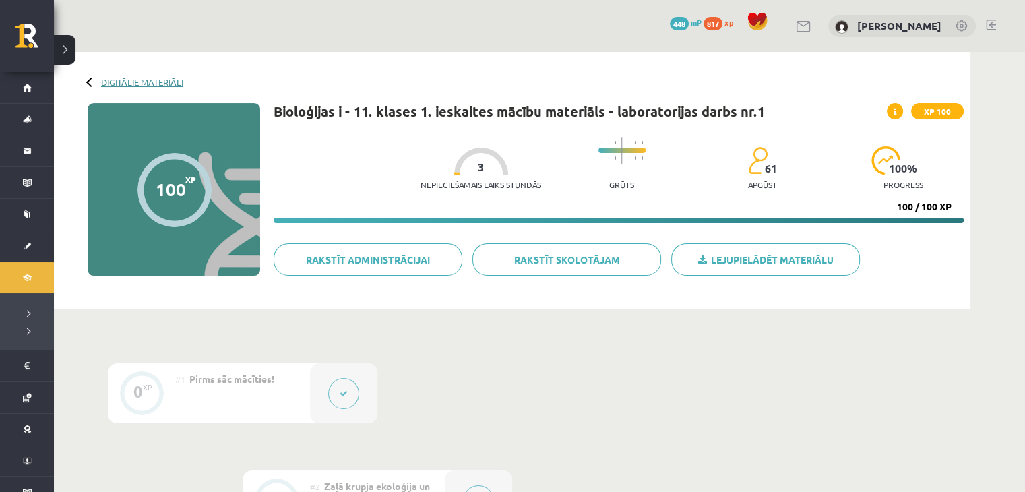
click at [112, 82] on link "Digitālie materiāli" at bounding box center [142, 82] width 82 height 10
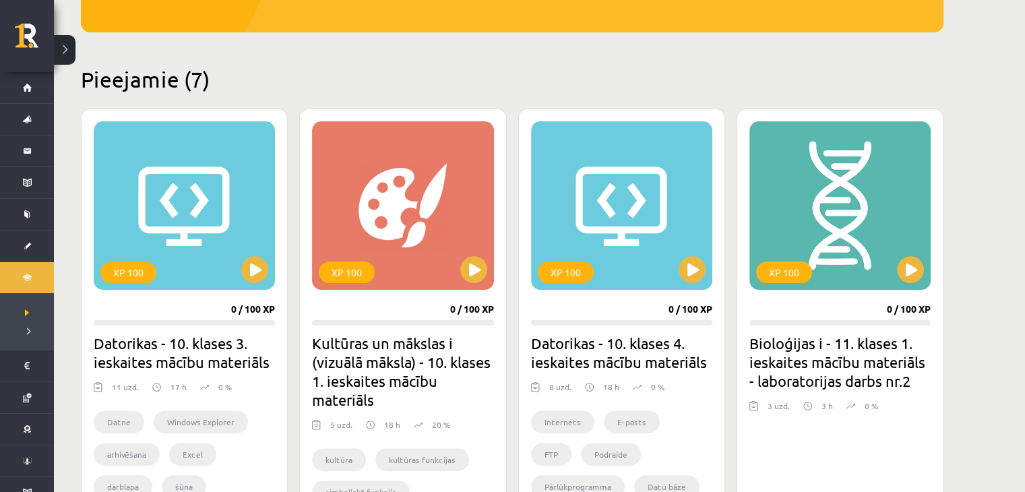
scroll to position [270, 0]
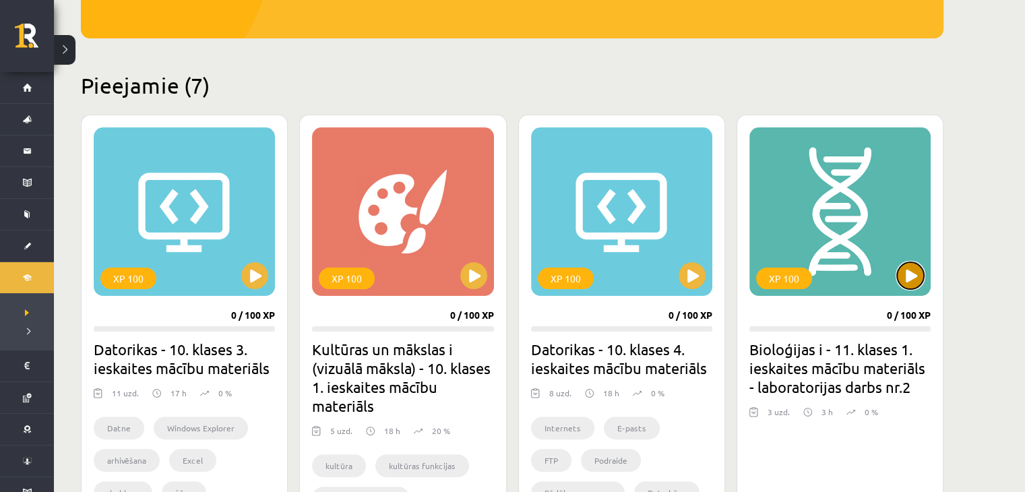
click at [900, 283] on button at bounding box center [910, 275] width 27 height 27
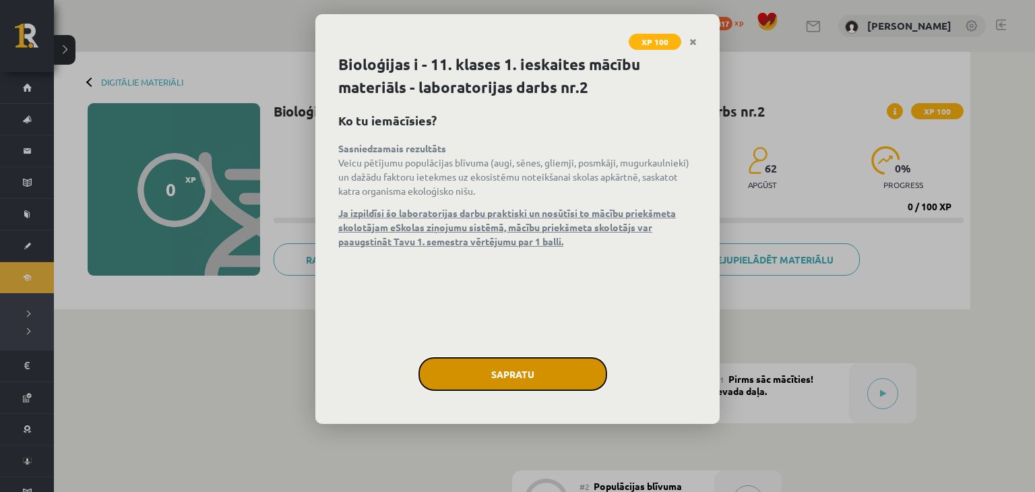
click at [520, 383] on button "Sapratu" at bounding box center [512, 374] width 189 height 34
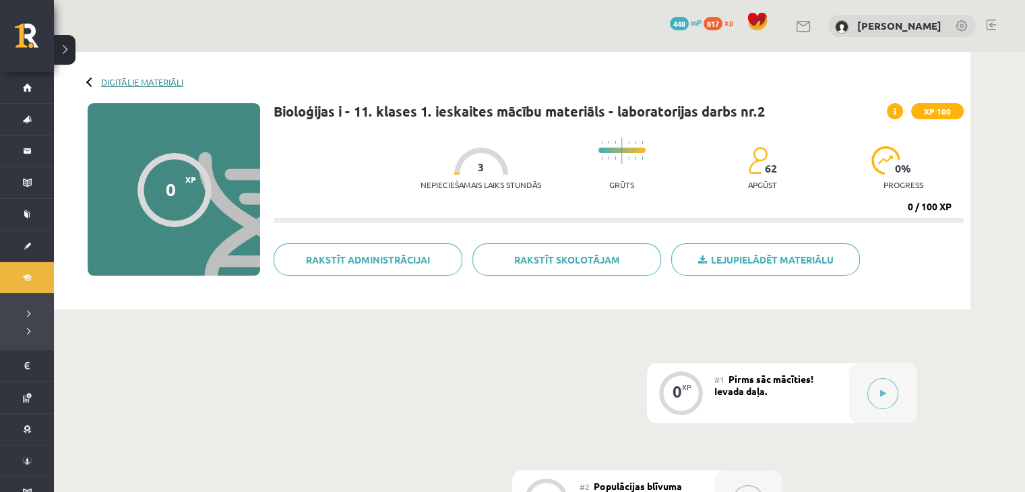
click at [106, 82] on link "Digitālie materiāli" at bounding box center [142, 82] width 82 height 10
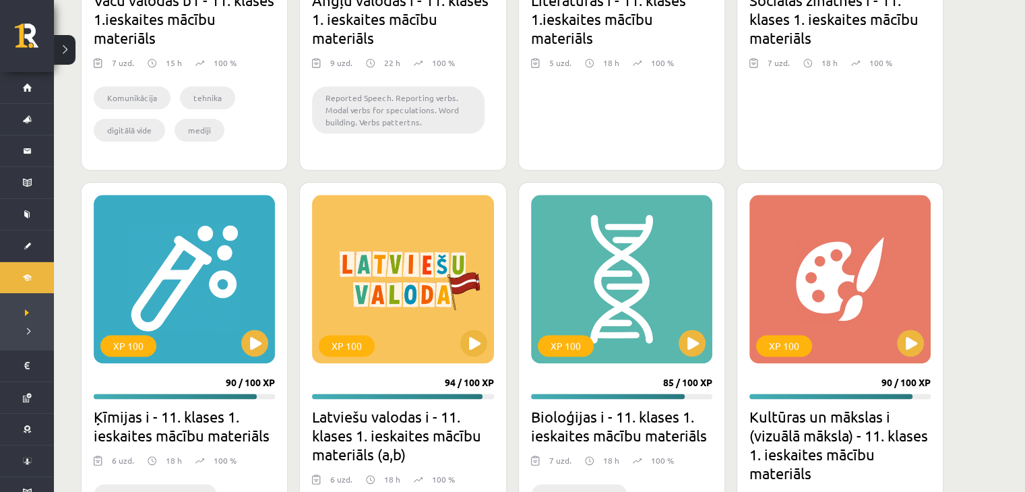
scroll to position [1752, 0]
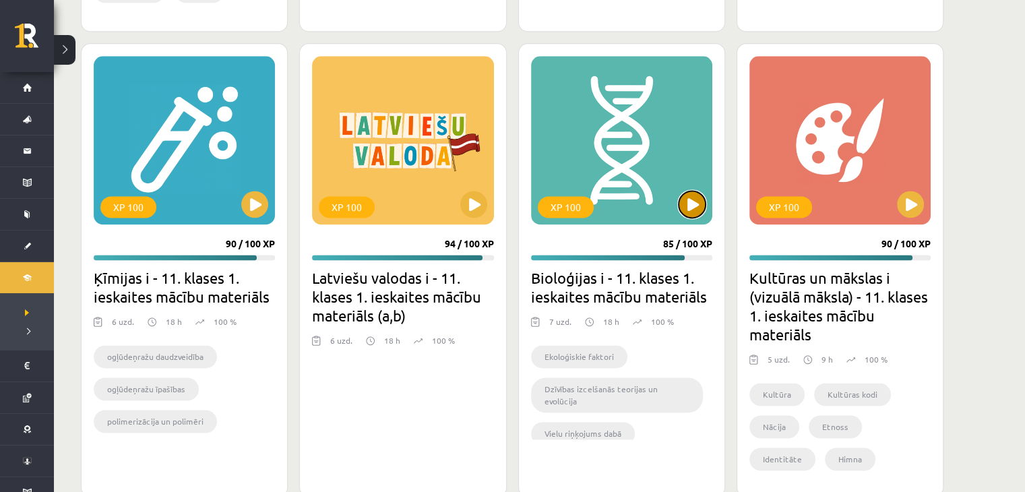
click at [685, 195] on button at bounding box center [692, 204] width 27 height 27
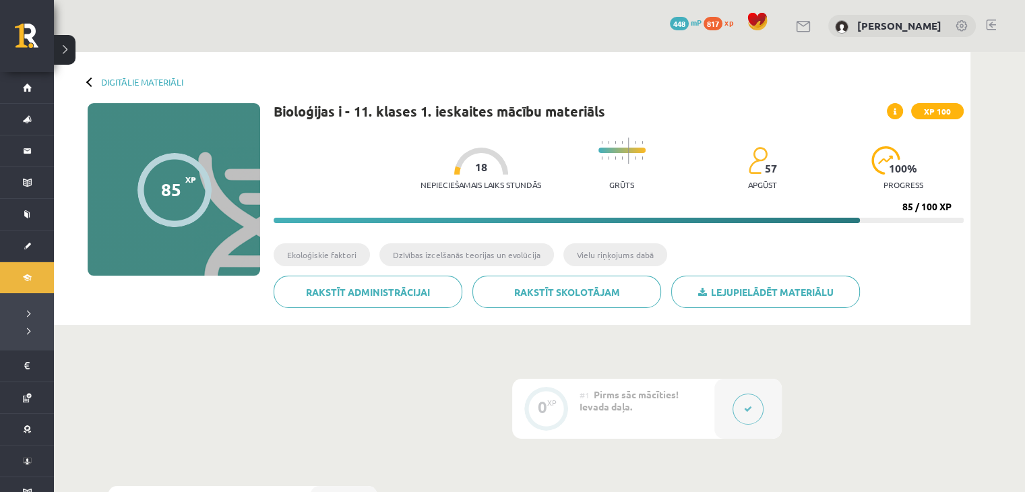
click at [745, 406] on icon at bounding box center [748, 409] width 8 height 8
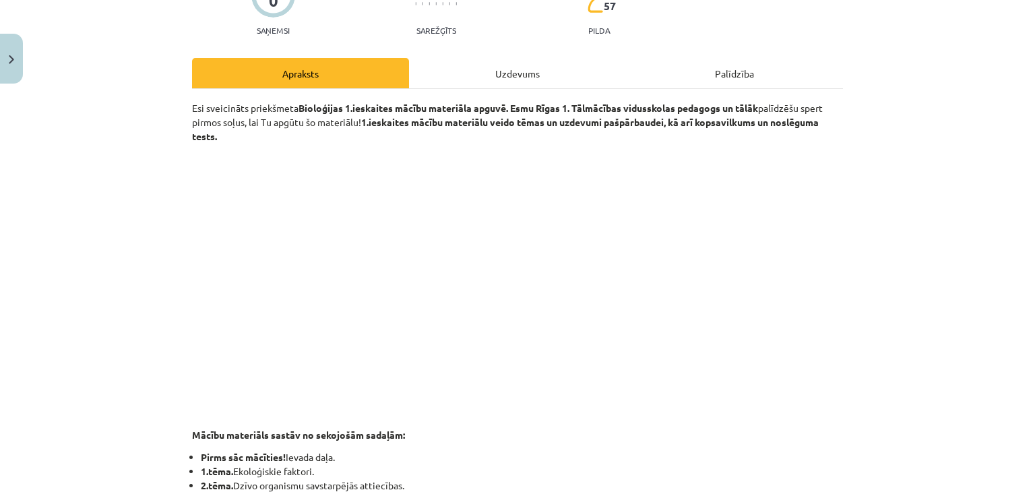
scroll to position [30, 0]
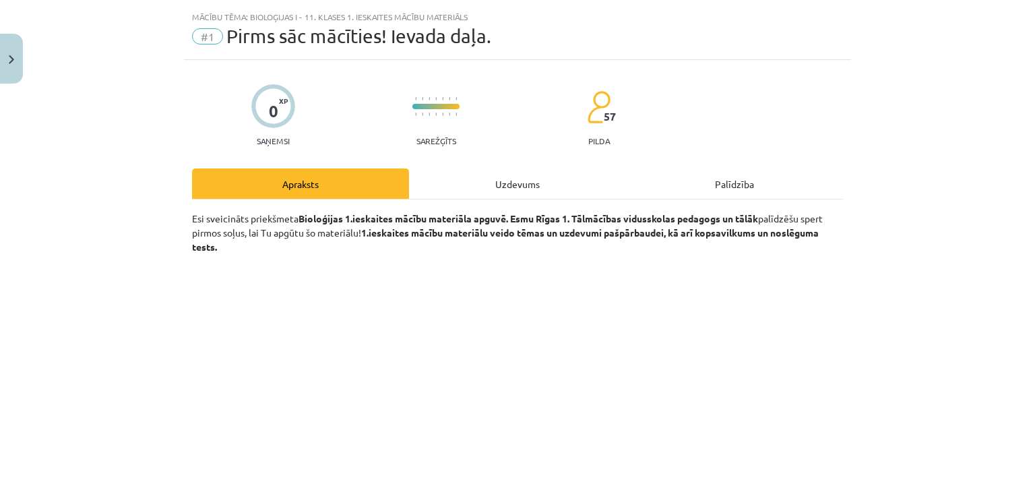
click at [323, 184] on div "Apraksts" at bounding box center [300, 183] width 217 height 30
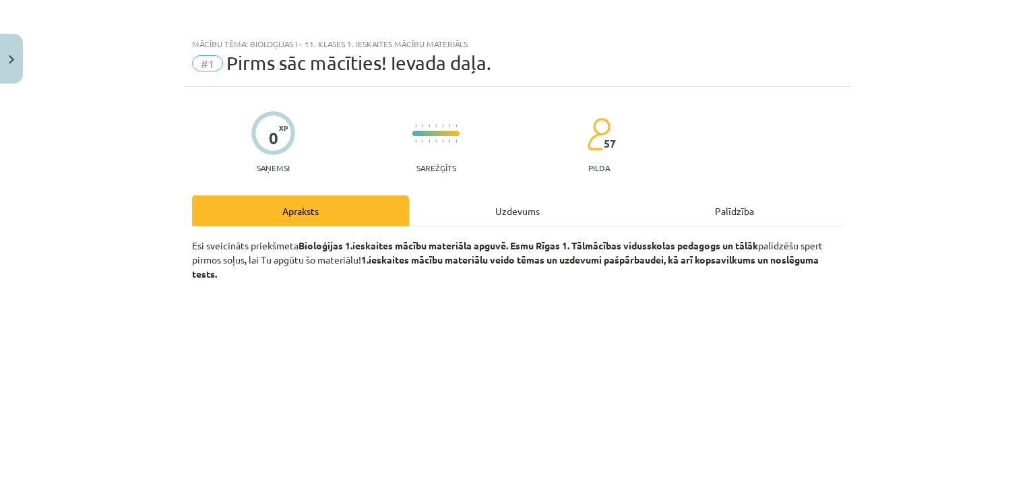
scroll to position [0, 0]
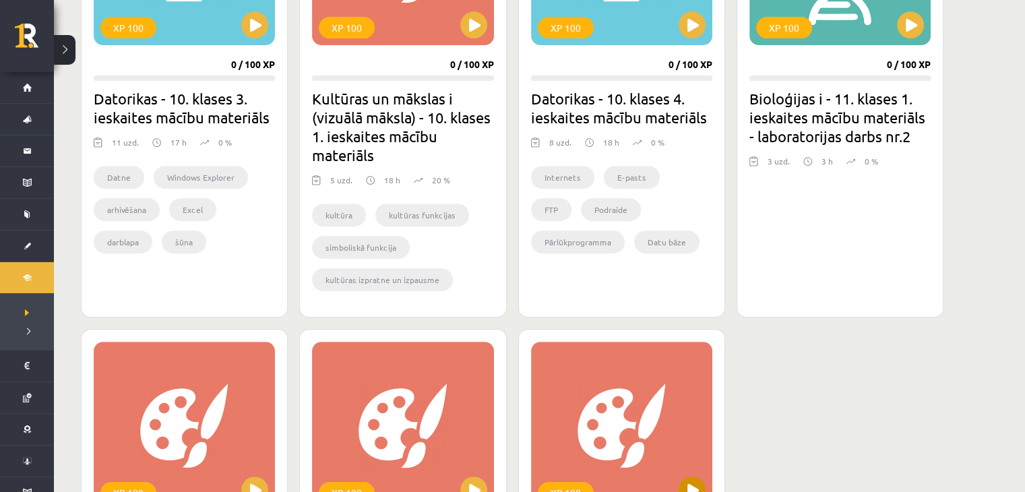
scroll to position [270, 0]
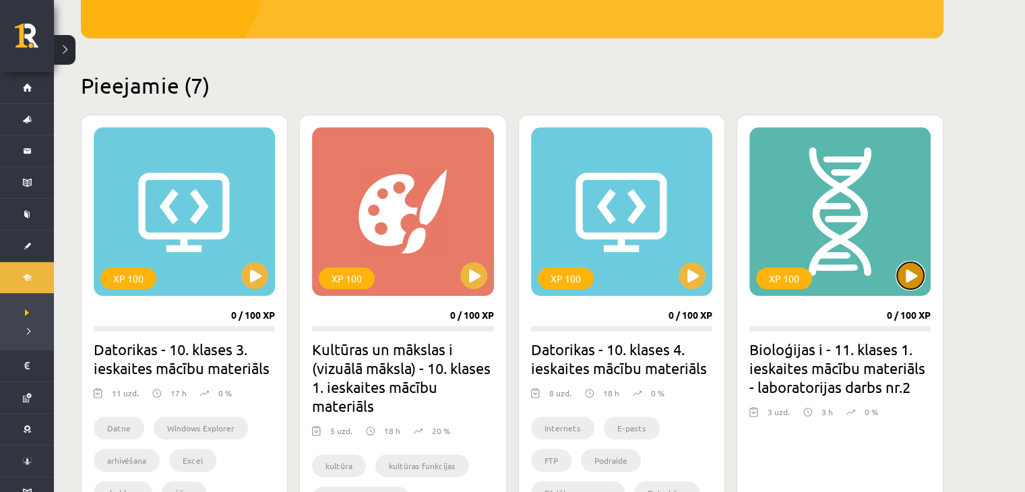
click at [900, 272] on button at bounding box center [910, 275] width 27 height 27
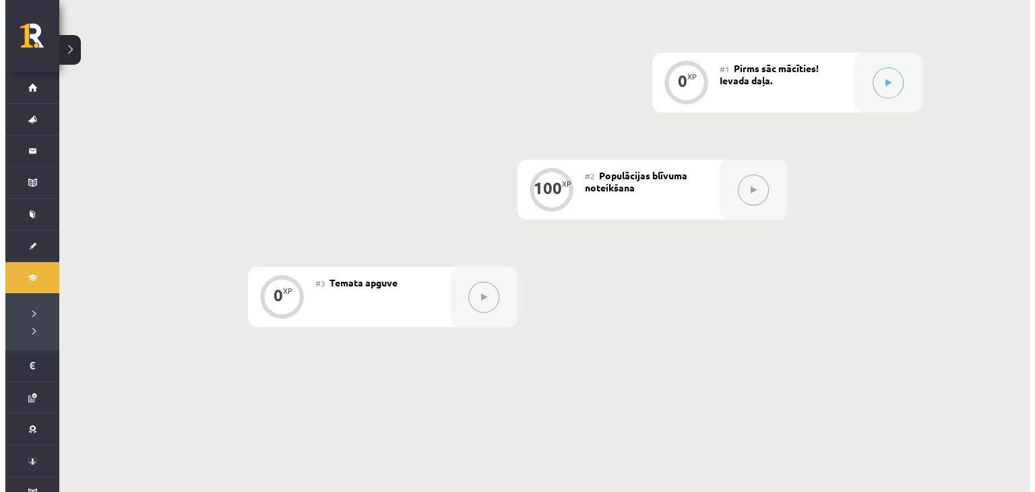
scroll to position [247, 0]
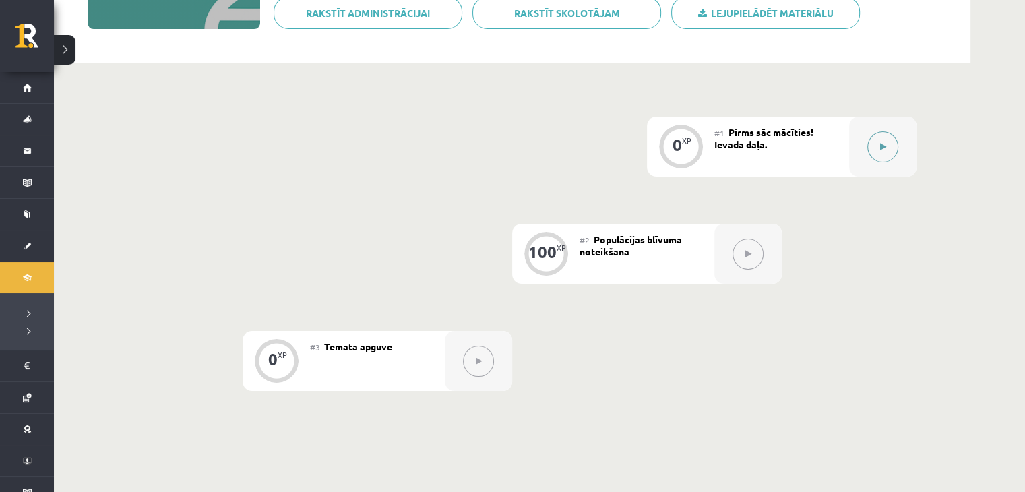
click at [887, 158] on button at bounding box center [882, 146] width 31 height 31
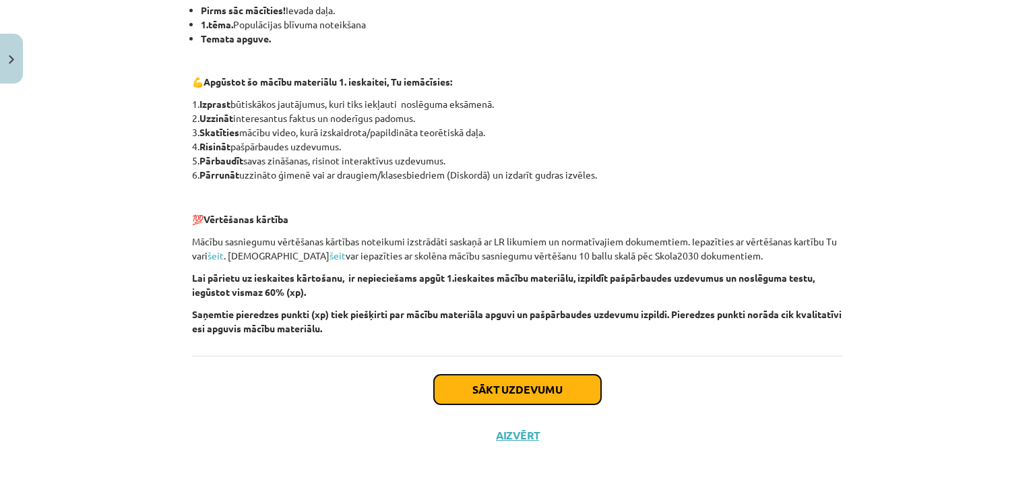
click at [584, 385] on button "Sākt uzdevumu" at bounding box center [517, 390] width 167 height 30
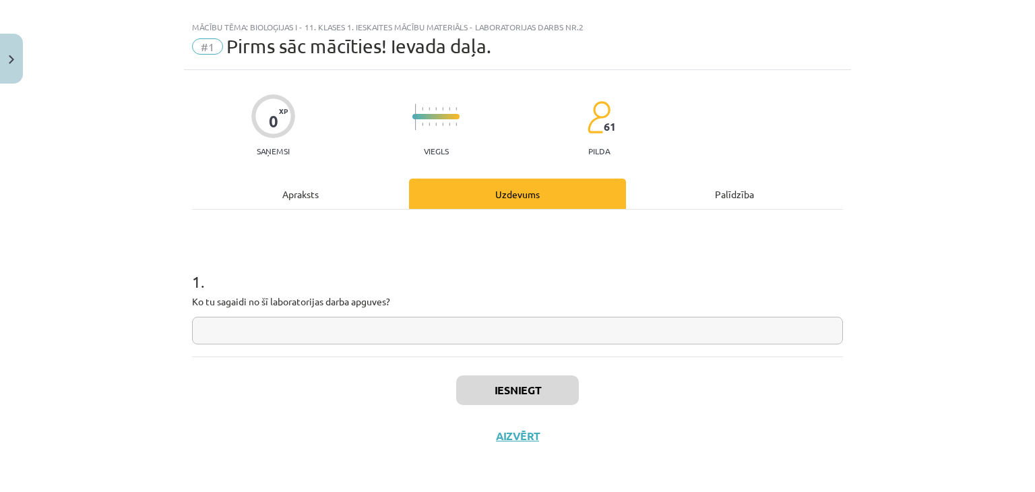
click at [429, 324] on input "text" at bounding box center [517, 331] width 651 height 28
type input "*"
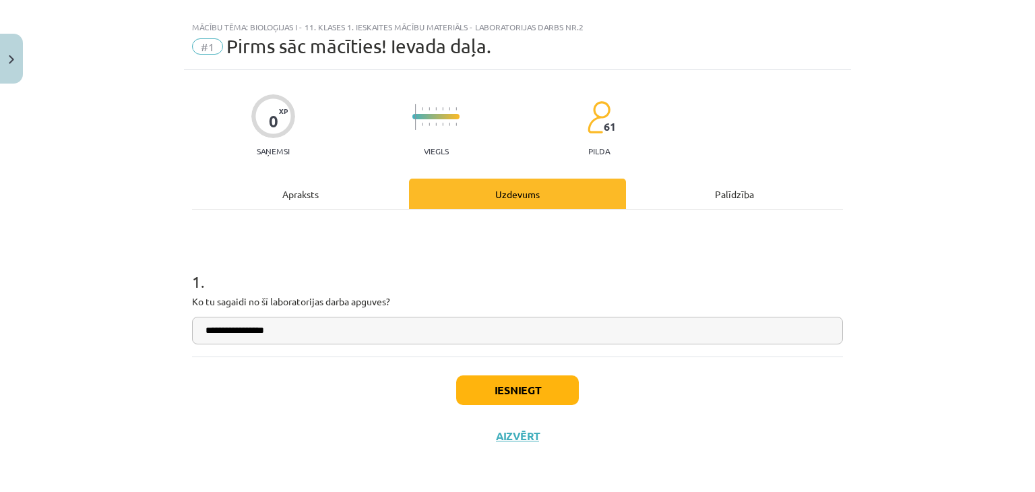
type input "**********"
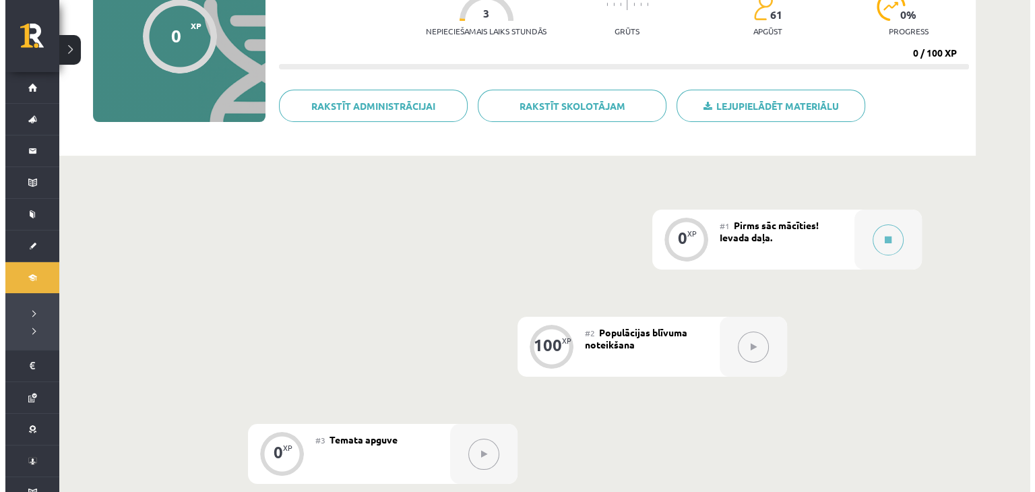
scroll to position [202, 0]
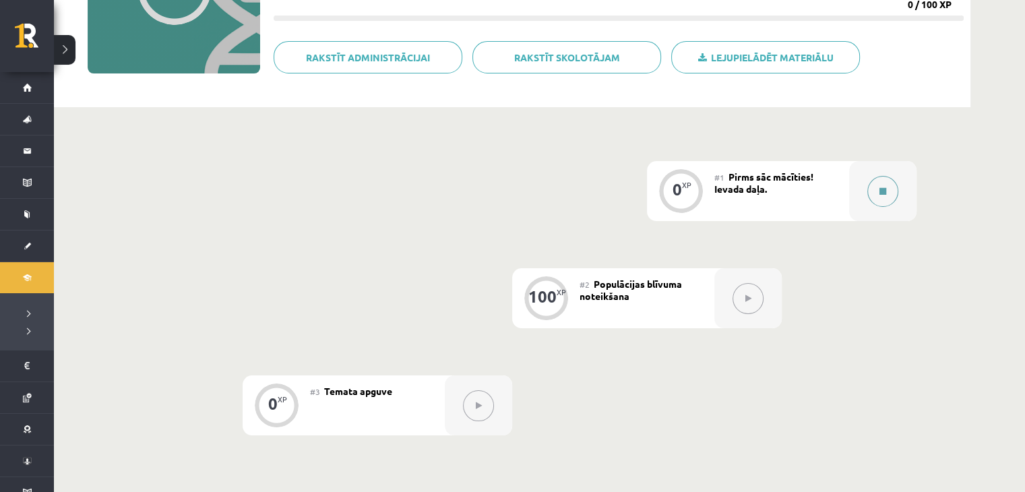
click at [868, 199] on div at bounding box center [882, 191] width 67 height 60
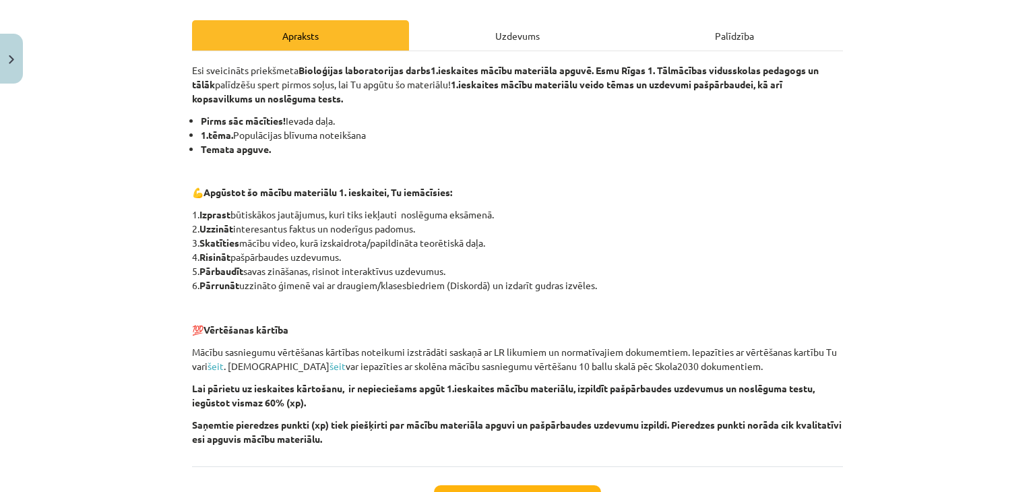
scroll to position [288, 0]
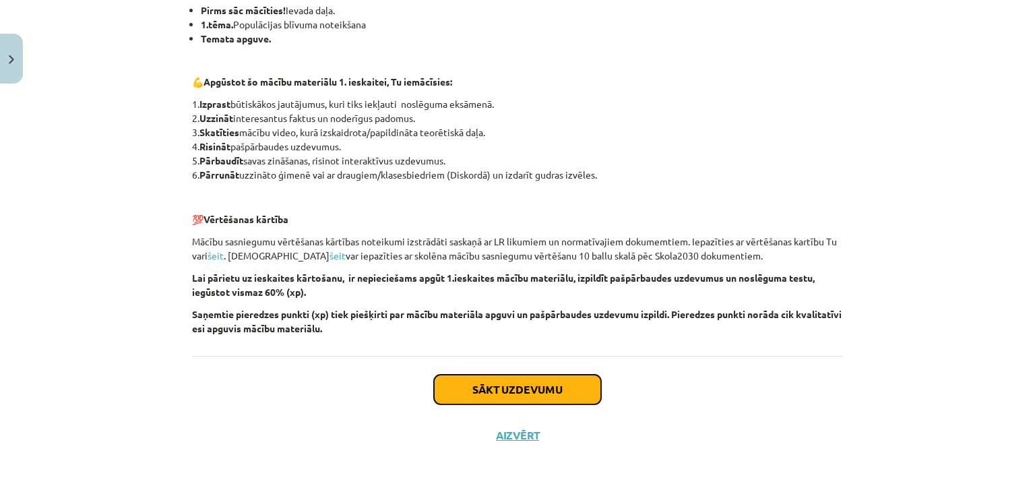
click at [474, 391] on button "Sākt uzdevumu" at bounding box center [517, 390] width 167 height 30
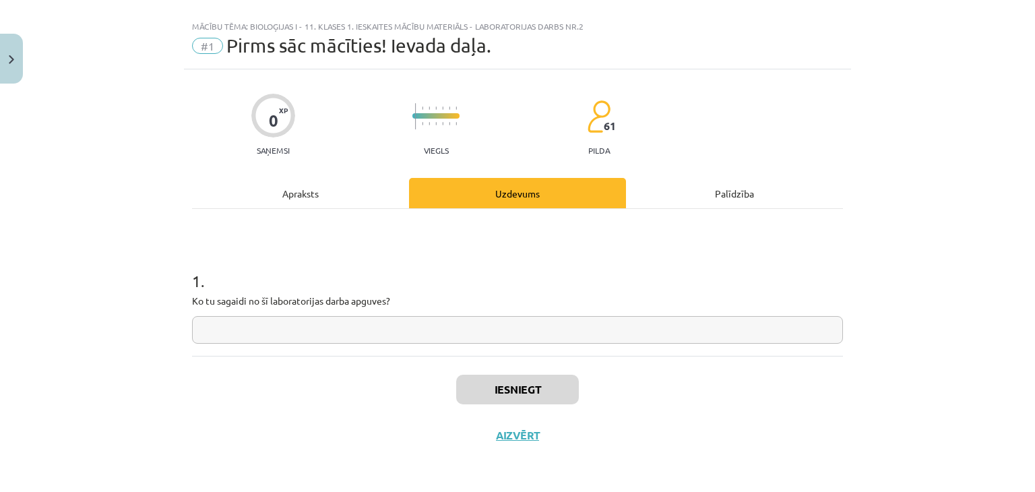
scroll to position [20, 0]
click at [372, 320] on input "text" at bounding box center [517, 331] width 651 height 28
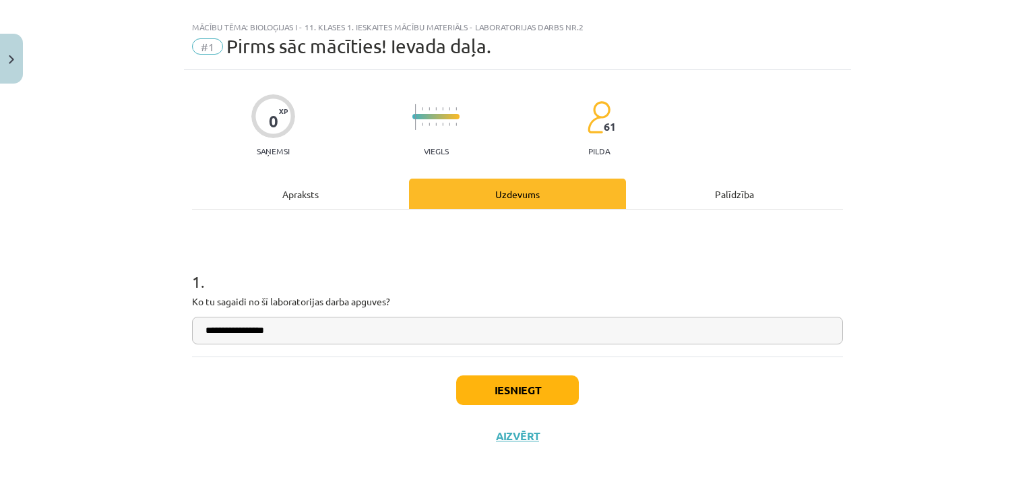
type input "**********"
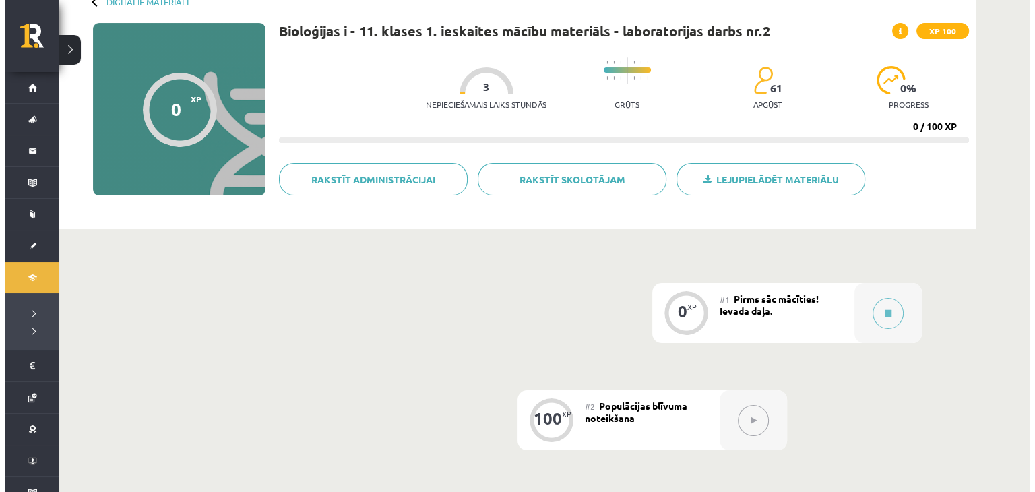
scroll to position [270, 0]
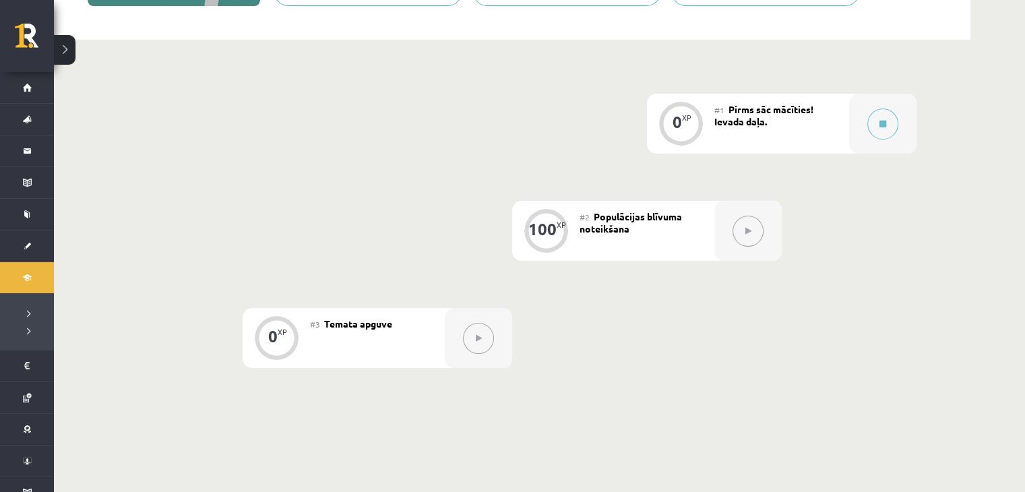
click at [748, 230] on icon at bounding box center [748, 231] width 6 height 8
click at [870, 111] on div at bounding box center [882, 124] width 67 height 60
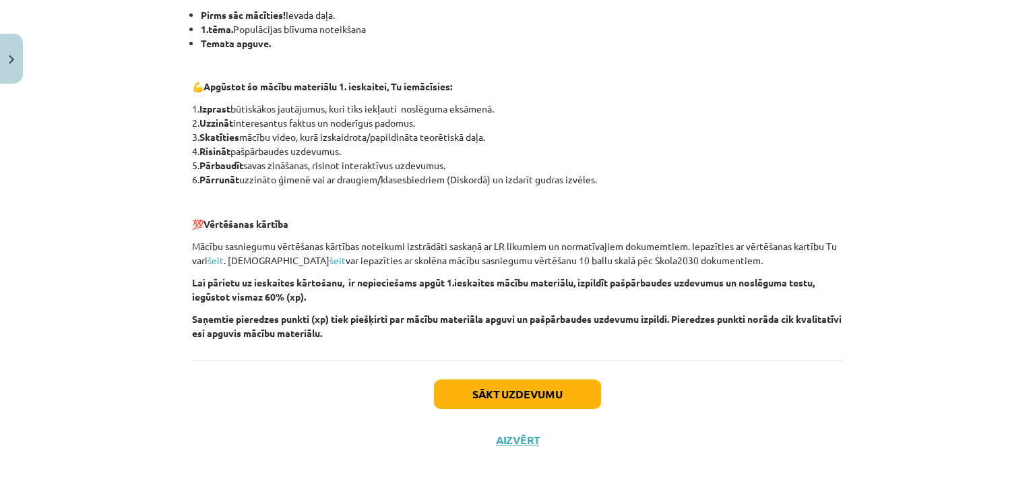
scroll to position [288, 0]
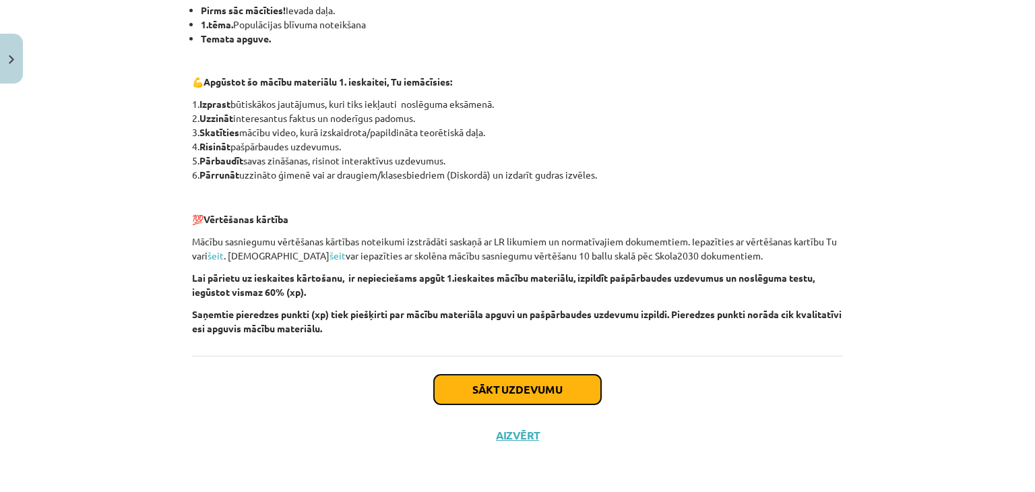
click at [524, 381] on button "Sākt uzdevumu" at bounding box center [517, 390] width 167 height 30
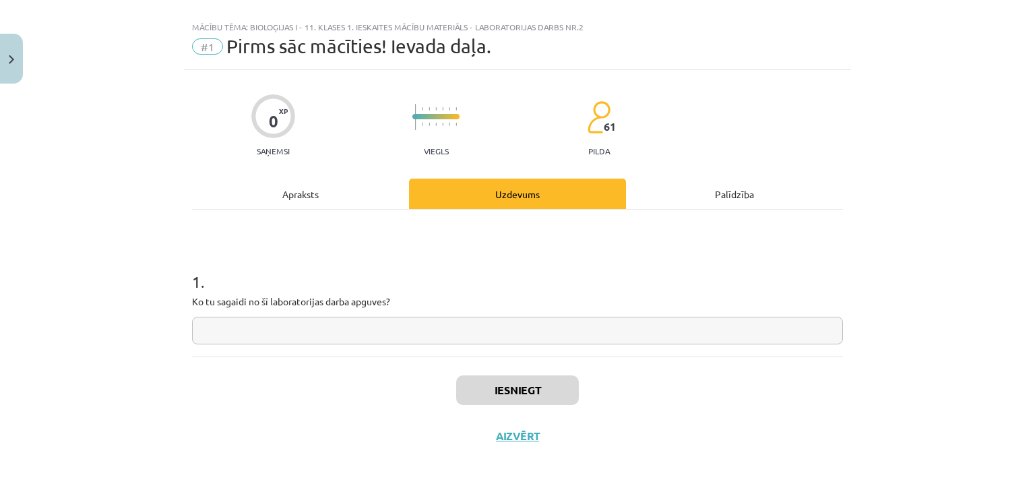
click at [465, 329] on input "text" at bounding box center [517, 331] width 651 height 28
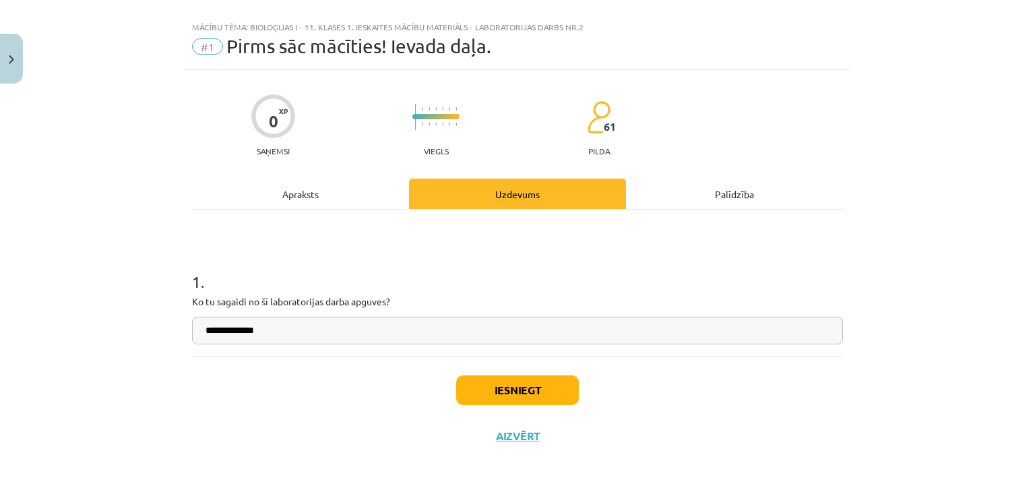
type input "**********"
click at [550, 394] on button "Iesniegt" at bounding box center [517, 390] width 123 height 30
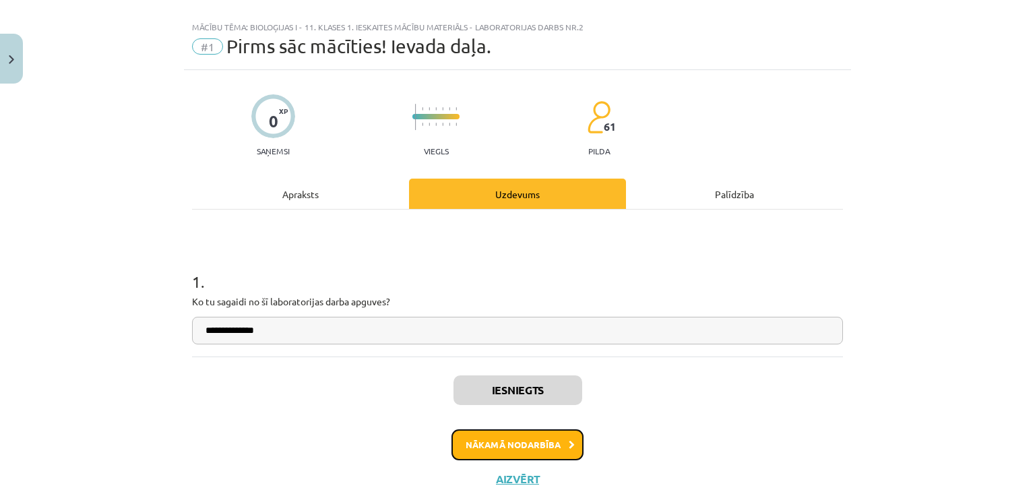
click at [545, 445] on button "Nākamā nodarbība" at bounding box center [518, 444] width 132 height 31
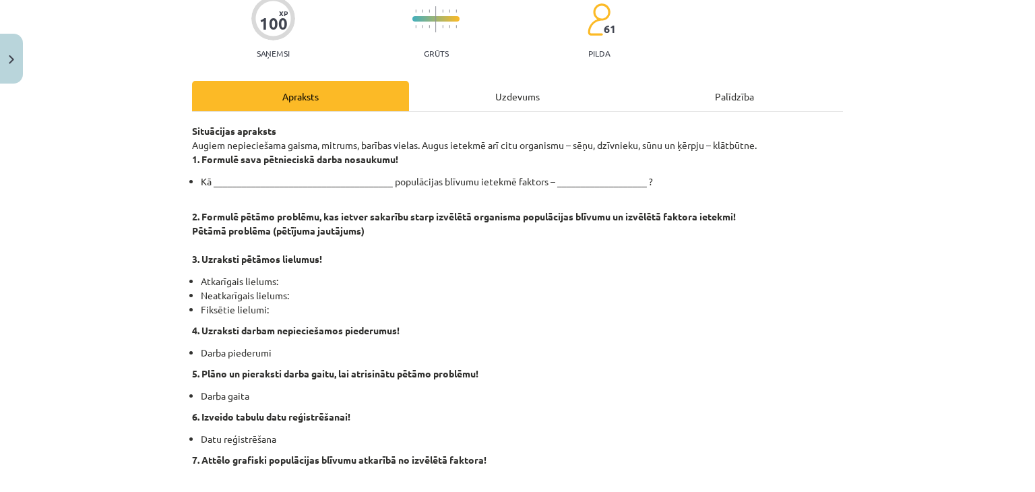
scroll to position [0, 0]
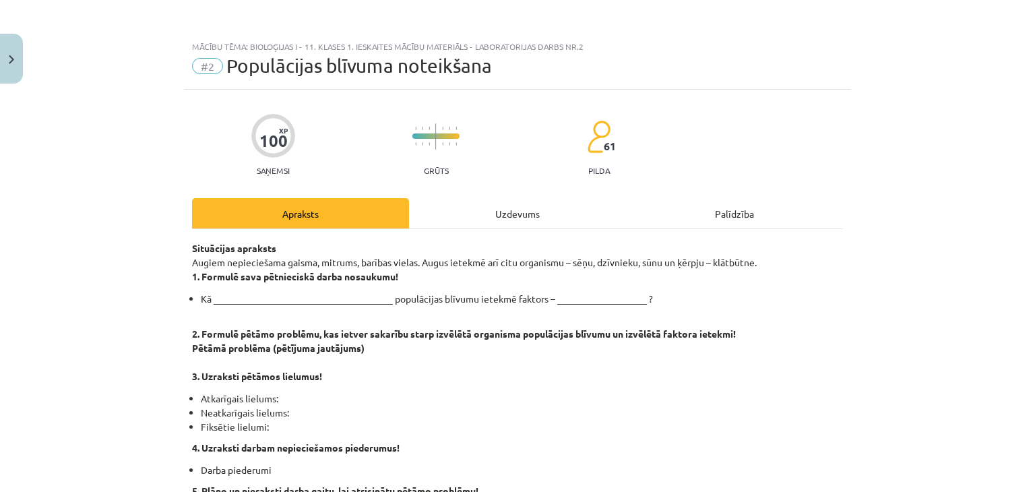
click at [210, 126] on div "100 XP Saņemsi Grūts 61 pilda" at bounding box center [517, 140] width 651 height 69
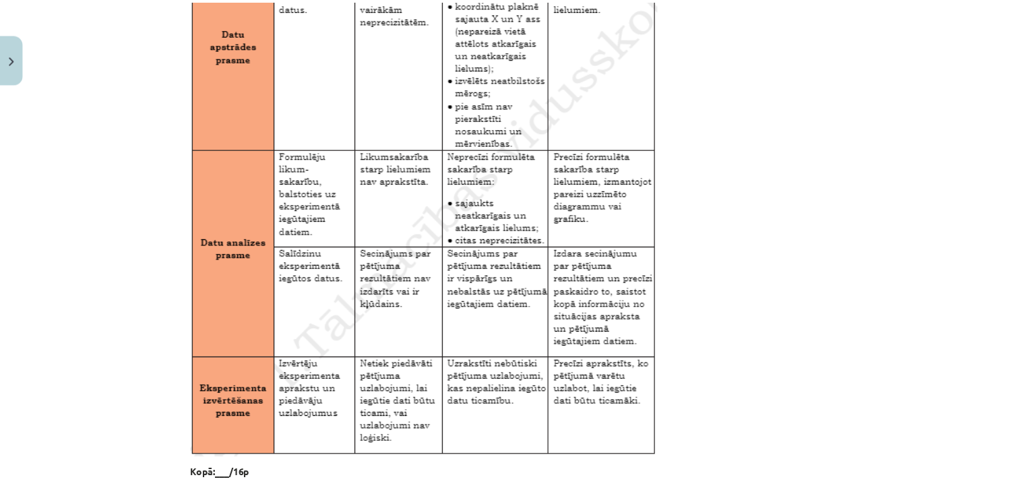
scroll to position [2234, 0]
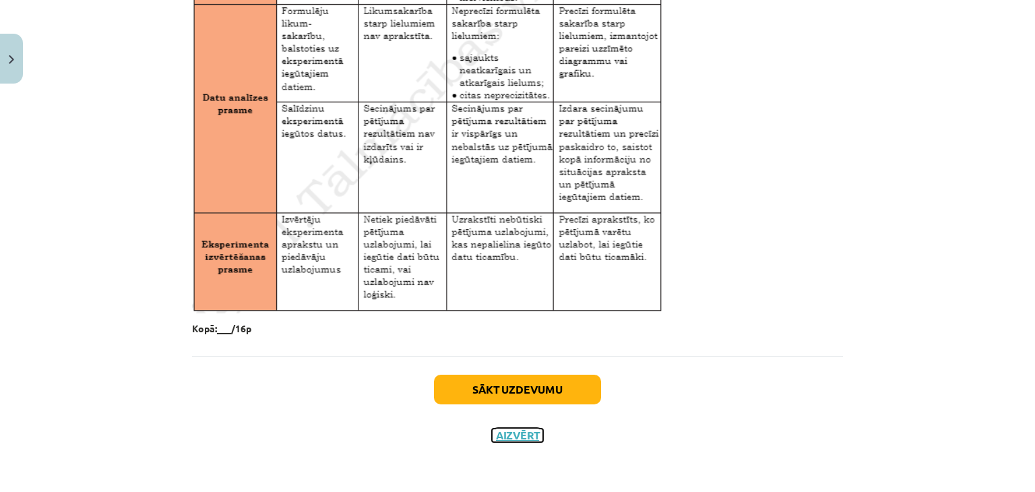
click at [516, 435] on button "Aizvērt" at bounding box center [517, 435] width 51 height 13
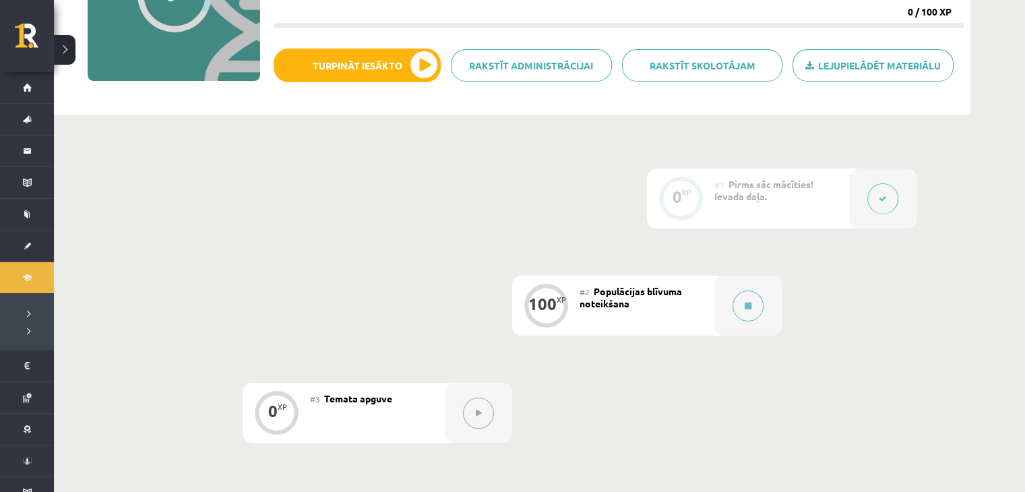
scroll to position [0, 0]
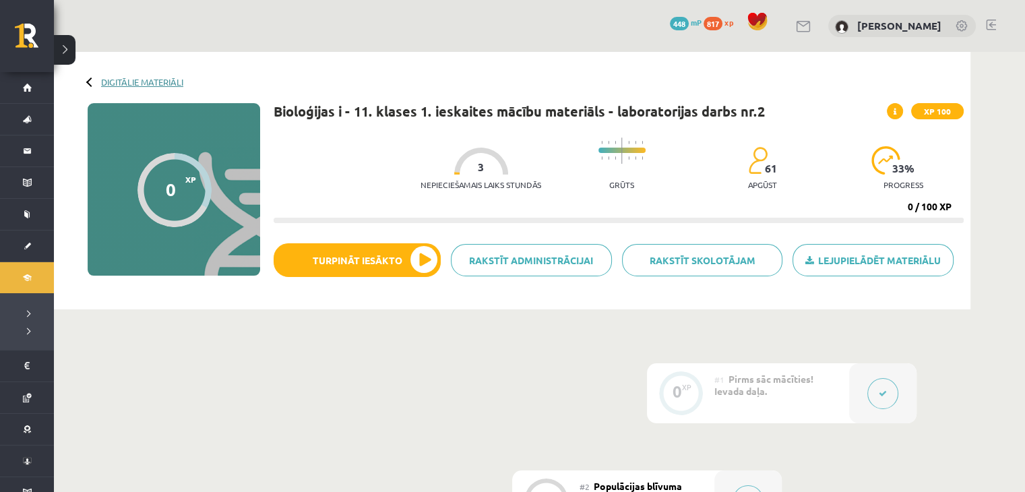
click at [181, 82] on link "Digitālie materiāli" at bounding box center [142, 82] width 82 height 10
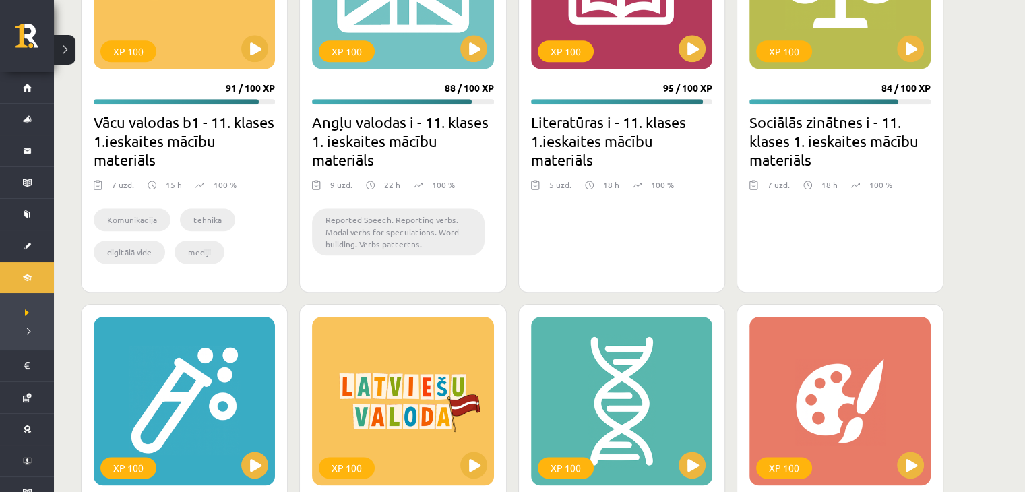
scroll to position [1685, 0]
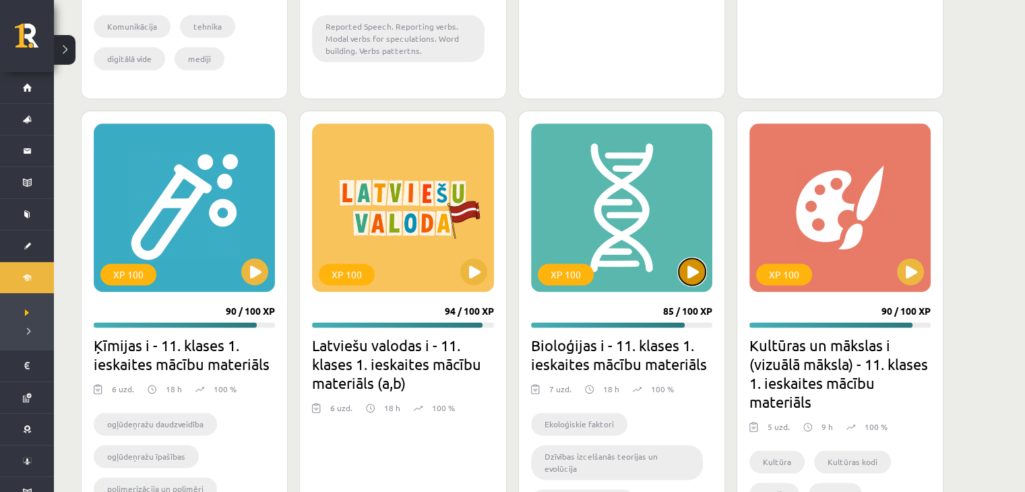
click at [691, 275] on button at bounding box center [692, 271] width 27 height 27
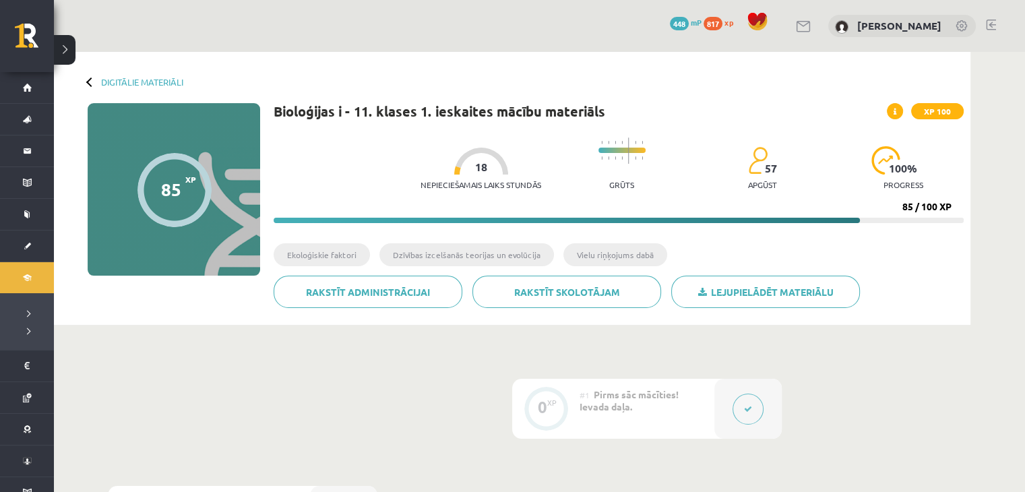
click at [128, 82] on link "Digitālie materiāli" at bounding box center [142, 82] width 82 height 10
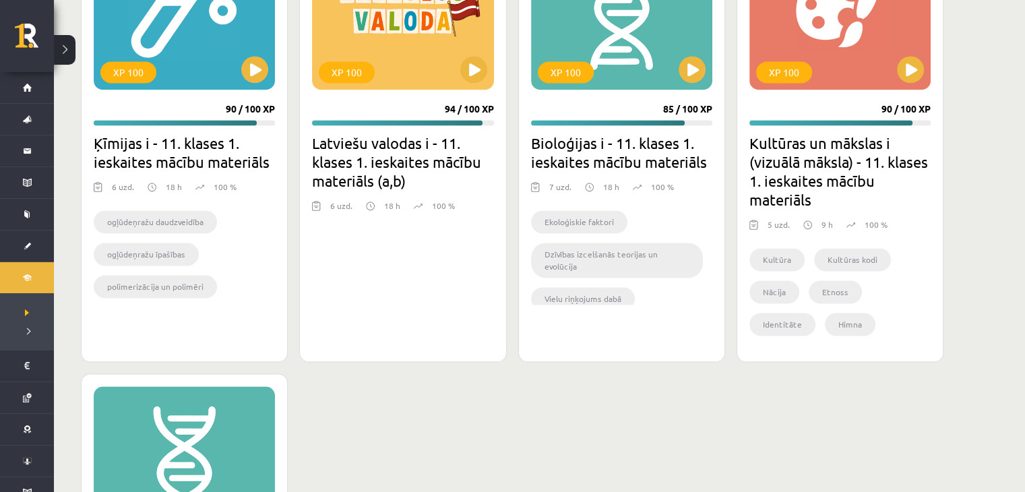
scroll to position [2089, 0]
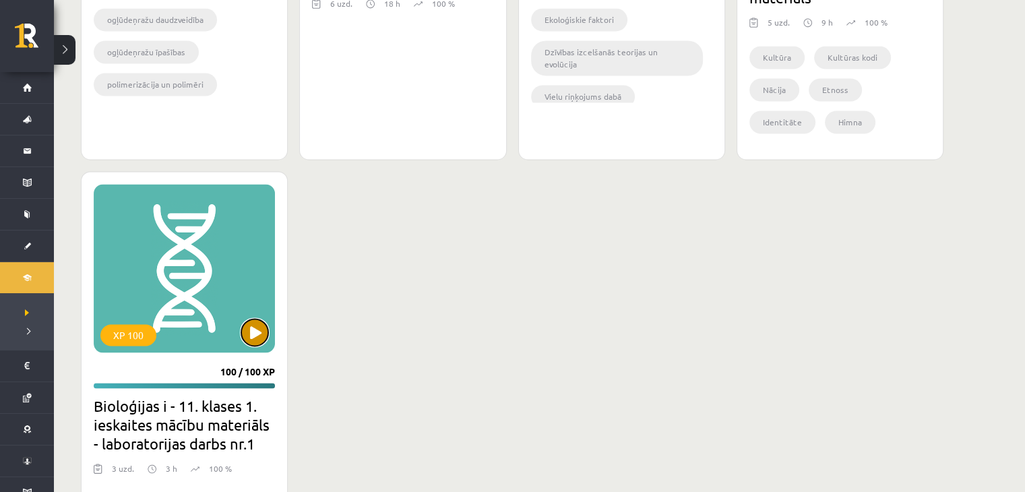
click at [257, 324] on button at bounding box center [254, 332] width 27 height 27
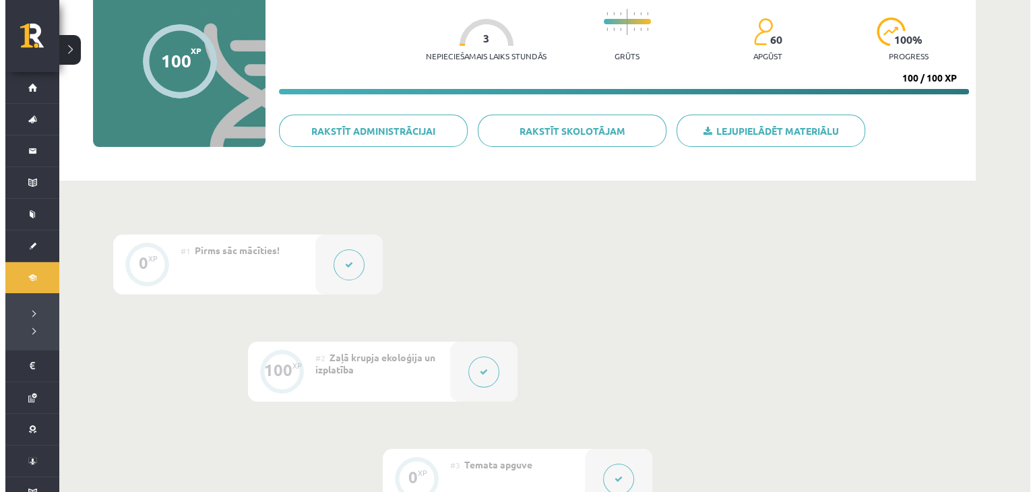
scroll to position [202, 0]
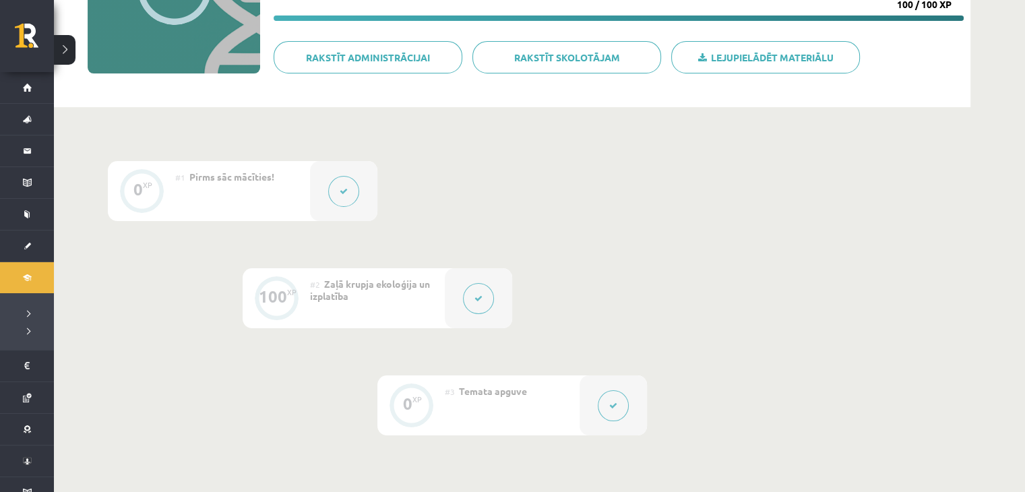
click at [472, 301] on button at bounding box center [478, 298] width 31 height 31
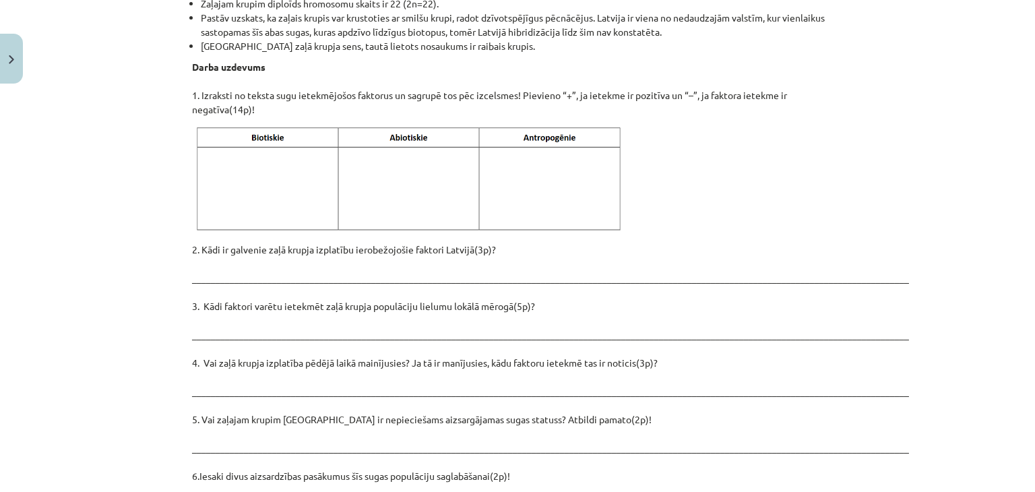
scroll to position [1757, 0]
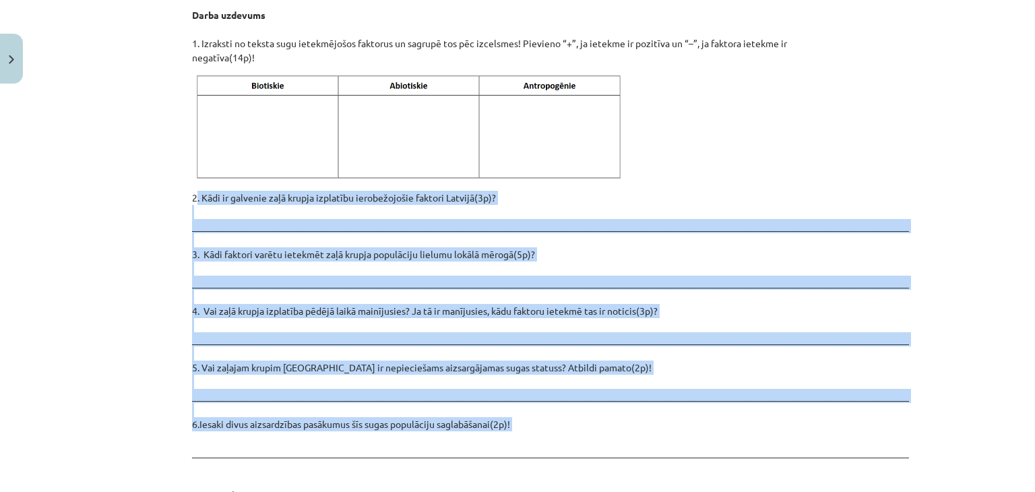
drag, startPoint x: 191, startPoint y: 170, endPoint x: 588, endPoint y: 406, distance: 461.1
click at [588, 406] on p "2. Kādi ir galvenie zaļā krupja izplatību ierobežojošie faktori Latvijā(3p)? __…" at bounding box center [517, 346] width 651 height 311
copy p ". Kādi ir galvenie zaļā krupja izplatību ierobežojošie faktori Latvijā(3p)? ___…"
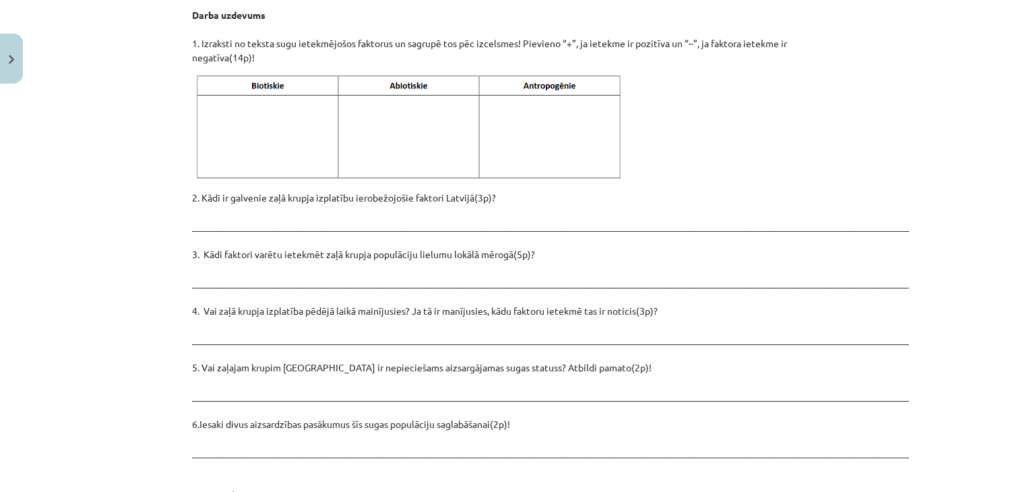
click at [708, 119] on p at bounding box center [517, 128] width 651 height 110
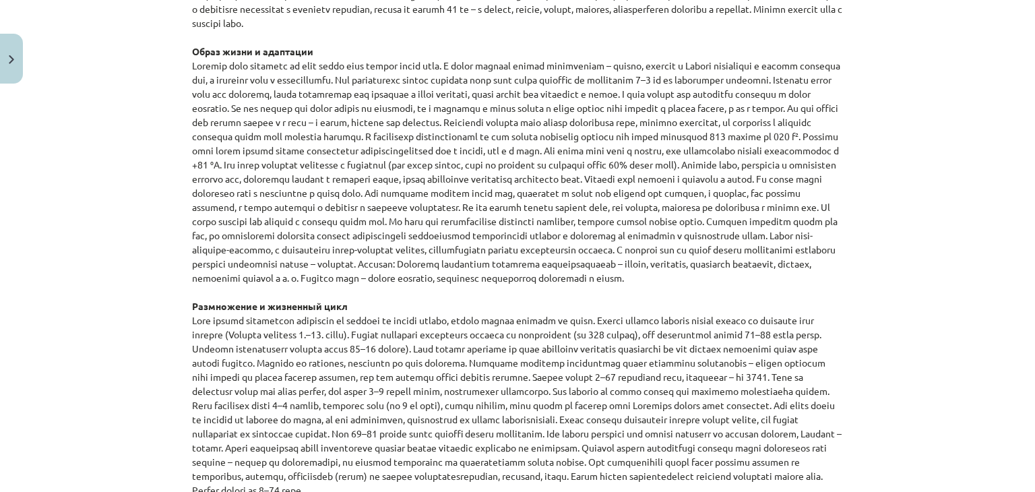
scroll to position [1197, 0]
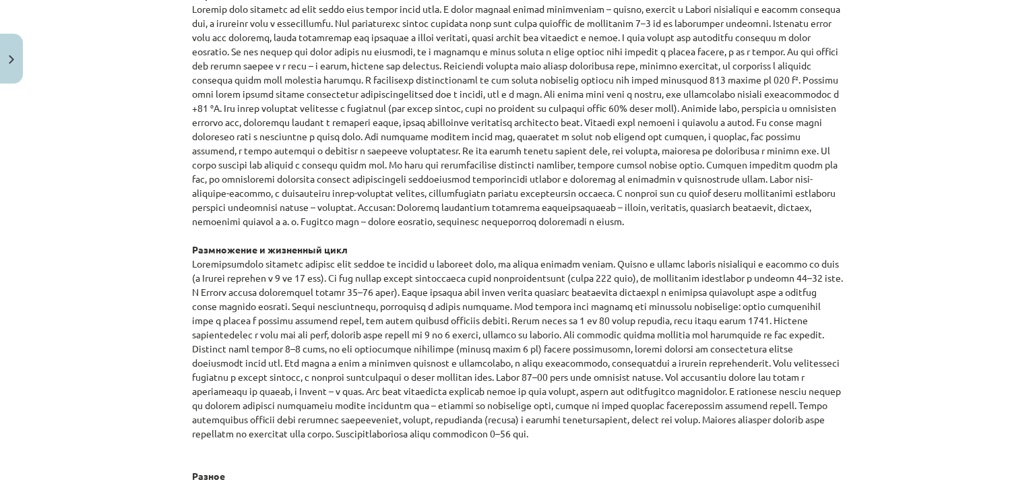
drag, startPoint x: 779, startPoint y: 141, endPoint x: 906, endPoint y: 112, distance: 130.0
click at [906, 112] on div "Тема урока: Биология I - 11 класс, 1-й контрольный материал - лабораторная рабо…" at bounding box center [517, 246] width 1035 height 492
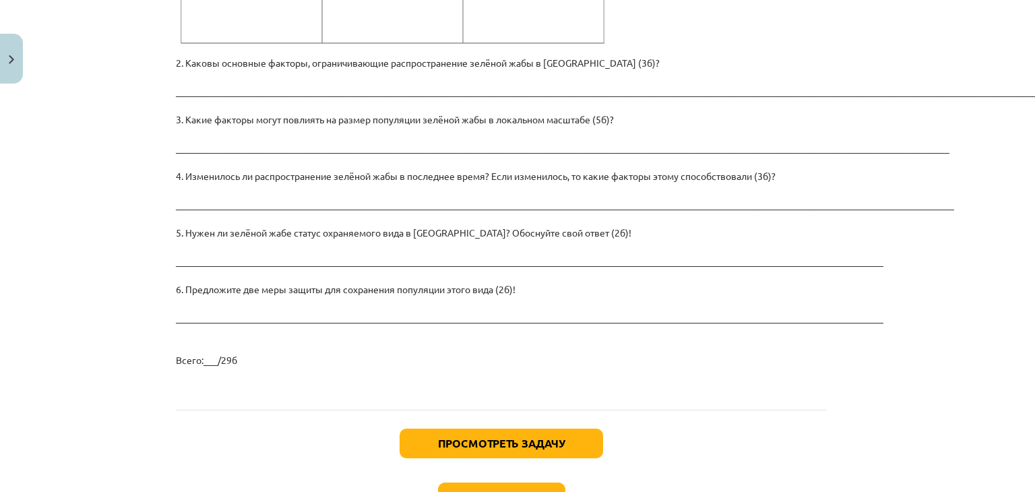
scroll to position [1950, 16]
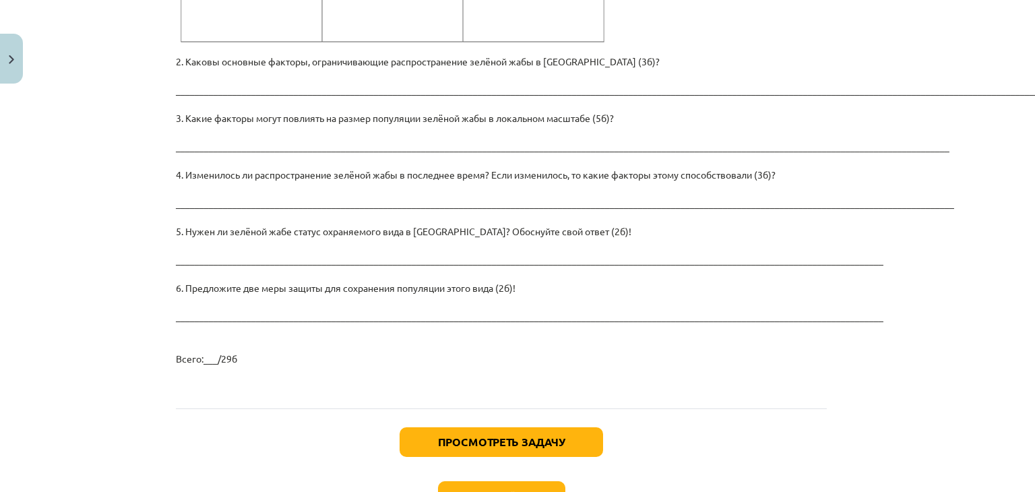
drag, startPoint x: 175, startPoint y: 245, endPoint x: 583, endPoint y: 355, distance: 422.4
click at [583, 355] on p "2. Каковы основные факторы, ограничивающие распространение зелёной жабы в Латви…" at bounding box center [501, 210] width 651 height 311
copy p ". Изменилось ли распространение зелёной жабы в последнее время? Если изменилось…"
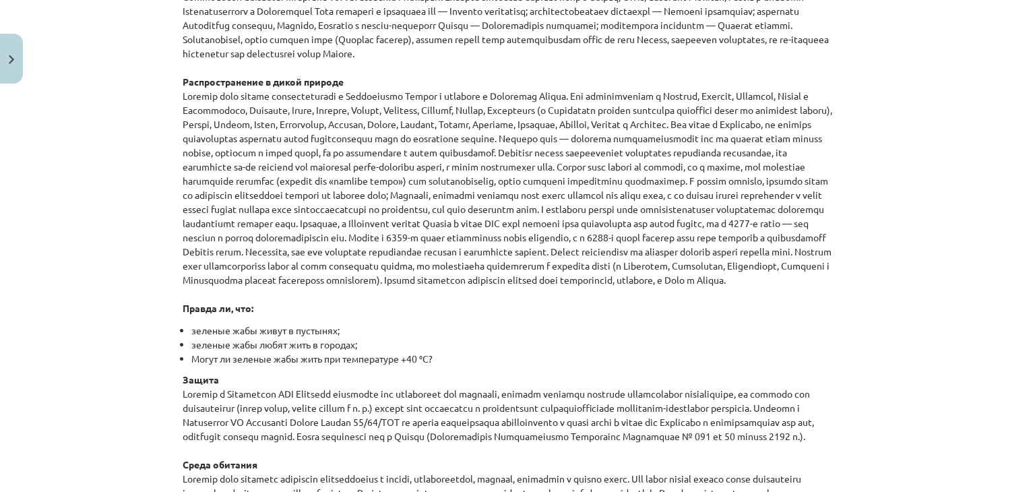
scroll to position [544, 9]
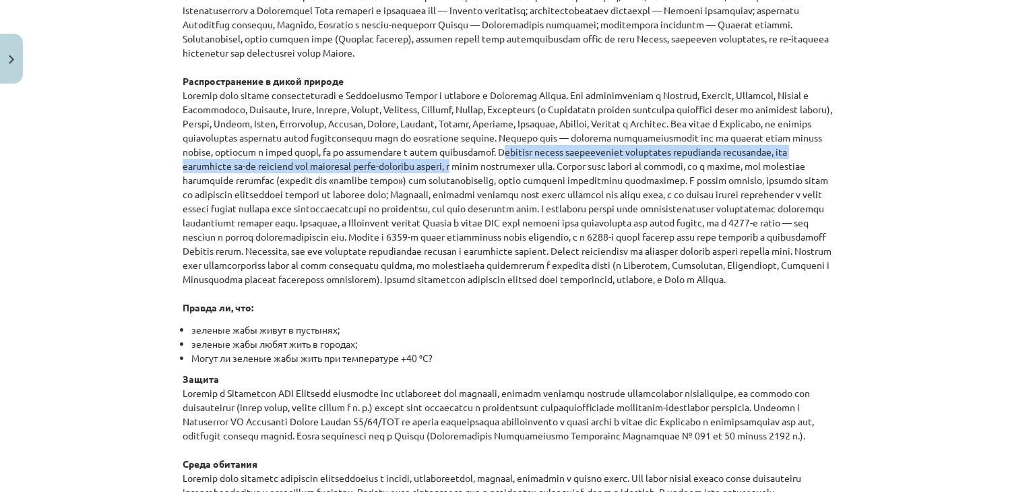
drag, startPoint x: 776, startPoint y: 151, endPoint x: 771, endPoint y: 167, distance: 17.0
click at [771, 167] on font at bounding box center [508, 187] width 650 height 196
copy font "Основную угрозу представляет сокращение подходящих нерестилищ, что происходит и…"
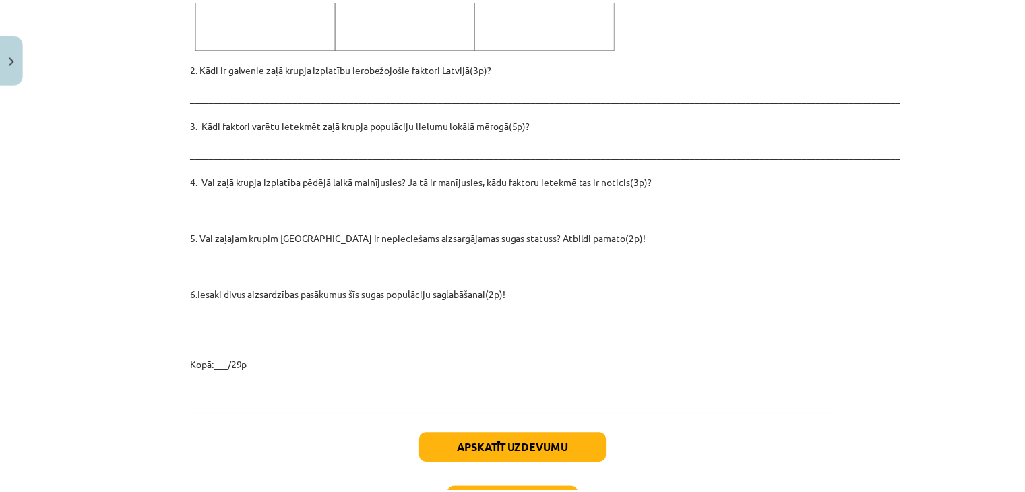
scroll to position [1960, 0]
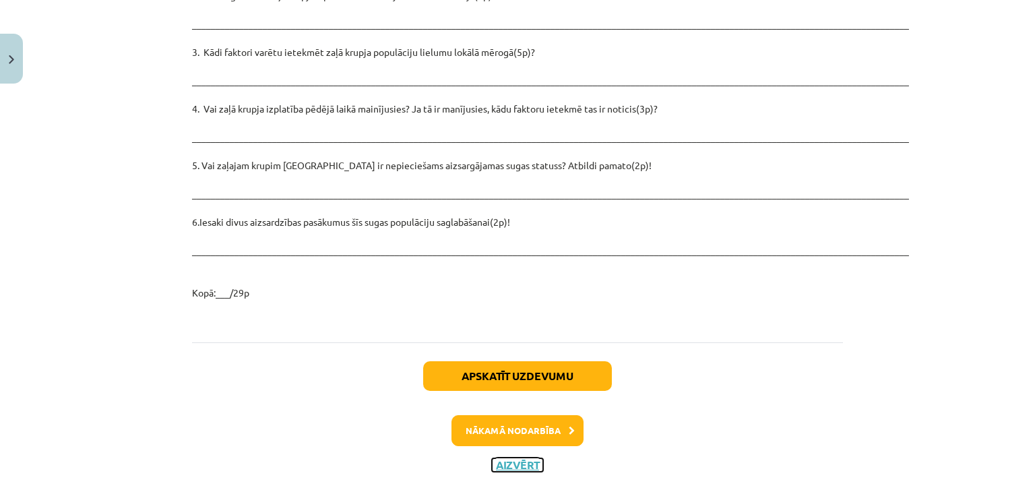
click at [514, 458] on button "Aizvērt" at bounding box center [517, 464] width 51 height 13
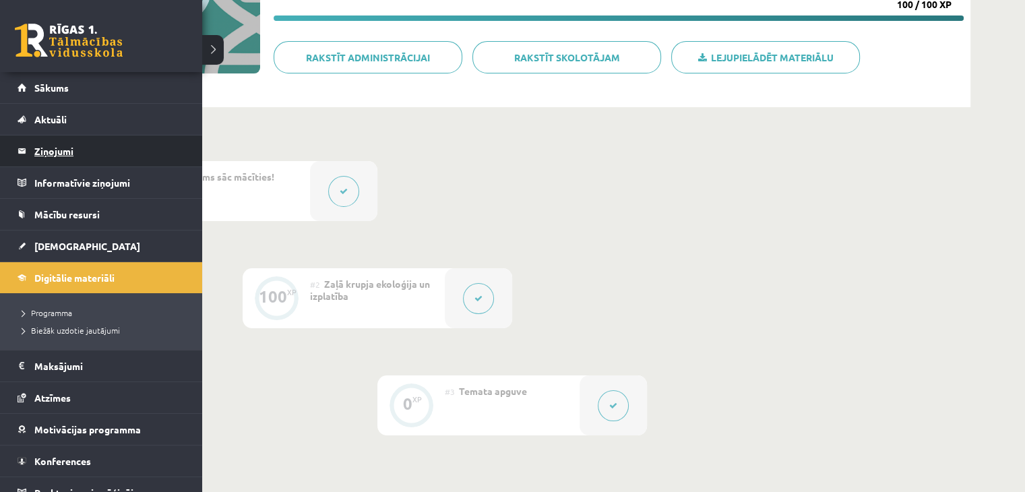
click at [39, 152] on legend "Ziņojumi 0" at bounding box center [109, 150] width 151 height 31
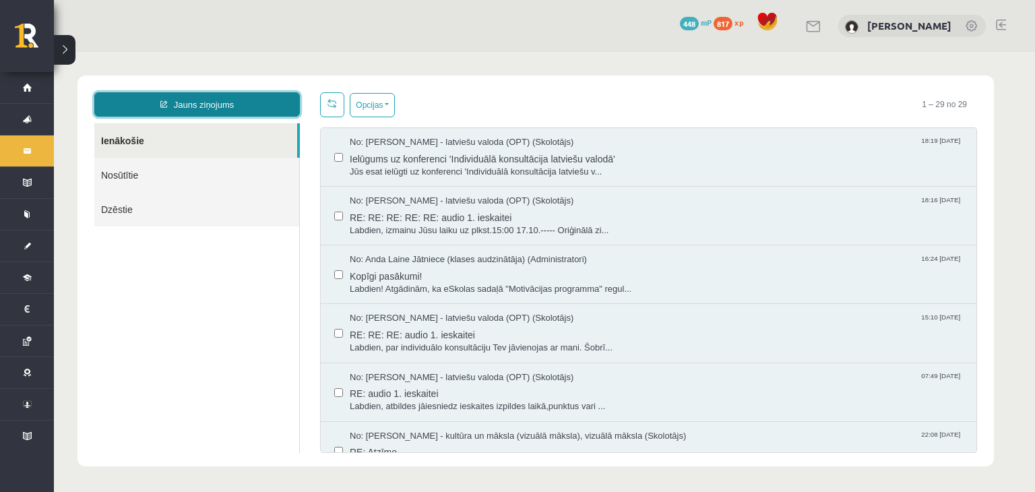
click at [263, 104] on link "Jauns ziņojums" at bounding box center [197, 104] width 206 height 24
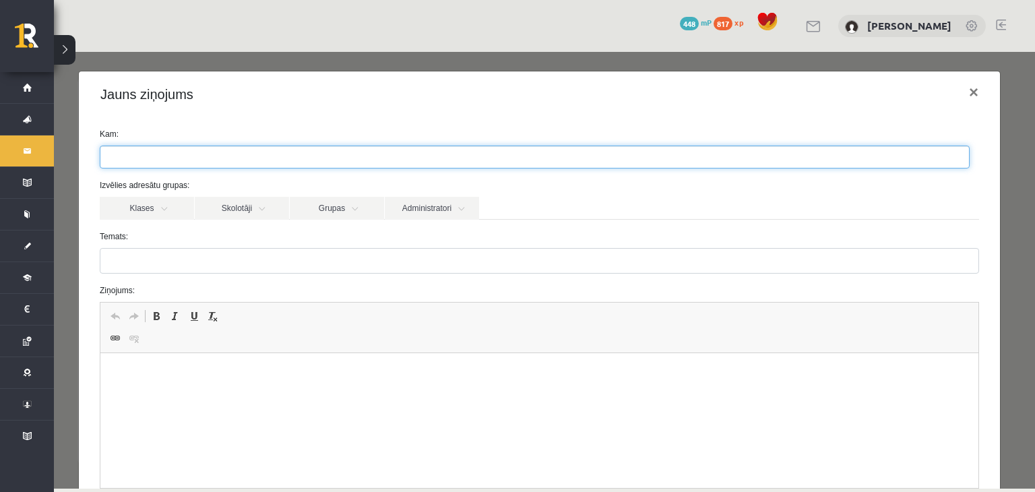
click at [396, 162] on ul at bounding box center [534, 157] width 869 height 22
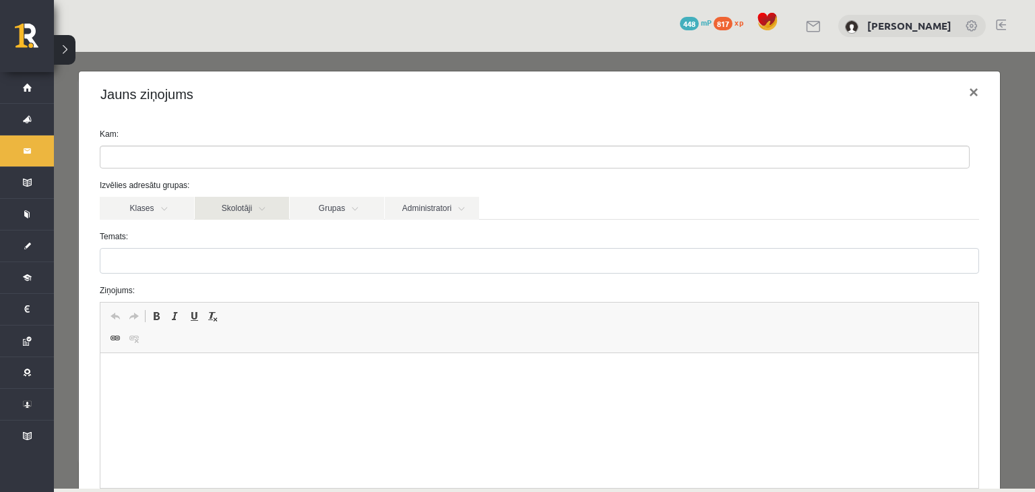
click at [259, 214] on link "Skolotāji" at bounding box center [242, 208] width 94 height 23
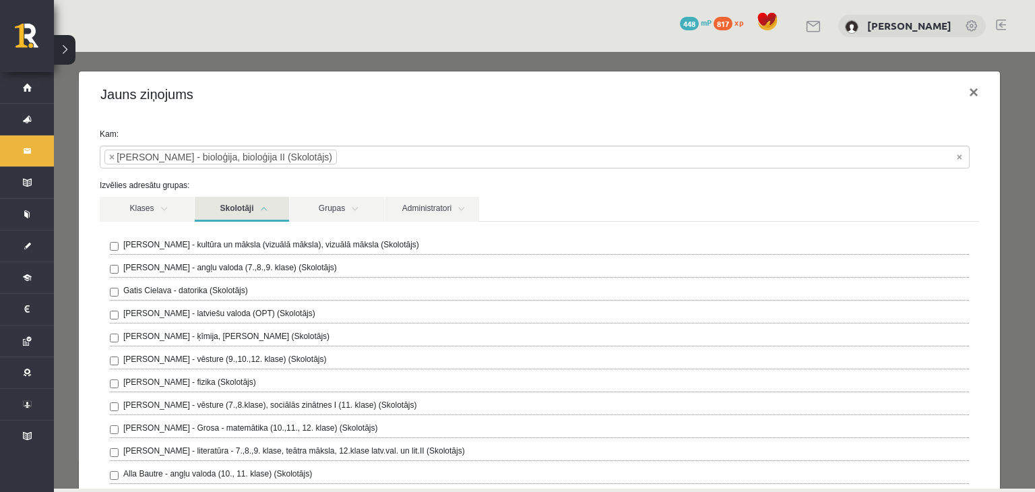
click at [256, 209] on link "Skolotāji" at bounding box center [242, 209] width 94 height 25
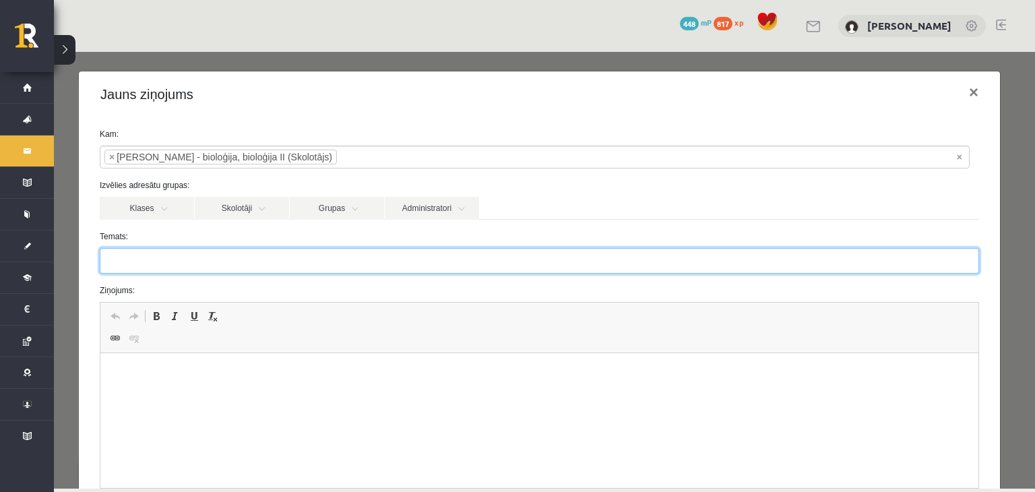
click at [235, 273] on input "Temats:" at bounding box center [539, 261] width 879 height 26
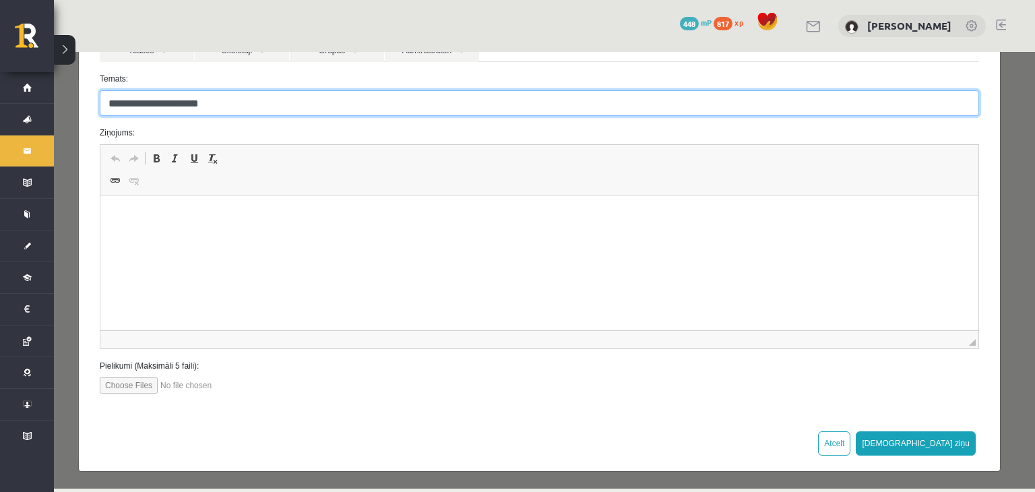
type input "**********"
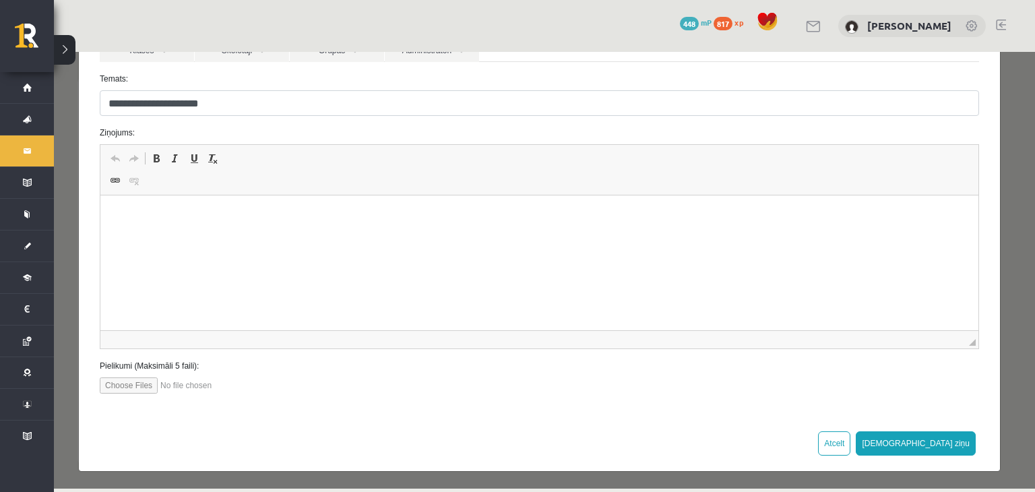
click at [148, 387] on input "file" at bounding box center [176, 385] width 153 height 16
click at [152, 385] on input "file" at bounding box center [176, 385] width 153 height 16
click at [154, 383] on input "file" at bounding box center [176, 385] width 153 height 16
type input "**********"
click at [210, 377] on input "file" at bounding box center [176, 385] width 153 height 16
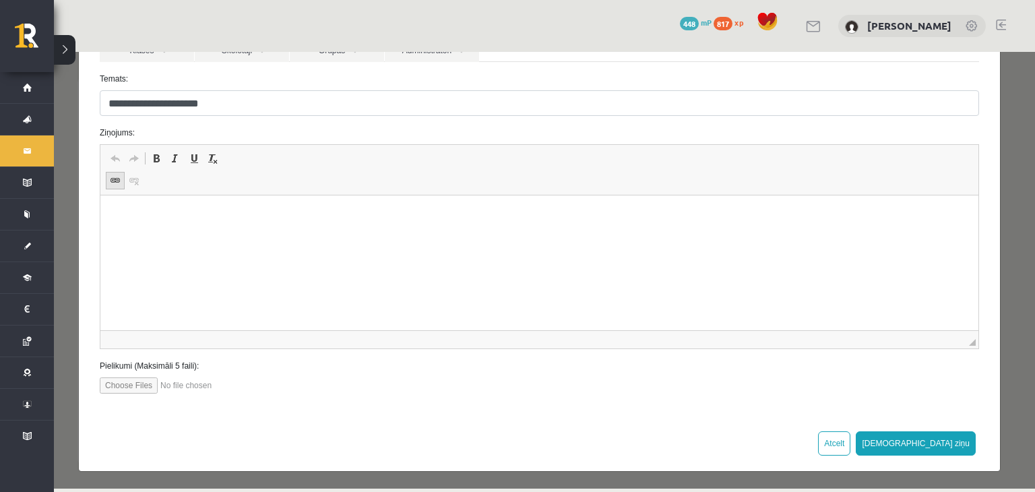
click at [111, 182] on span at bounding box center [115, 180] width 11 height 11
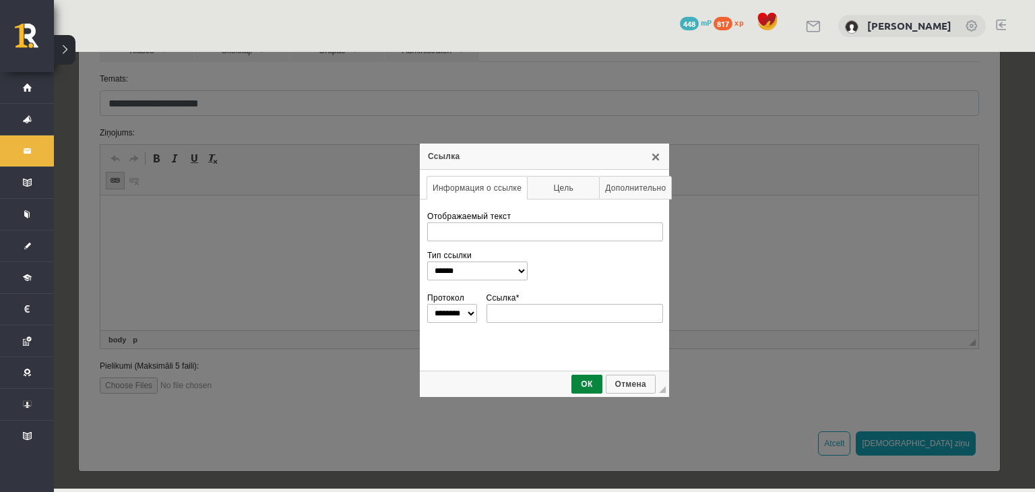
scroll to position [0, 0]
click at [651, 156] on link "X" at bounding box center [655, 156] width 11 height 11
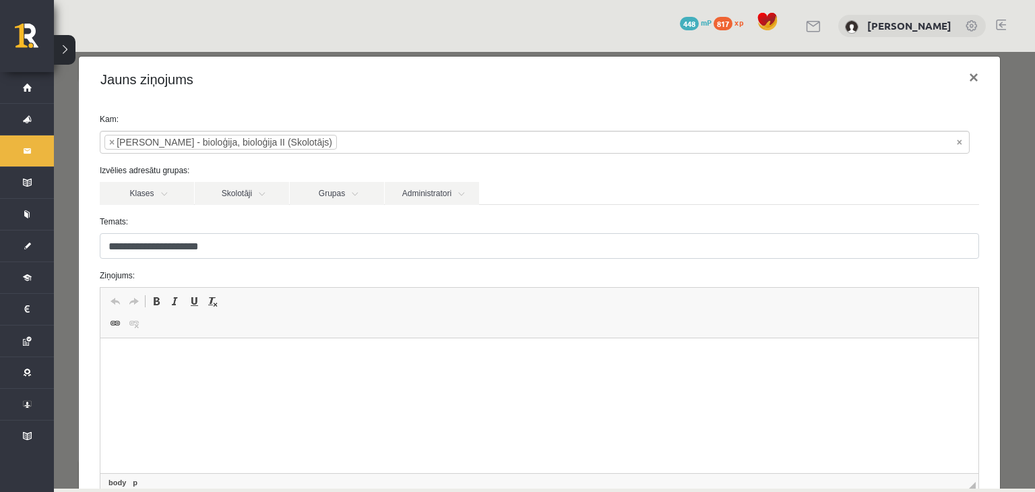
scroll to position [158, 0]
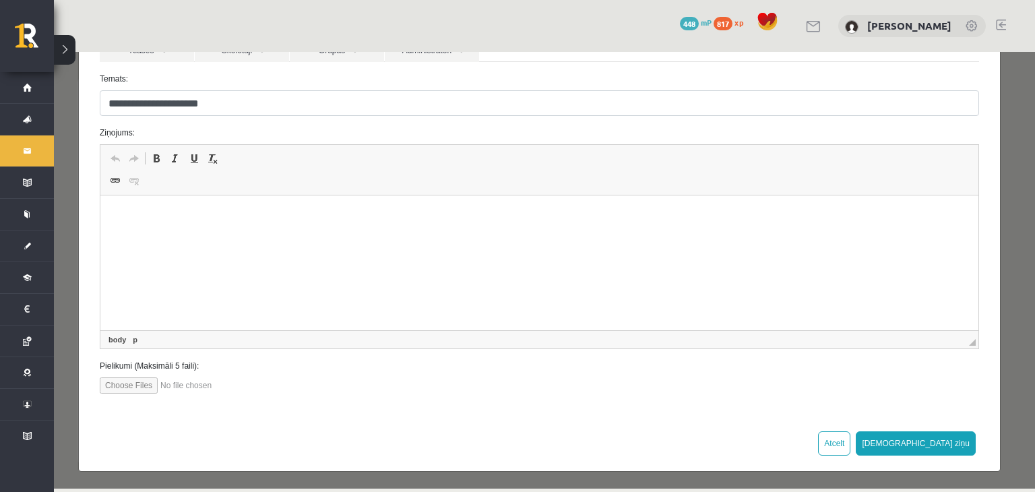
click at [132, 386] on input "file" at bounding box center [176, 385] width 153 height 16
click at [138, 383] on input "file" at bounding box center [176, 385] width 153 height 16
click at [153, 377] on input "file" at bounding box center [176, 385] width 153 height 16
type input "**********"
click at [132, 378] on input "file" at bounding box center [176, 385] width 153 height 16
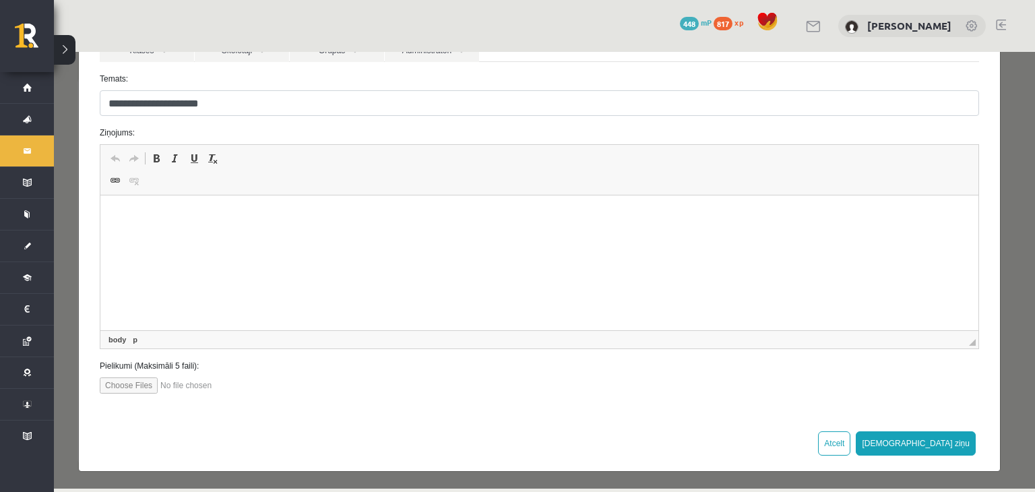
click at [156, 385] on input "file" at bounding box center [176, 385] width 153 height 16
click at [161, 386] on input "file" at bounding box center [176, 385] width 153 height 16
click at [158, 384] on input "file" at bounding box center [176, 385] width 153 height 16
type input "**********"
click at [111, 183] on span at bounding box center [115, 180] width 11 height 11
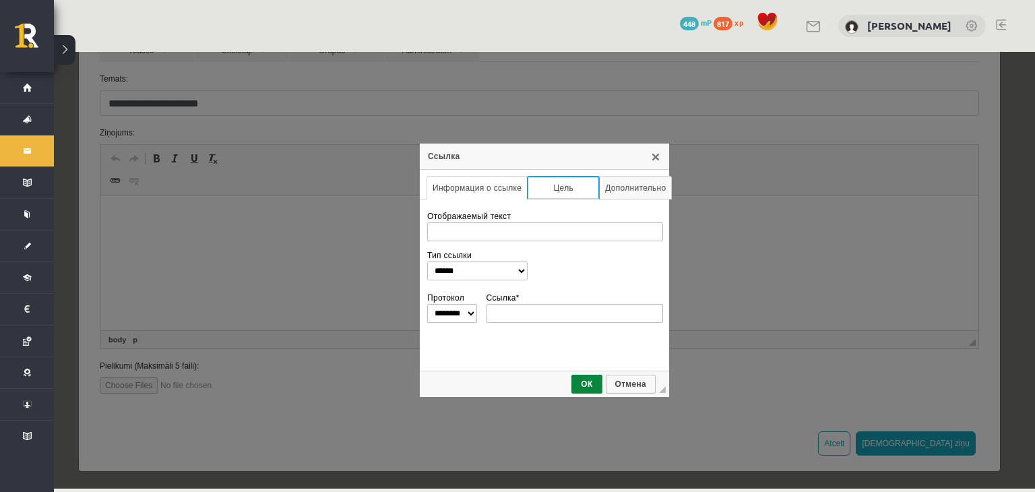
click at [555, 190] on link "Цель" at bounding box center [563, 188] width 73 height 24
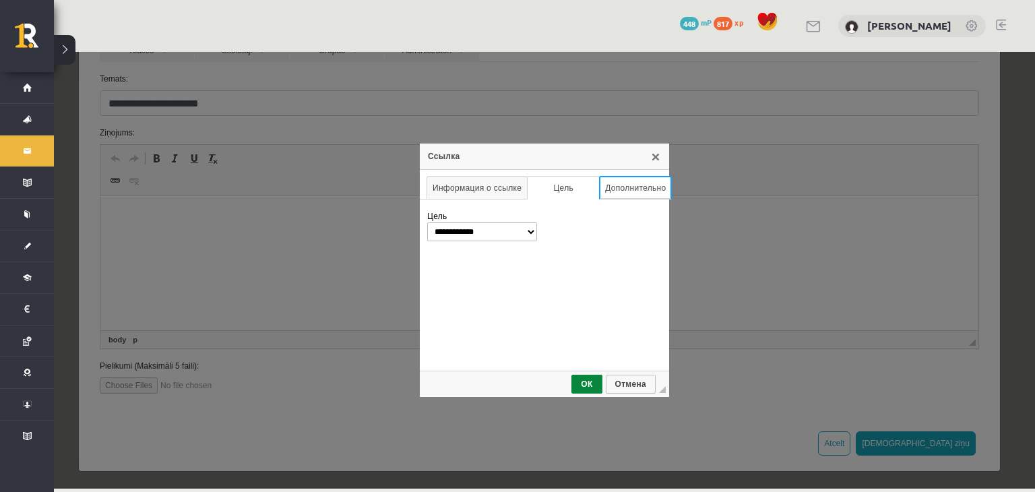
click at [625, 193] on link "Дополнительно" at bounding box center [635, 188] width 73 height 24
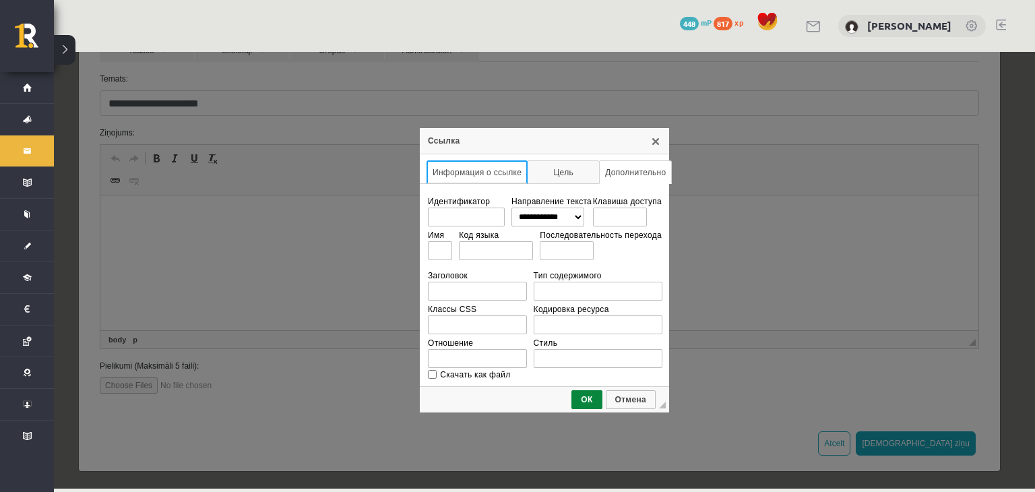
click at [471, 177] on link "Информация о ссылке" at bounding box center [477, 172] width 101 height 24
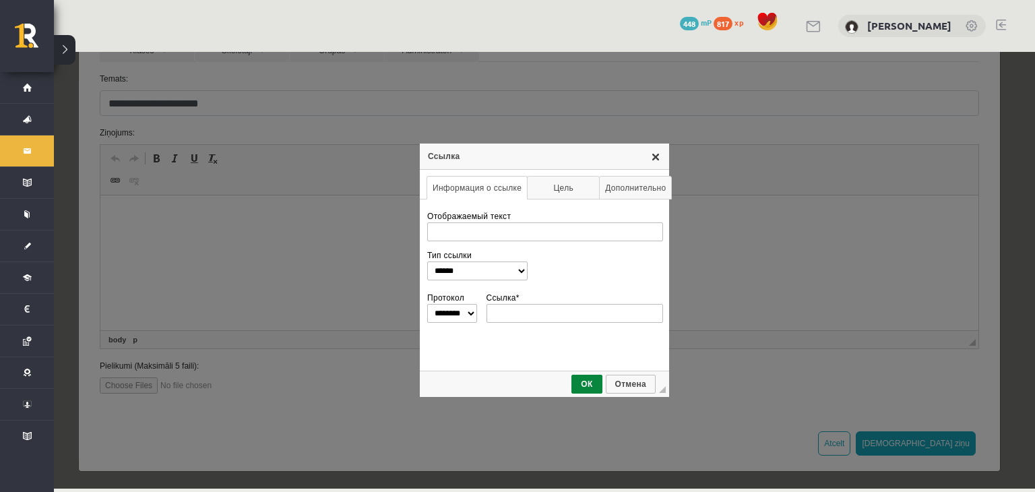
click at [652, 159] on link "X" at bounding box center [655, 156] width 11 height 11
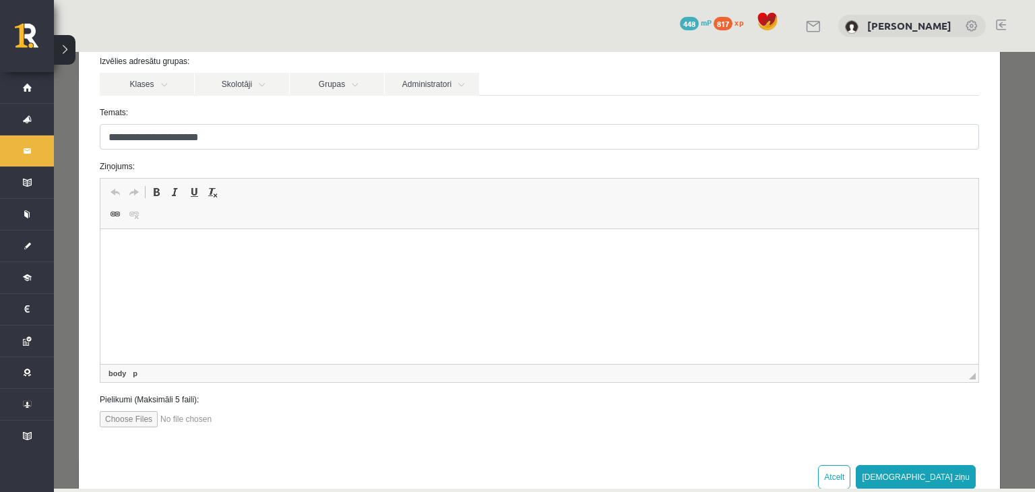
scroll to position [125, 0]
click at [240, 423] on input "file" at bounding box center [176, 418] width 153 height 16
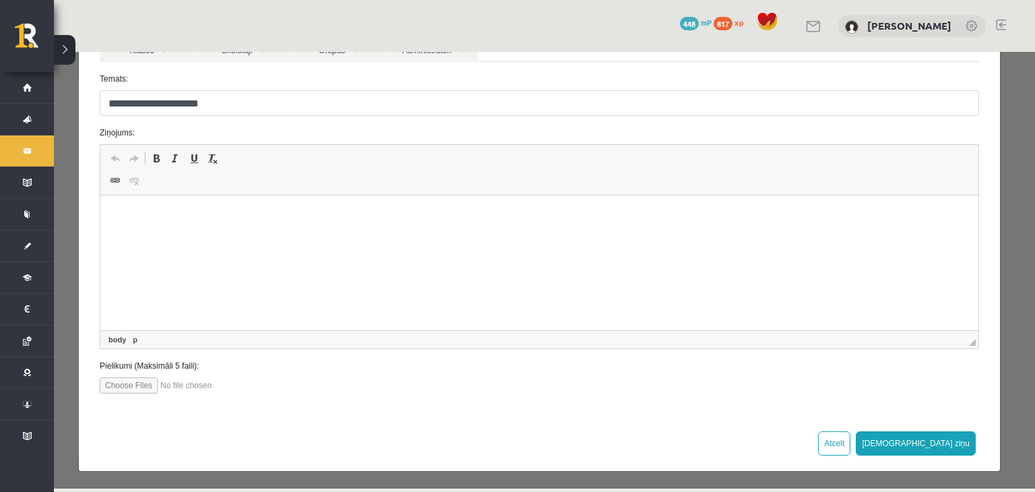
scroll to position [0, 0]
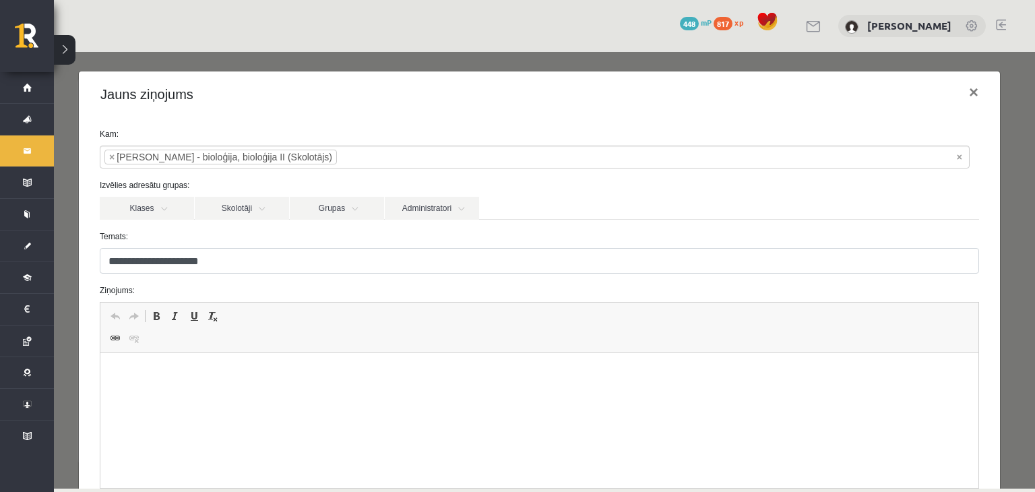
click at [500, 386] on html at bounding box center [539, 373] width 878 height 41
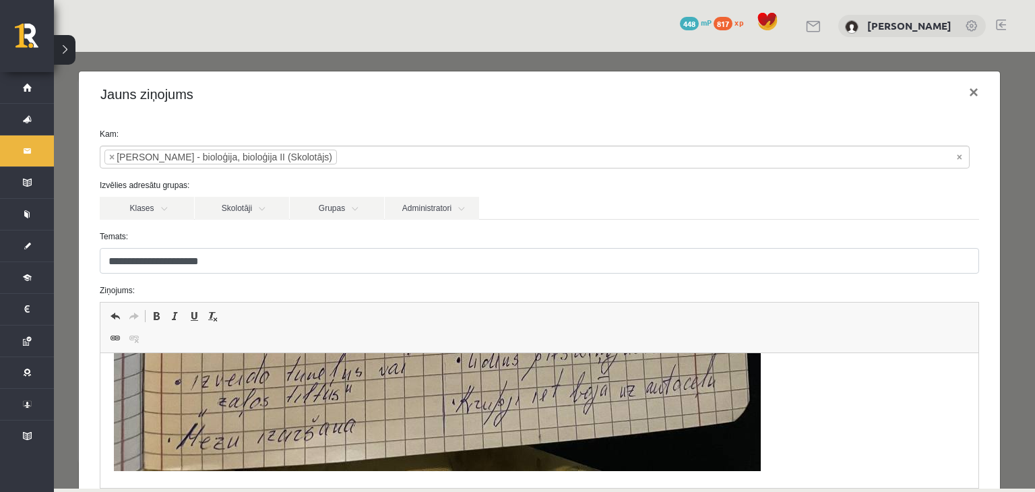
scroll to position [158, 0]
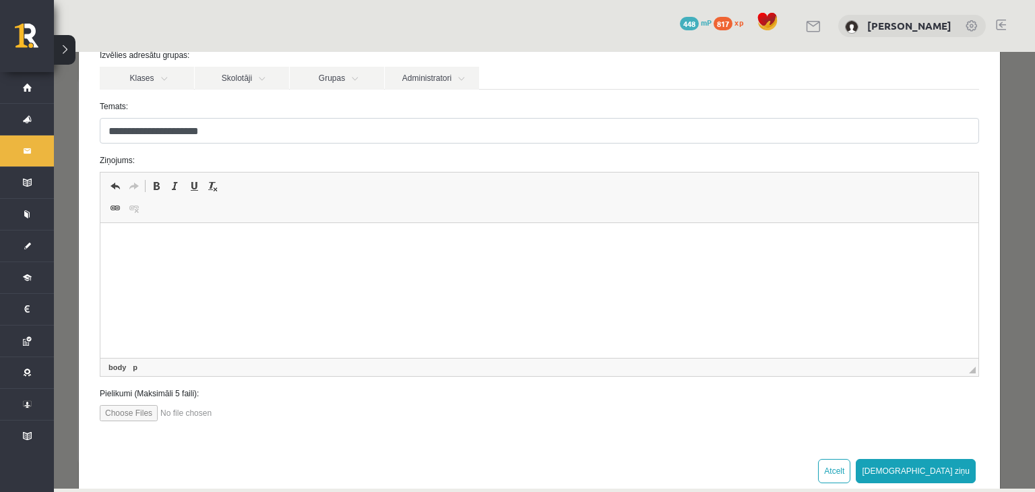
scroll to position [129, 0]
drag, startPoint x: 839, startPoint y: 317, endPoint x: 404, endPoint y: 264, distance: 438.6
click at [404, 264] on html at bounding box center [539, 244] width 878 height 41
click at [162, 389] on label "Pielikumi (Maksimāli 5 faili):" at bounding box center [540, 394] width 900 height 12
click at [162, 396] on label "Pielikumi (Maksimāli 5 faili):" at bounding box center [540, 394] width 900 height 12
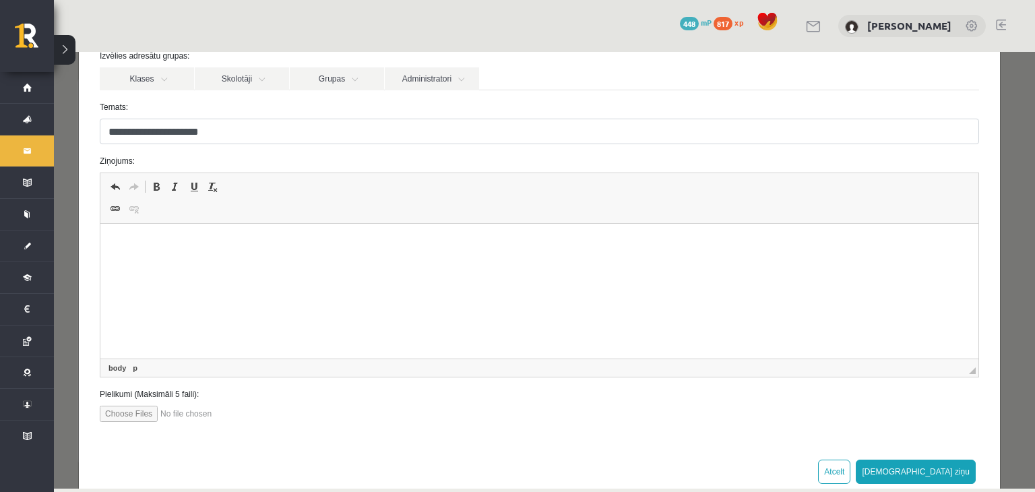
click at [162, 396] on label "Pielikumi (Maksimāli 5 faili):" at bounding box center [540, 394] width 900 height 12
click at [156, 411] on input "file" at bounding box center [176, 414] width 153 height 16
click at [152, 419] on input "file" at bounding box center [176, 414] width 153 height 16
click at [154, 412] on input "file" at bounding box center [176, 414] width 153 height 16
type input "**********"
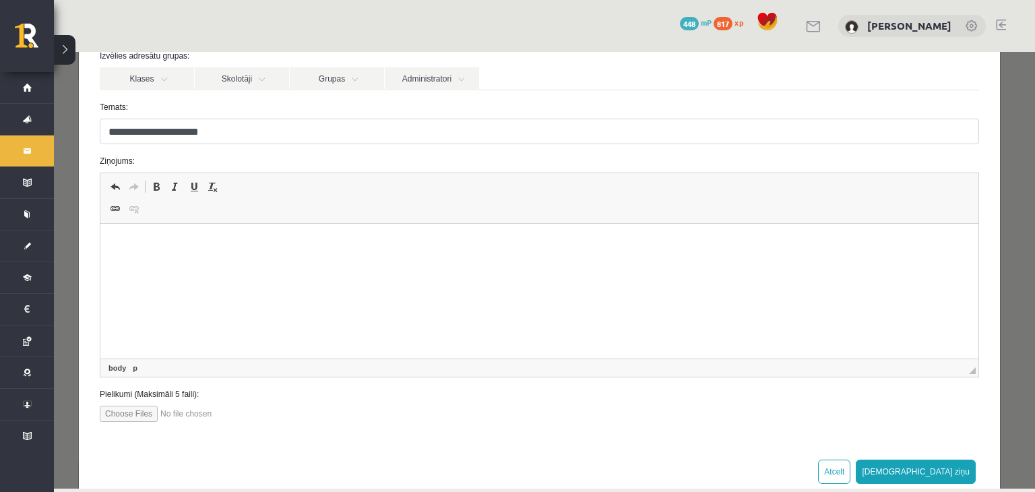
click at [409, 265] on html at bounding box center [539, 244] width 878 height 41
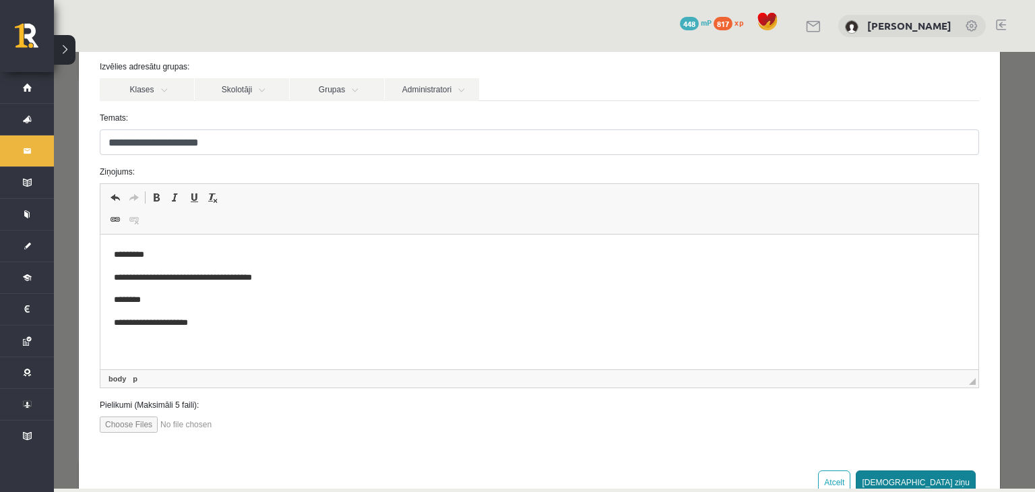
scroll to position [119, 0]
click at [941, 475] on button "Sūtīt ziņu" at bounding box center [916, 482] width 120 height 24
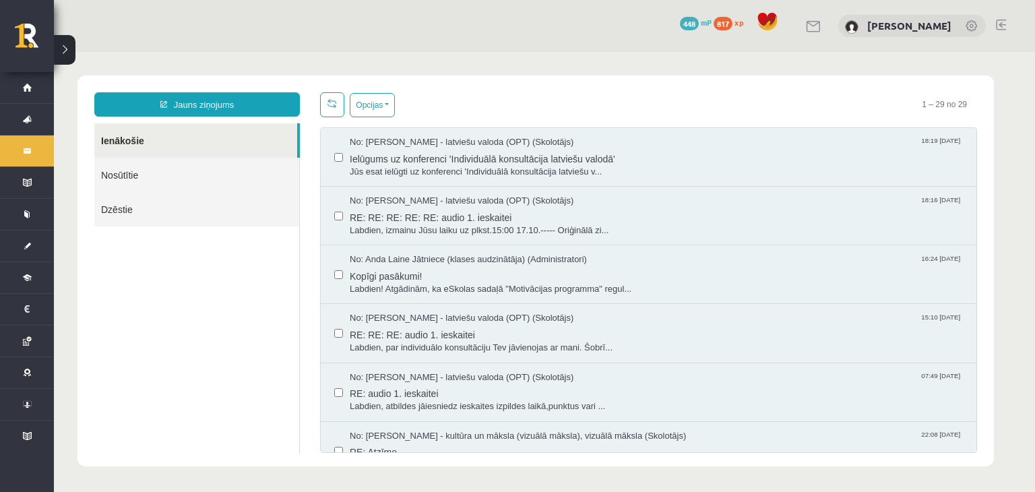
scroll to position [0, 0]
click at [156, 179] on link "Nosūtītie" at bounding box center [196, 175] width 205 height 34
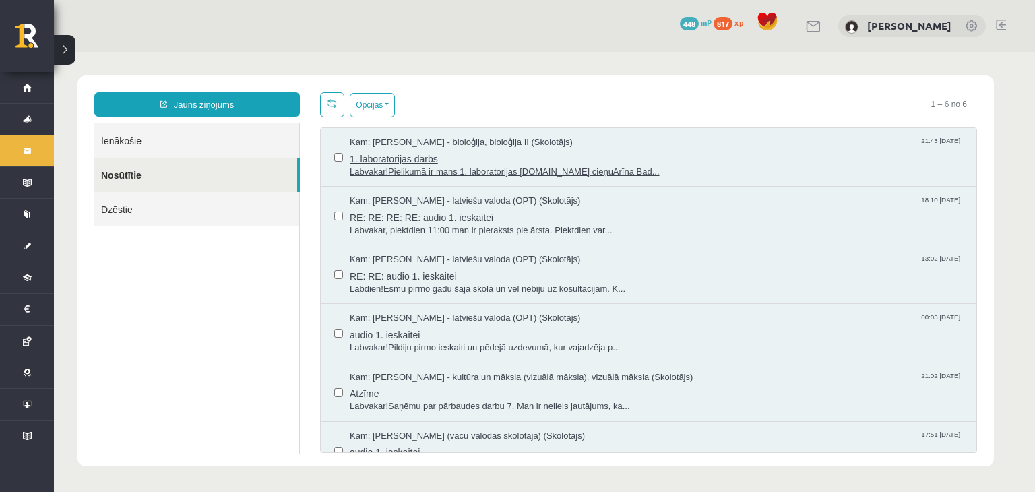
click at [414, 162] on span "1. laboratorijas darbs" at bounding box center [656, 157] width 613 height 17
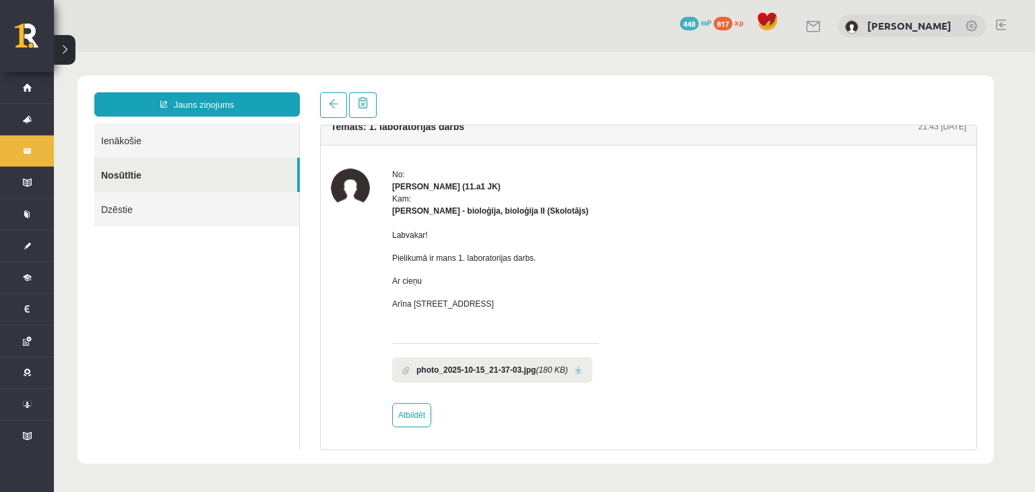
click at [508, 373] on b "photo_2025-10-15_21-37-03.jpg" at bounding box center [475, 370] width 119 height 12
click at [534, 361] on li "photo_2025-10-15_21-37-03.jpg (180 KB)" at bounding box center [492, 370] width 200 height 26
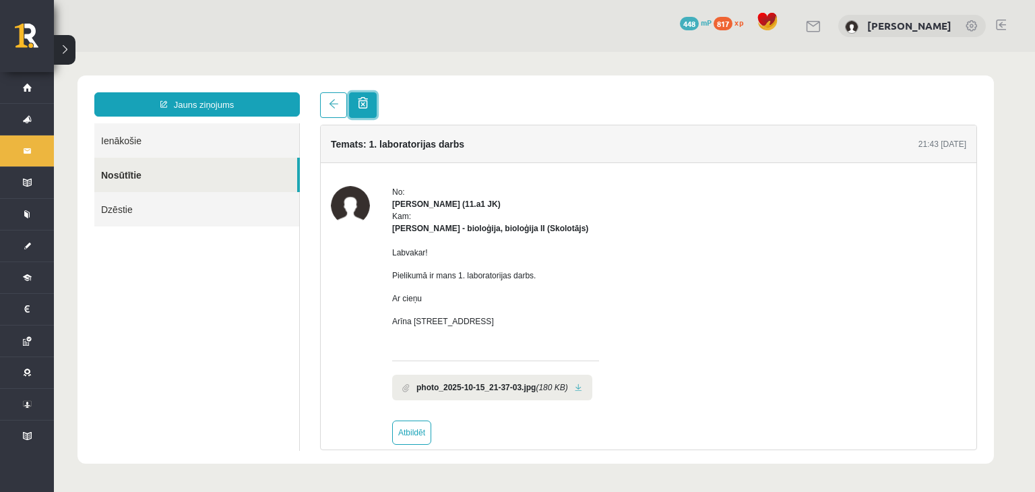
click at [358, 106] on span at bounding box center [363, 102] width 10 height 11
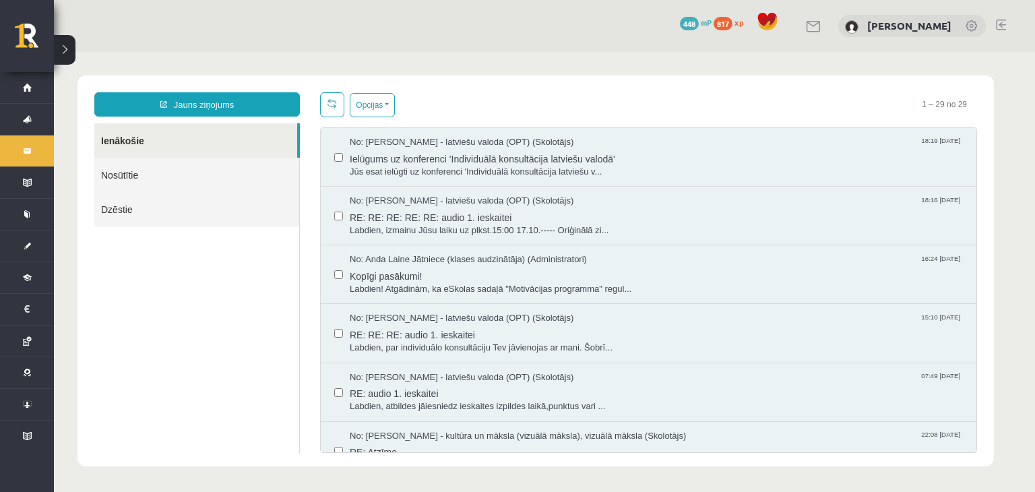
click at [213, 171] on link "Nosūtītie" at bounding box center [196, 175] width 205 height 34
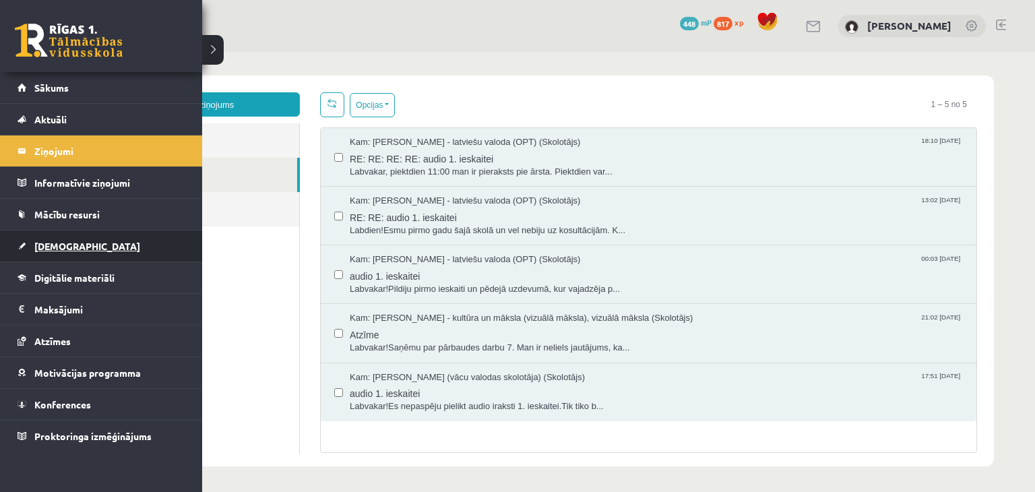
click at [68, 245] on span "[DEMOGRAPHIC_DATA]" at bounding box center [87, 246] width 106 height 12
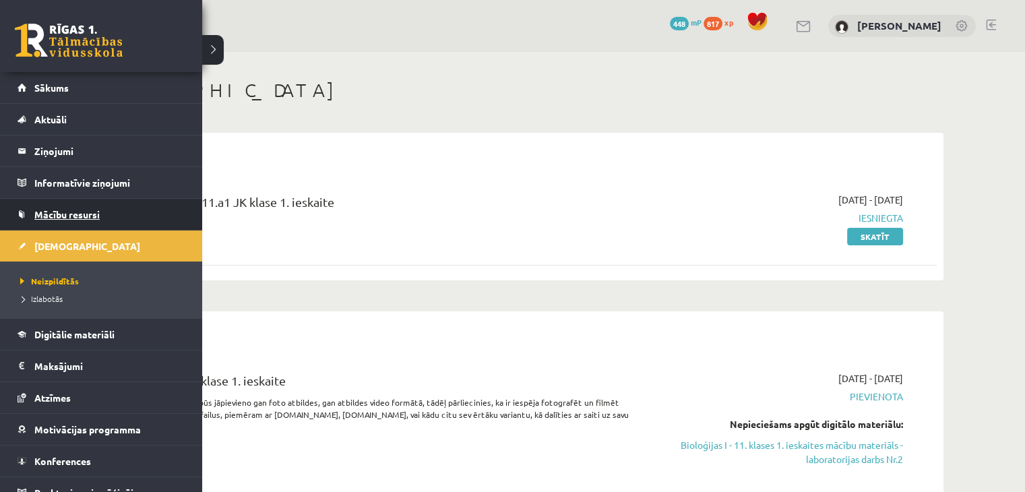
click at [49, 211] on span "Mācību resursi" at bounding box center [66, 214] width 65 height 12
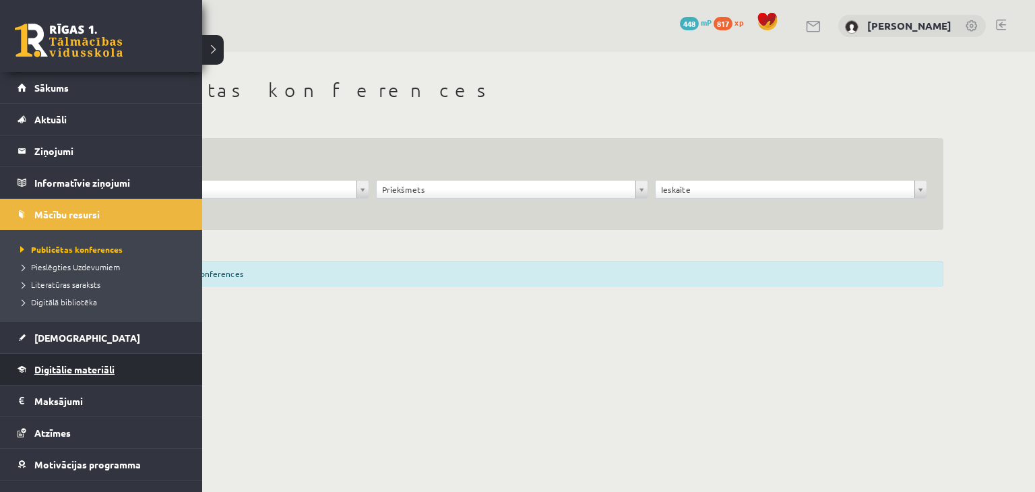
click at [81, 375] on link "Digitālie materiāli" at bounding box center [102, 369] width 168 height 31
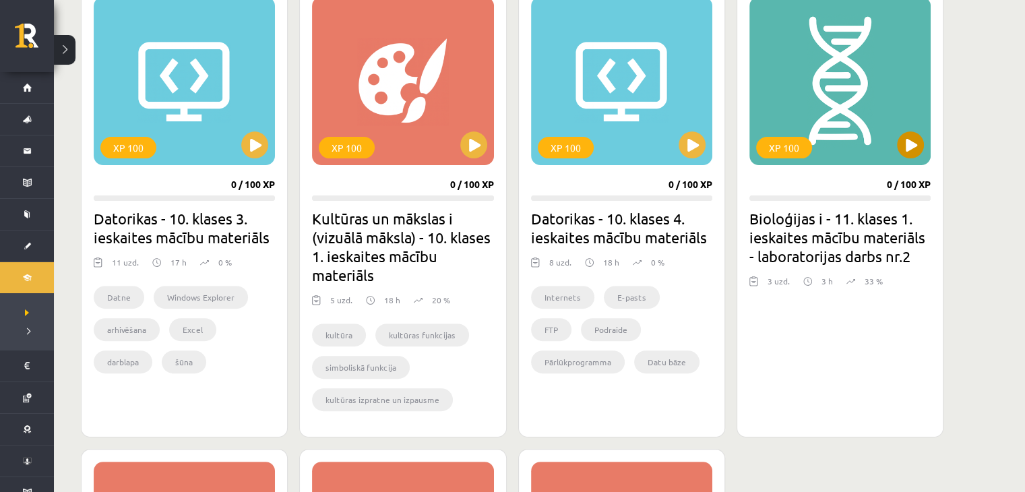
scroll to position [410, 0]
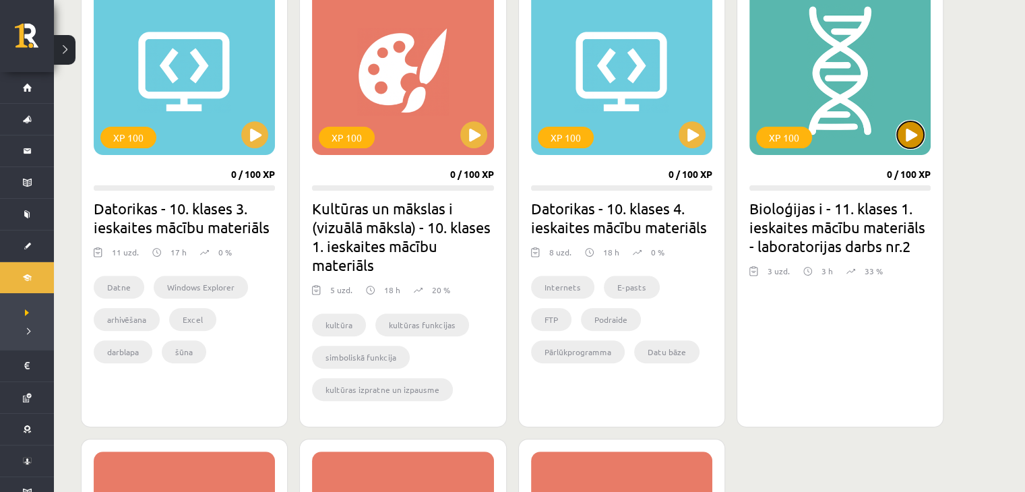
click at [915, 135] on button at bounding box center [910, 134] width 27 height 27
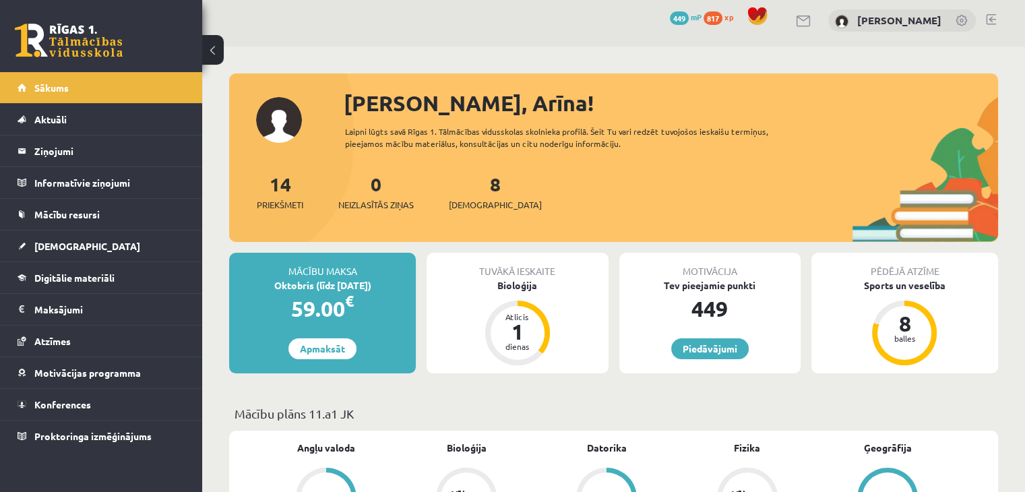
scroll to position [125, 0]
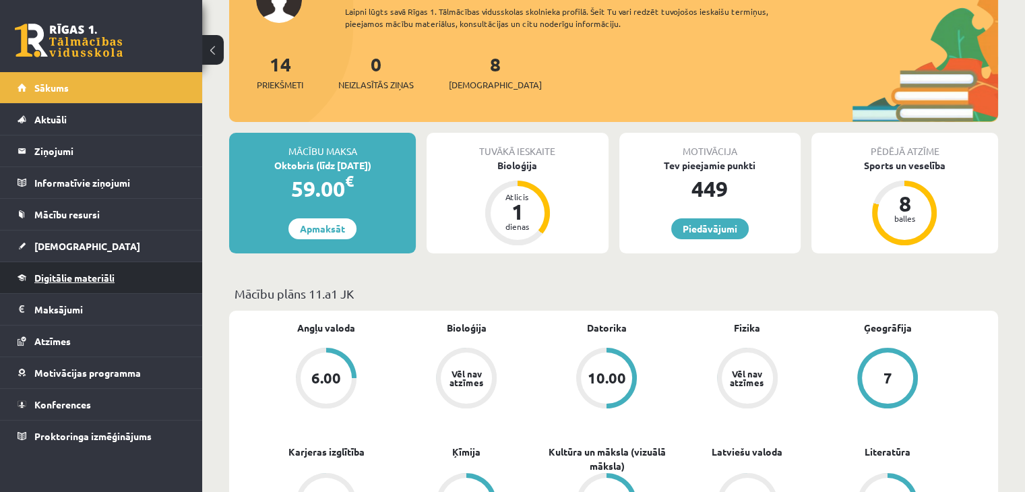
click at [75, 280] on span "Digitālie materiāli" at bounding box center [74, 278] width 80 height 12
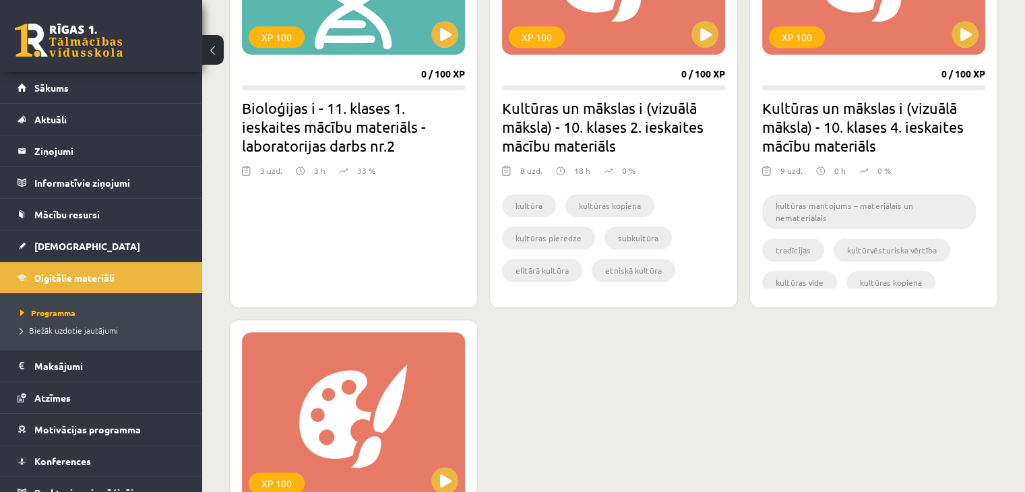
scroll to position [952, 0]
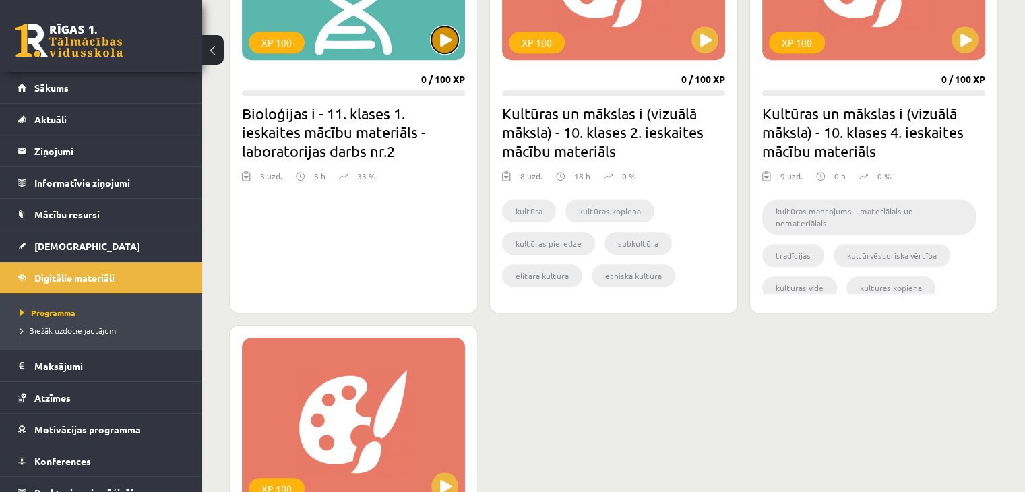
click at [437, 44] on button at bounding box center [444, 39] width 27 height 27
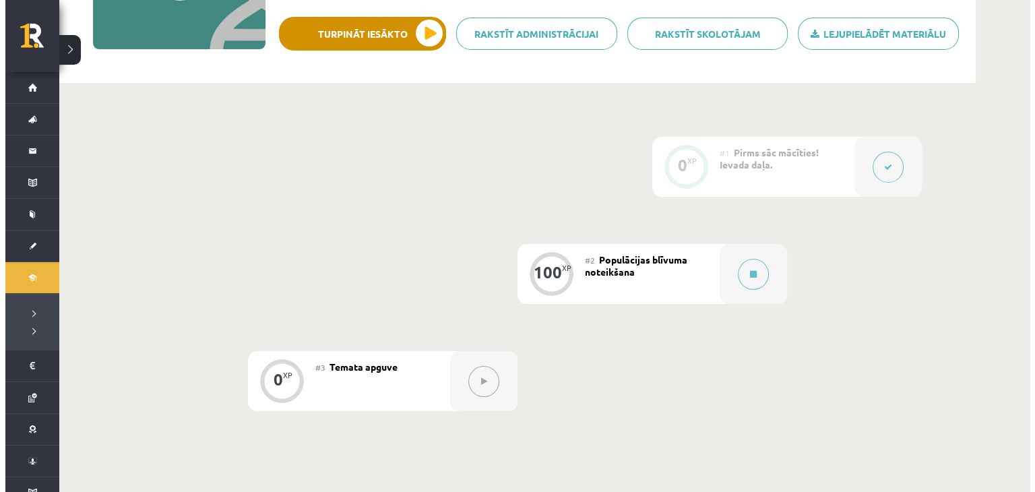
scroll to position [229, 0]
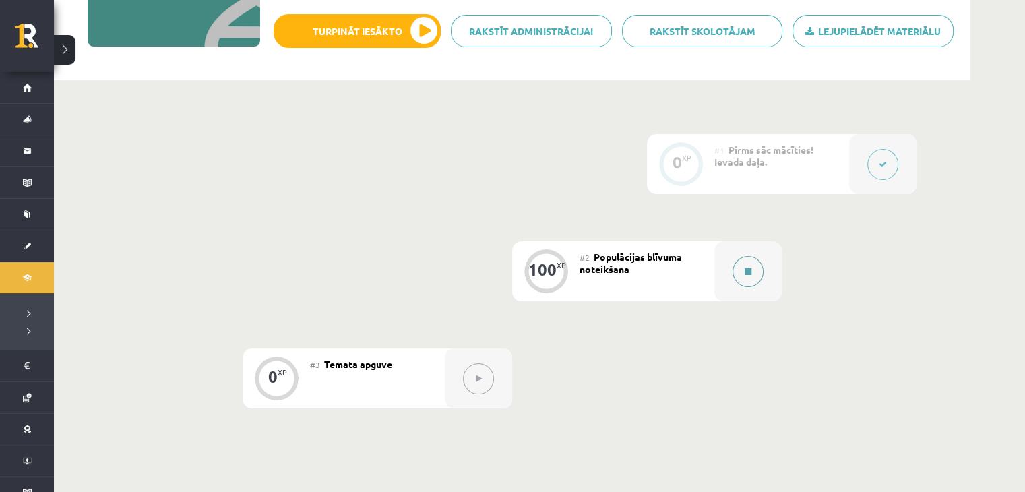
click at [751, 274] on icon at bounding box center [748, 272] width 7 height 8
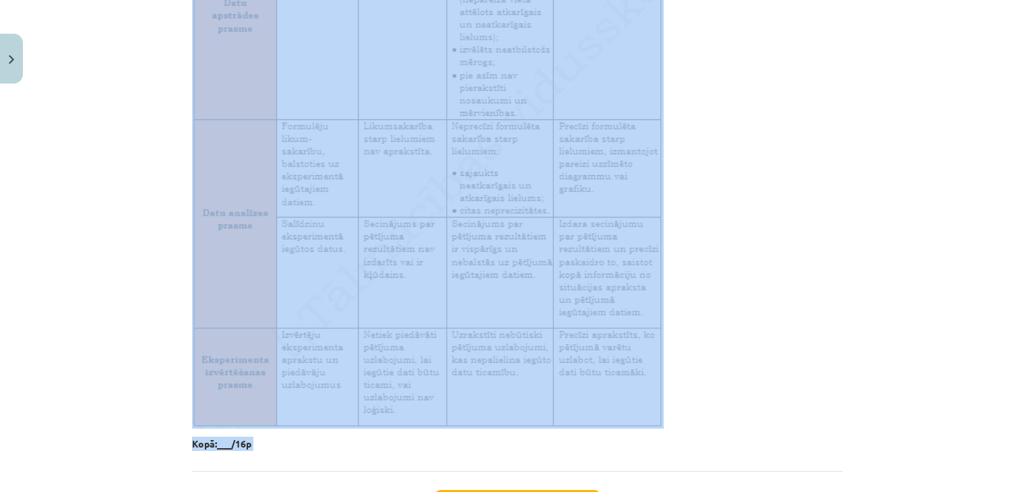
scroll to position [2129, 0]
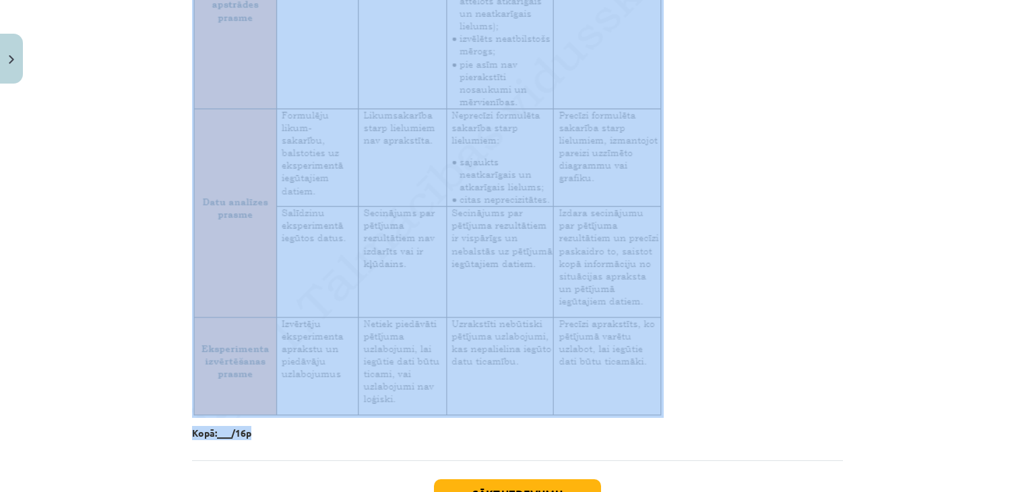
drag, startPoint x: 177, startPoint y: 187, endPoint x: 500, endPoint y: 432, distance: 405.4
click at [500, 432] on div "Mācību tēma: Bioloģijas i - 11. klases 1. ieskaites mācību materiāls - laborato…" at bounding box center [517, 246] width 1035 height 492
copy div "Loremipsum dolorsit Ametco adipiscingel seddoe, tempori, utlabor etdolo. Magna …"
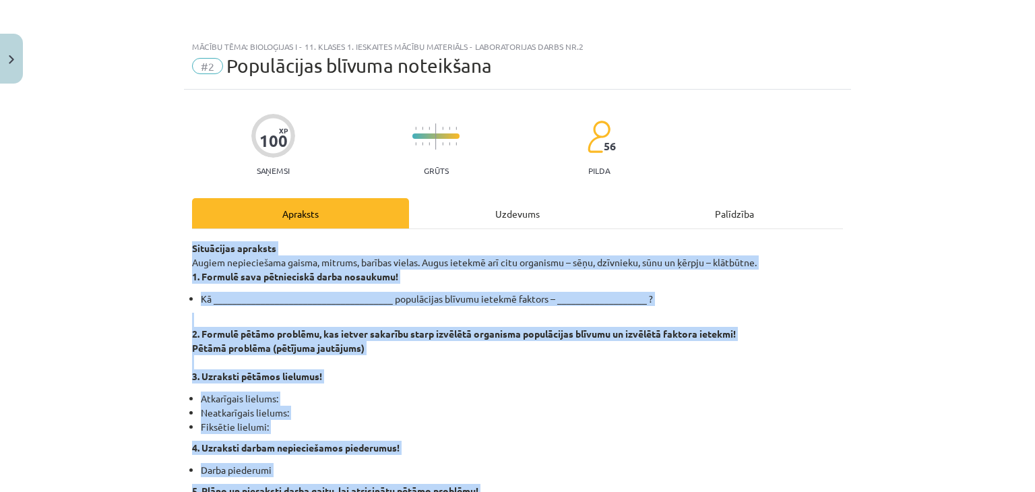
scroll to position [0, 0]
click at [652, 378] on p "2. Formulē pētāmo problēmu, kas ietver sakarību starp izvēlētā organisma populā…" at bounding box center [517, 348] width 651 height 71
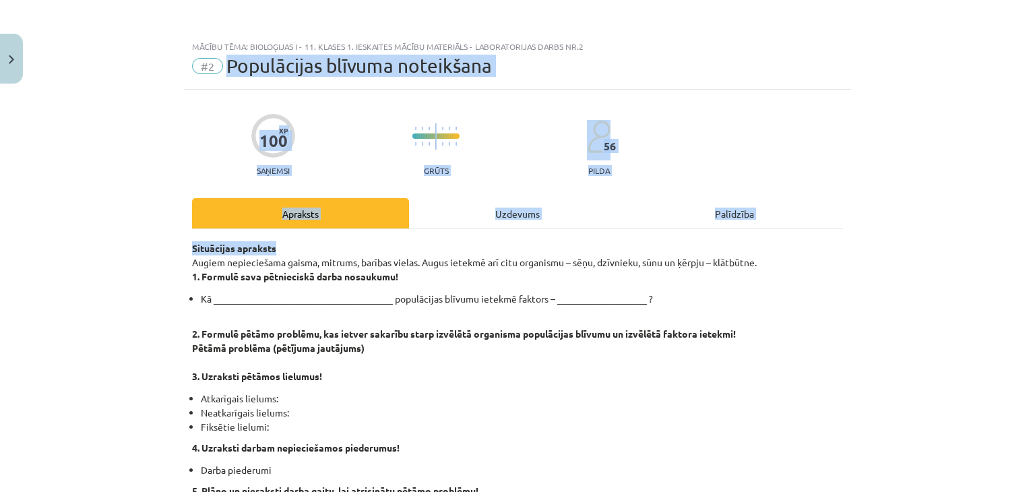
drag, startPoint x: 220, startPoint y: 64, endPoint x: 352, endPoint y: 241, distance: 221.0
click at [352, 241] on div "Mācību tēma: Bioloģijas i - 11. klases 1. ieskaites mācību materiāls - laborato…" at bounding box center [517, 246] width 1035 height 492
click at [143, 105] on div "Mācību tēma: Bioloģijas i - 11. klases 1. ieskaites mācību materiāls - laborato…" at bounding box center [517, 246] width 1035 height 492
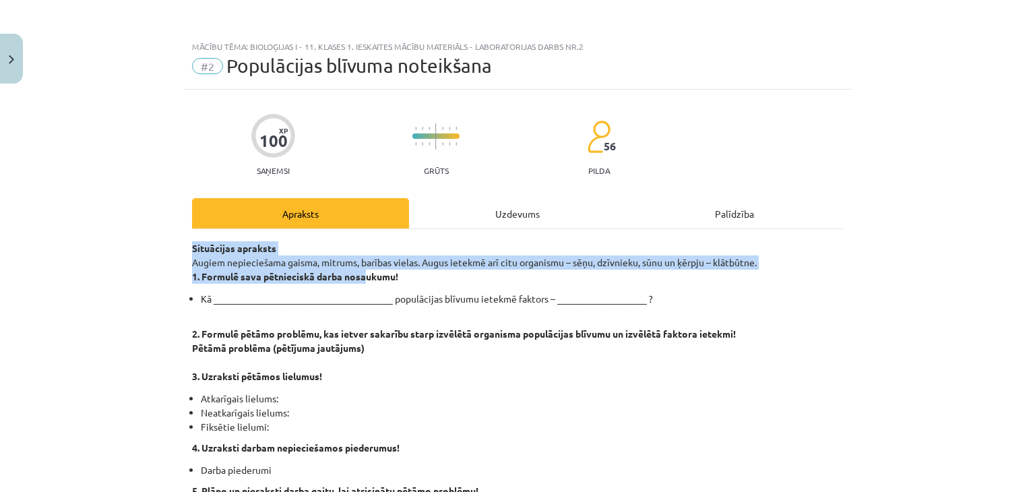
drag, startPoint x: 185, startPoint y: 246, endPoint x: 363, endPoint y: 273, distance: 179.9
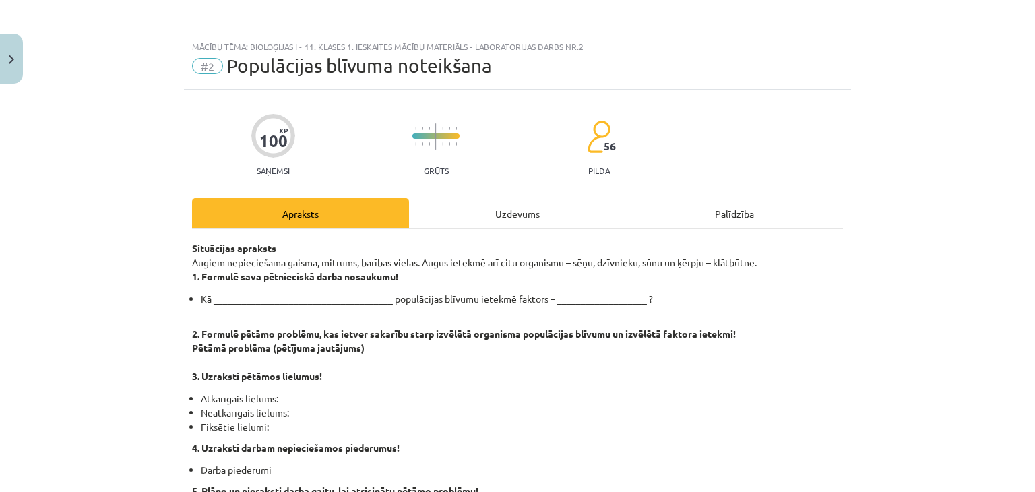
drag, startPoint x: 569, startPoint y: 261, endPoint x: 755, endPoint y: 259, distance: 186.0
click at [755, 259] on p "Situācijas apraksts Augiem nepieciešama gaisma, mitrums, barības vielas. Augus …" at bounding box center [517, 262] width 651 height 42
copy p "sēņu, dzīvnieku, sūnu un ķērpju – klātbūtne."
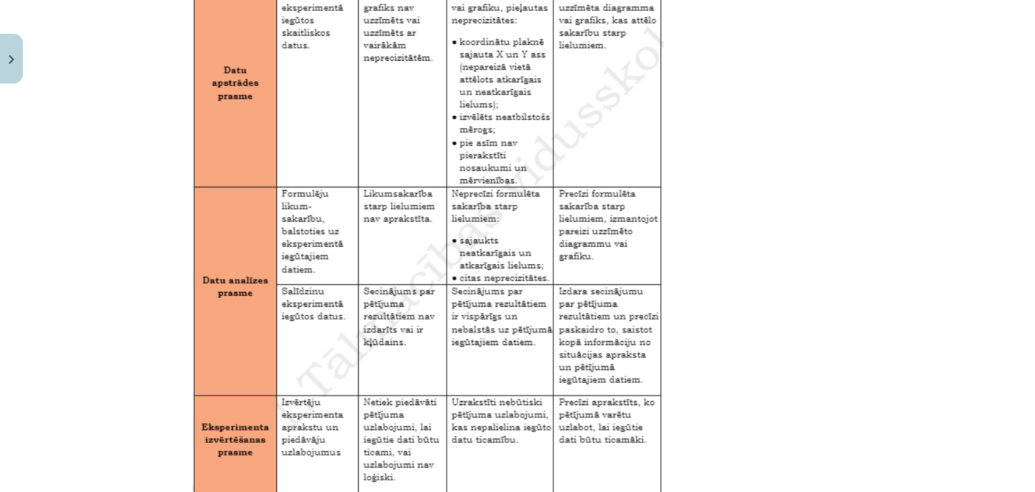
scroll to position [2234, 0]
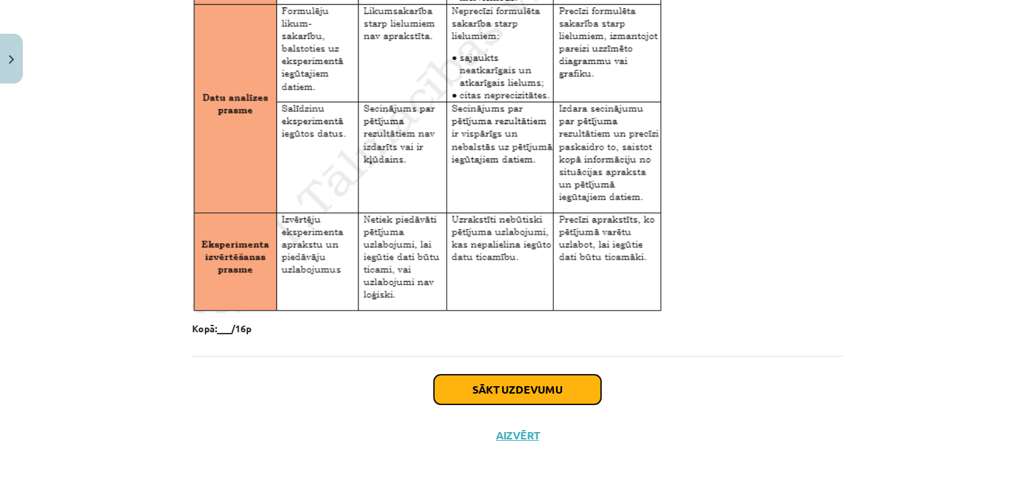
click at [567, 394] on button "Sākt uzdevumu" at bounding box center [517, 390] width 167 height 30
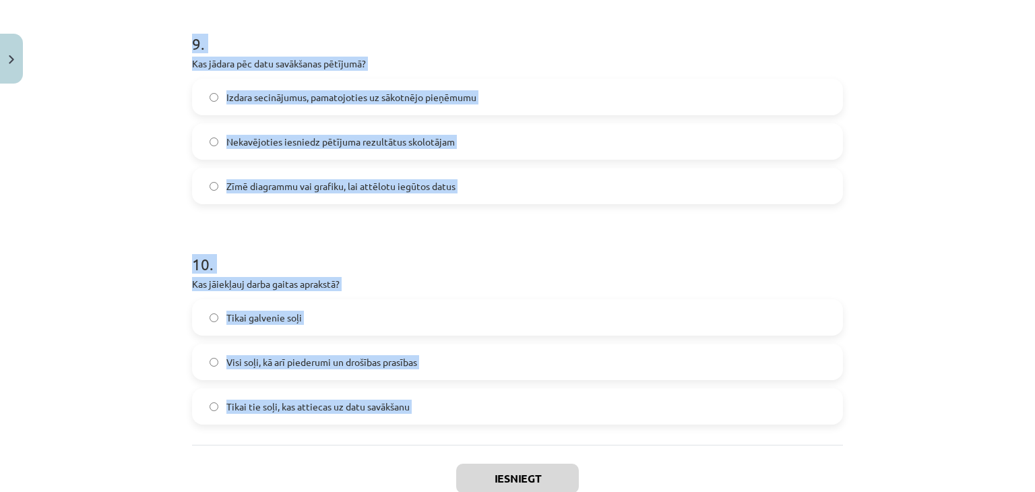
scroll to position [2027, 0]
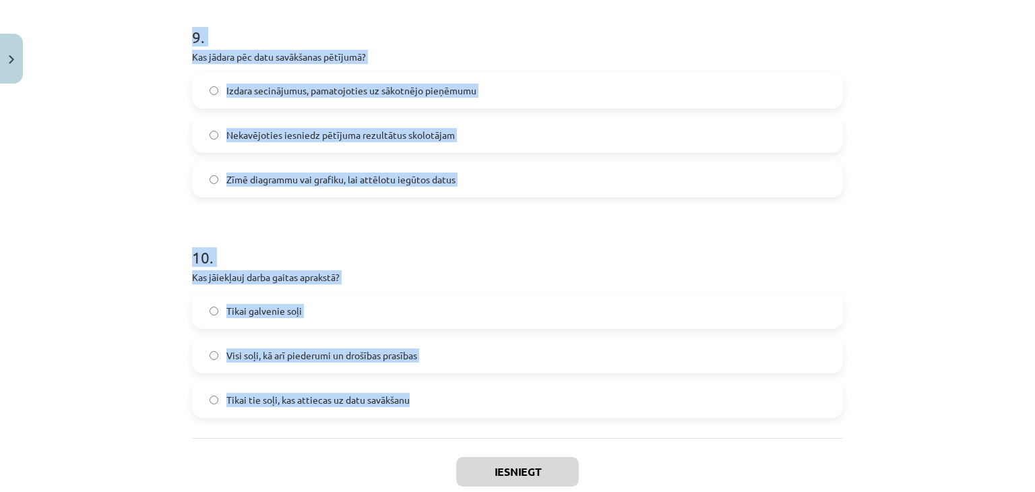
drag, startPoint x: 156, startPoint y: 305, endPoint x: 456, endPoint y: 411, distance: 318.0
click at [456, 411] on div "Mācību tēma: Bioloģijas i - 11. klases 1. ieskaites mācību materiāls - laborato…" at bounding box center [517, 246] width 1035 height 492
copy form "0 . Lo ips dolorsi ametcons adipiscin elitsedd? Eiusmo temporincidi utlabore et…"
click at [580, 226] on h1 "10 ." at bounding box center [517, 245] width 651 height 42
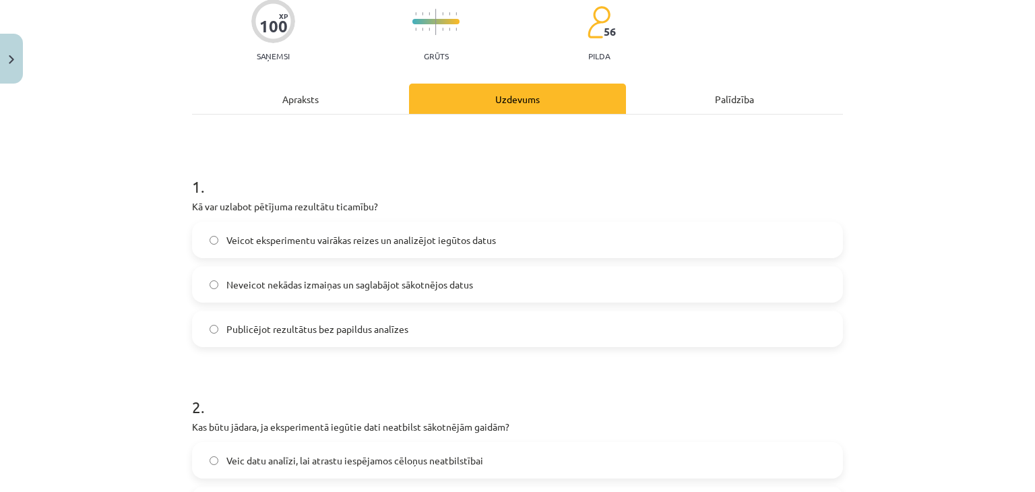
scroll to position [116, 0]
click at [577, 238] on label "Veicot eksperimentu vairākas reizes un analizējot iegūtos datus" at bounding box center [517, 239] width 648 height 34
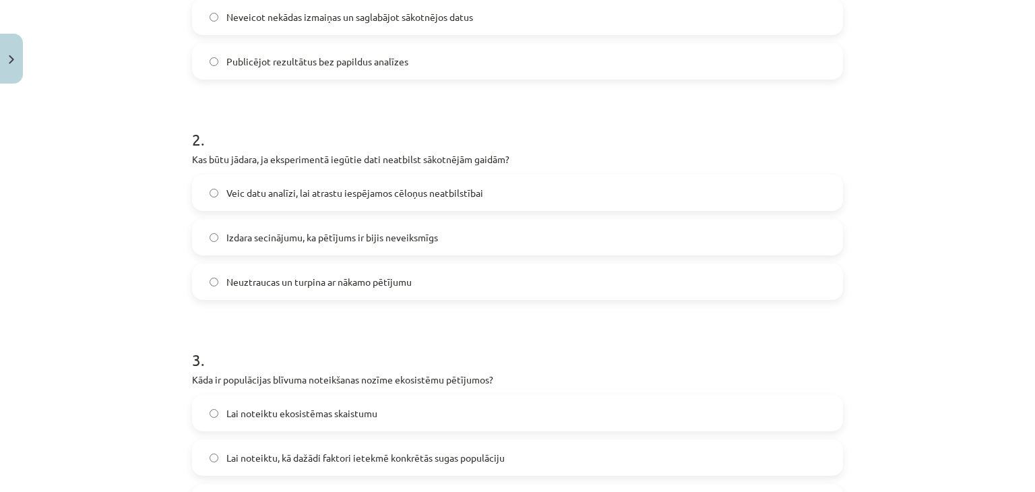
scroll to position [345, 0]
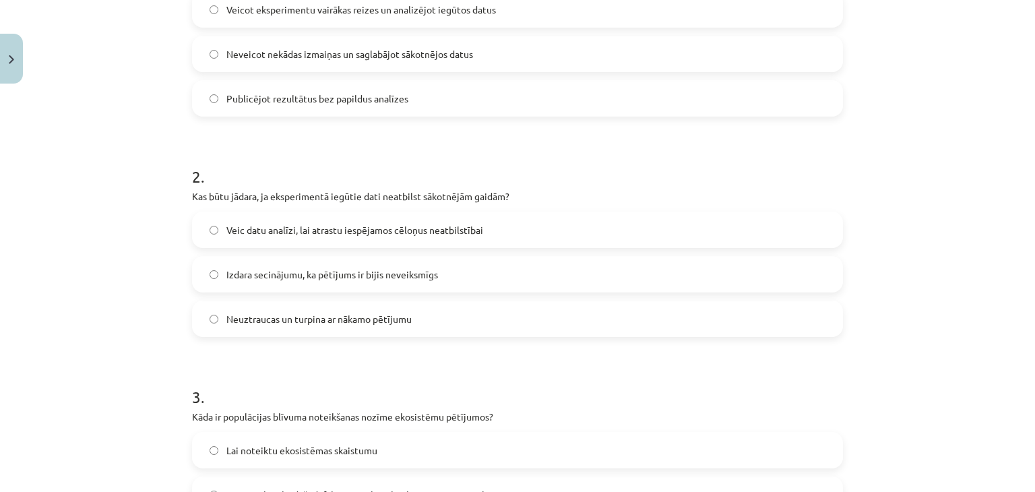
click at [396, 226] on span "Veic datu analīzi, lai atrastu iespējamos cēloņus neatbilstībai" at bounding box center [354, 230] width 257 height 14
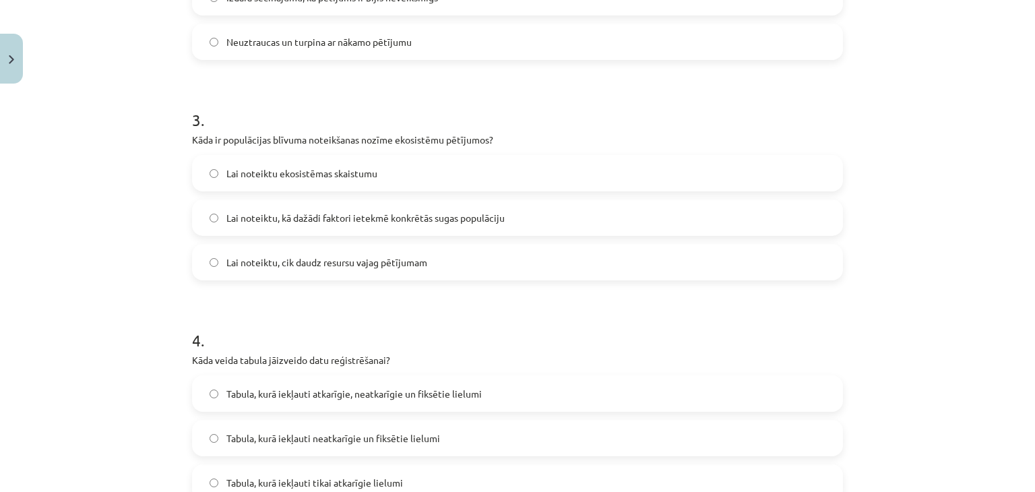
scroll to position [627, 0]
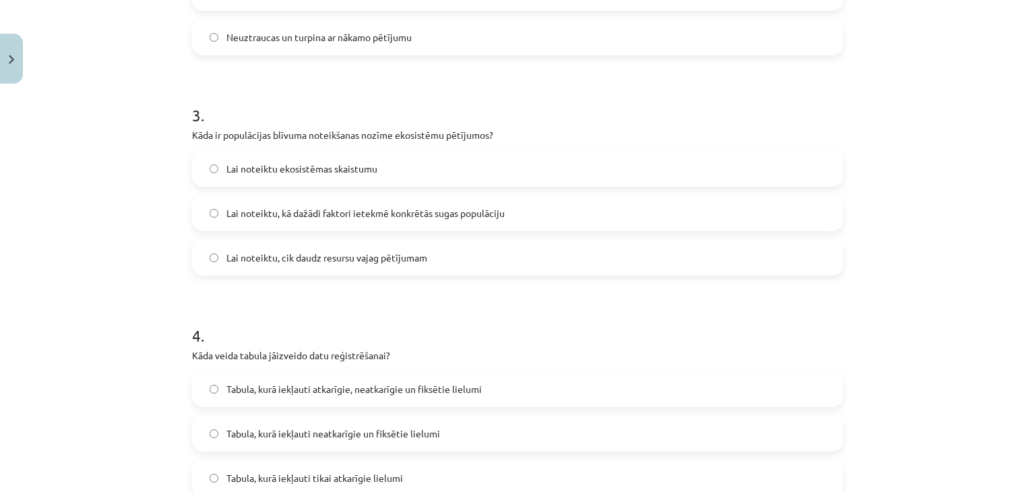
click at [347, 218] on span "Lai noteiktu, kā dažādi faktori ietekmē konkrētās sugas populāciju" at bounding box center [365, 213] width 278 height 14
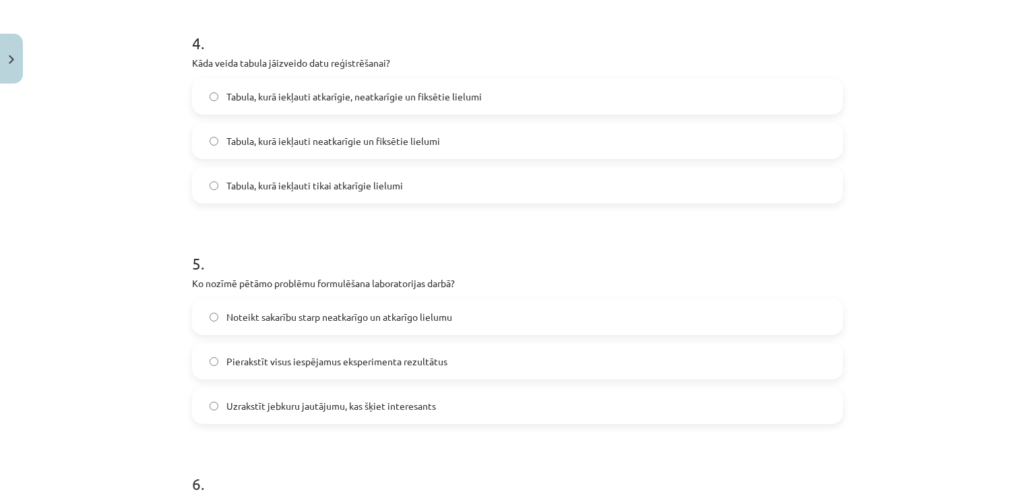
scroll to position [919, 0]
click at [379, 102] on span "Tabula, kurā iekļauti atkarīgie, neatkarīgie un fiksētie lielumi" at bounding box center [353, 97] width 255 height 14
click at [392, 313] on span "Noteikt sakarību starp neatkarīgo un atkarīgo lielumu" at bounding box center [339, 318] width 226 height 14
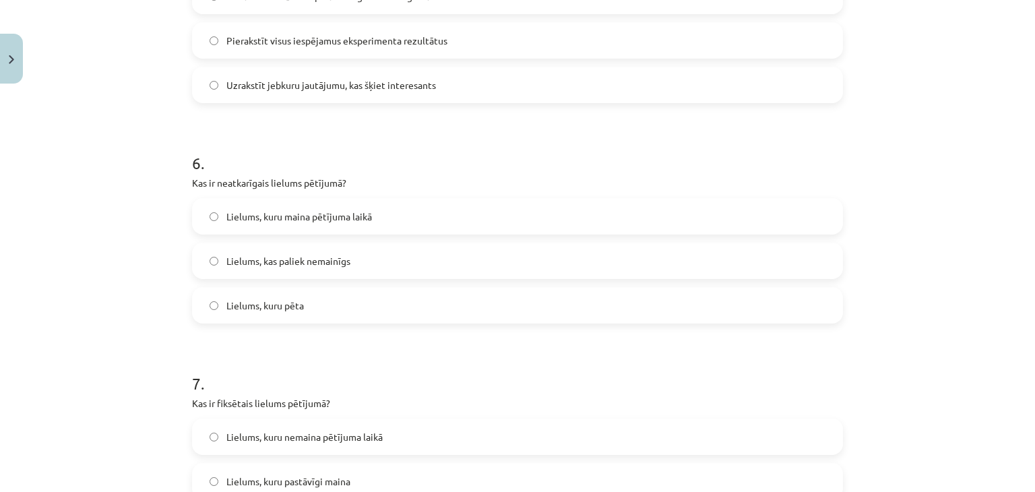
scroll to position [1239, 0]
click at [365, 259] on label "Lielums, kas paliek nemainīgs" at bounding box center [517, 262] width 648 height 34
click at [450, 204] on label "Lielums, kuru maina pētījuma laikā" at bounding box center [517, 217] width 648 height 34
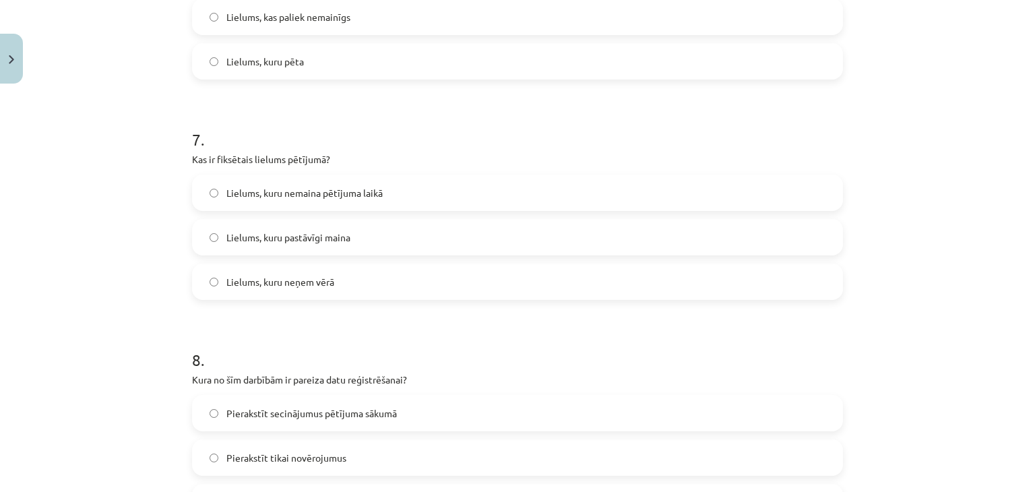
scroll to position [1508, 0]
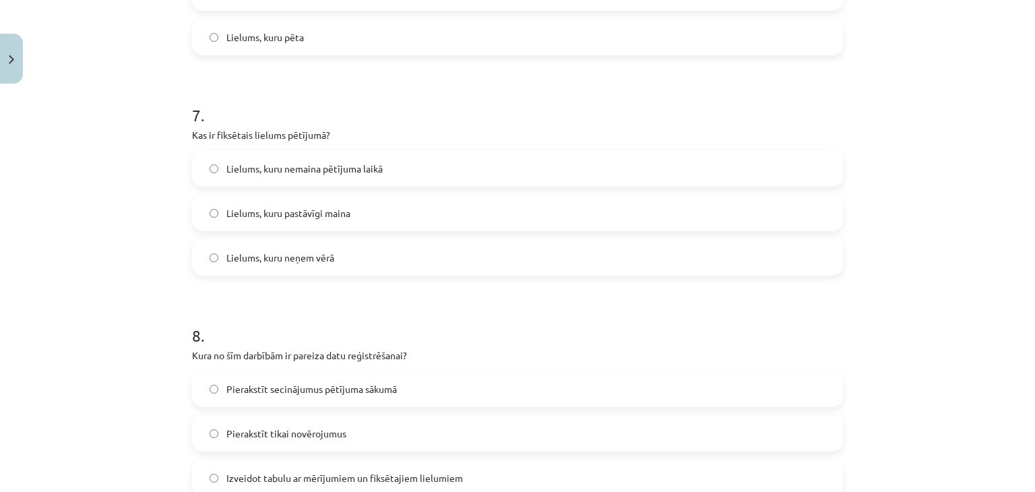
click at [452, 166] on label "Lielums, kuru nemaina pētījuma laikā" at bounding box center [517, 169] width 648 height 34
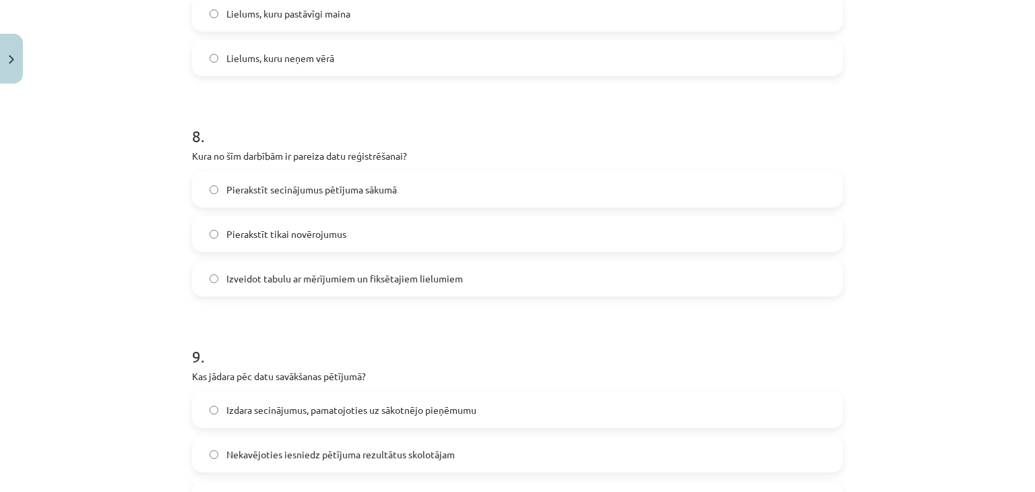
scroll to position [1720, 0]
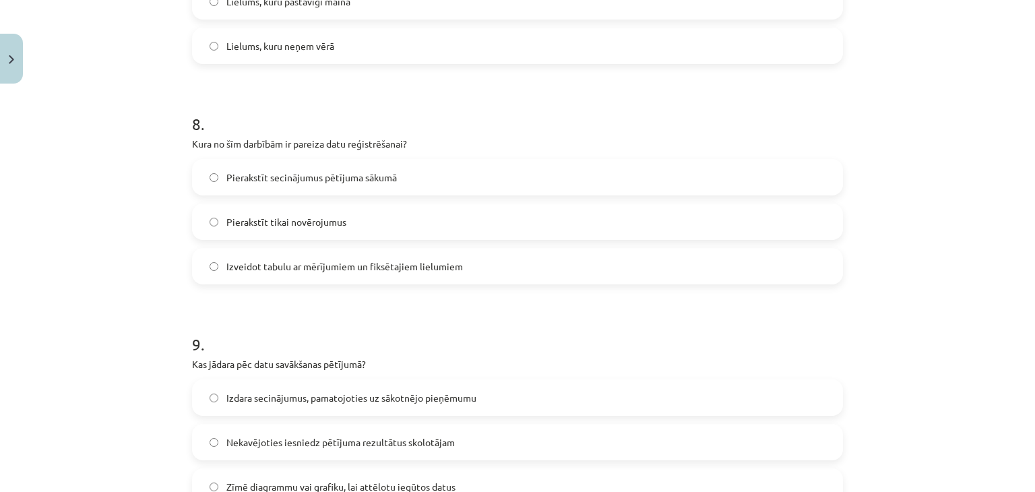
click at [507, 270] on label "Izveidot tabulu ar mērījumiem un fiksētajiem lielumiem" at bounding box center [517, 266] width 648 height 34
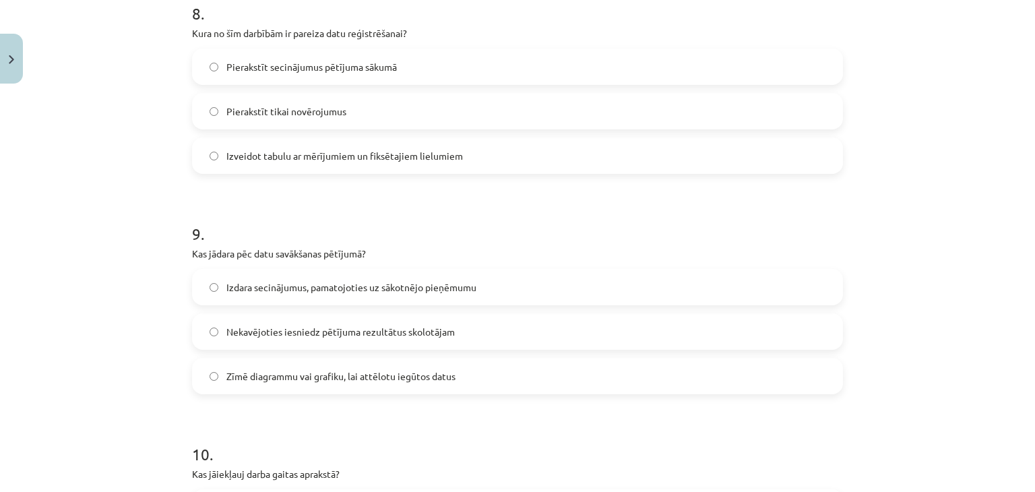
scroll to position [1904, 0]
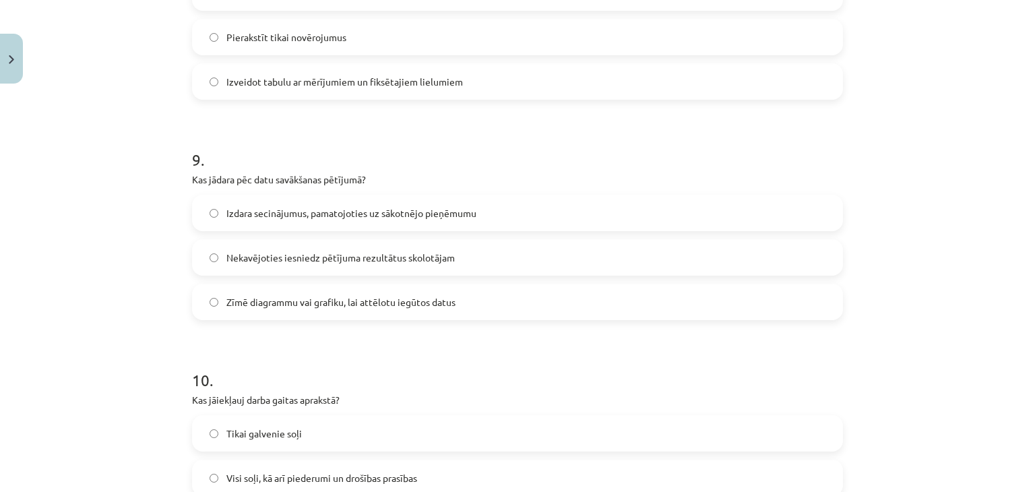
click at [497, 296] on label "Zīmē diagrammu vai grafiku, lai attēlotu iegūtos datus" at bounding box center [517, 302] width 648 height 34
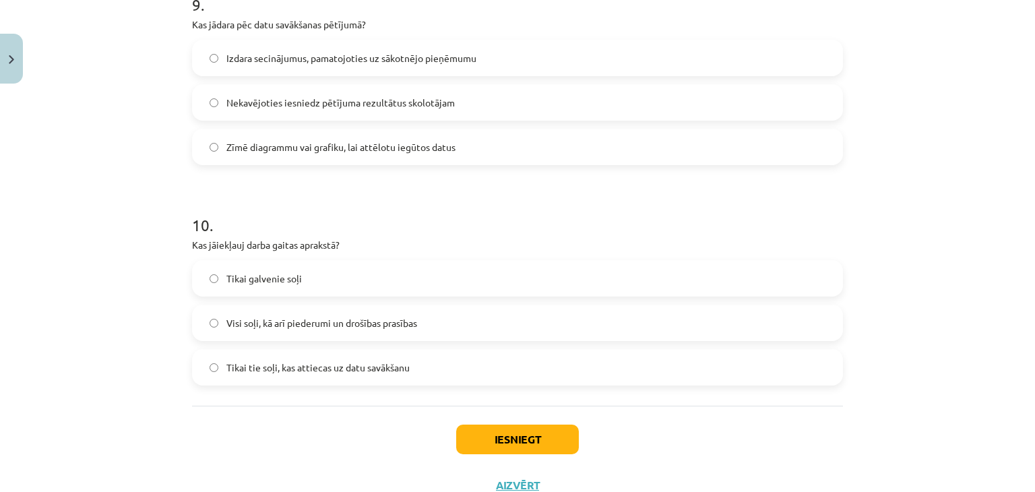
scroll to position [2062, 0]
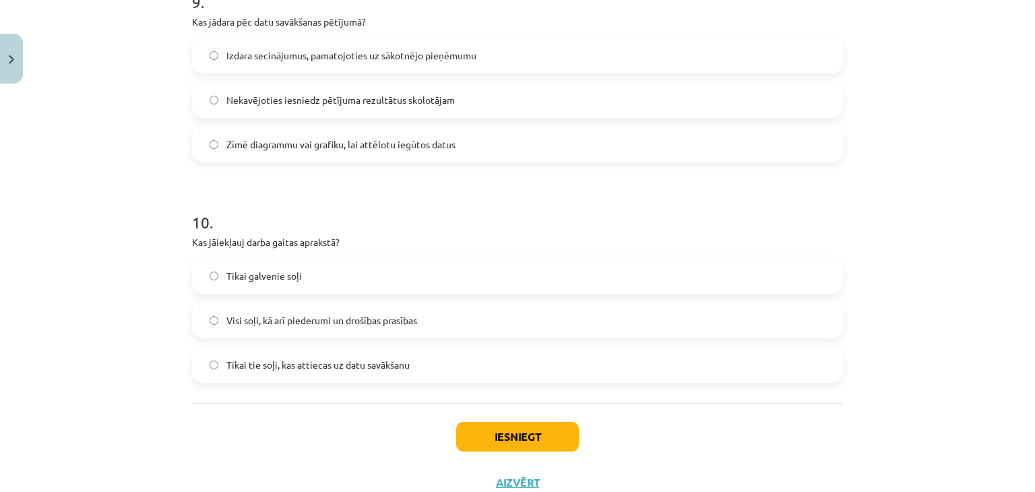
click at [369, 311] on label "Visi soļi, kā arī piederumi un drošības prasības" at bounding box center [517, 320] width 648 height 34
click at [495, 438] on button "Iesniegt" at bounding box center [517, 437] width 123 height 30
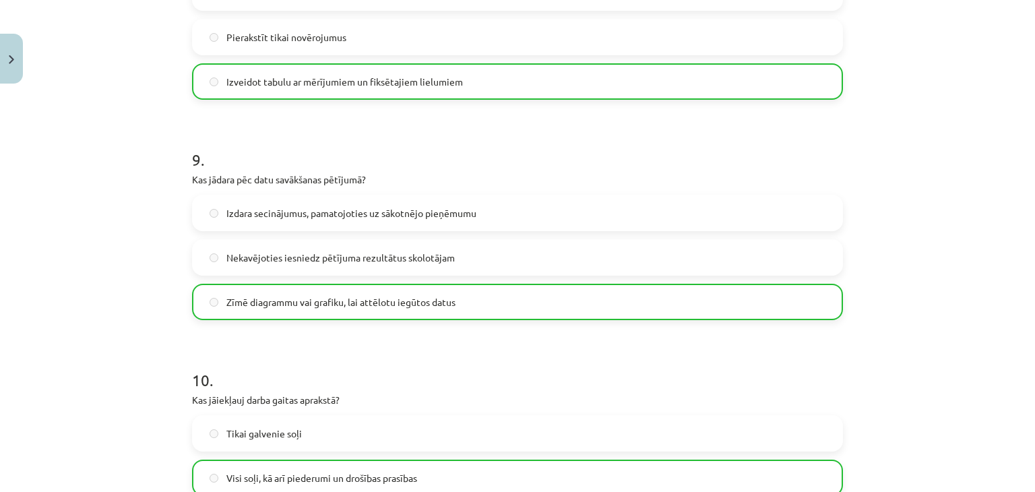
scroll to position [2151, 0]
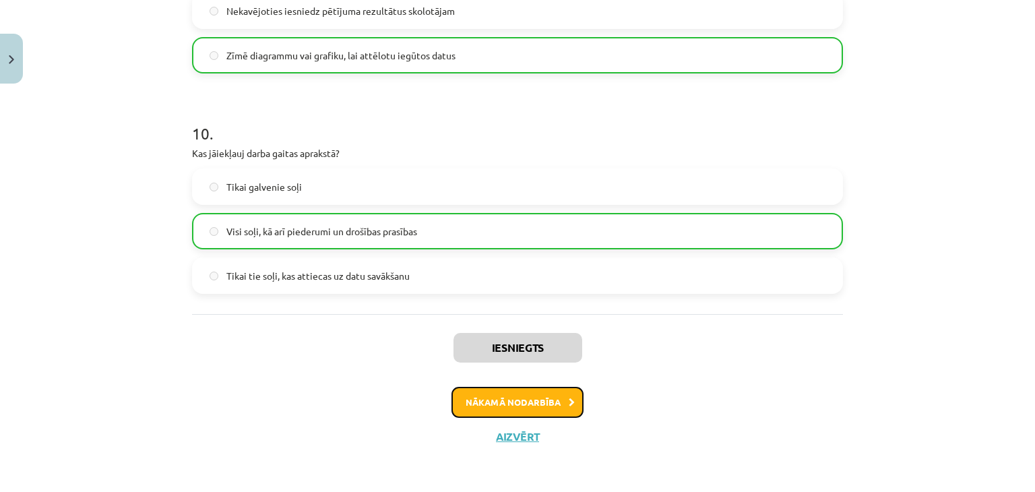
click at [499, 408] on button "Nākamā nodarbība" at bounding box center [518, 402] width 132 height 31
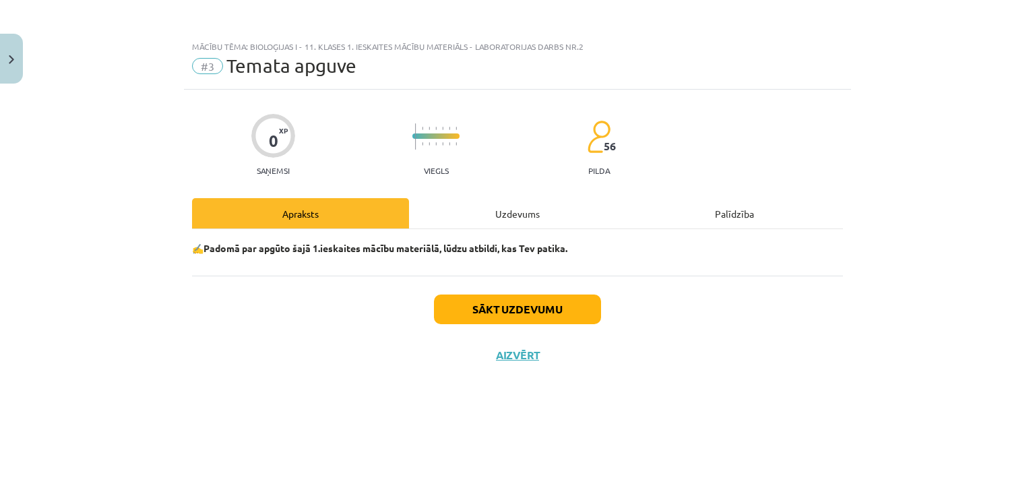
scroll to position [0, 0]
click at [524, 316] on button "Sākt uzdevumu" at bounding box center [517, 309] width 167 height 30
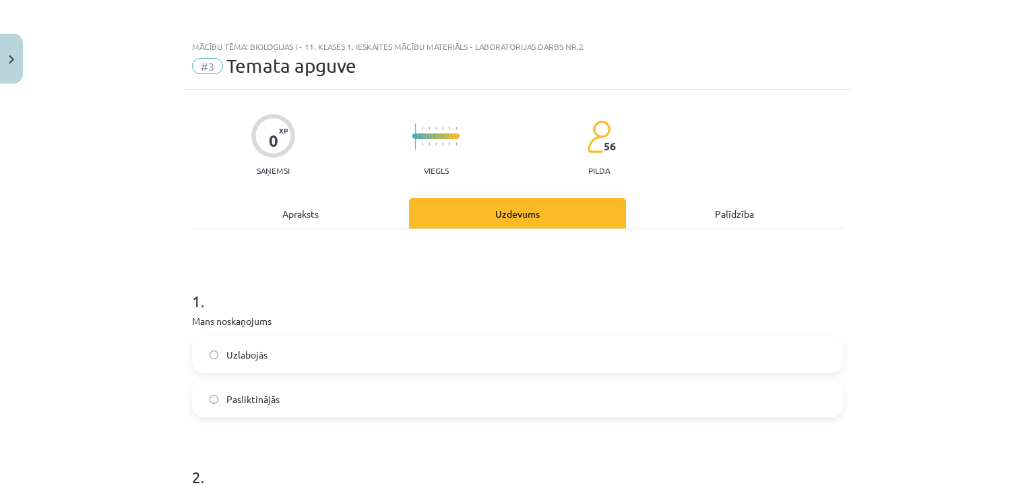
click at [338, 401] on label "Pasliktinājās" at bounding box center [517, 399] width 648 height 34
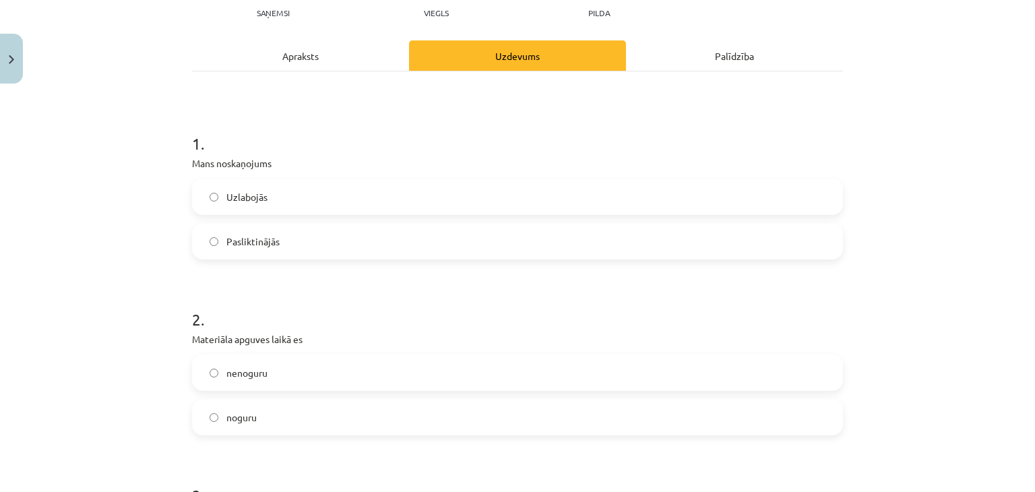
scroll to position [163, 0]
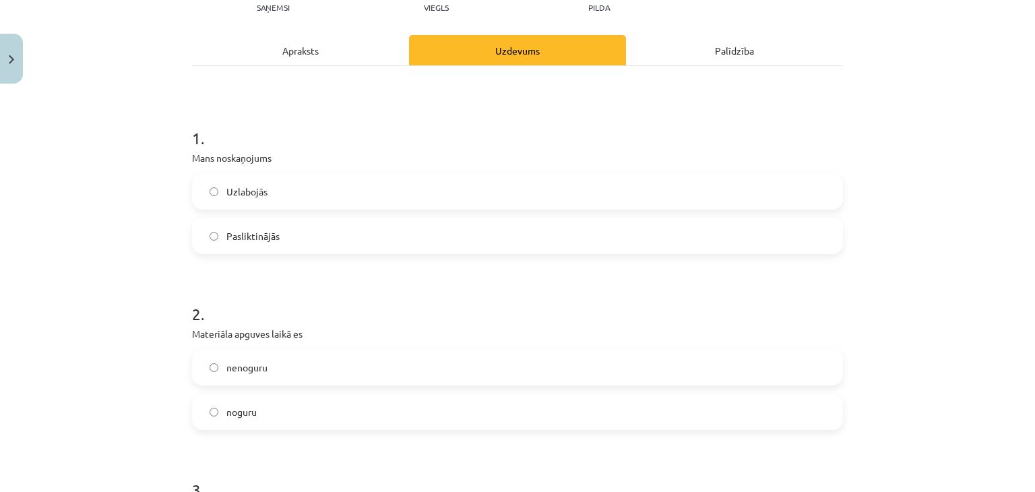
click at [321, 410] on label "noguru" at bounding box center [517, 412] width 648 height 34
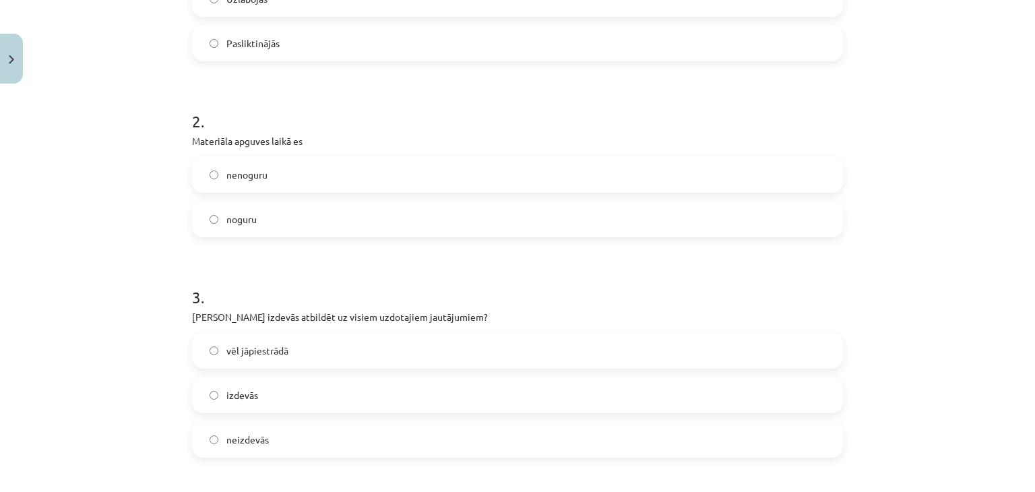
click at [323, 351] on label "vēl jāpiestrādā" at bounding box center [517, 351] width 648 height 34
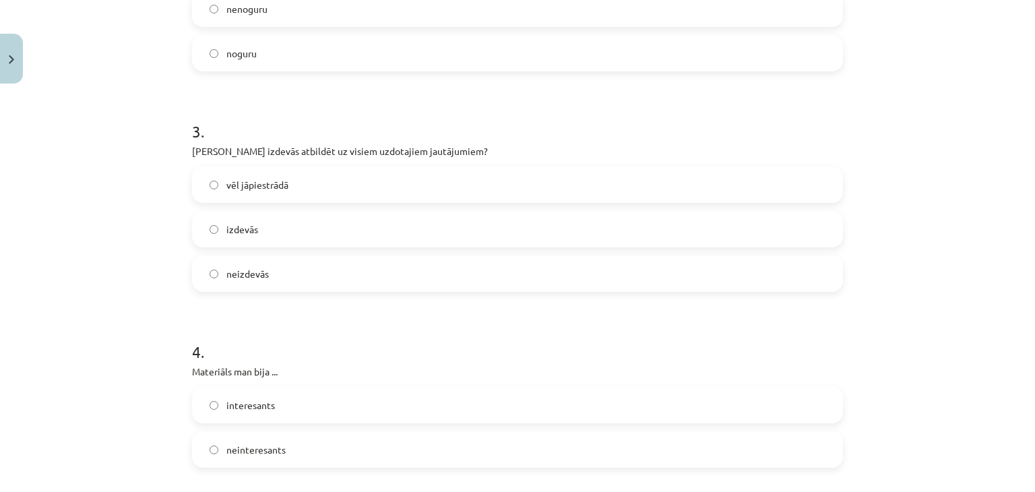
scroll to position [547, 0]
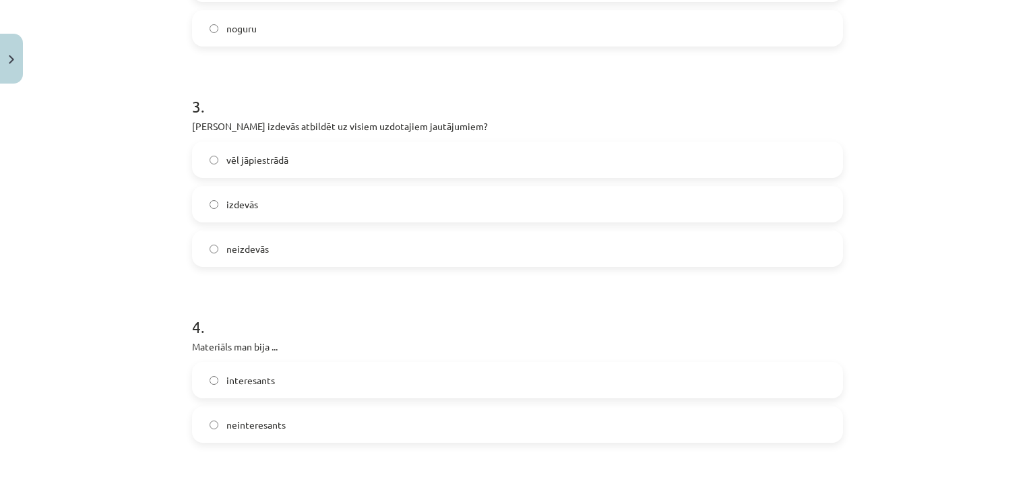
click at [311, 429] on label "neinteresants" at bounding box center [517, 425] width 648 height 34
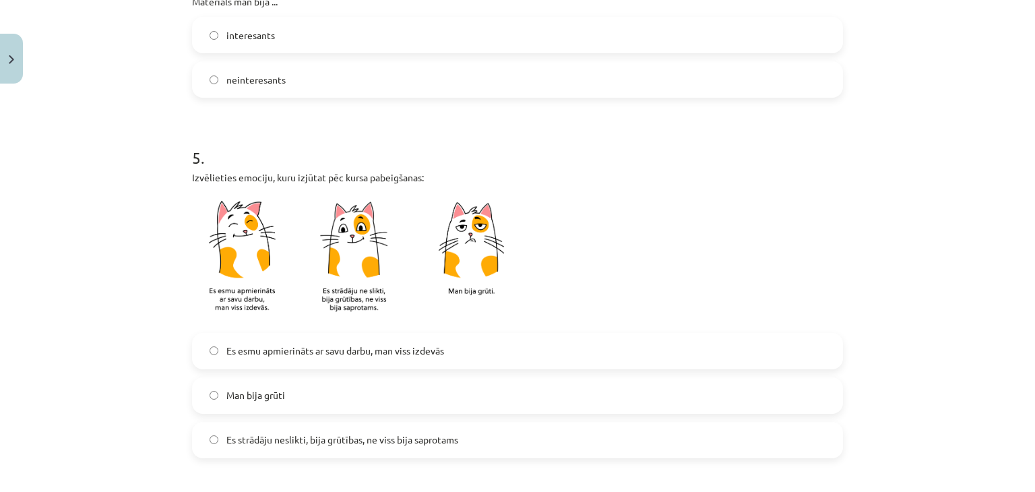
scroll to position [892, 0]
click at [315, 404] on label "Man bija grūti" at bounding box center [517, 396] width 648 height 34
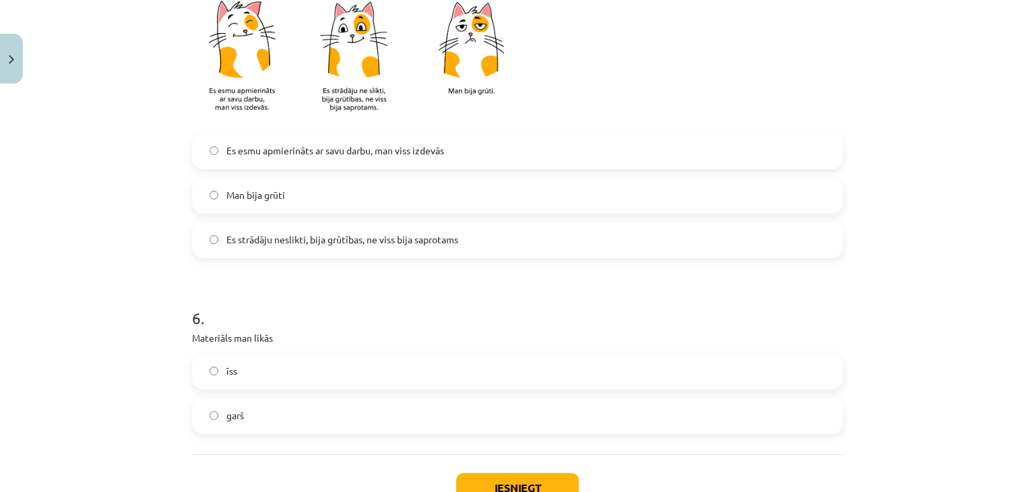
scroll to position [1094, 0]
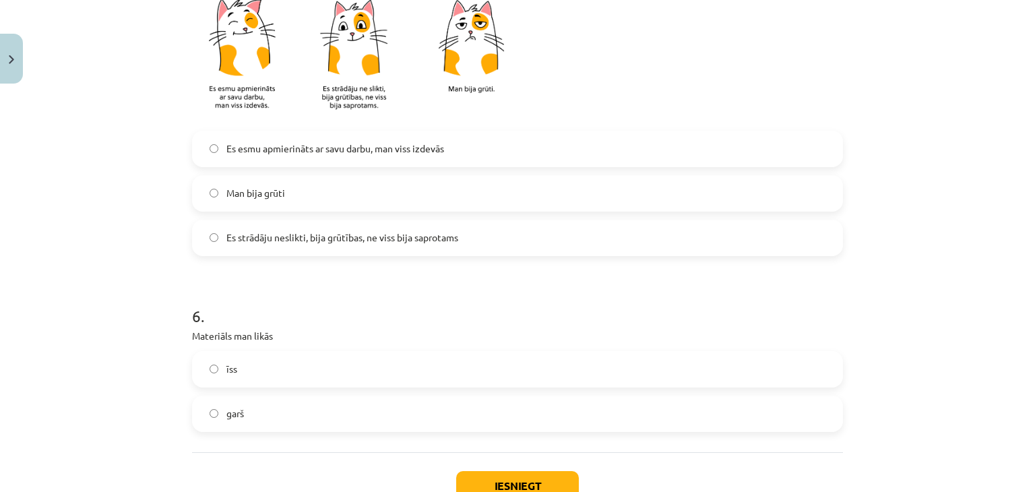
click at [315, 366] on label "īss" at bounding box center [517, 369] width 648 height 34
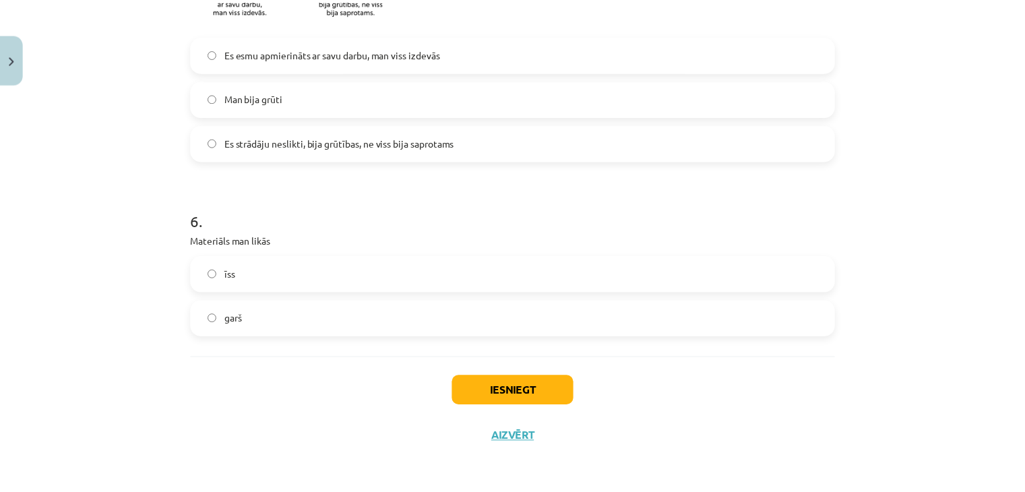
scroll to position [1189, 0]
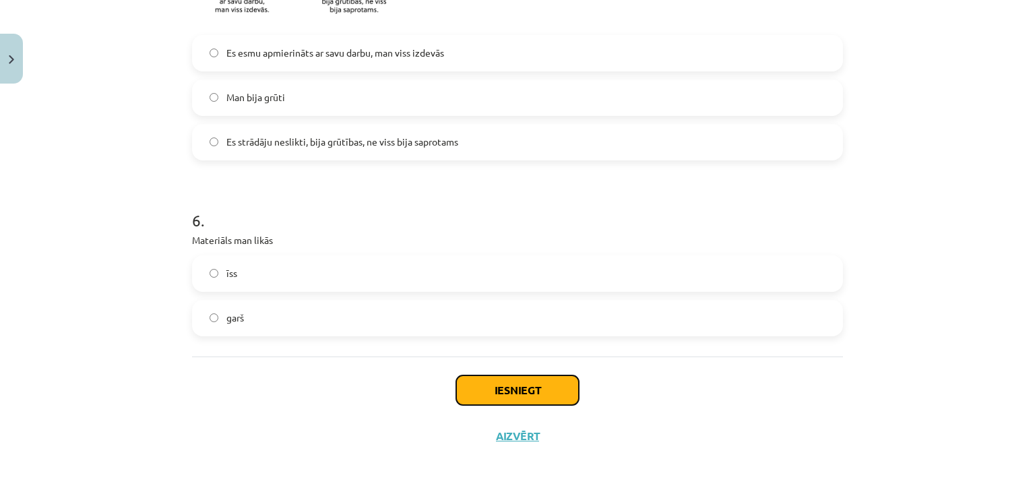
click at [513, 397] on button "Iesniegt" at bounding box center [517, 390] width 123 height 30
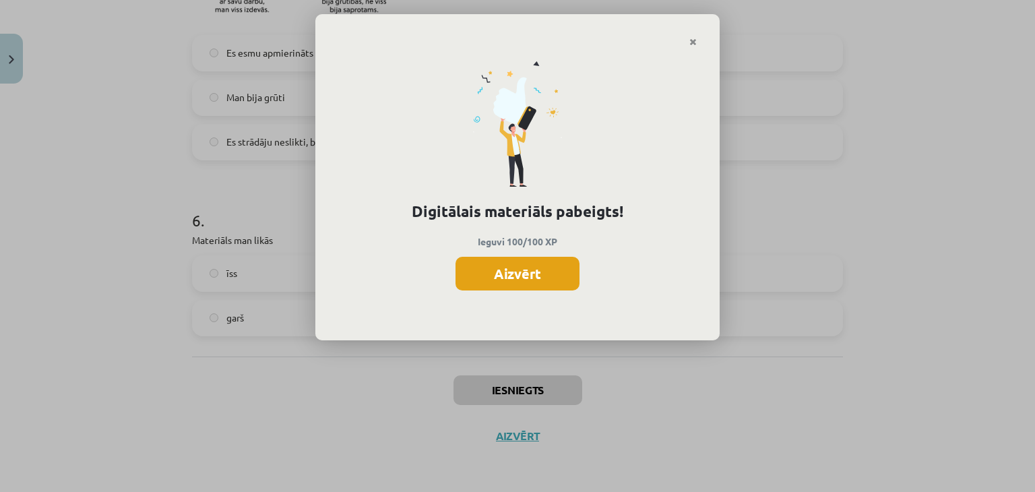
click at [545, 266] on button "Aizvērt" at bounding box center [518, 274] width 124 height 34
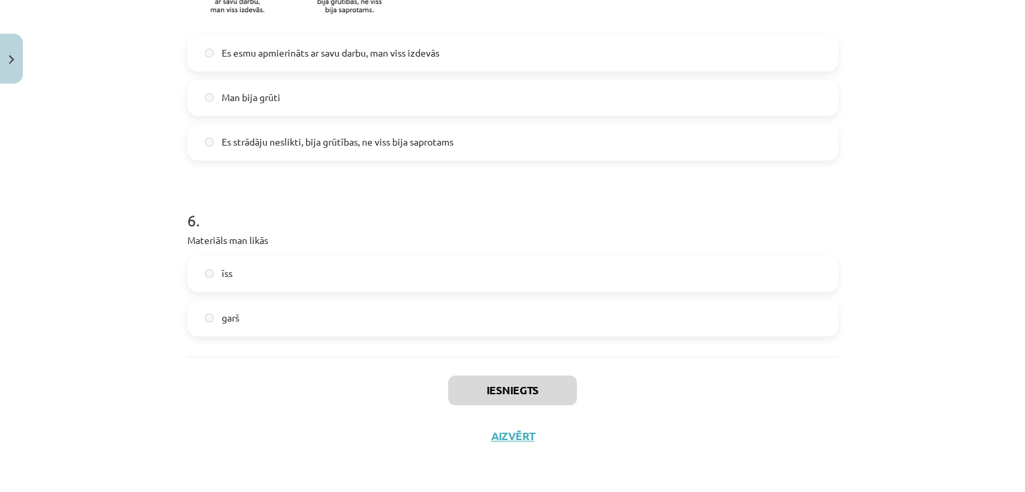
scroll to position [381, 0]
click at [504, 432] on button "Aizvērt" at bounding box center [512, 435] width 51 height 13
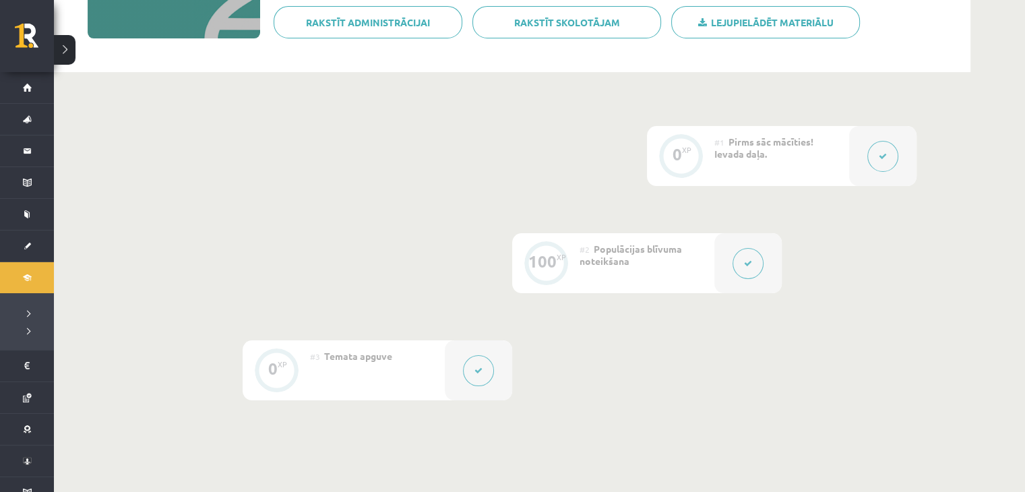
scroll to position [228, 0]
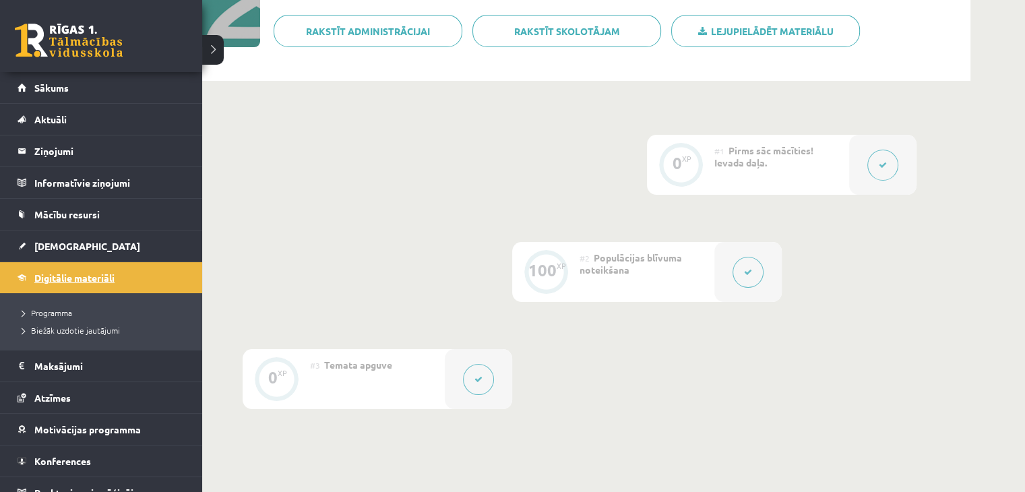
click at [92, 278] on span "Digitālie materiāli" at bounding box center [74, 278] width 80 height 12
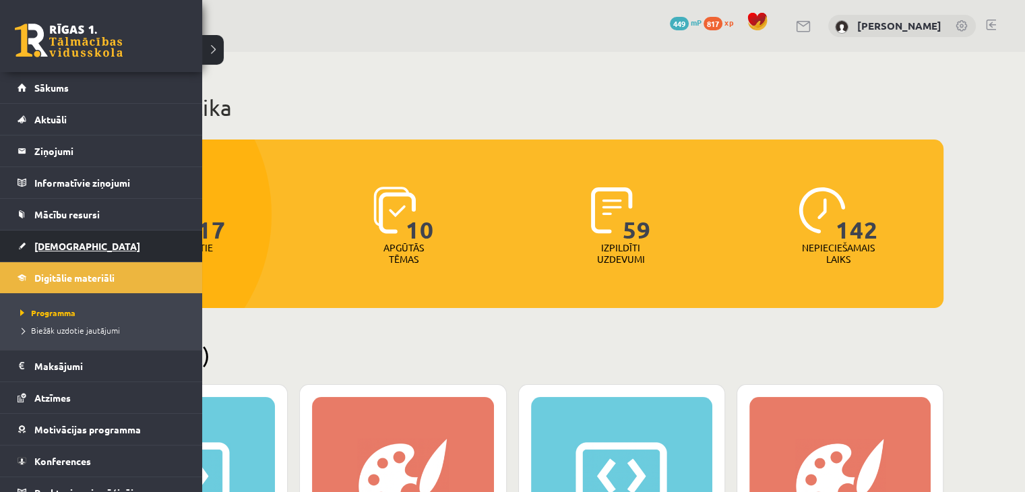
click at [46, 250] on link "[DEMOGRAPHIC_DATA]" at bounding box center [102, 245] width 168 height 31
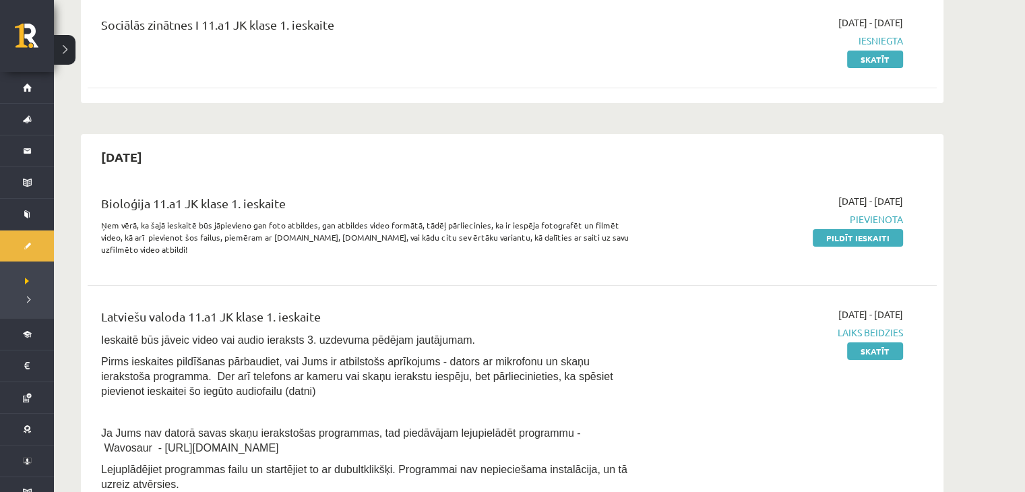
scroll to position [177, 0]
click at [869, 241] on link "Pildīt ieskaiti" at bounding box center [858, 239] width 90 height 18
